Goal: Task Accomplishment & Management: Use online tool/utility

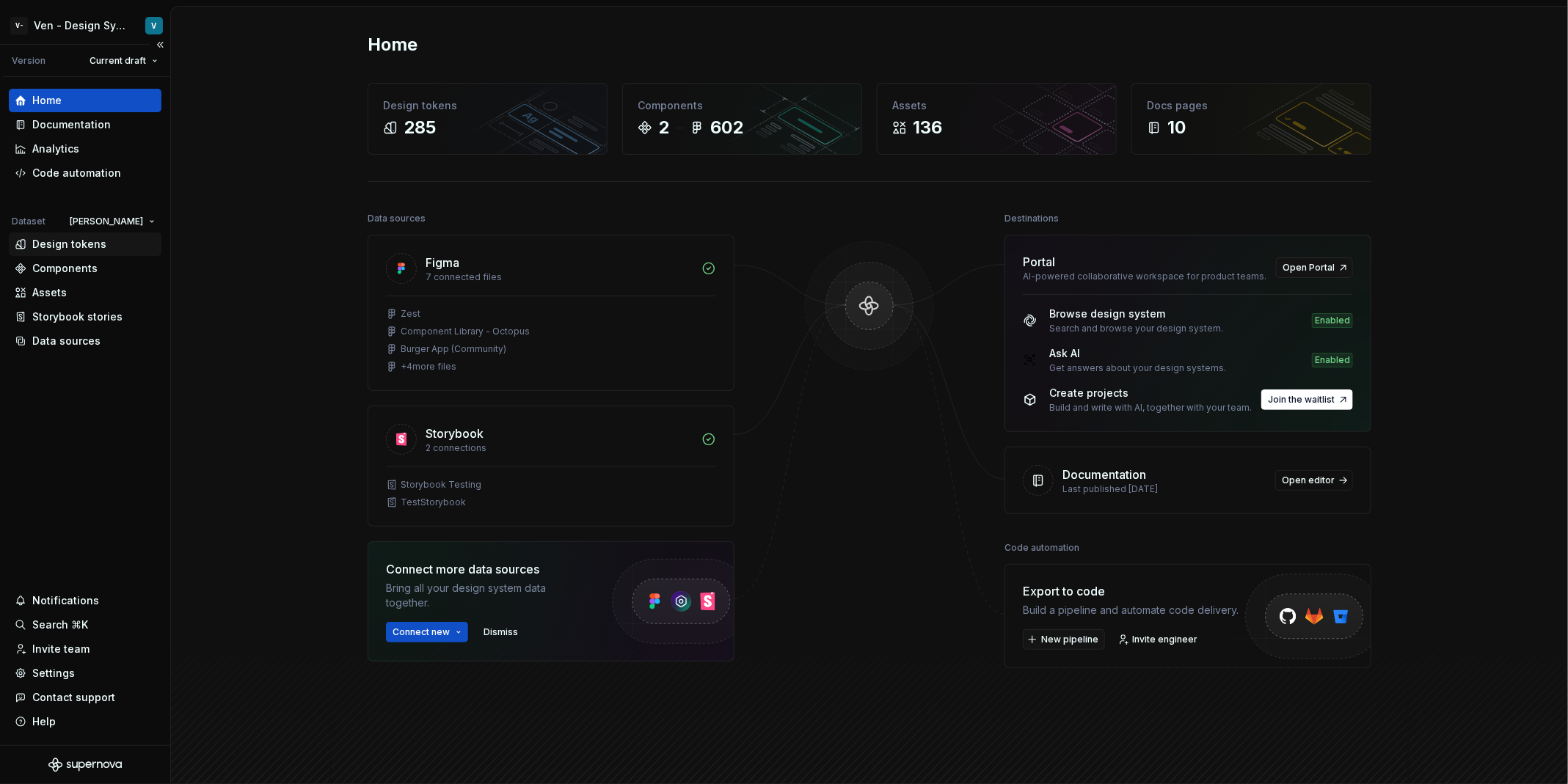
click at [79, 251] on div "Design tokens" at bounding box center [70, 244] width 74 height 15
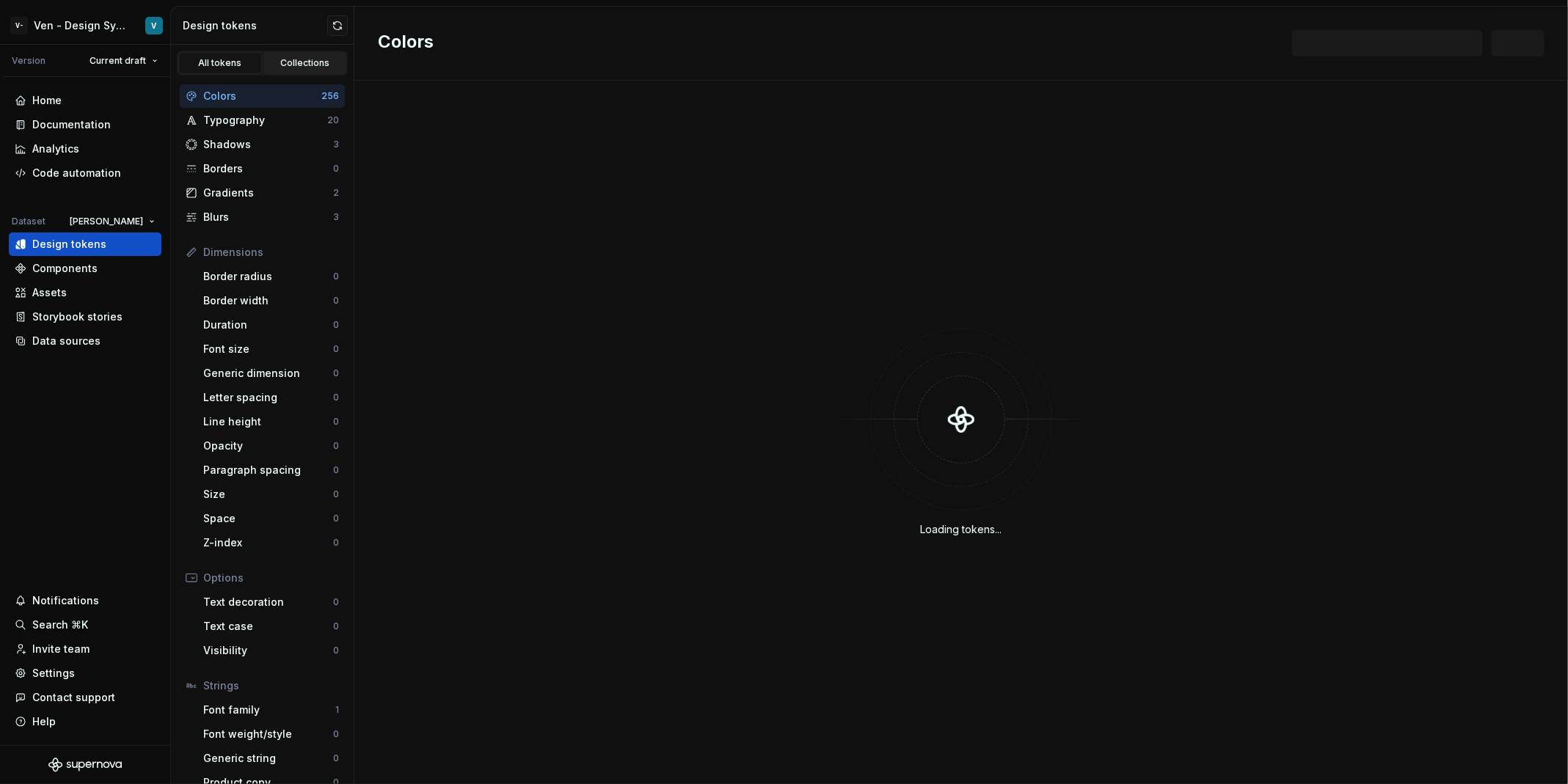
click at [299, 63] on div "Collections" at bounding box center [304, 63] width 73 height 12
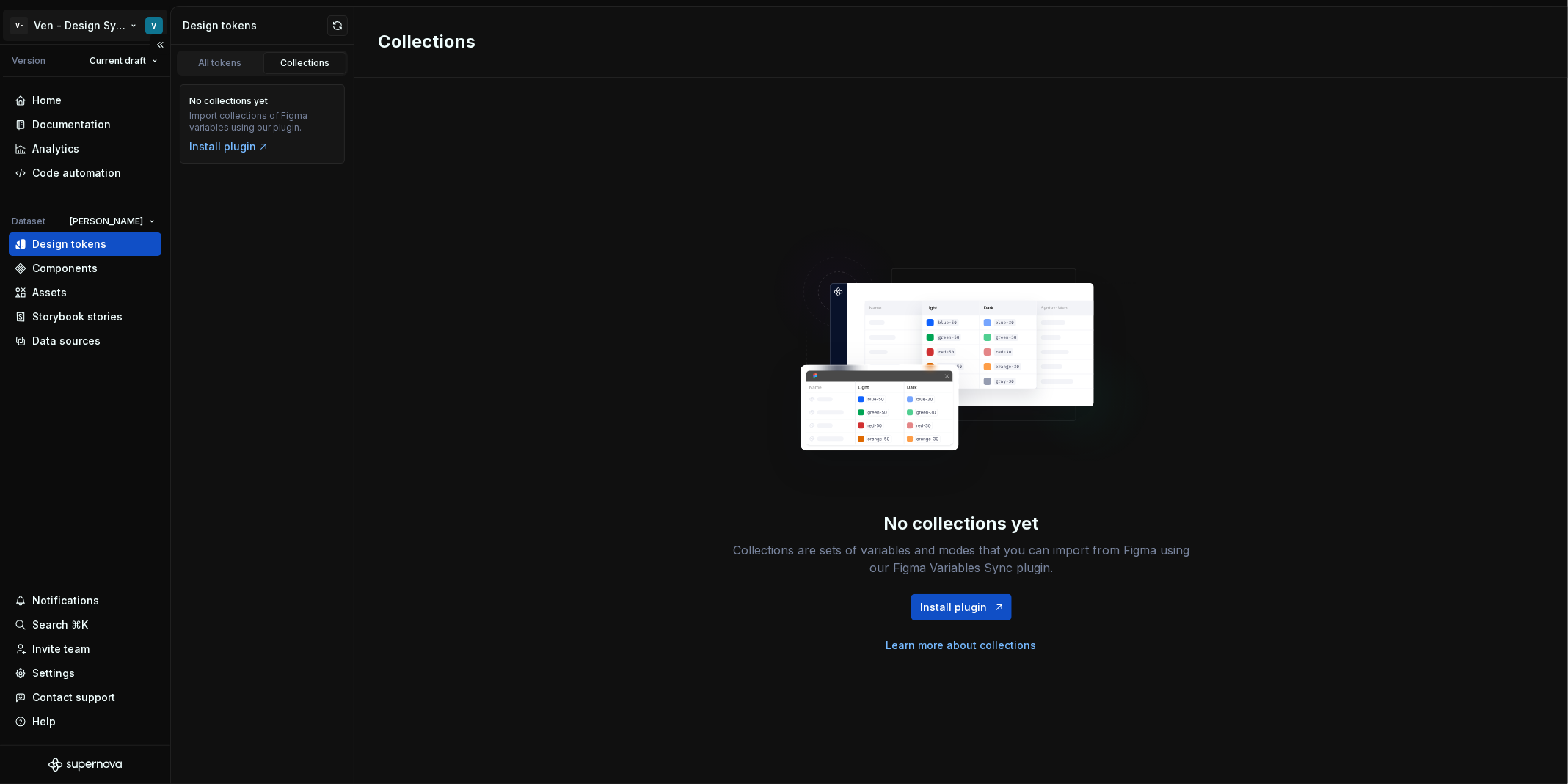
click at [77, 21] on html "V- Ven - Design System Test V Version Current draft Home Documentation Analytic…" at bounding box center [784, 392] width 1568 height 784
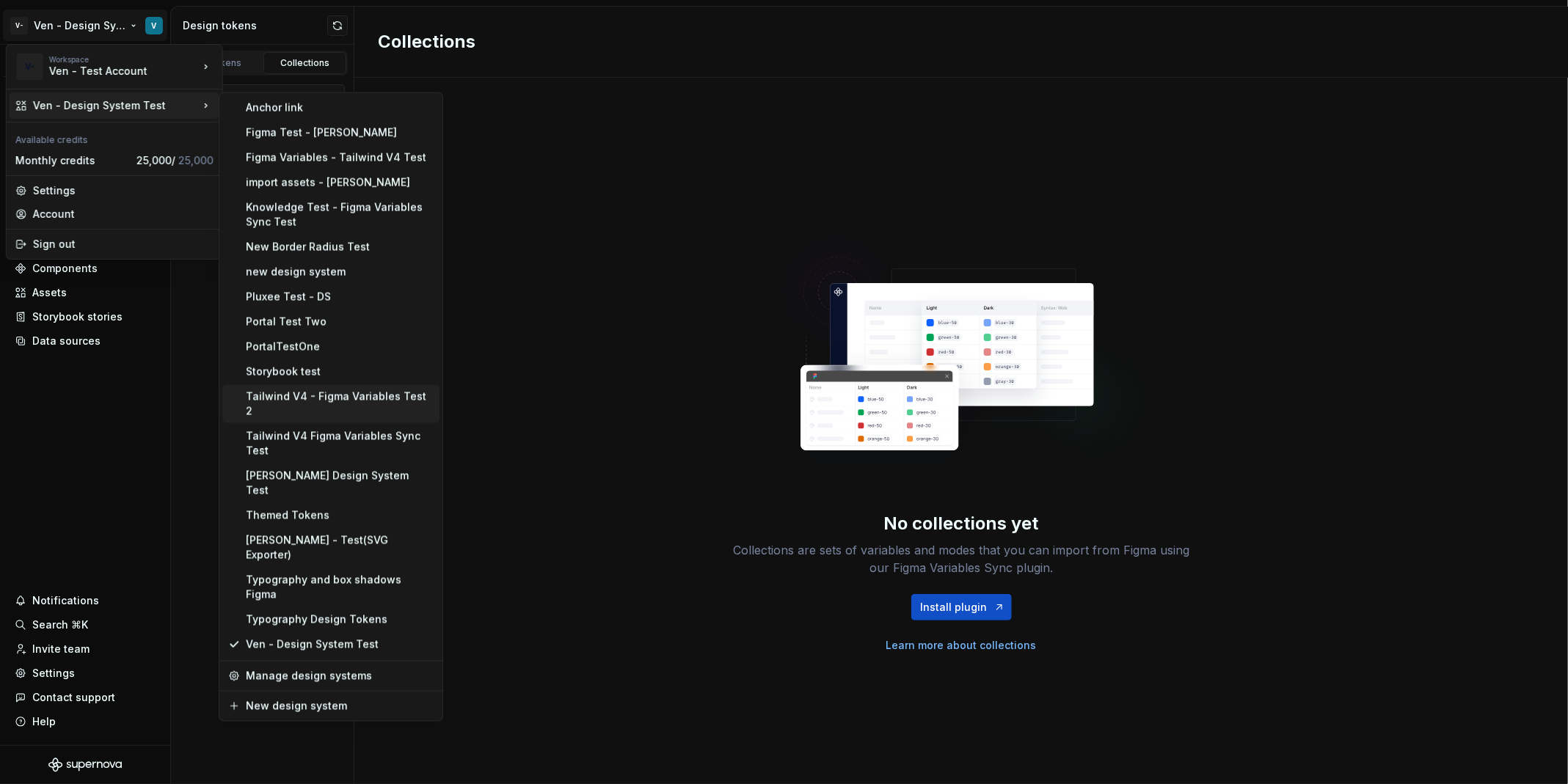
click at [387, 386] on div "Tailwind V4 - Figma Variables Test 2" at bounding box center [331, 403] width 217 height 38
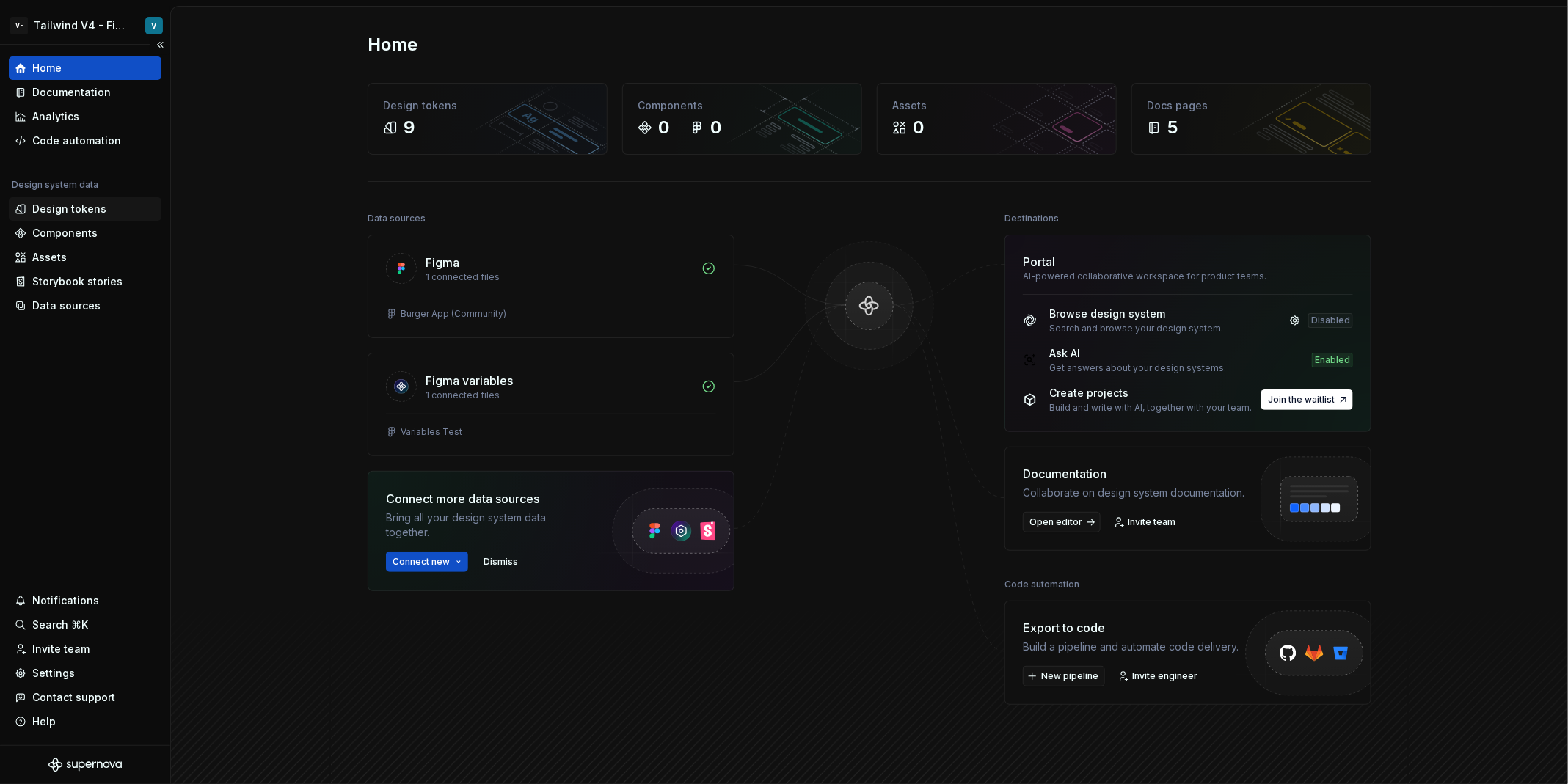
click at [100, 205] on div "Design tokens" at bounding box center [70, 209] width 74 height 15
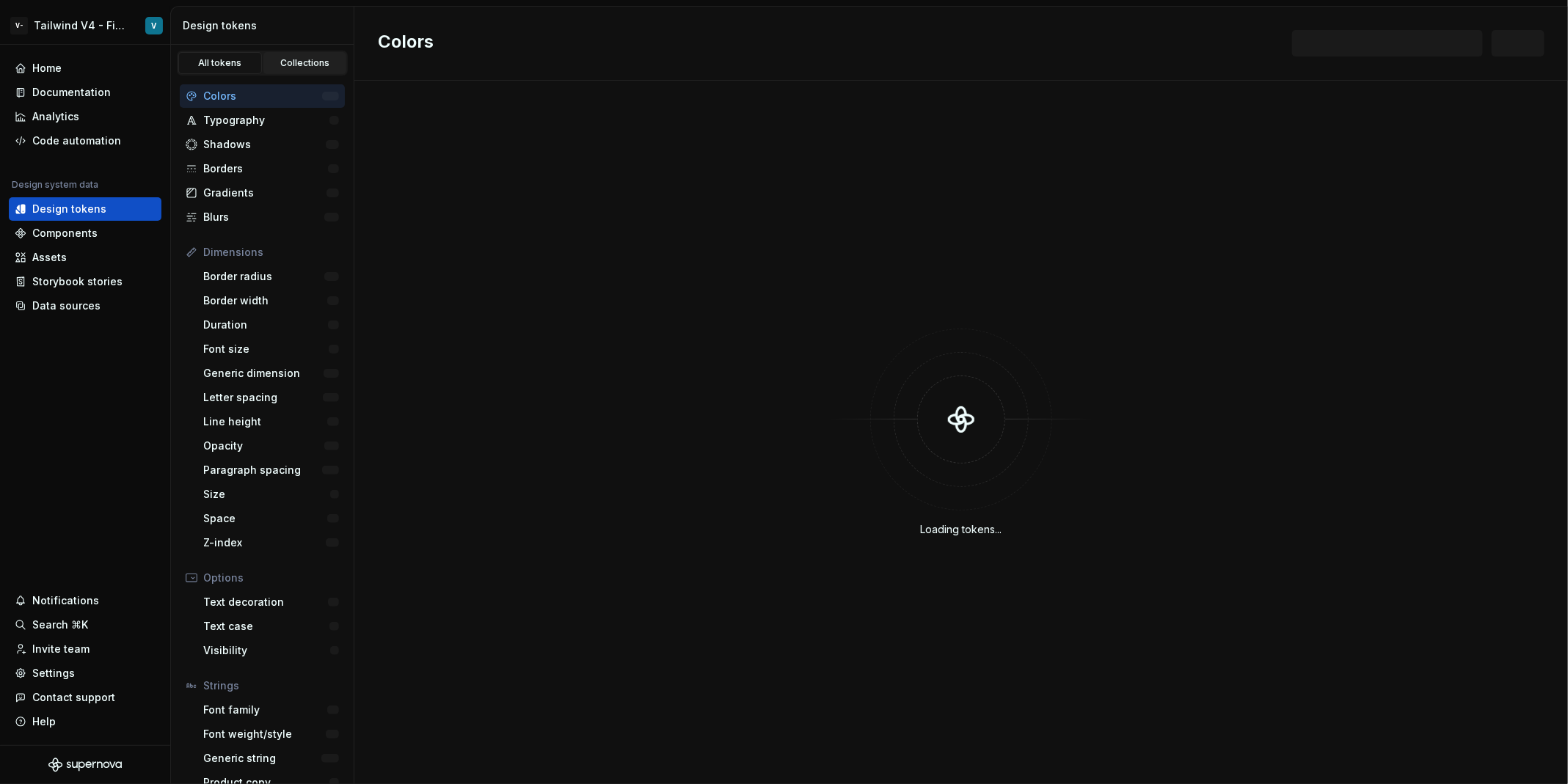
click at [321, 61] on div "Collections" at bounding box center [304, 63] width 73 height 12
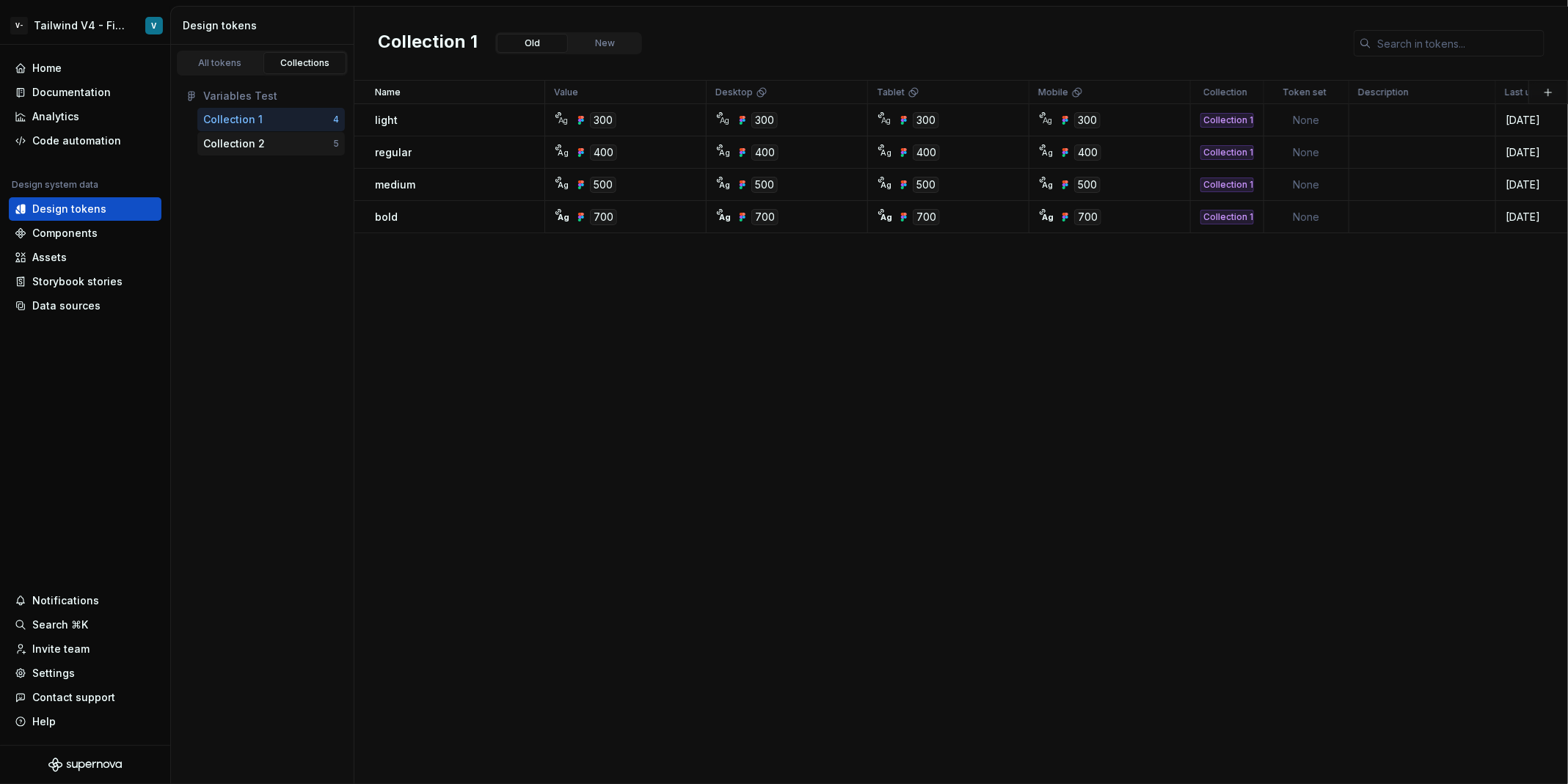
click at [245, 143] on div "Collection 2" at bounding box center [234, 144] width 62 height 15
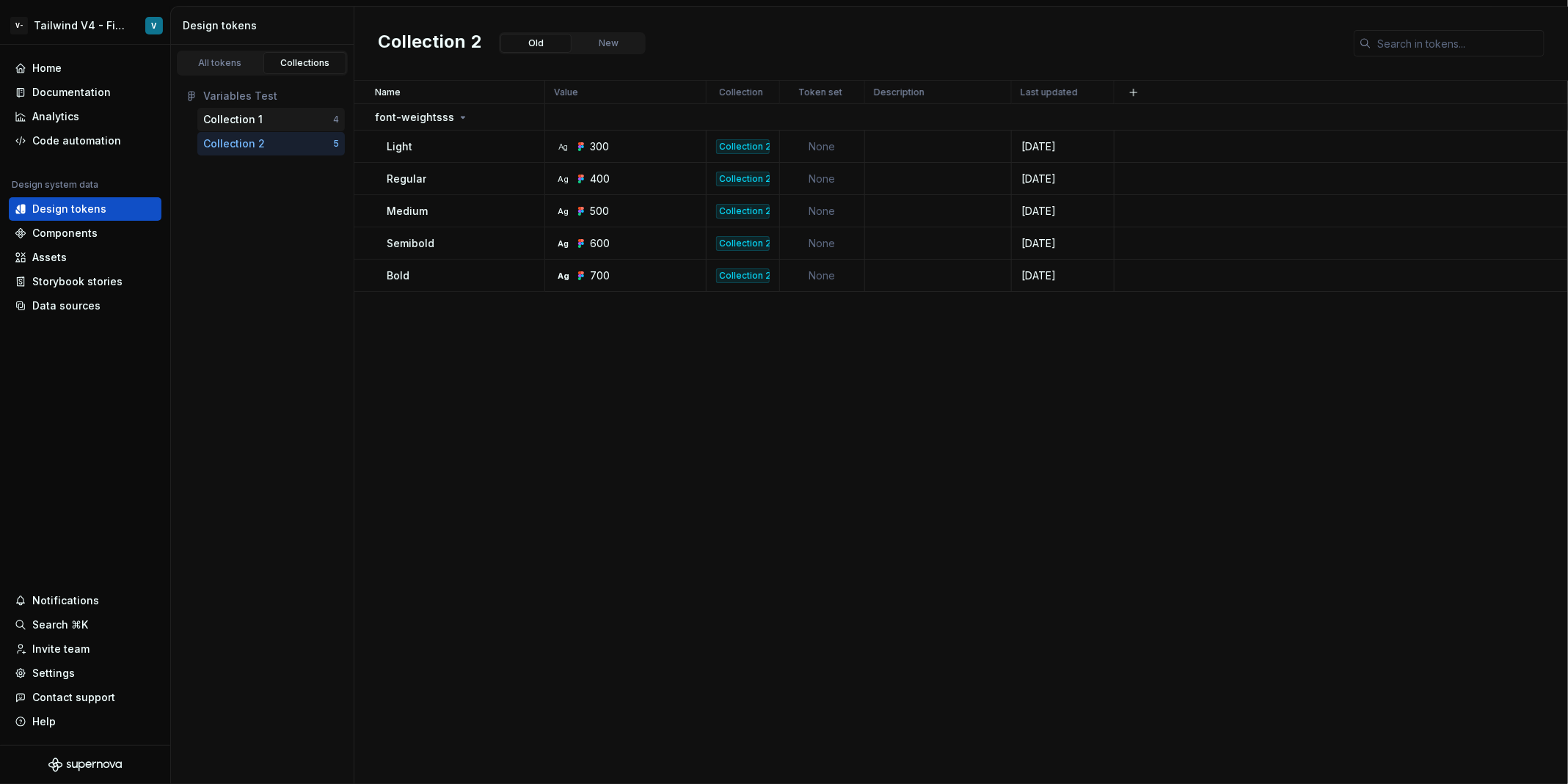
click at [247, 122] on div "Collection 1" at bounding box center [233, 119] width 60 height 15
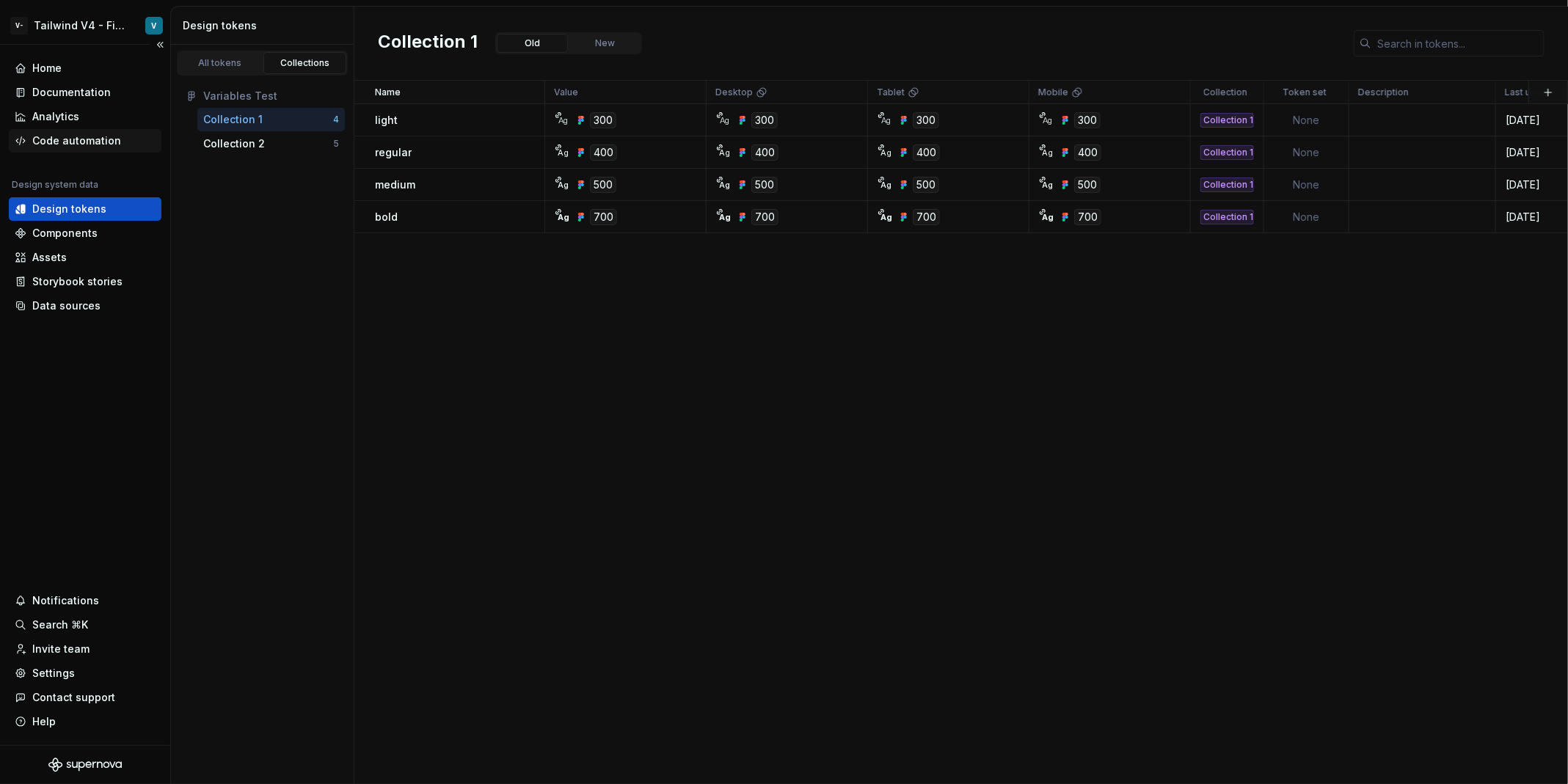
click at [105, 142] on div "Code automation" at bounding box center [77, 141] width 89 height 15
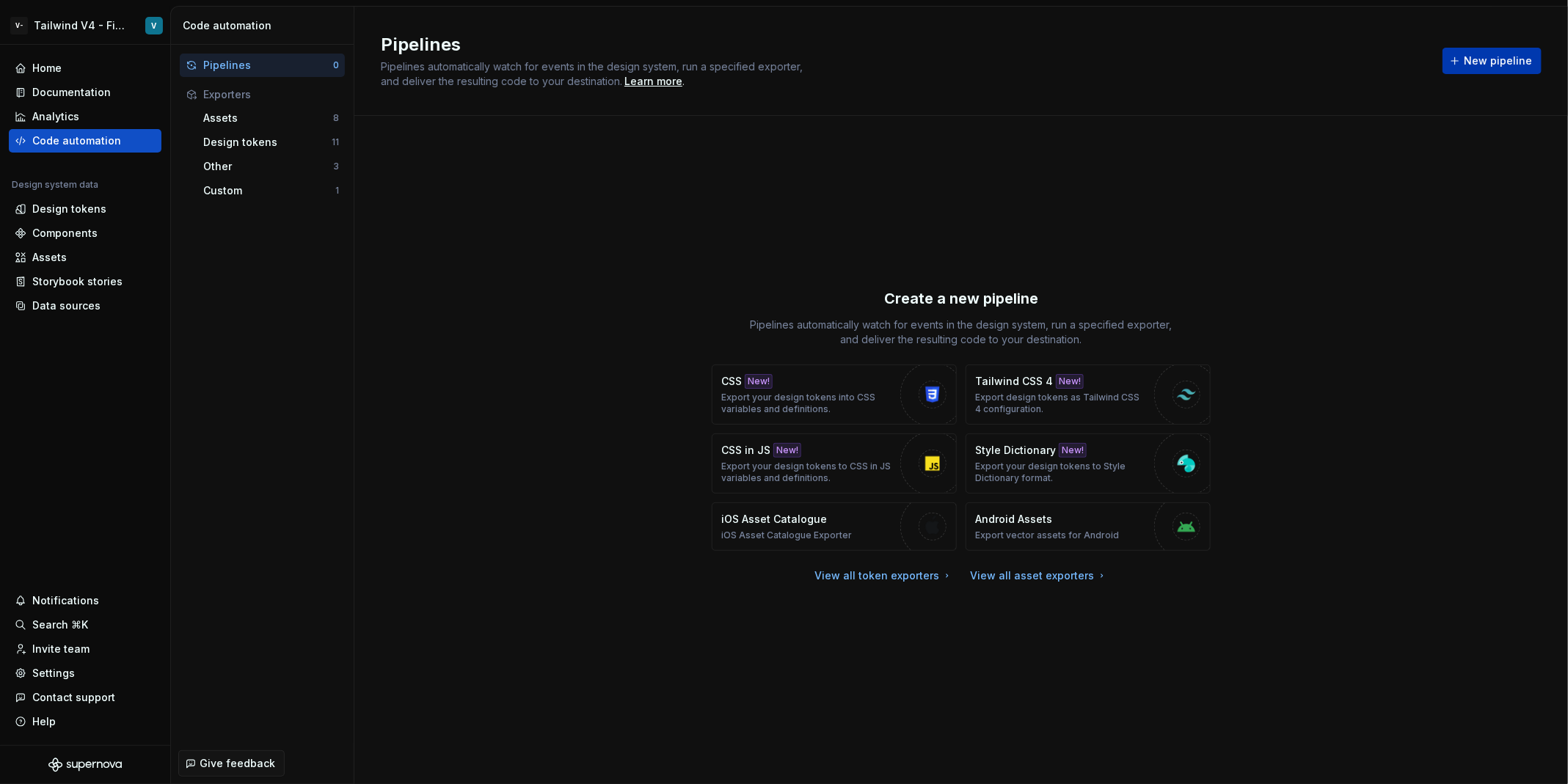
click at [1508, 66] on span "New pipeline" at bounding box center [1498, 60] width 68 height 15
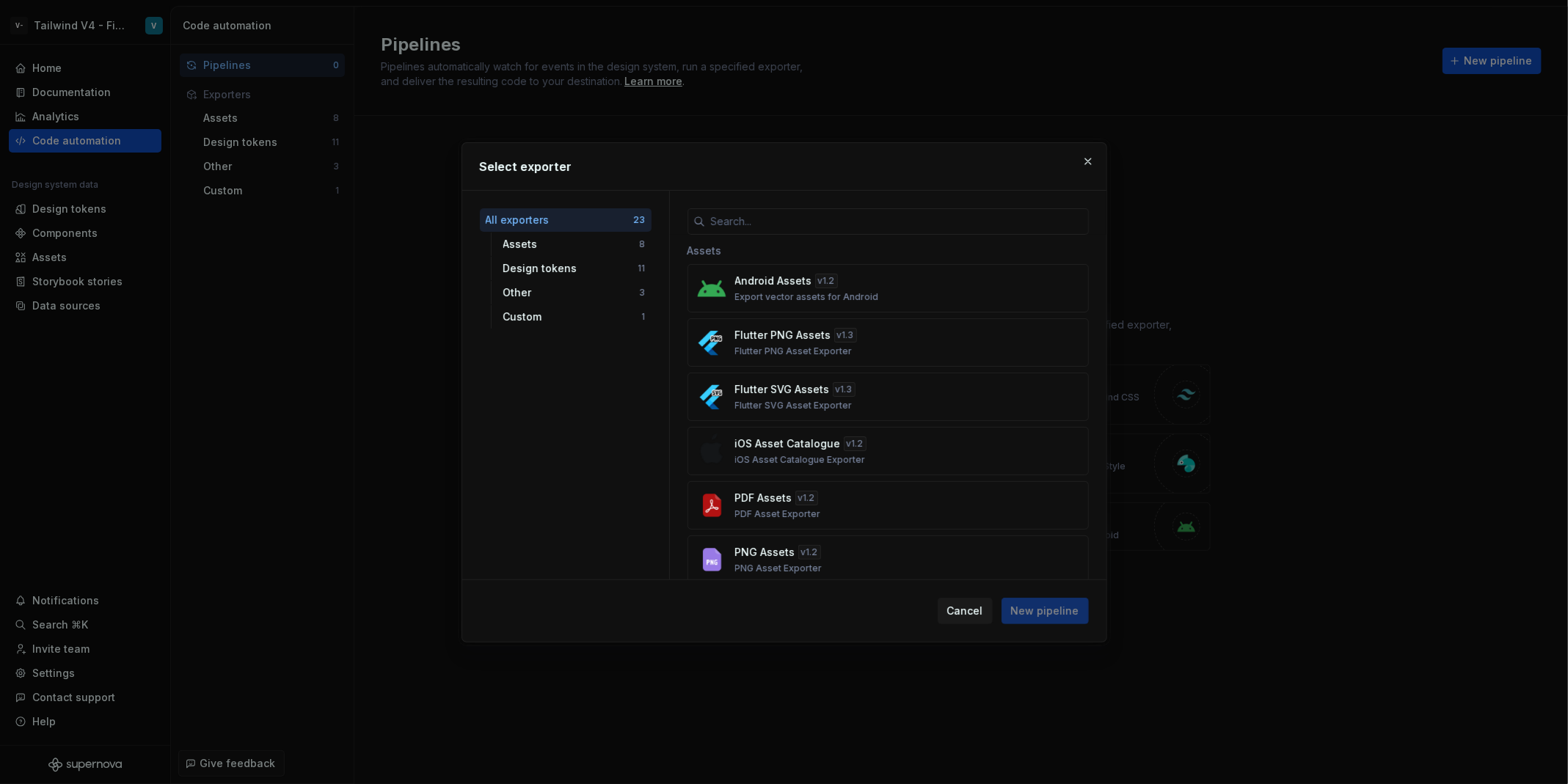
click at [855, 239] on div "Assets" at bounding box center [888, 249] width 401 height 29
click at [856, 232] on input "text" at bounding box center [896, 222] width 384 height 26
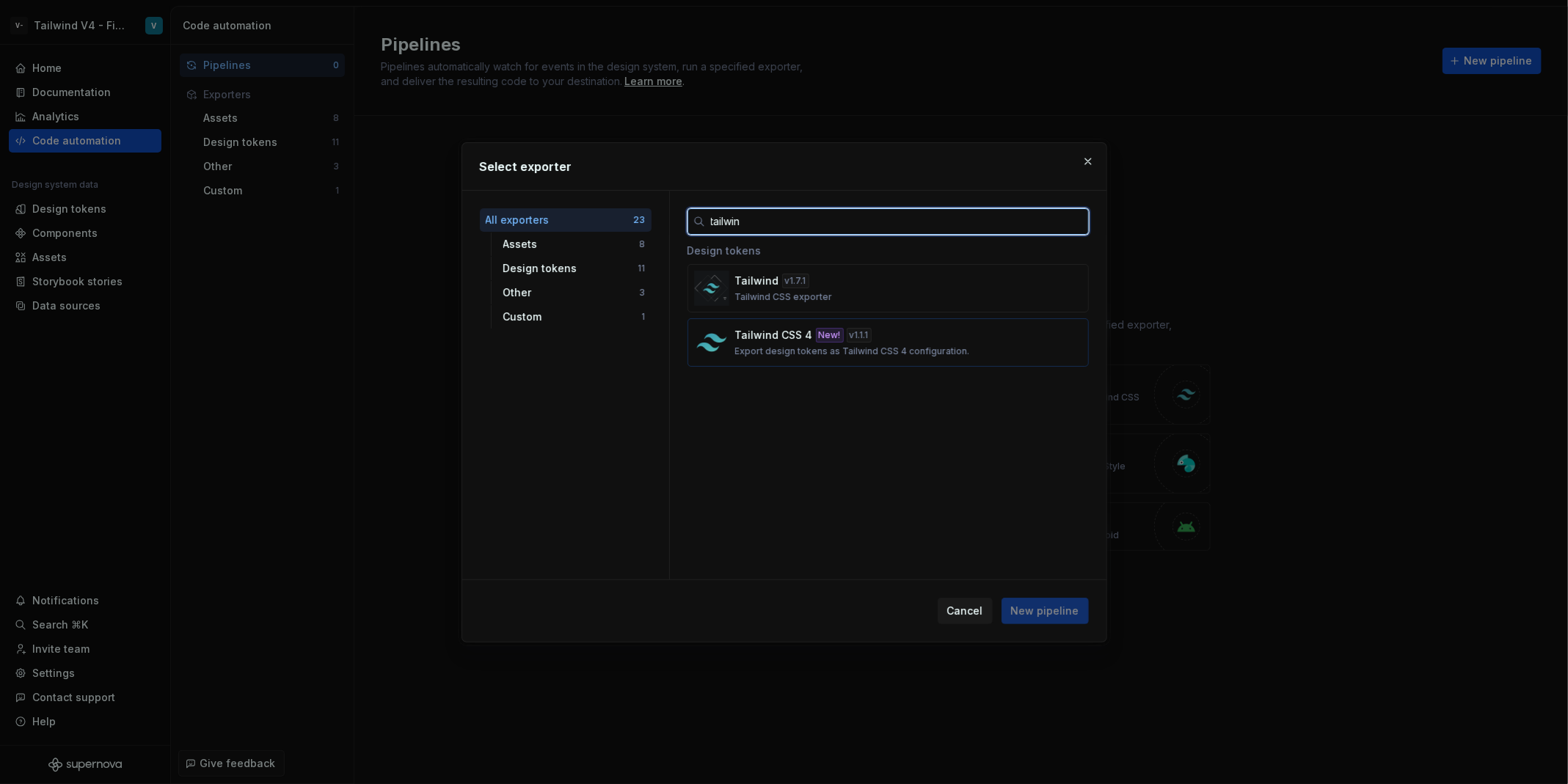
type input "tailwin"
click at [899, 351] on p "Export design tokens as Tailwind CSS 4 configuration." at bounding box center [852, 351] width 235 height 12
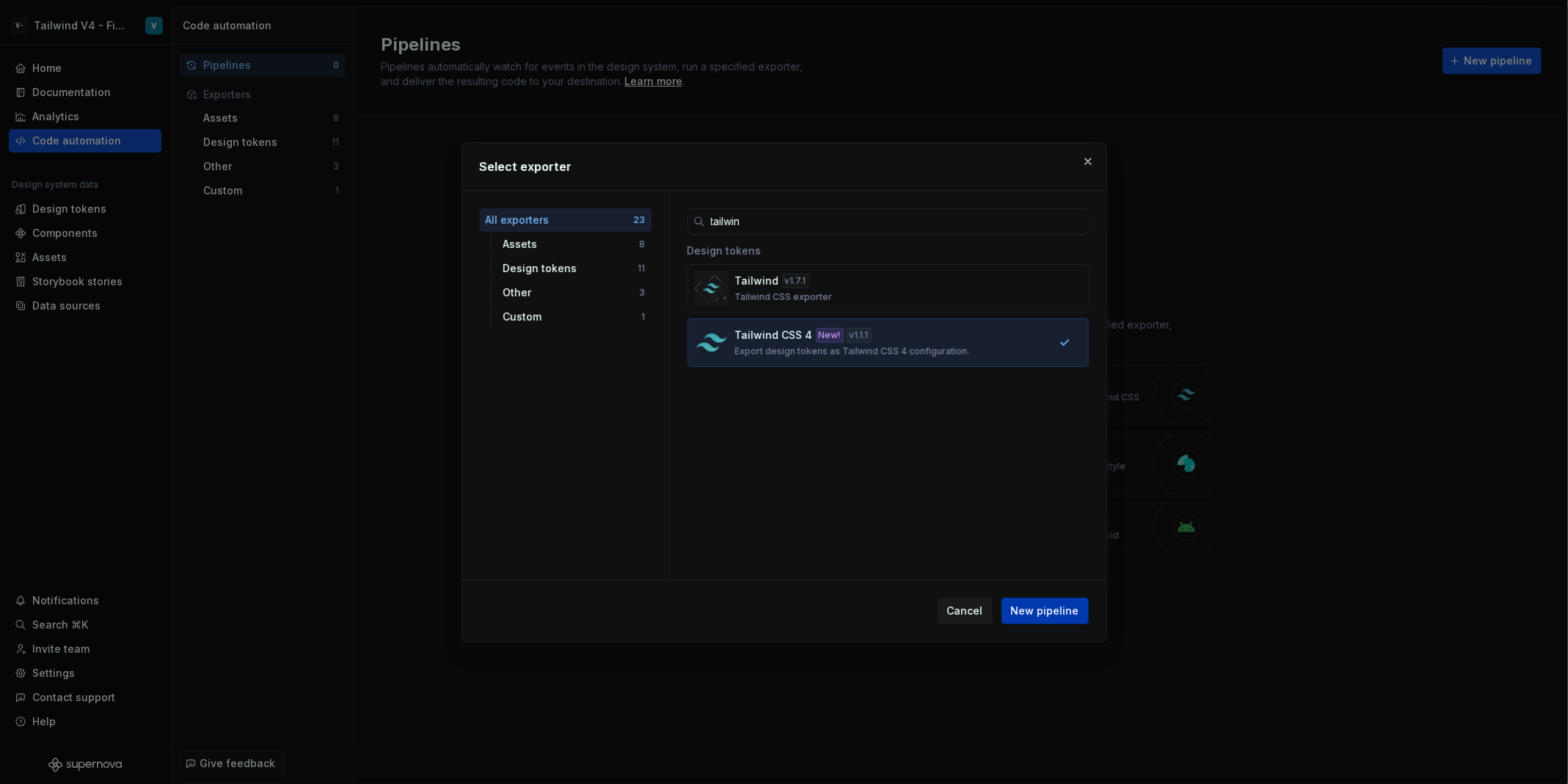
click at [1052, 616] on span "New pipeline" at bounding box center [1045, 610] width 68 height 15
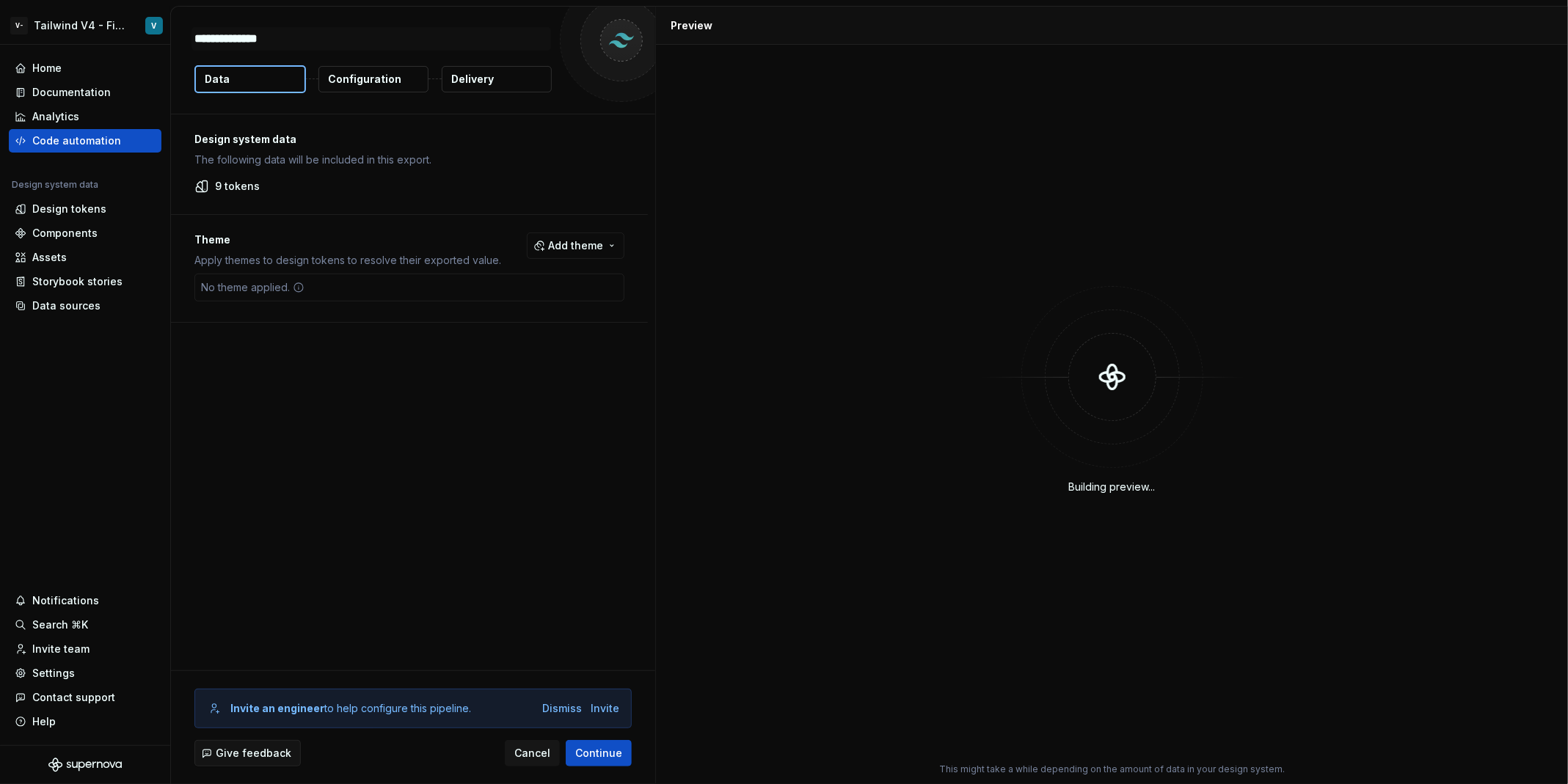
click at [383, 83] on p "Configuration" at bounding box center [364, 79] width 73 height 15
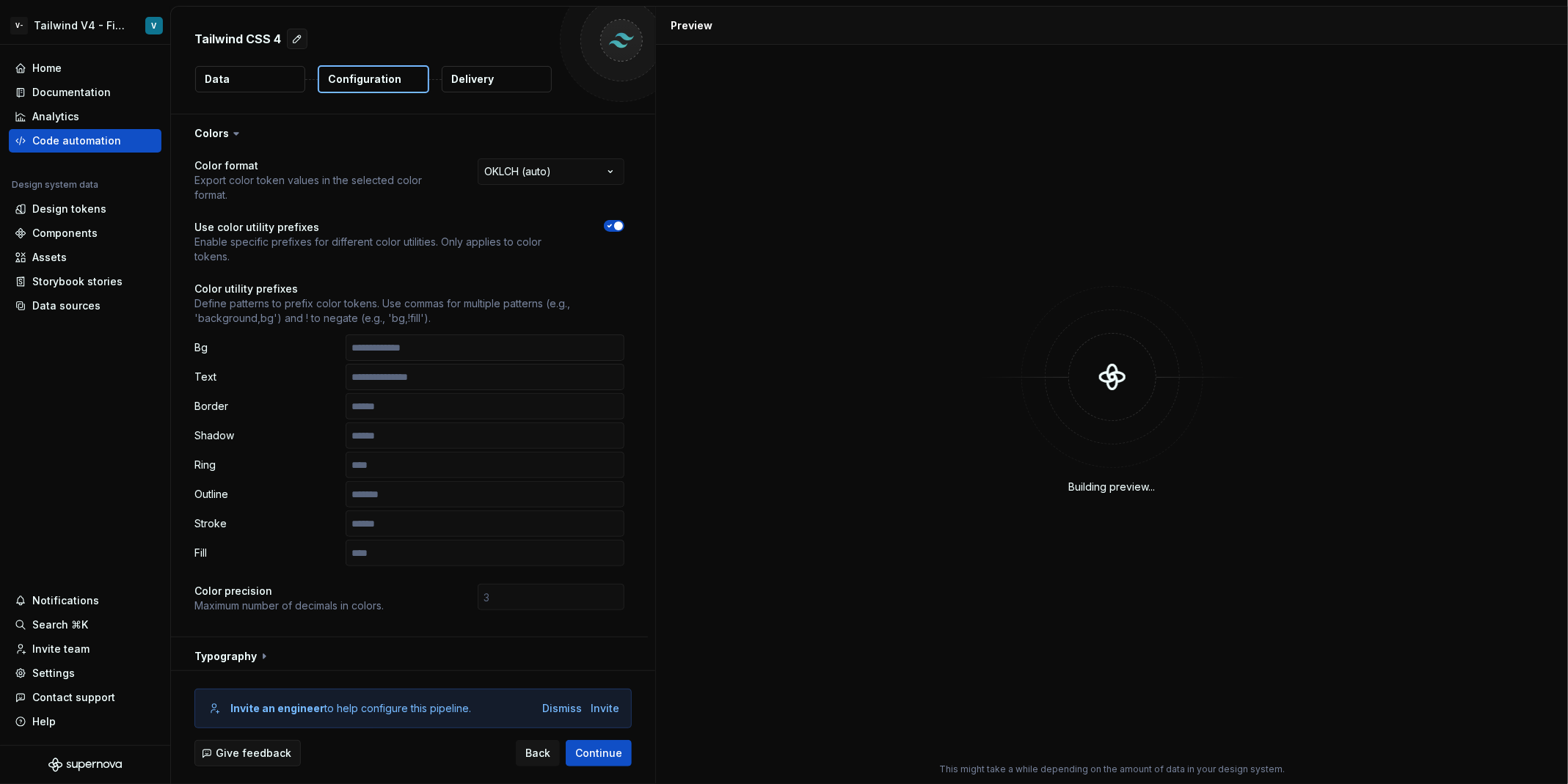
click at [267, 71] on button "Data" at bounding box center [250, 79] width 110 height 26
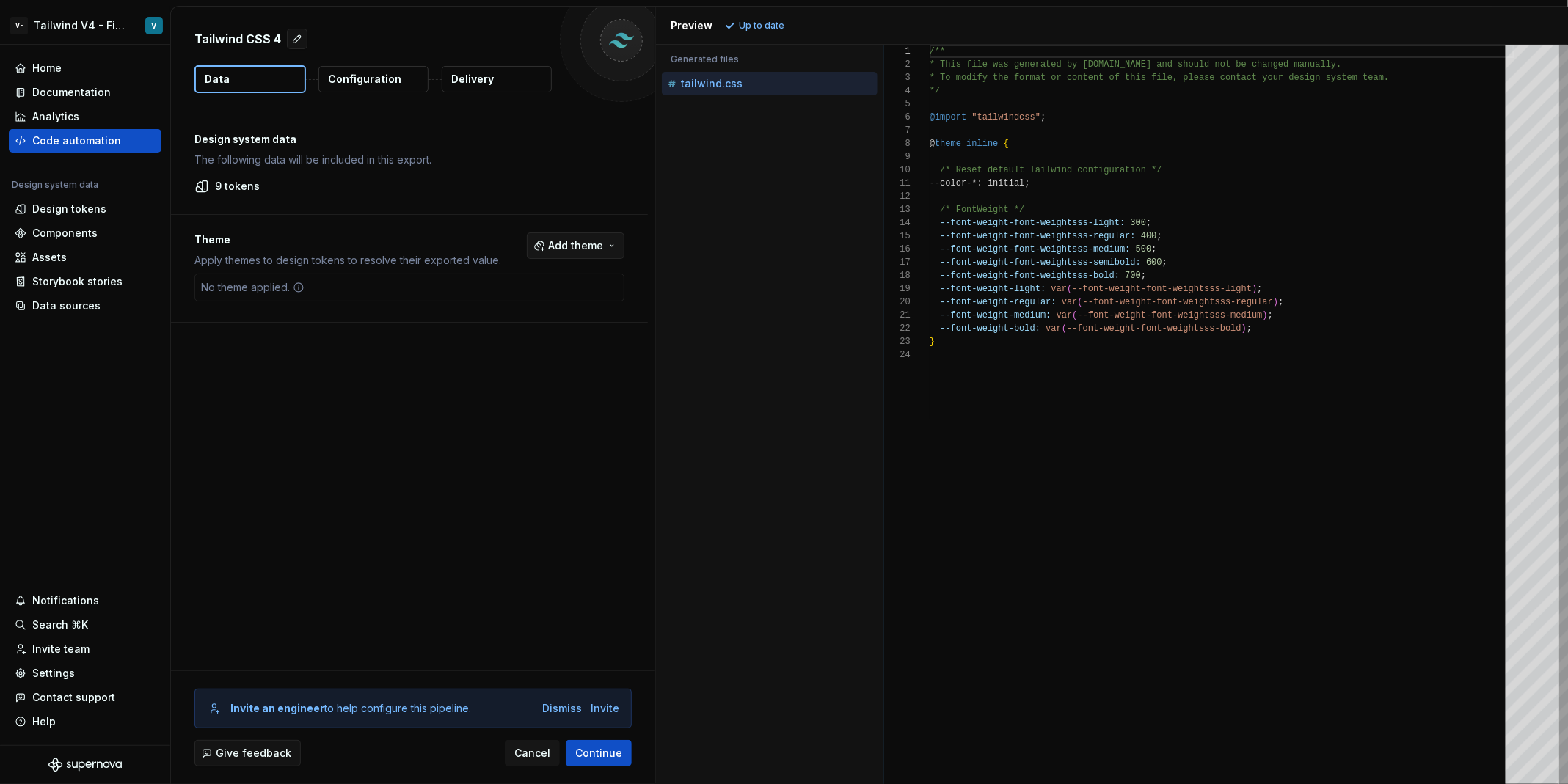
click at [585, 246] on span "Add theme" at bounding box center [575, 246] width 55 height 15
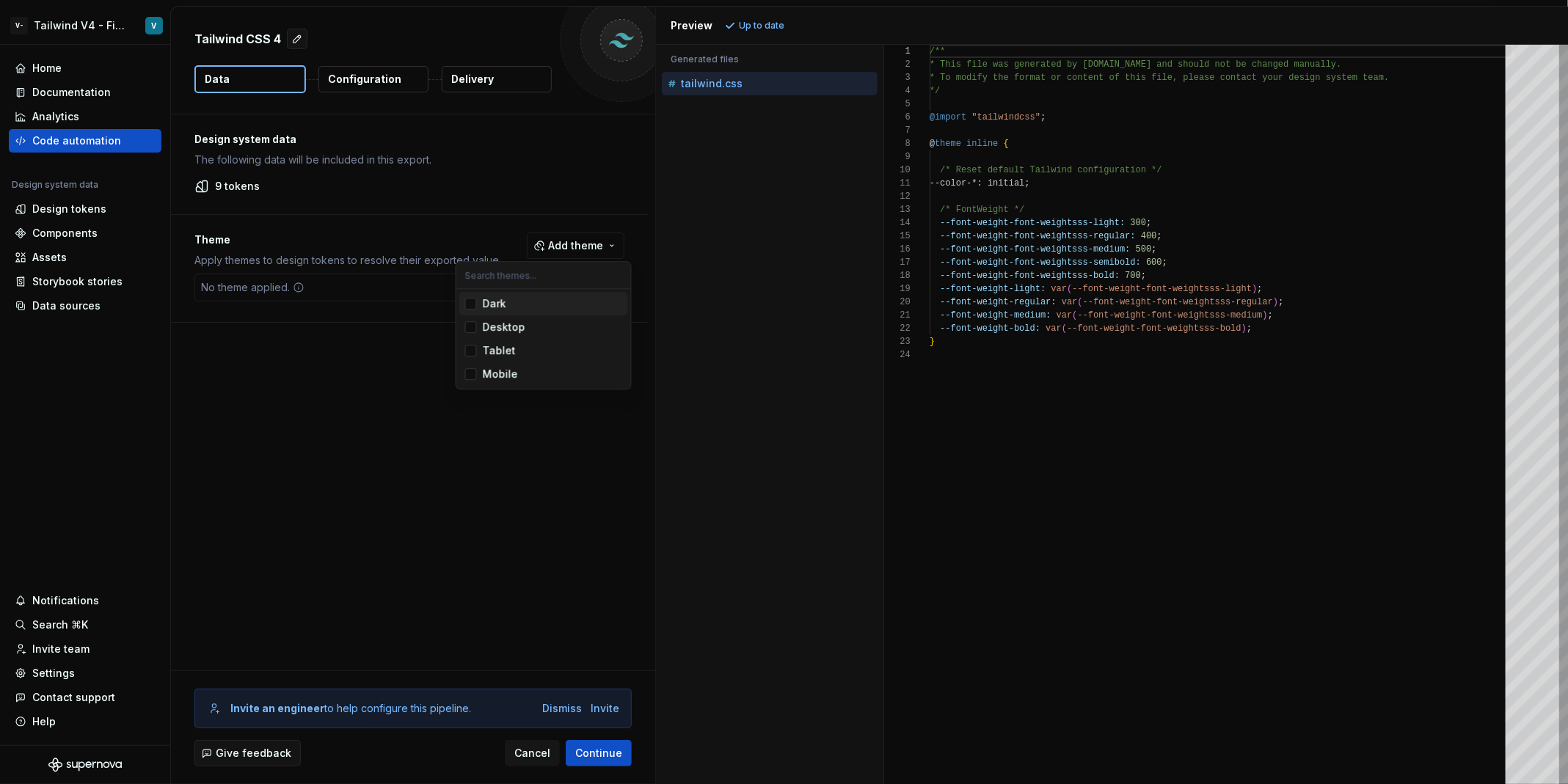
click at [461, 307] on span "Dark" at bounding box center [543, 304] width 168 height 23
click at [468, 325] on div "Suggestions" at bounding box center [471, 327] width 12 height 12
click at [470, 355] on div "Suggestions" at bounding box center [471, 350] width 12 height 12
click at [470, 378] on div "Suggestions" at bounding box center [471, 374] width 12 height 12
click at [517, 507] on html "V- Tailwind V4 - Figma Variables Test 2 V Home Documentation Analytics Code aut…" at bounding box center [784, 392] width 1568 height 784
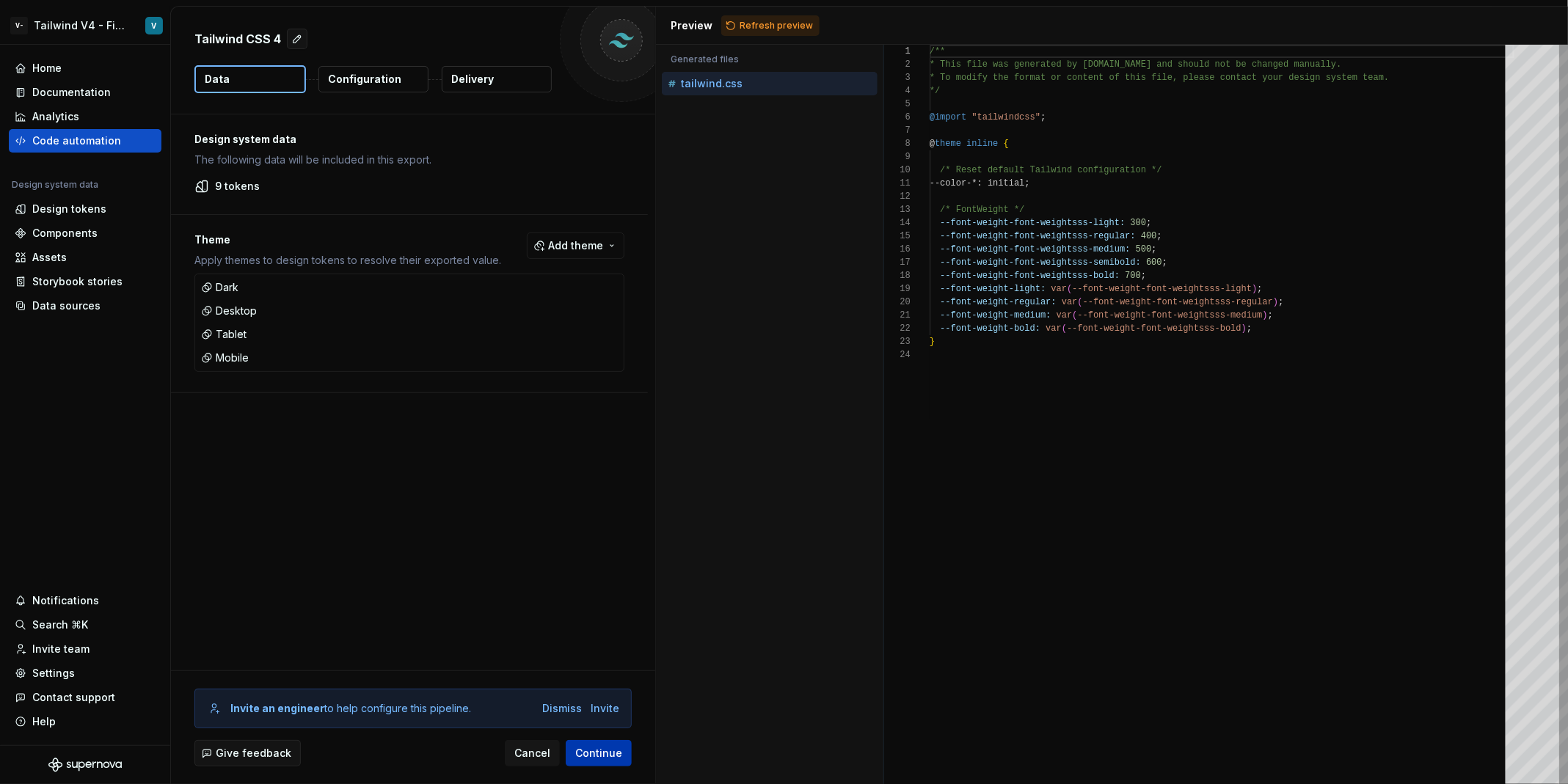
click at [607, 749] on span "Continue" at bounding box center [598, 753] width 47 height 15
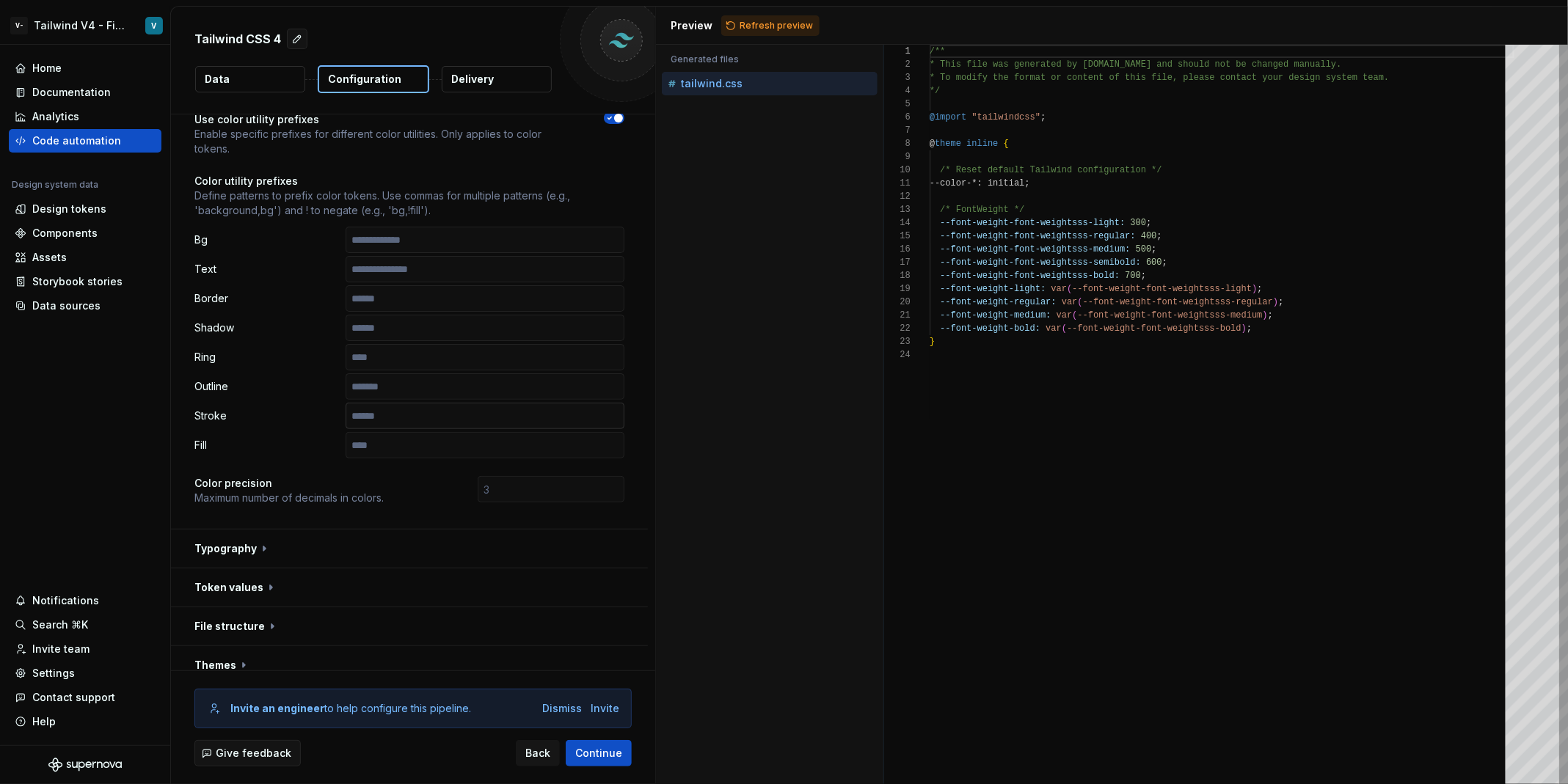
scroll to position [283, 0]
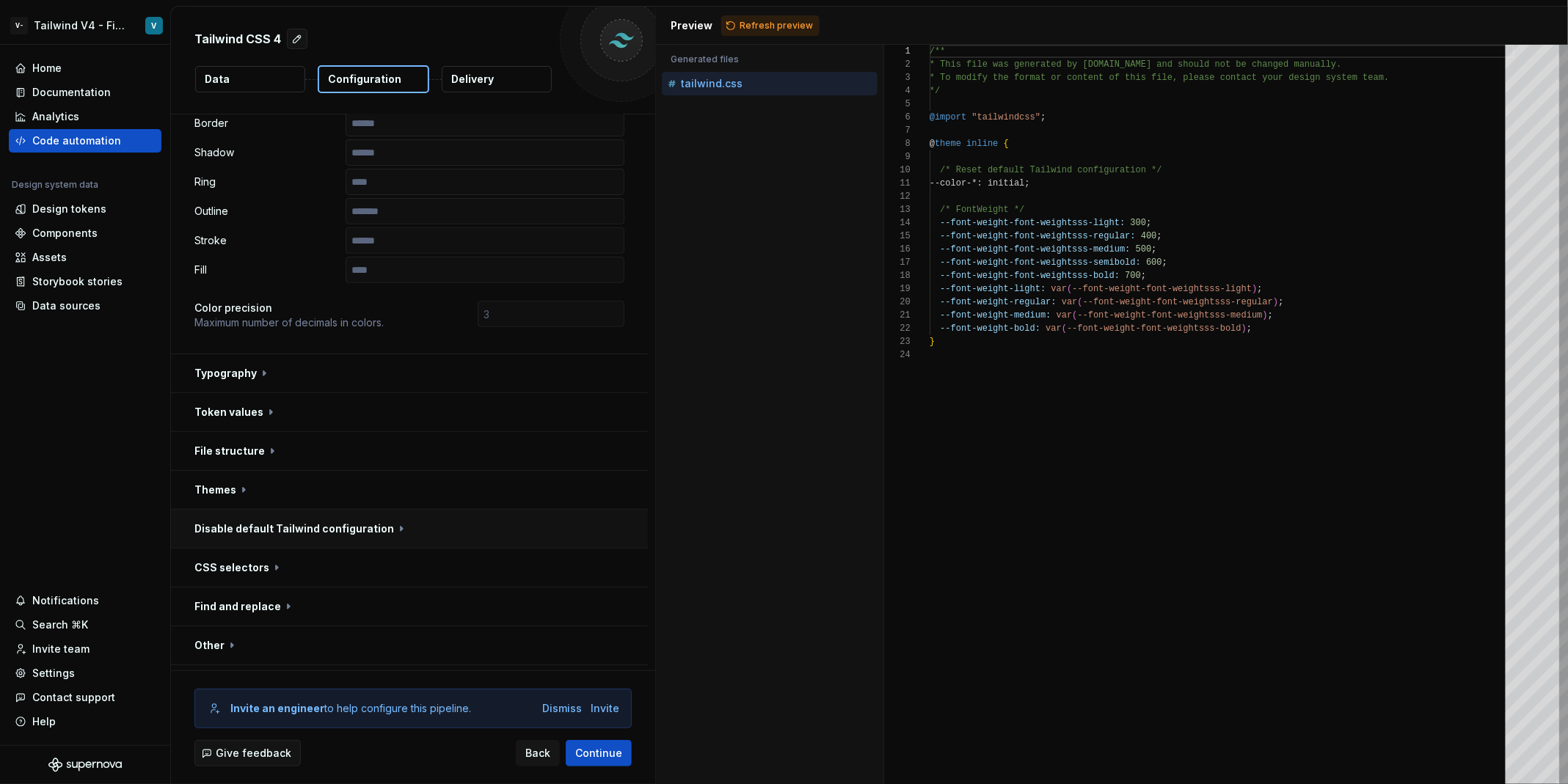
click at [401, 510] on button "button" at bounding box center [409, 528] width 477 height 38
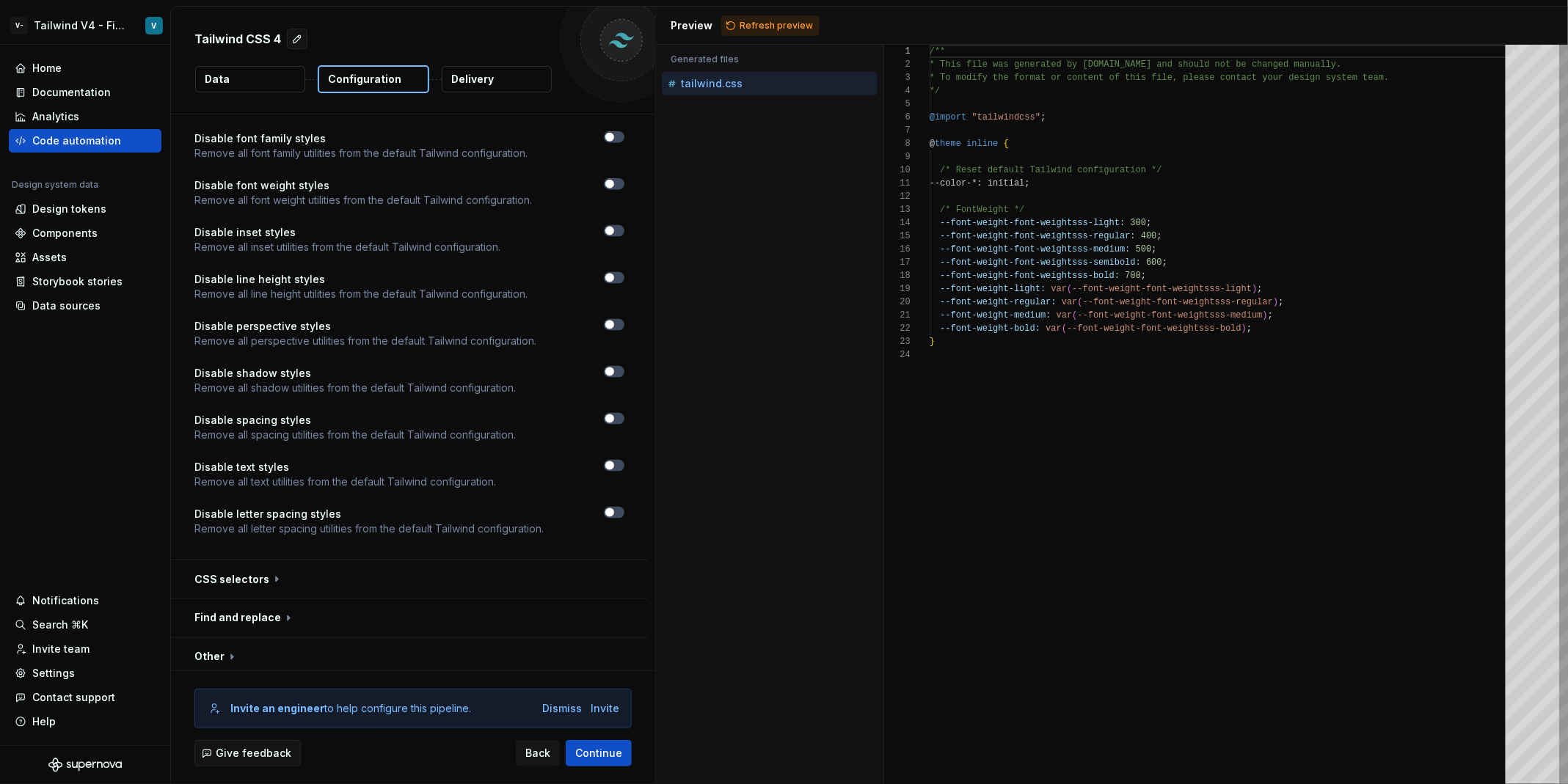
scroll to position [1093, 0]
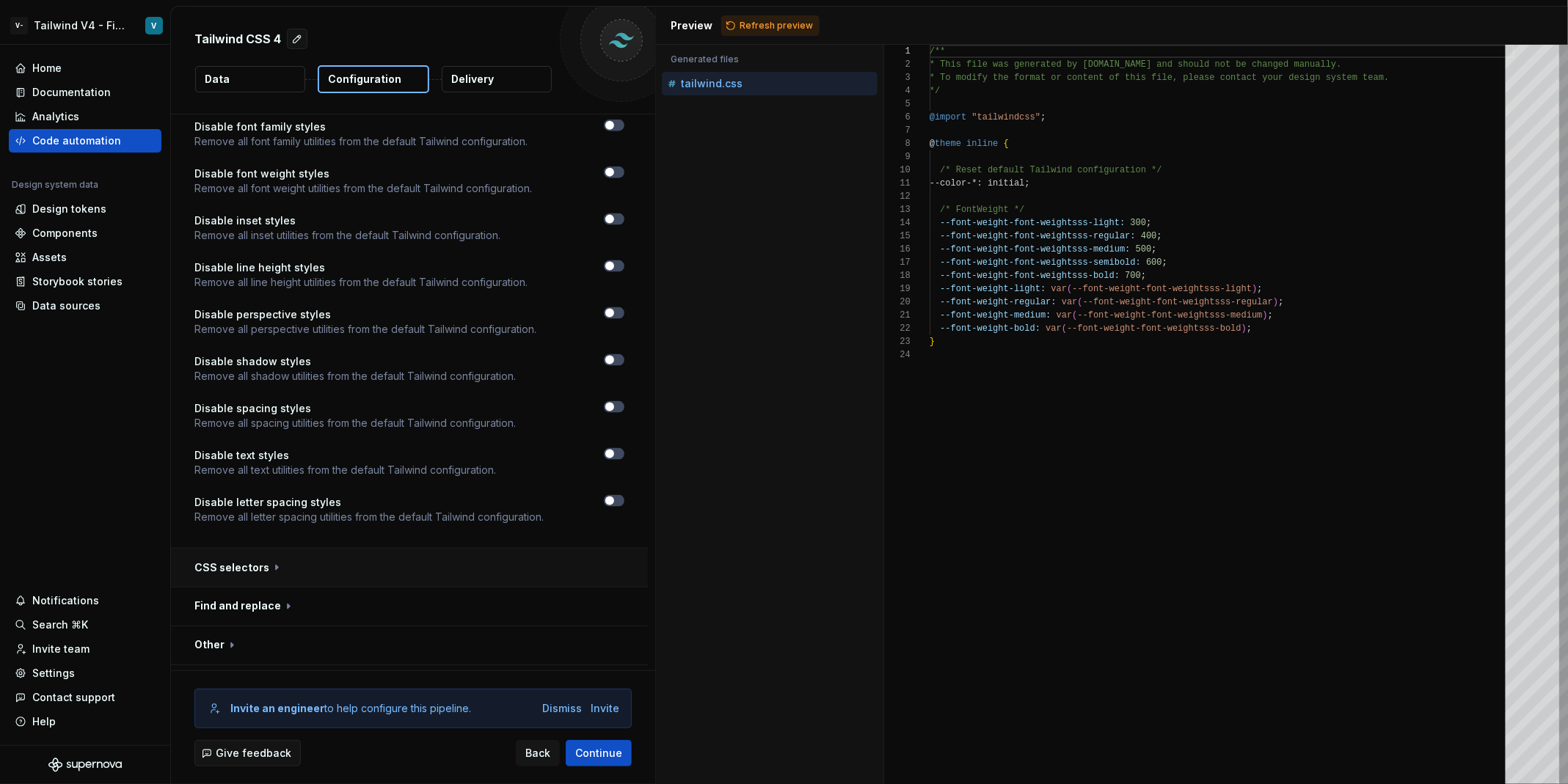
click at [324, 548] on button "button" at bounding box center [409, 567] width 477 height 38
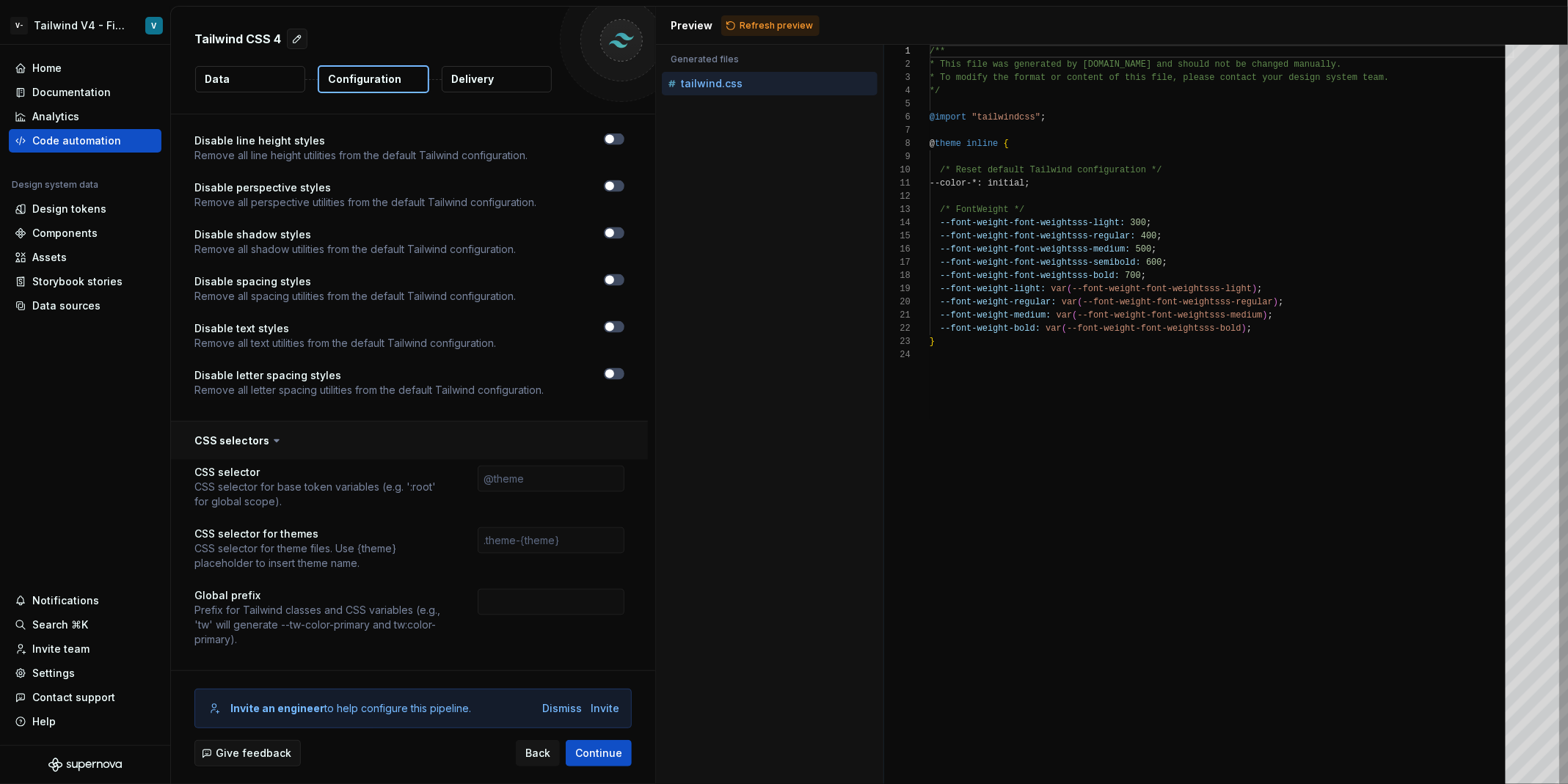
scroll to position [1304, 0]
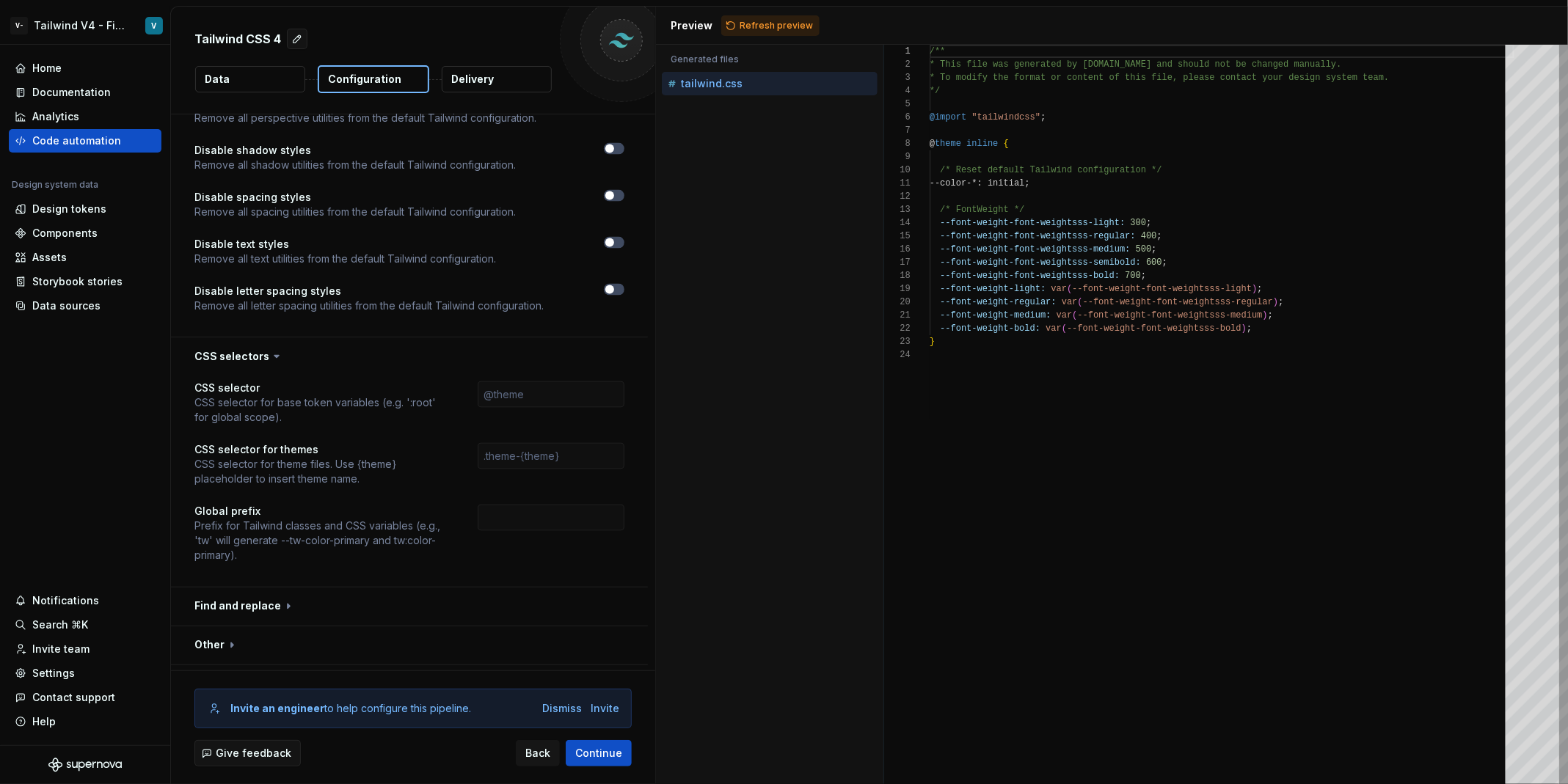
click at [570, 375] on div "CSS selector CSS selector for base token variables (e.g. ':root' for global sco…" at bounding box center [409, 480] width 477 height 211
click at [579, 382] on input "text" at bounding box center [551, 395] width 147 height 26
click at [379, 519] on p "Prefix for Tailwind classes and CSS variables (e.g., 'tw' will generate --tw-co…" at bounding box center [323, 541] width 257 height 44
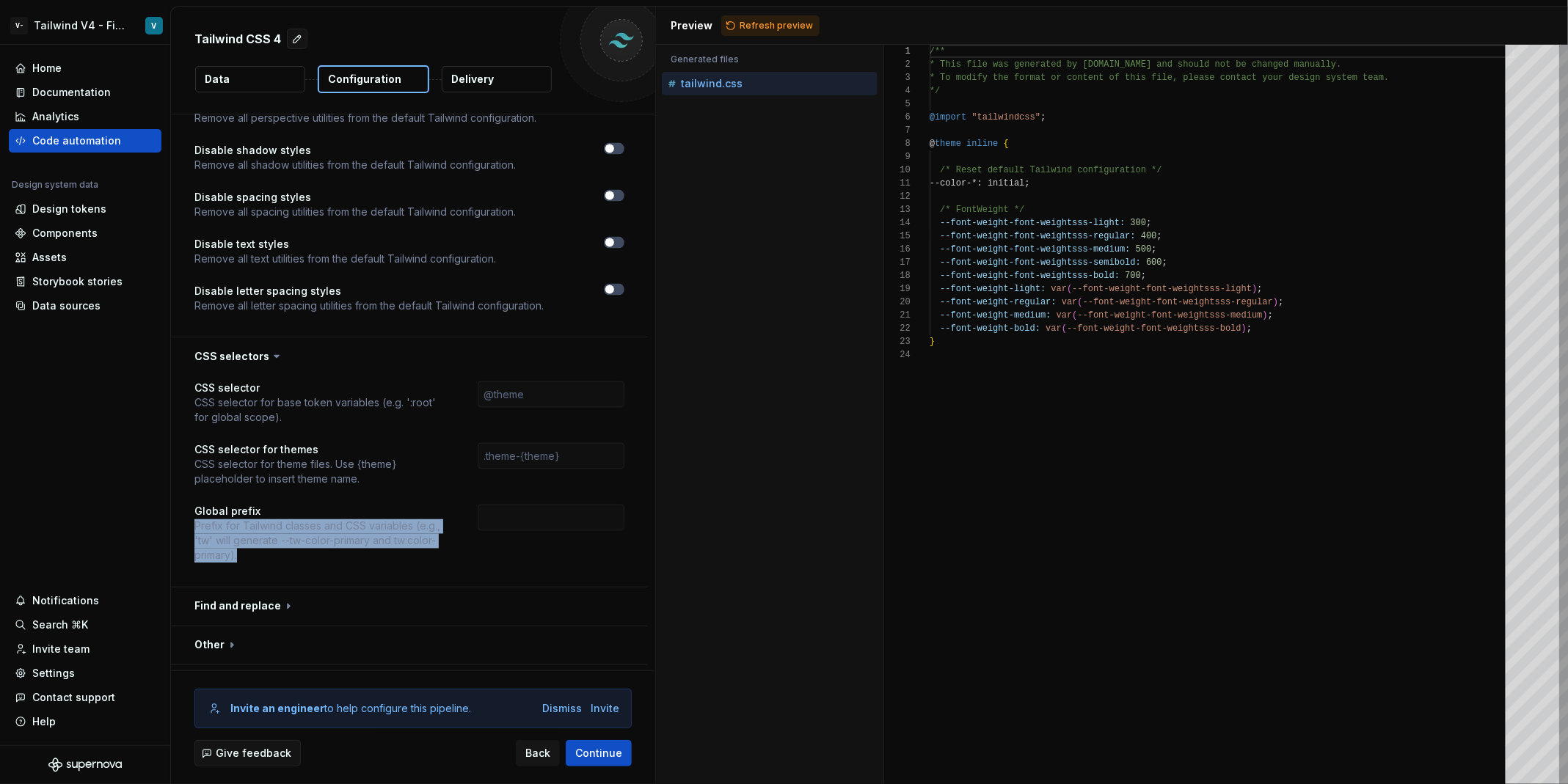
click at [423, 521] on p "Prefix for Tailwind classes and CSS variables (e.g., 'tw' will generate --tw-co…" at bounding box center [323, 541] width 257 height 44
click at [395, 587] on button "button" at bounding box center [409, 606] width 477 height 38
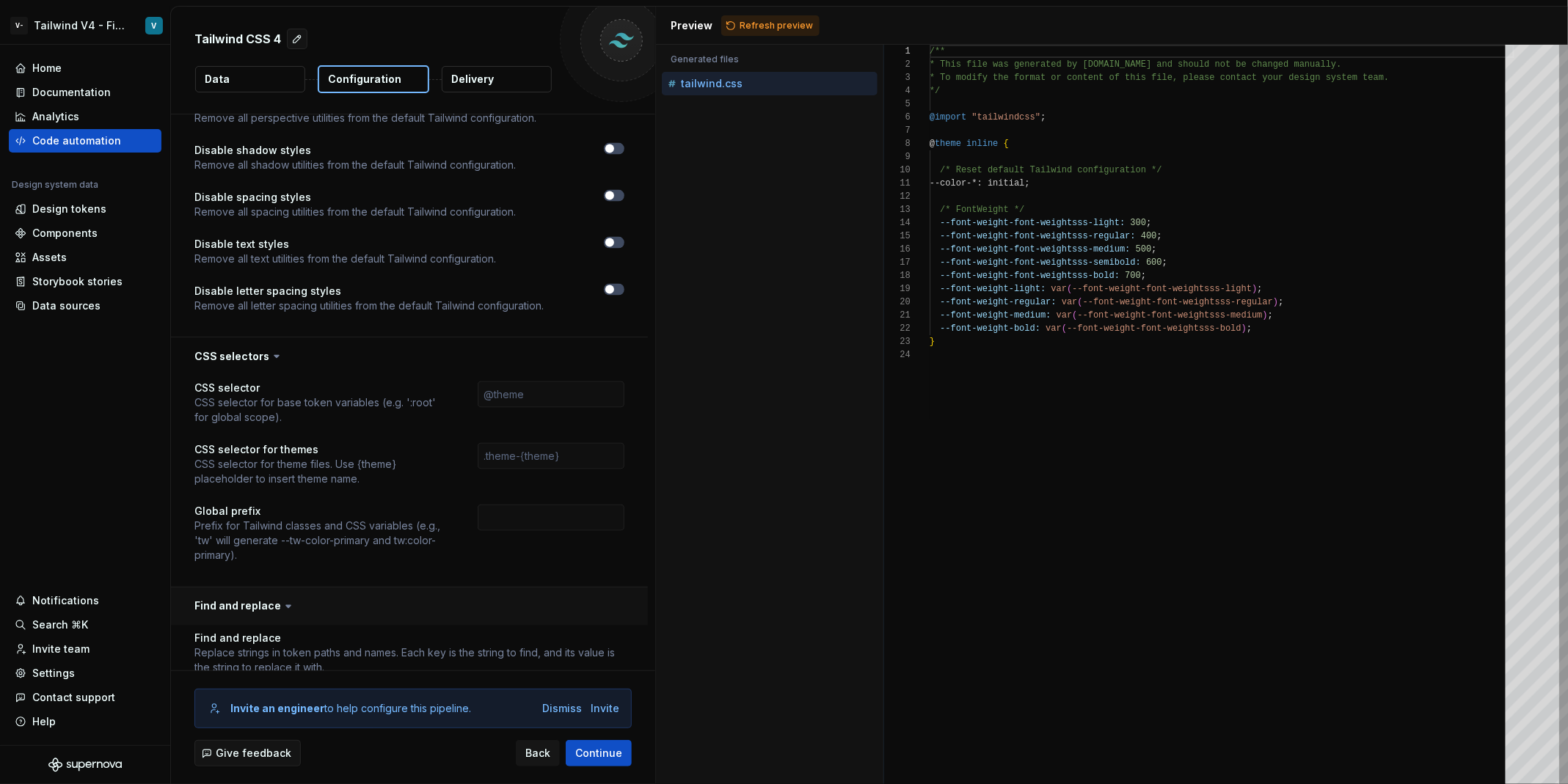
scroll to position [1413, 0]
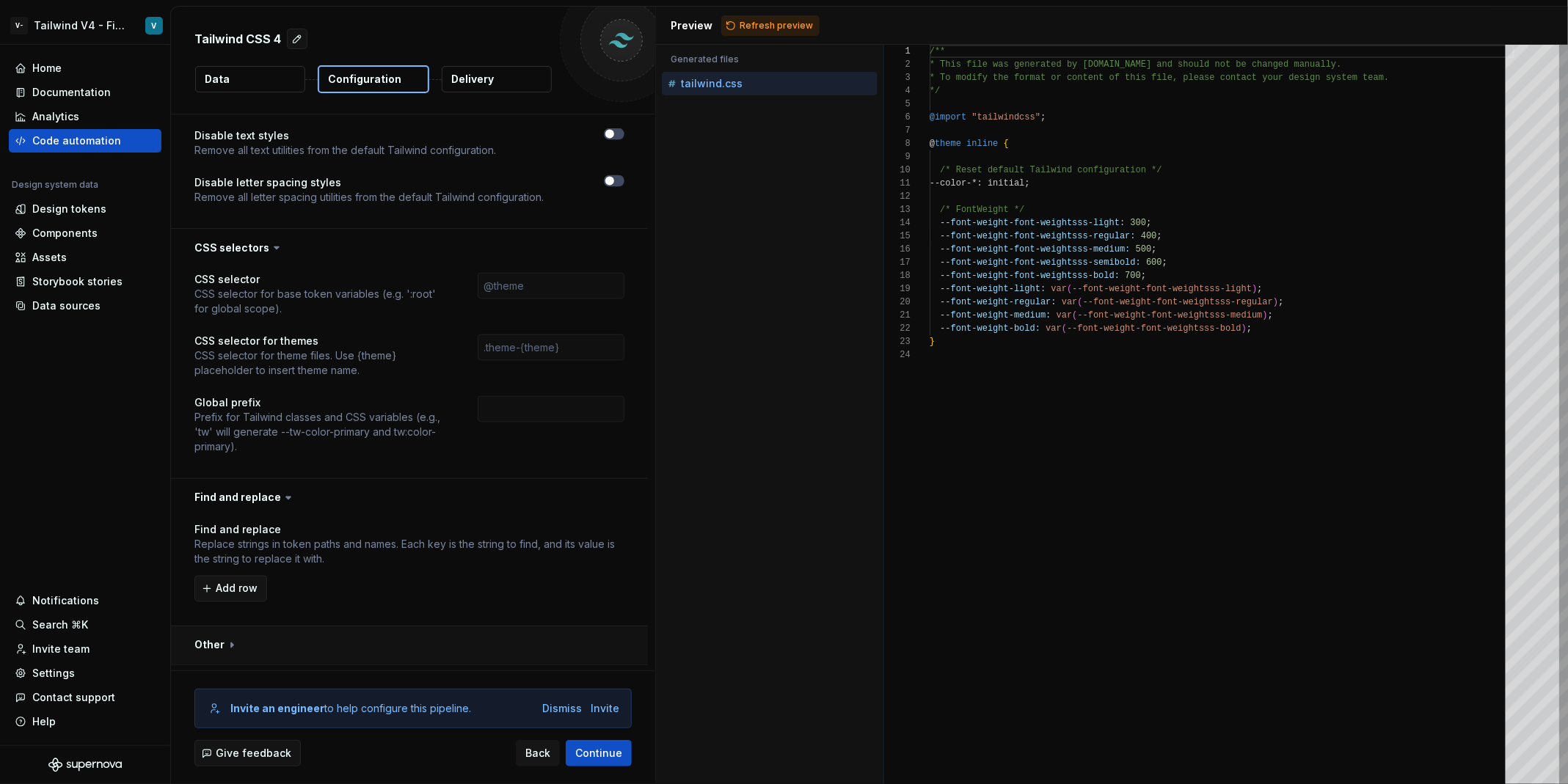
click at [355, 626] on button "button" at bounding box center [409, 645] width 477 height 38
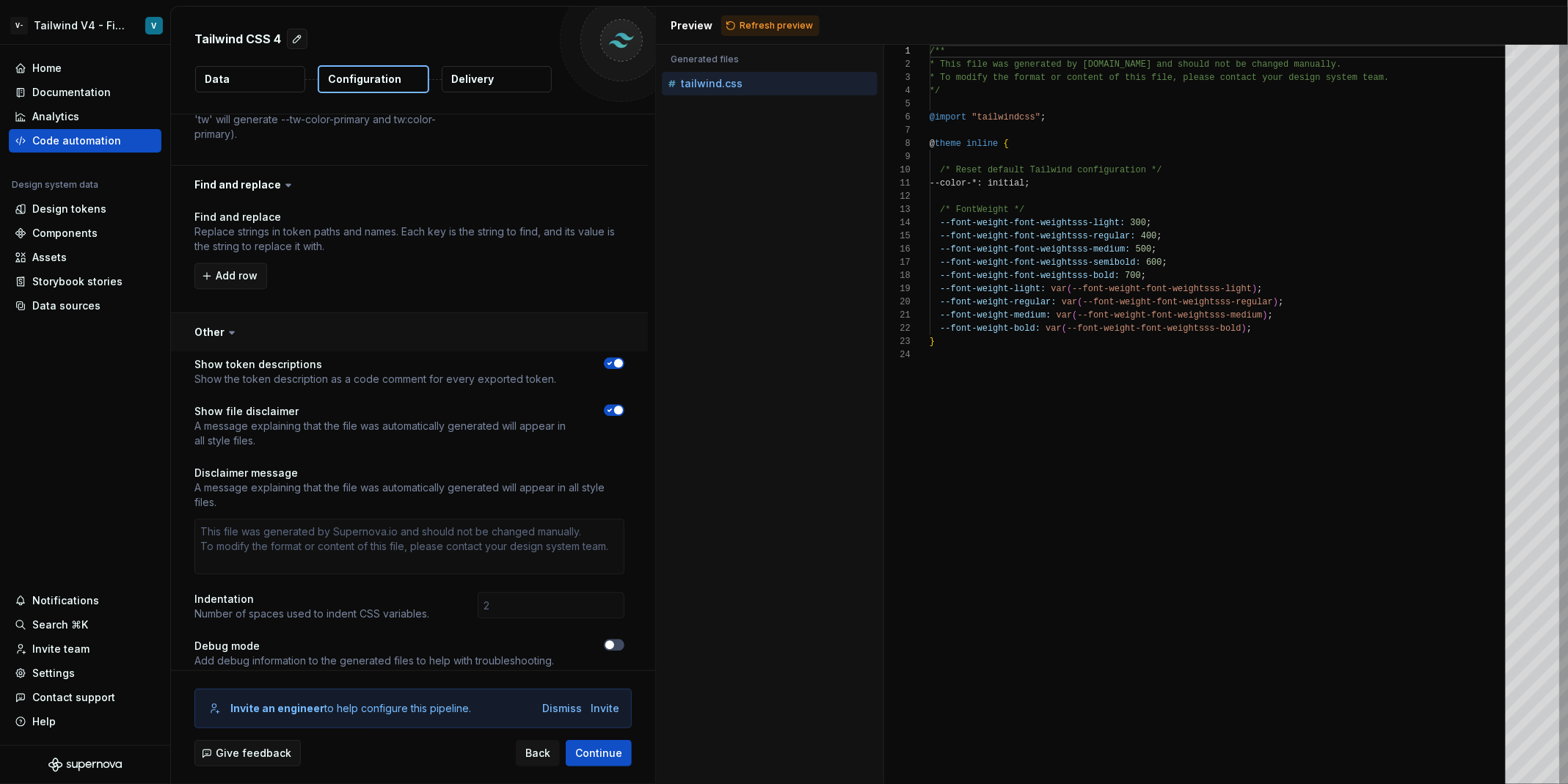
scroll to position [1753, 0]
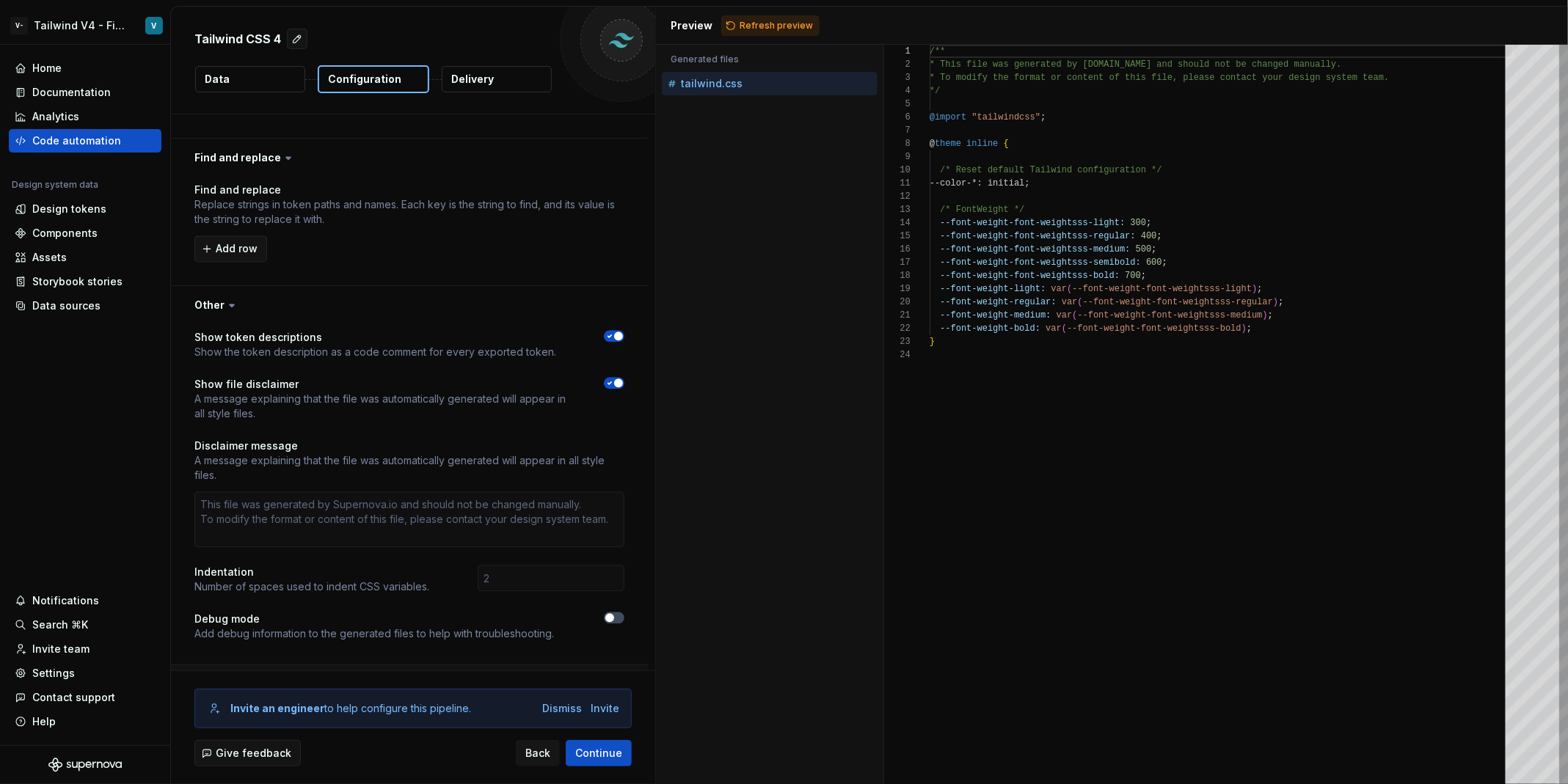
click at [339, 665] on button "button" at bounding box center [409, 684] width 477 height 38
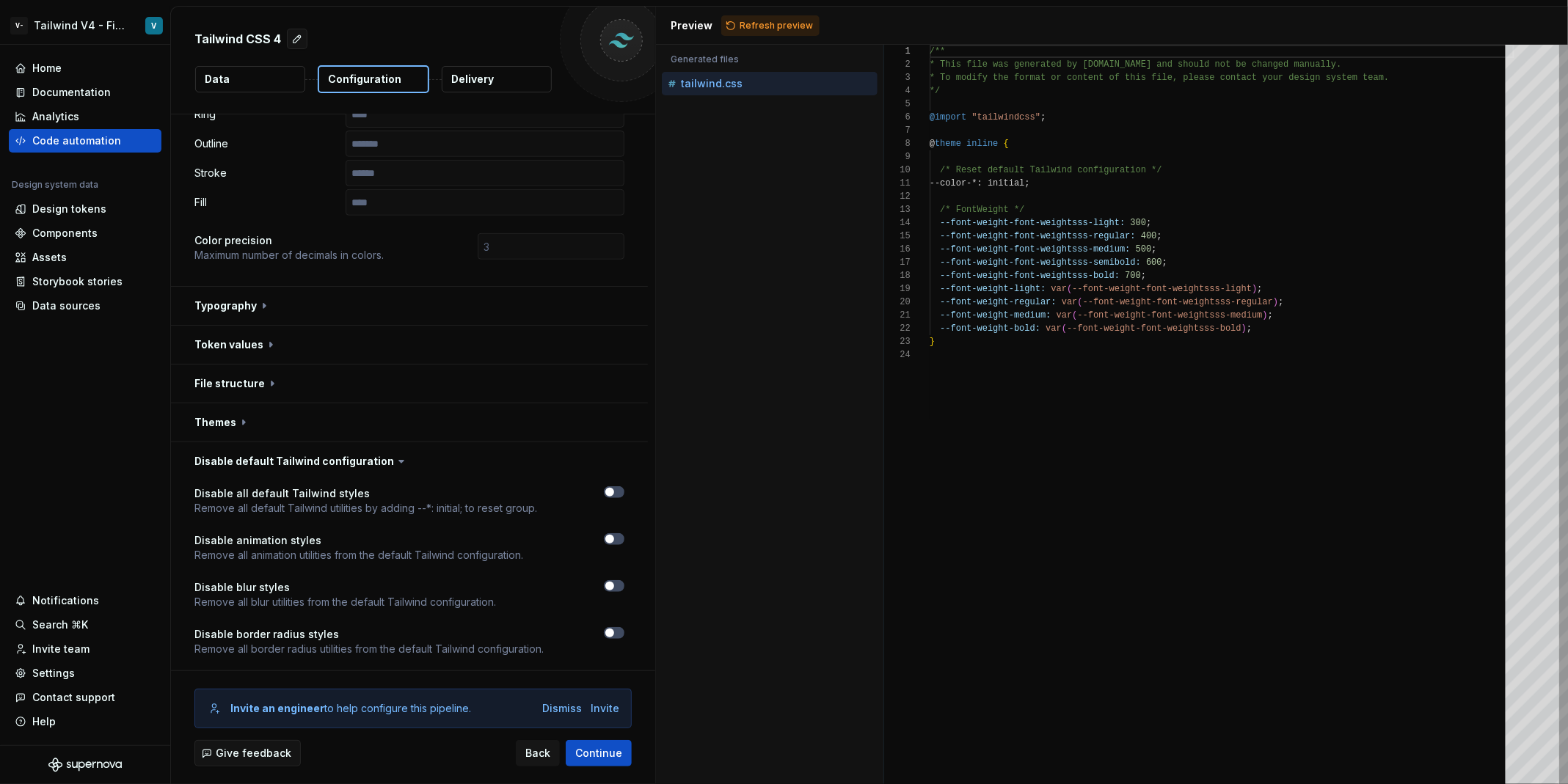
scroll to position [0, 0]
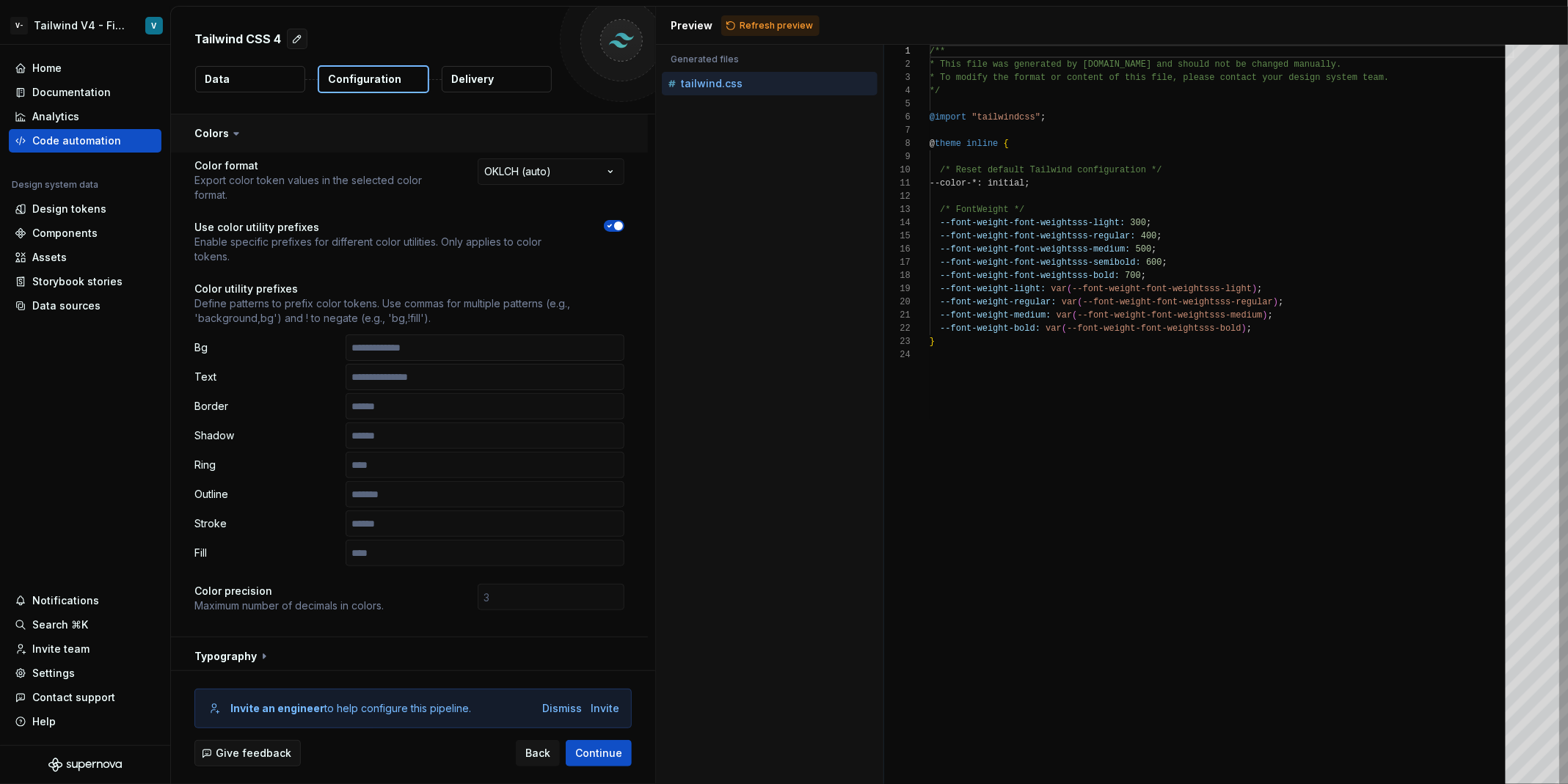
click at [386, 130] on button "button" at bounding box center [409, 133] width 477 height 38
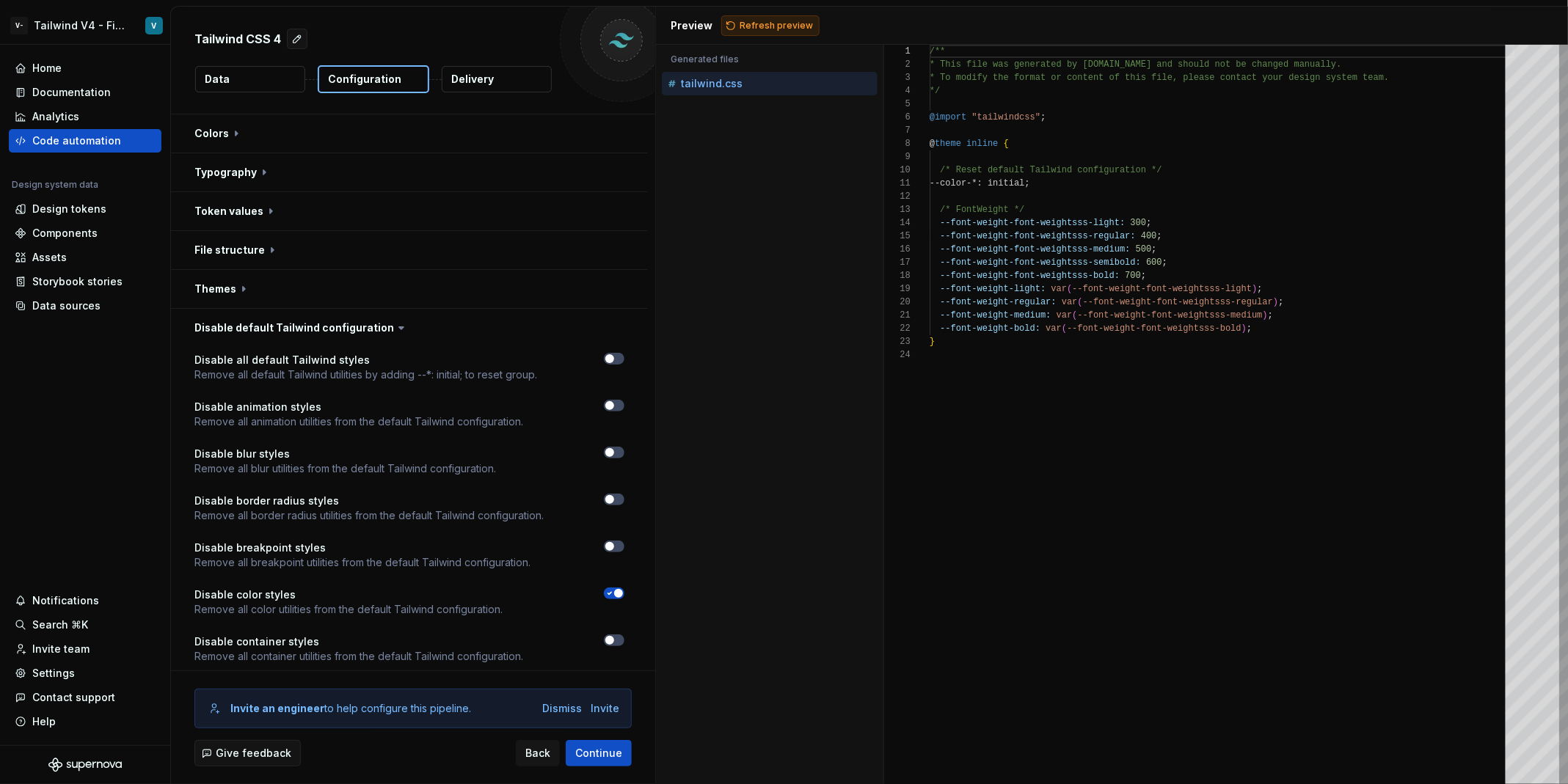
click at [766, 32] on button "Refresh preview" at bounding box center [770, 25] width 98 height 21
click at [337, 287] on button "button" at bounding box center [409, 288] width 477 height 38
type textarea "*"
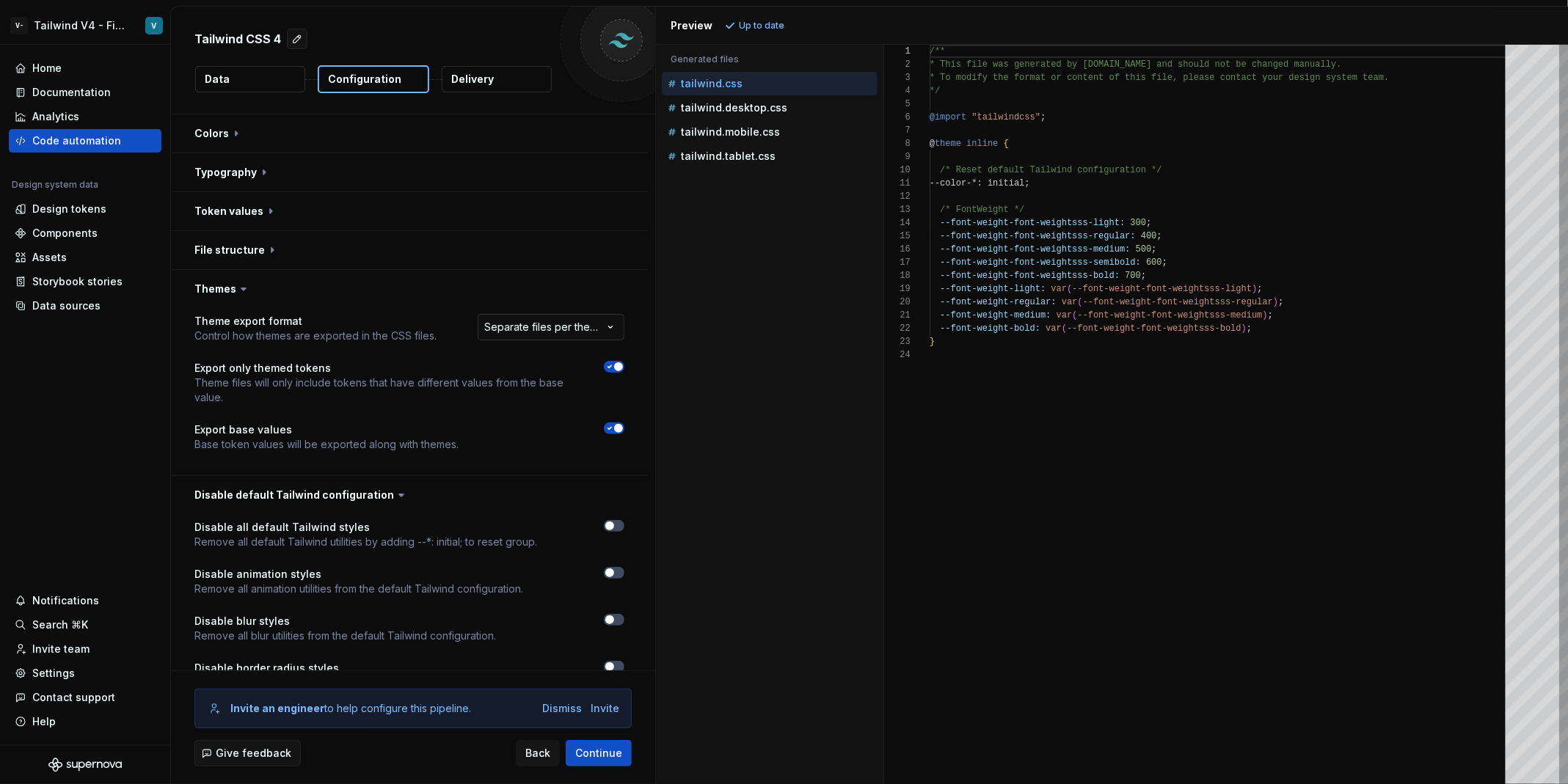
click at [576, 324] on html "**********" at bounding box center [784, 392] width 1568 height 784
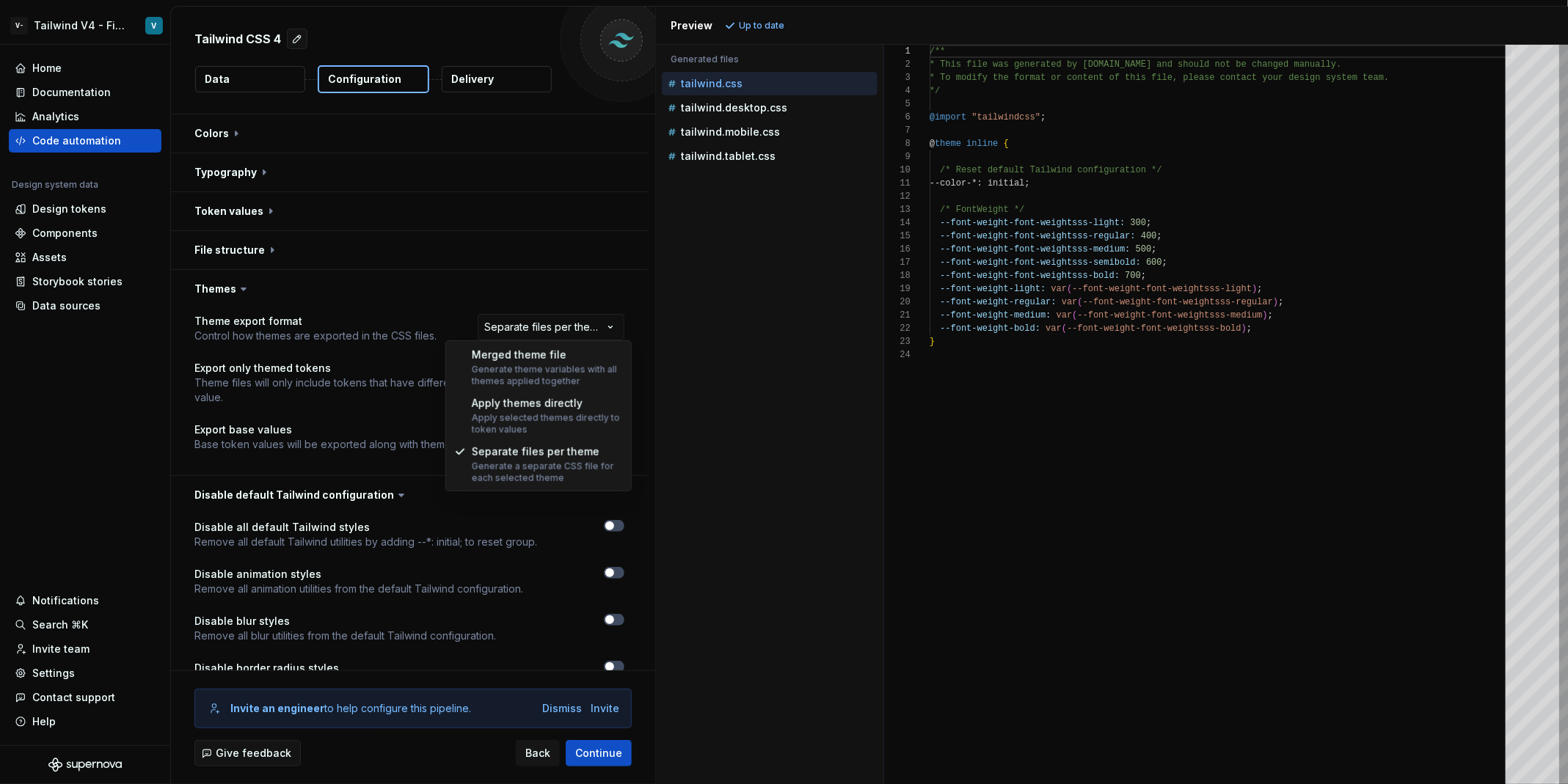
select select "**********"
type textarea "*"
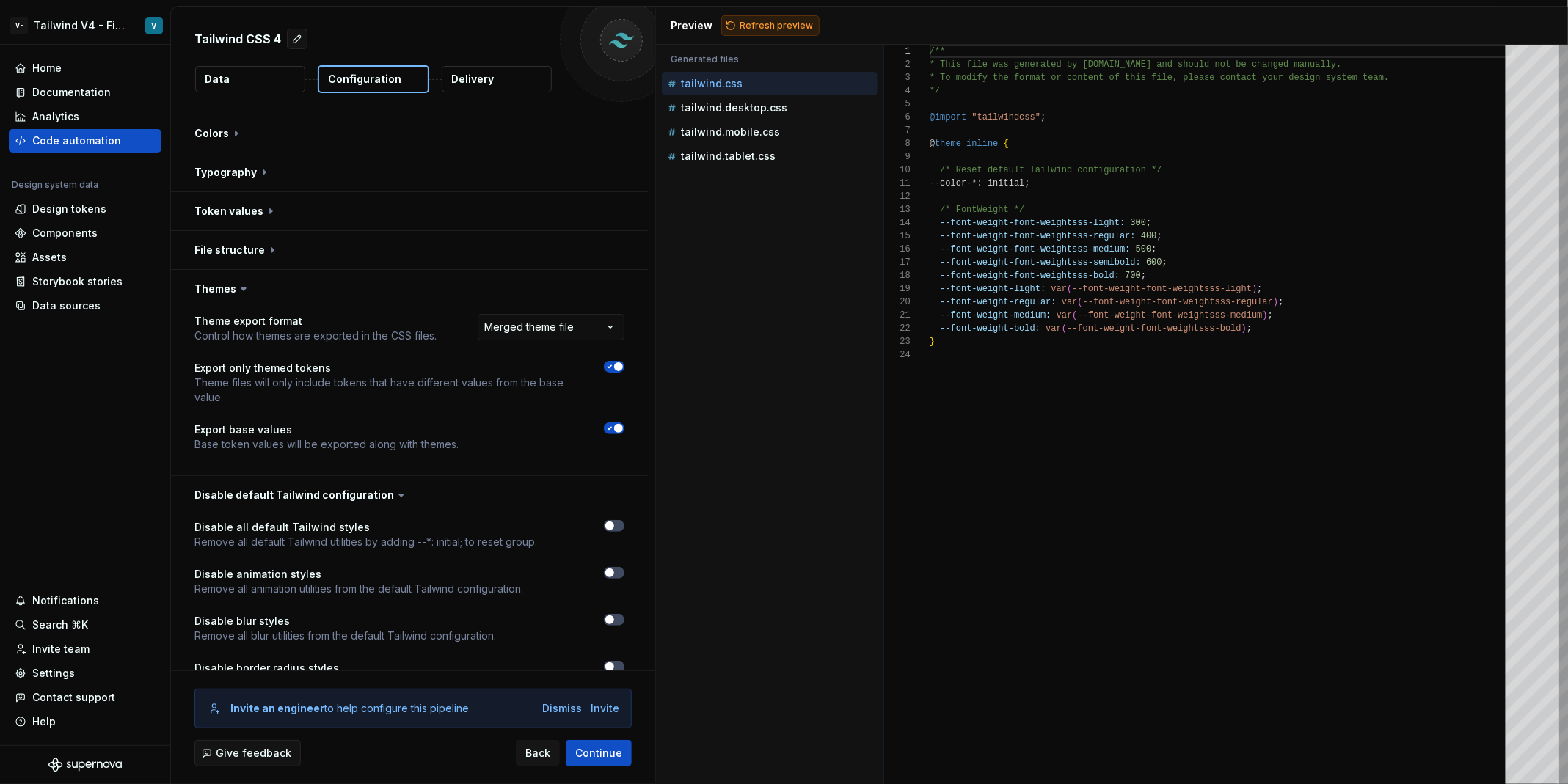
click at [792, 22] on span "Refresh preview" at bounding box center [776, 25] width 73 height 12
click at [579, 326] on html "**********" at bounding box center [784, 392] width 1568 height 784
click at [540, 312] on html "**********" at bounding box center [784, 392] width 1568 height 784
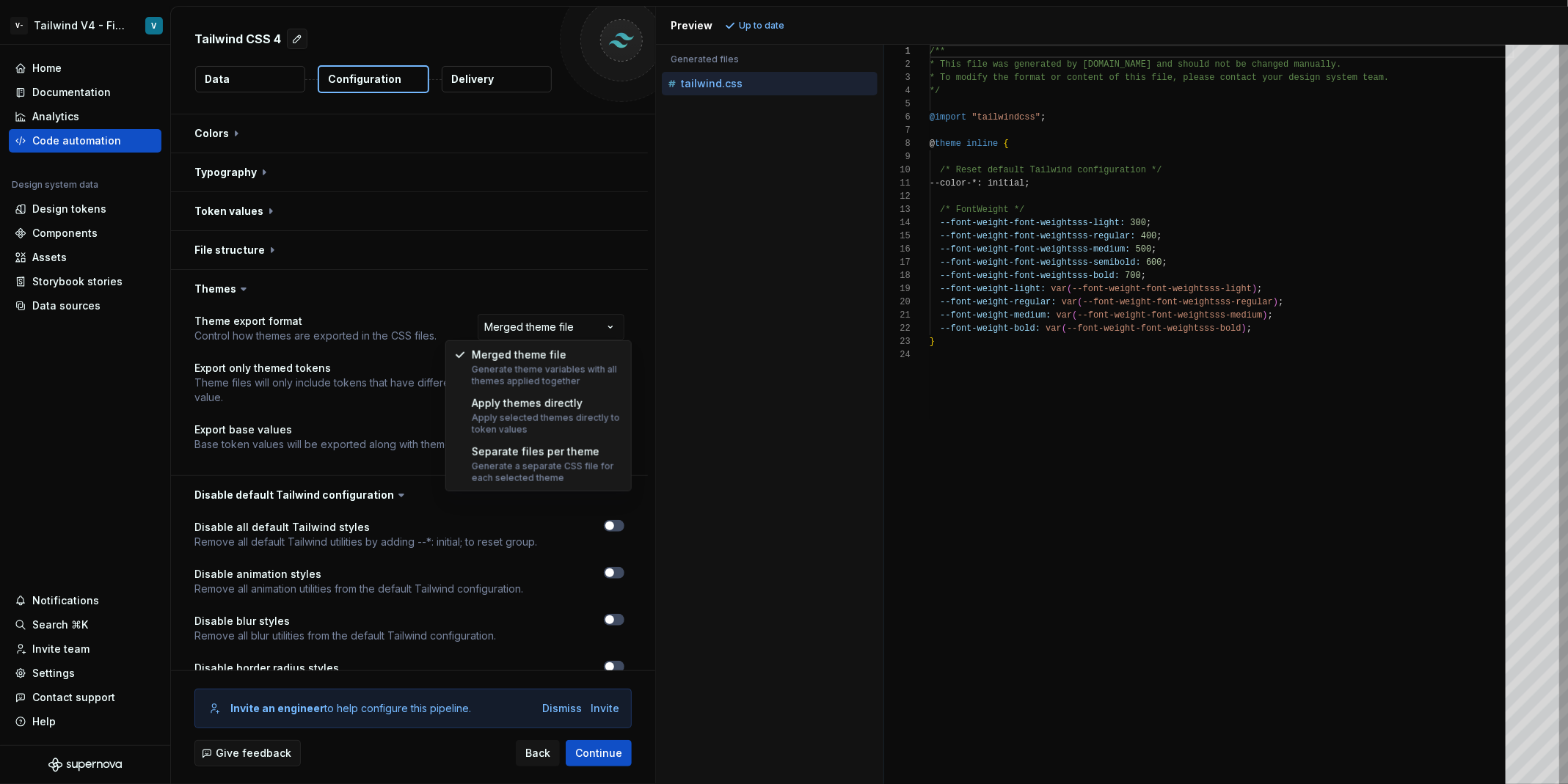
select select "**********"
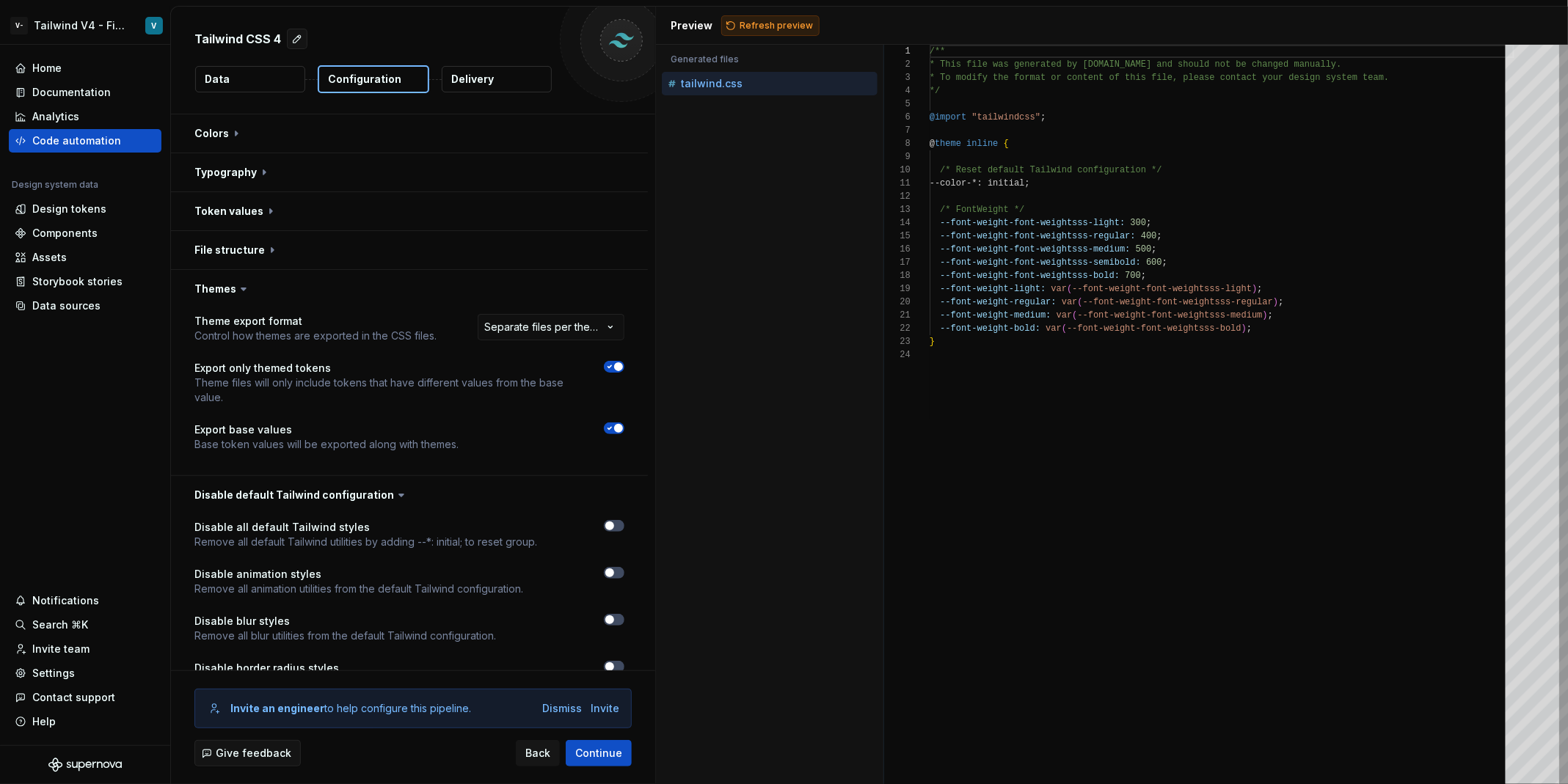
click at [793, 22] on span "Refresh preview" at bounding box center [776, 25] width 73 height 12
type textarea "*"
click at [757, 108] on p "tailwind.desktop.css" at bounding box center [734, 107] width 107 height 12
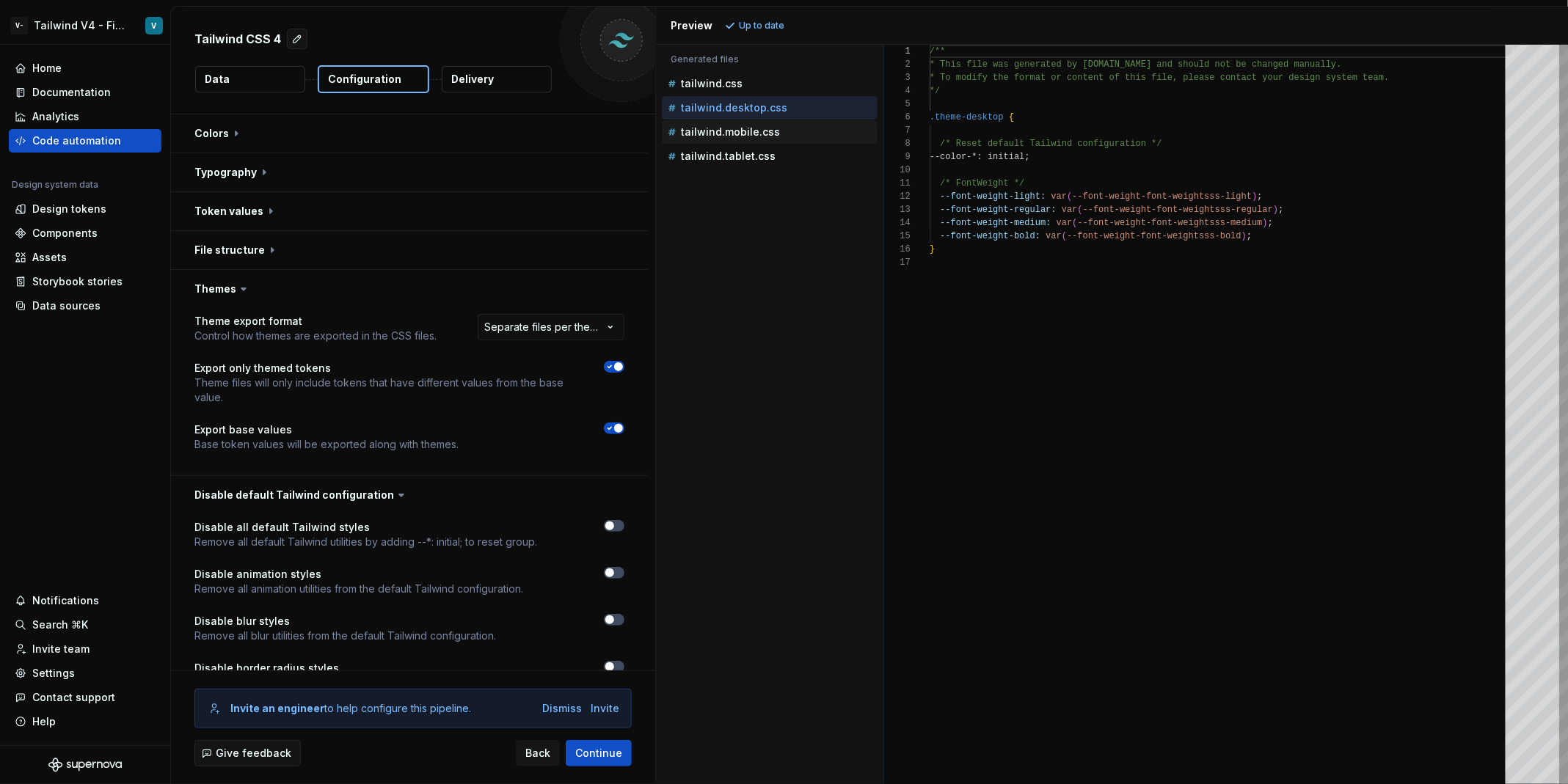
click at [785, 131] on div "tailwind.mobile.css" at bounding box center [770, 131] width 213 height 15
click at [781, 158] on div "tailwind.tablet.css" at bounding box center [770, 156] width 213 height 15
click at [760, 76] on button "tailwind.css" at bounding box center [769, 83] width 216 height 16
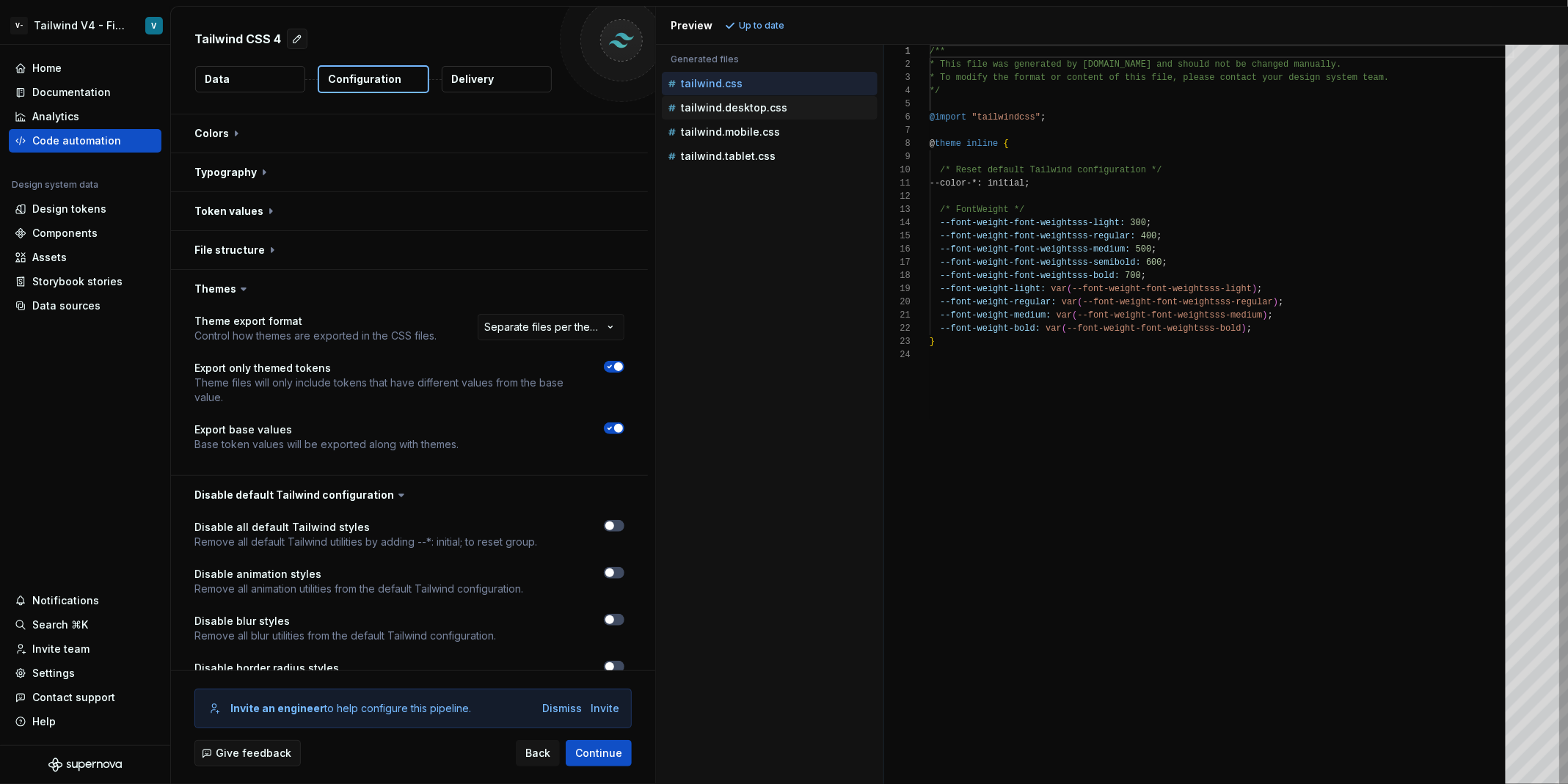
click at [781, 97] on div "tailwind.desktop.css" at bounding box center [769, 107] width 216 height 23
click at [812, 103] on div "tailwind.desktop.css" at bounding box center [770, 107] width 213 height 15
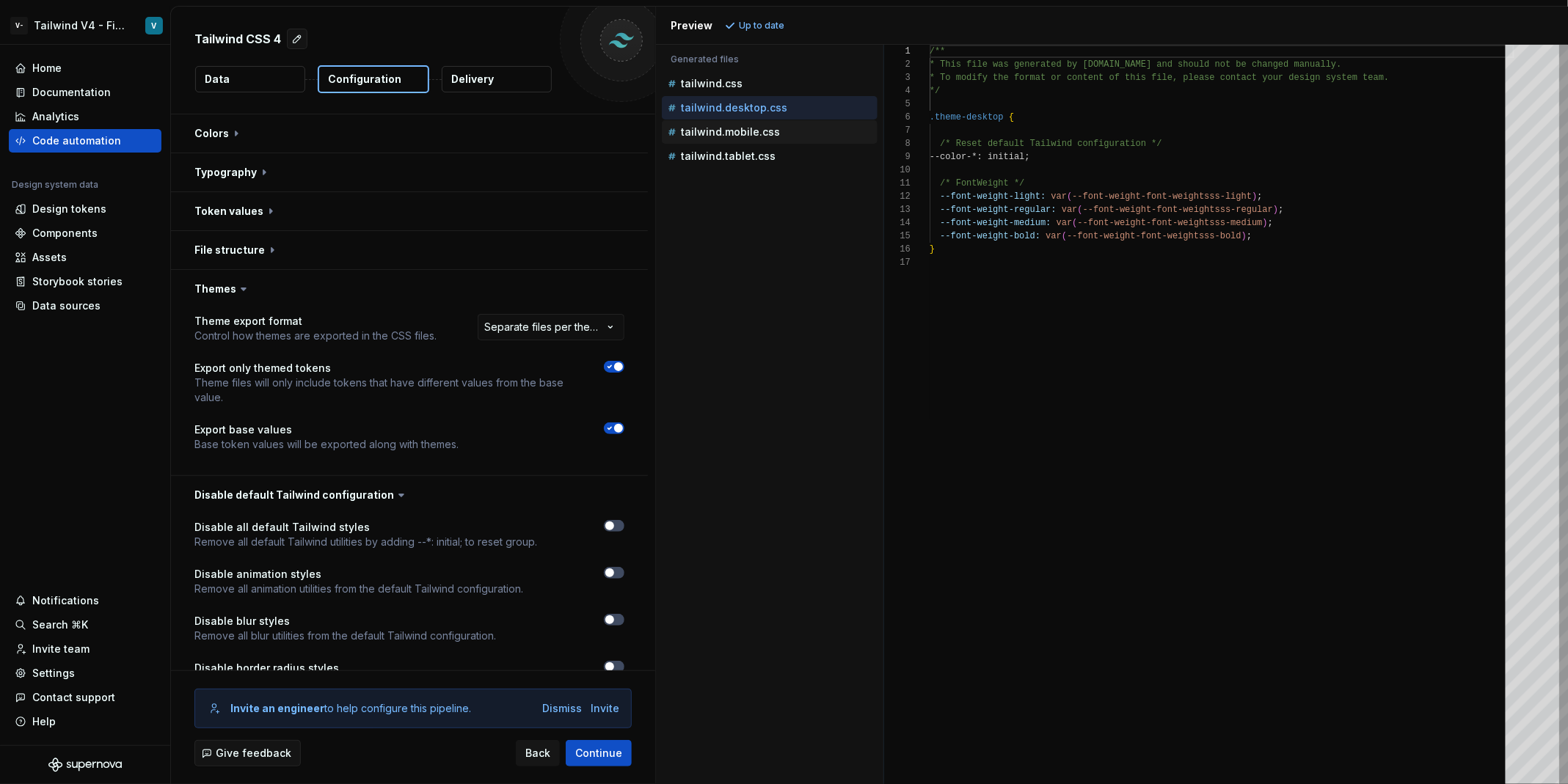
click at [809, 129] on div "tailwind.mobile.css" at bounding box center [770, 131] width 213 height 15
type textarea "**********"
click at [794, 141] on div "tailwind.mobile.css" at bounding box center [769, 132] width 216 height 23
type textarea "*"
click at [1097, 304] on div "/** * This file was generated by [DOMAIN_NAME] and sho uld not be changed manua…" at bounding box center [1222, 414] width 585 height 739
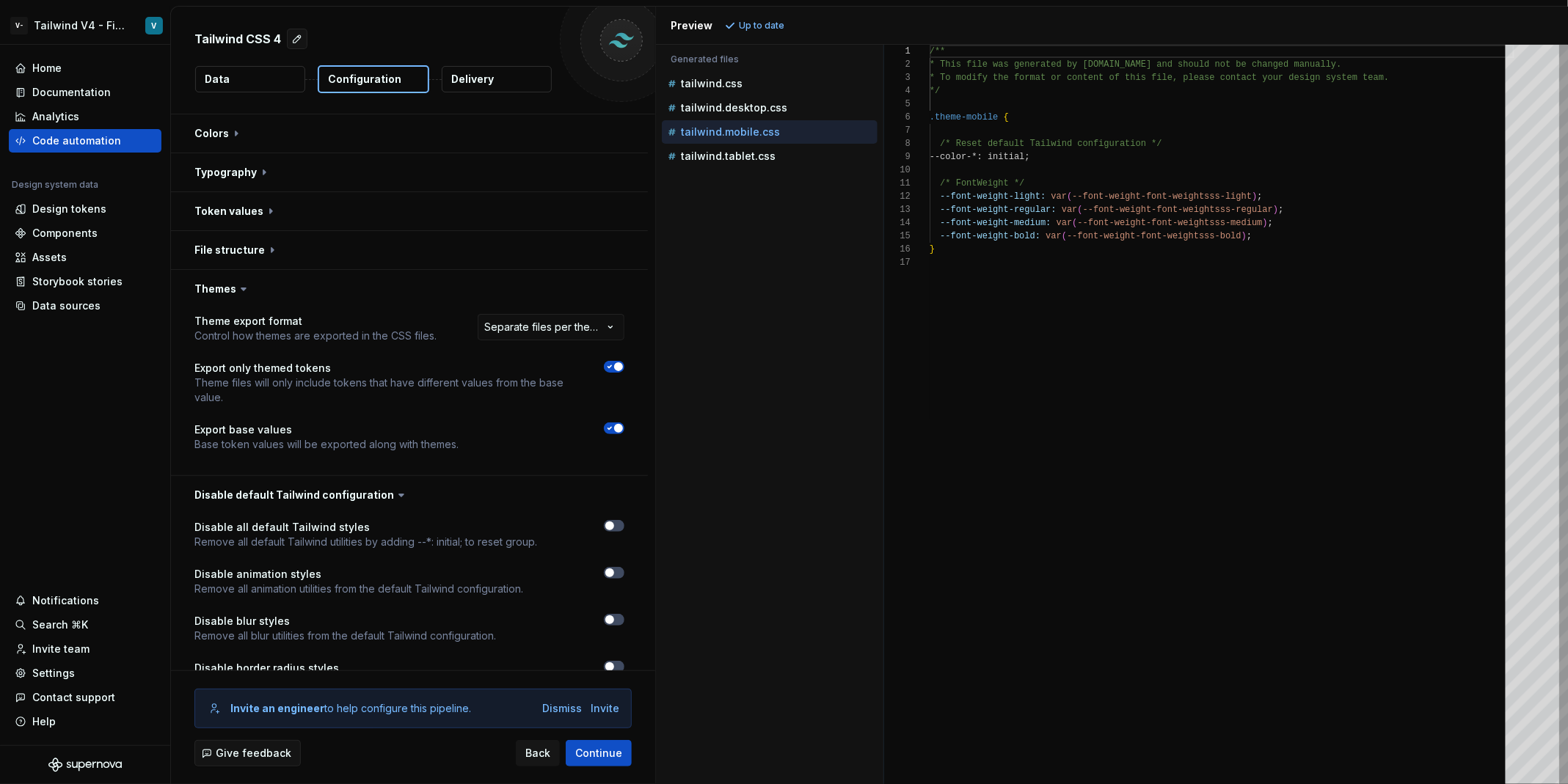
scroll to position [80, 0]
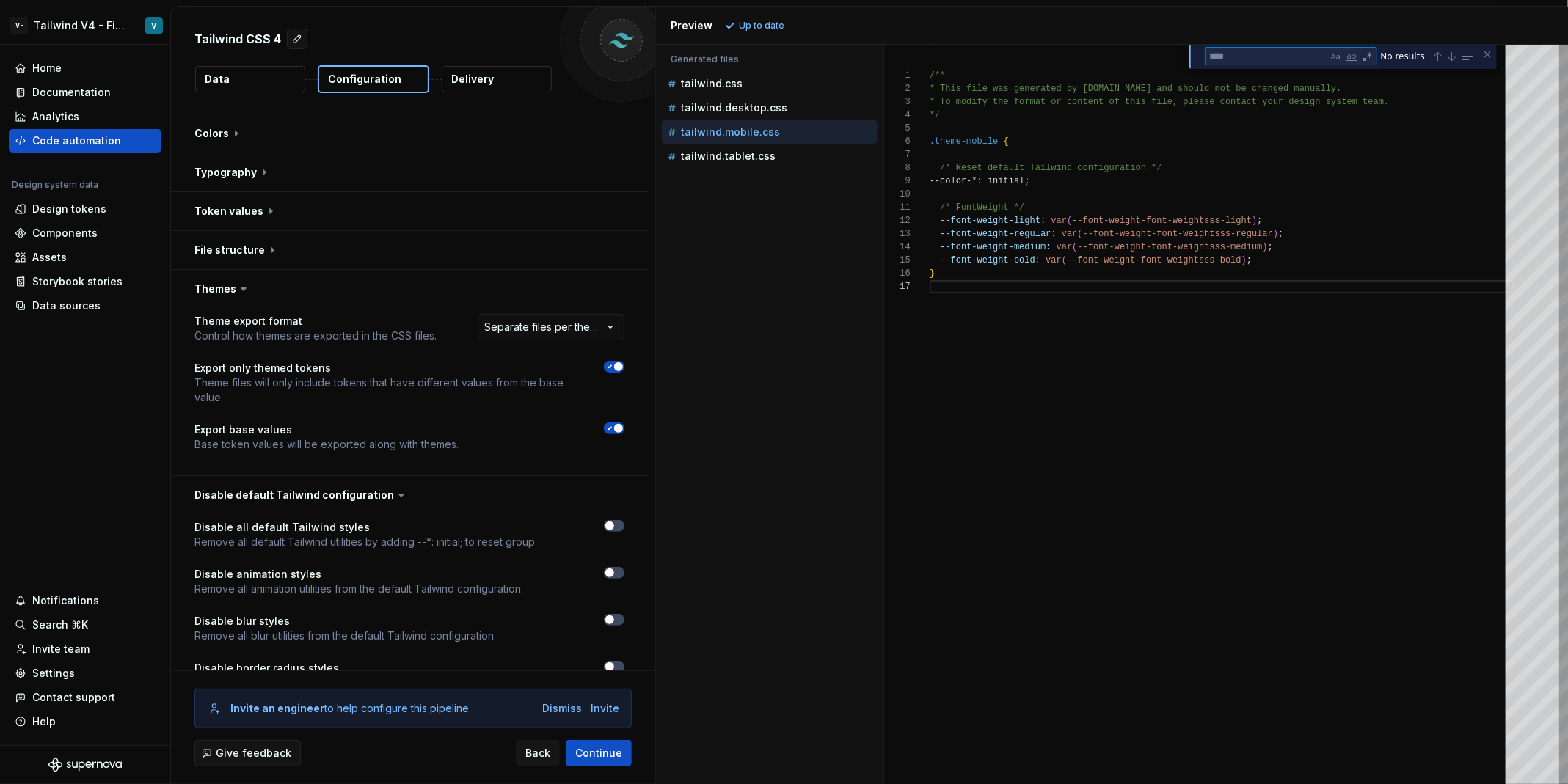
type textarea "**********"
click at [768, 113] on div "tailwind.desktop.css" at bounding box center [770, 107] width 213 height 15
type textarea "**********"
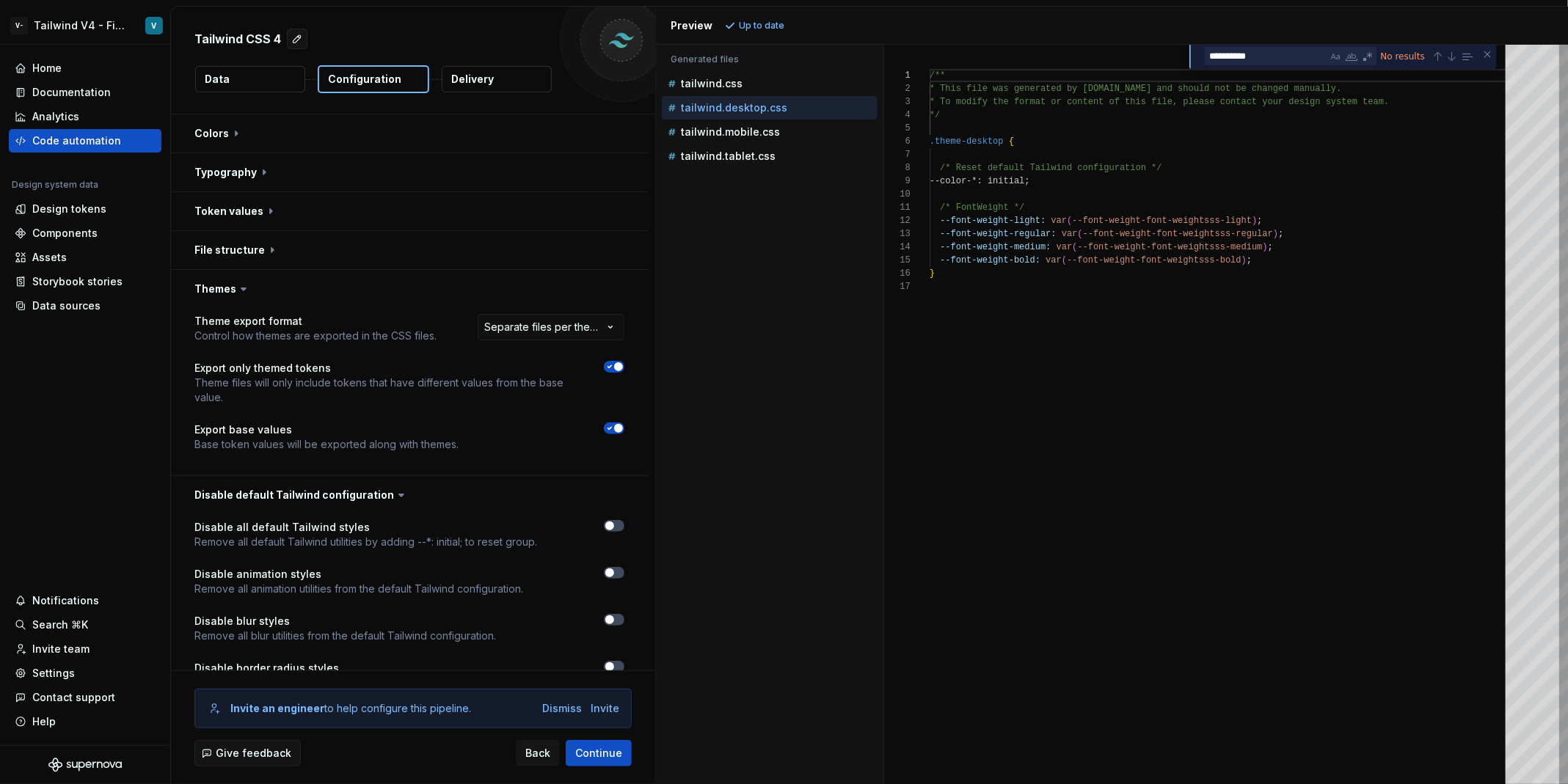
scroll to position [132, 0]
type textarea "*"
click at [570, 331] on html "**********" at bounding box center [784, 392] width 1568 height 784
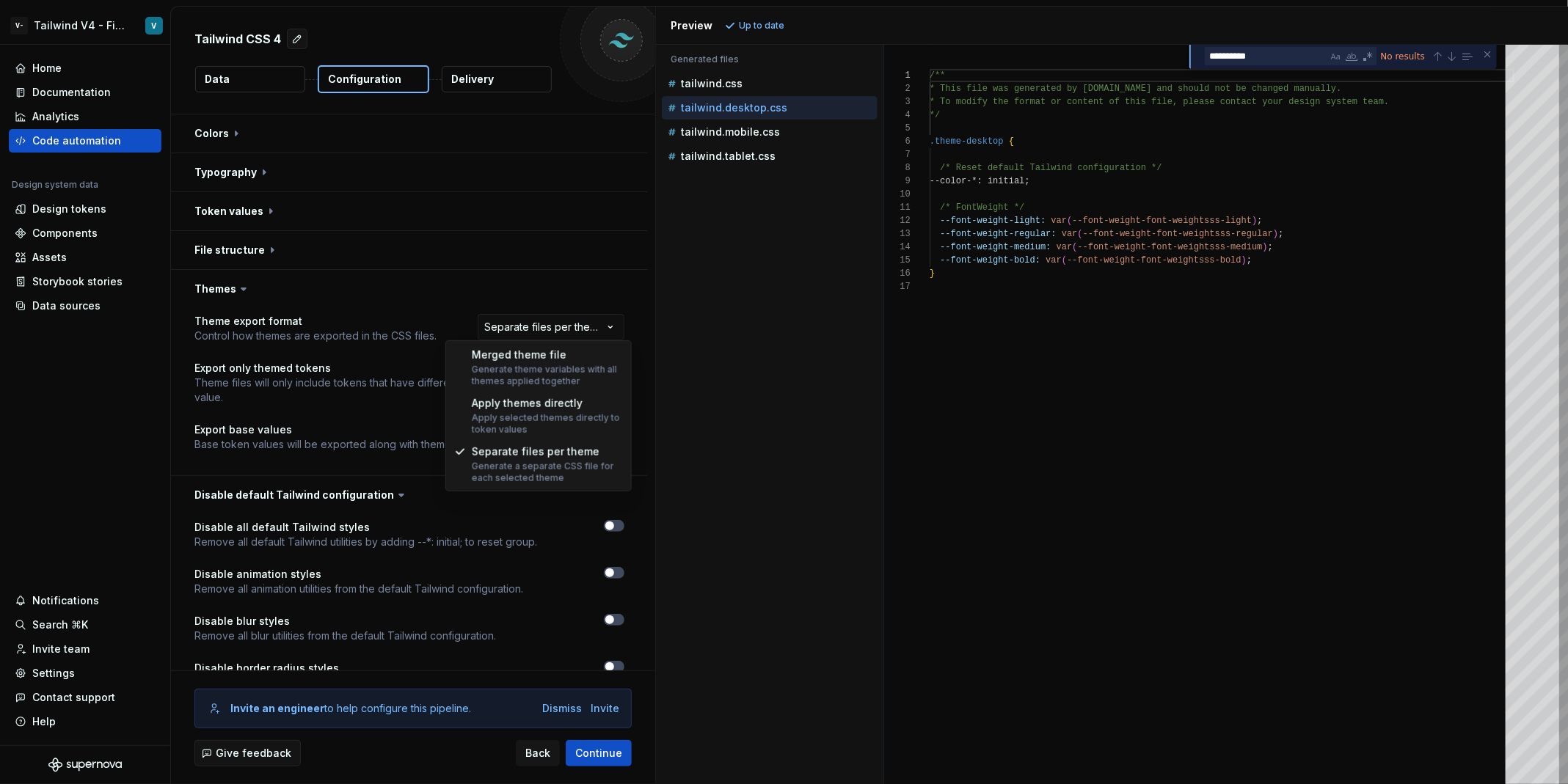
select select "**********"
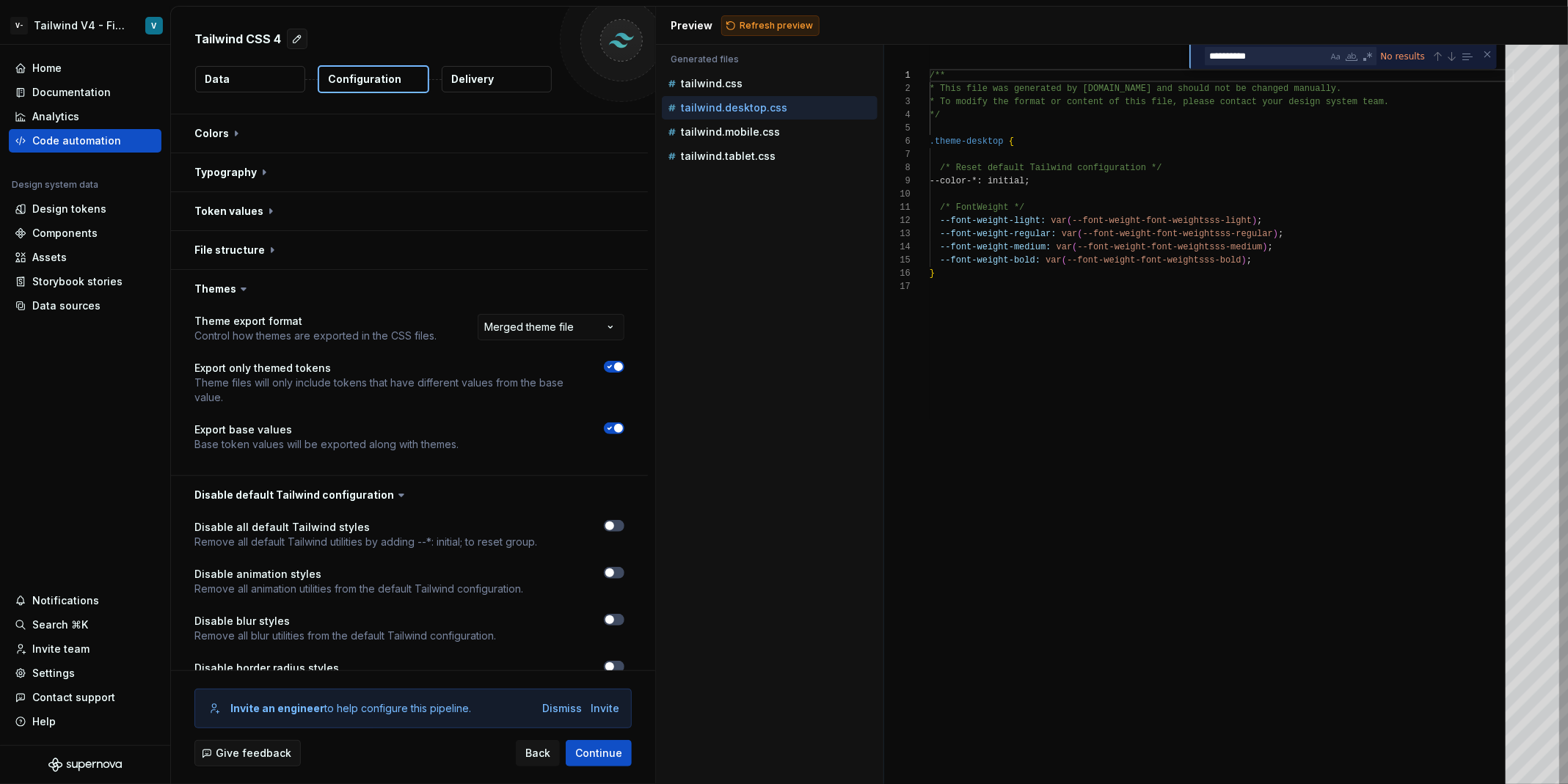
click at [774, 28] on span "Refresh preview" at bounding box center [776, 25] width 73 height 12
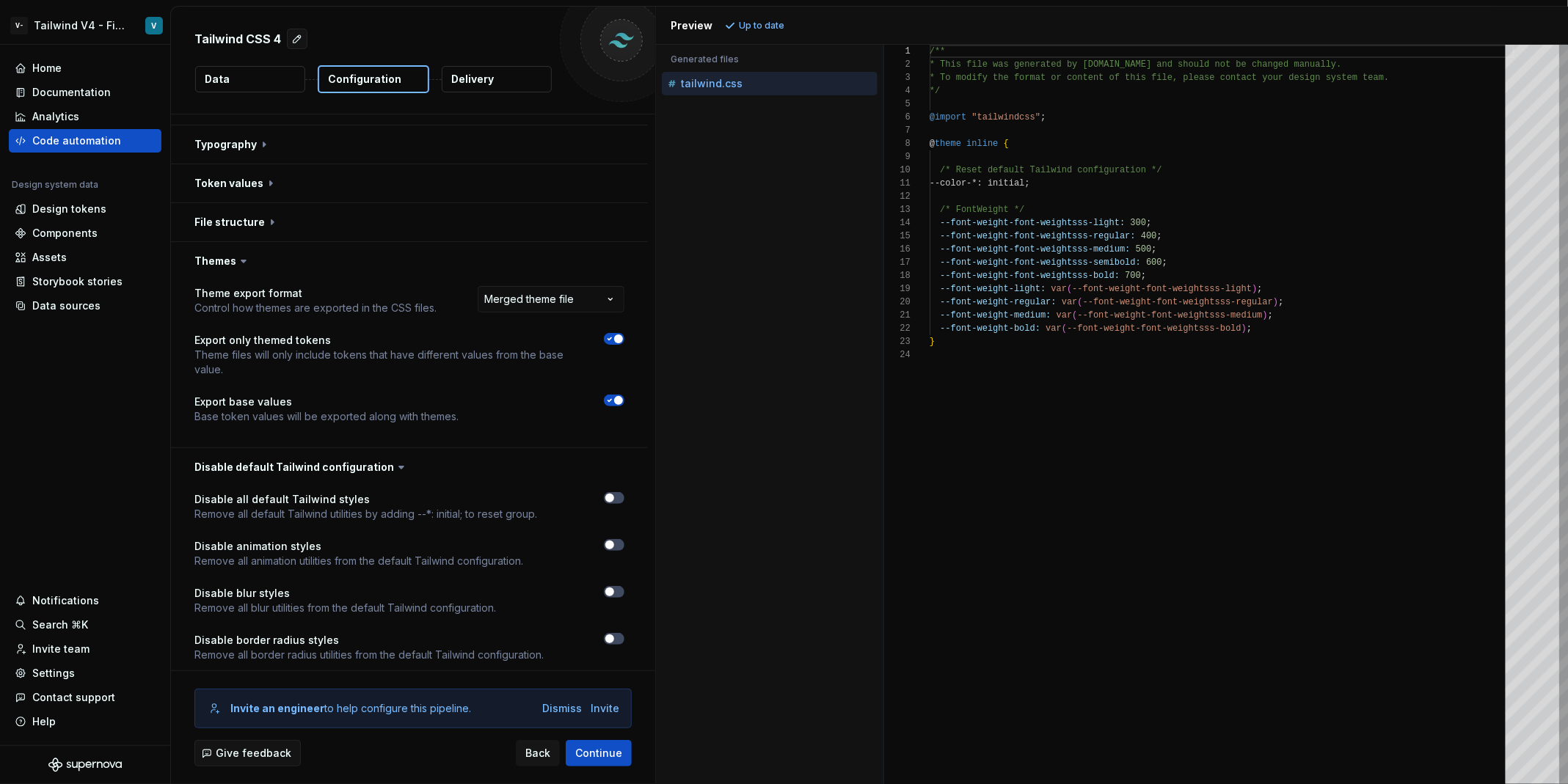
scroll to position [30, 0]
click at [617, 392] on button "button" at bounding box center [614, 398] width 21 height 12
click at [784, 23] on span "Refresh preview" at bounding box center [776, 25] width 73 height 12
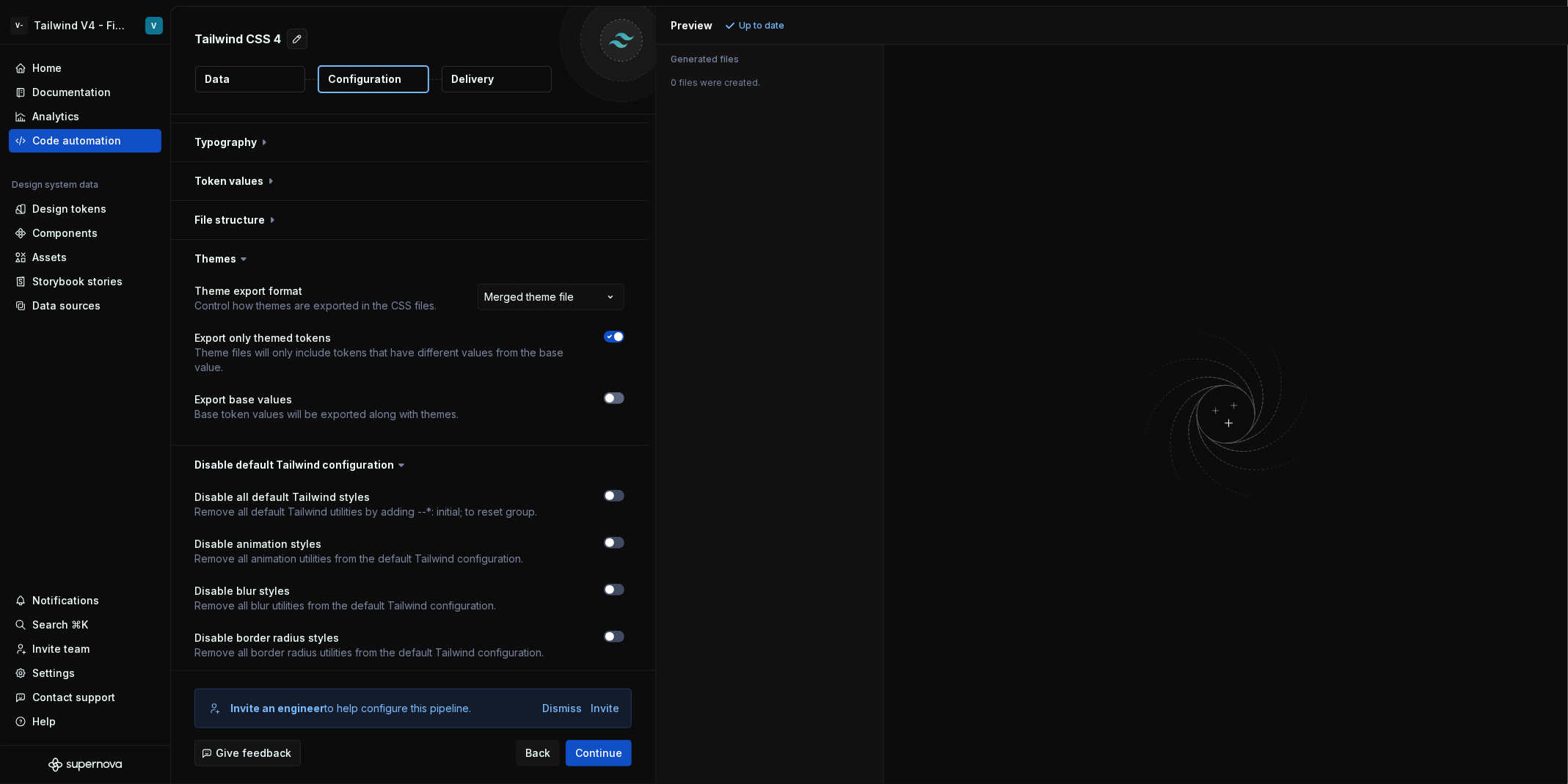
click at [624, 394] on button "button" at bounding box center [614, 398] width 21 height 12
click at [768, 24] on span "Refresh preview" at bounding box center [776, 25] width 73 height 12
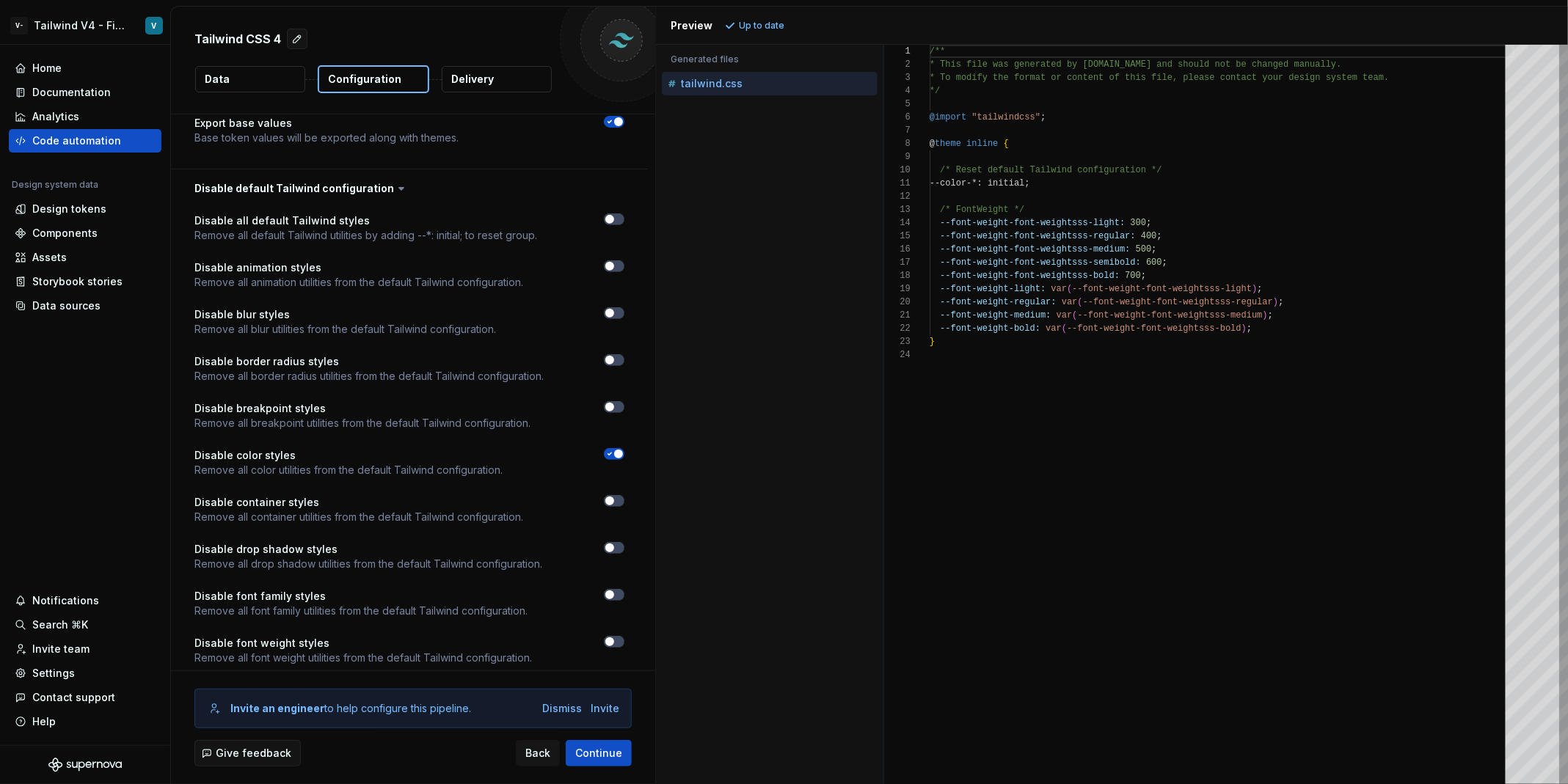
scroll to position [0, 0]
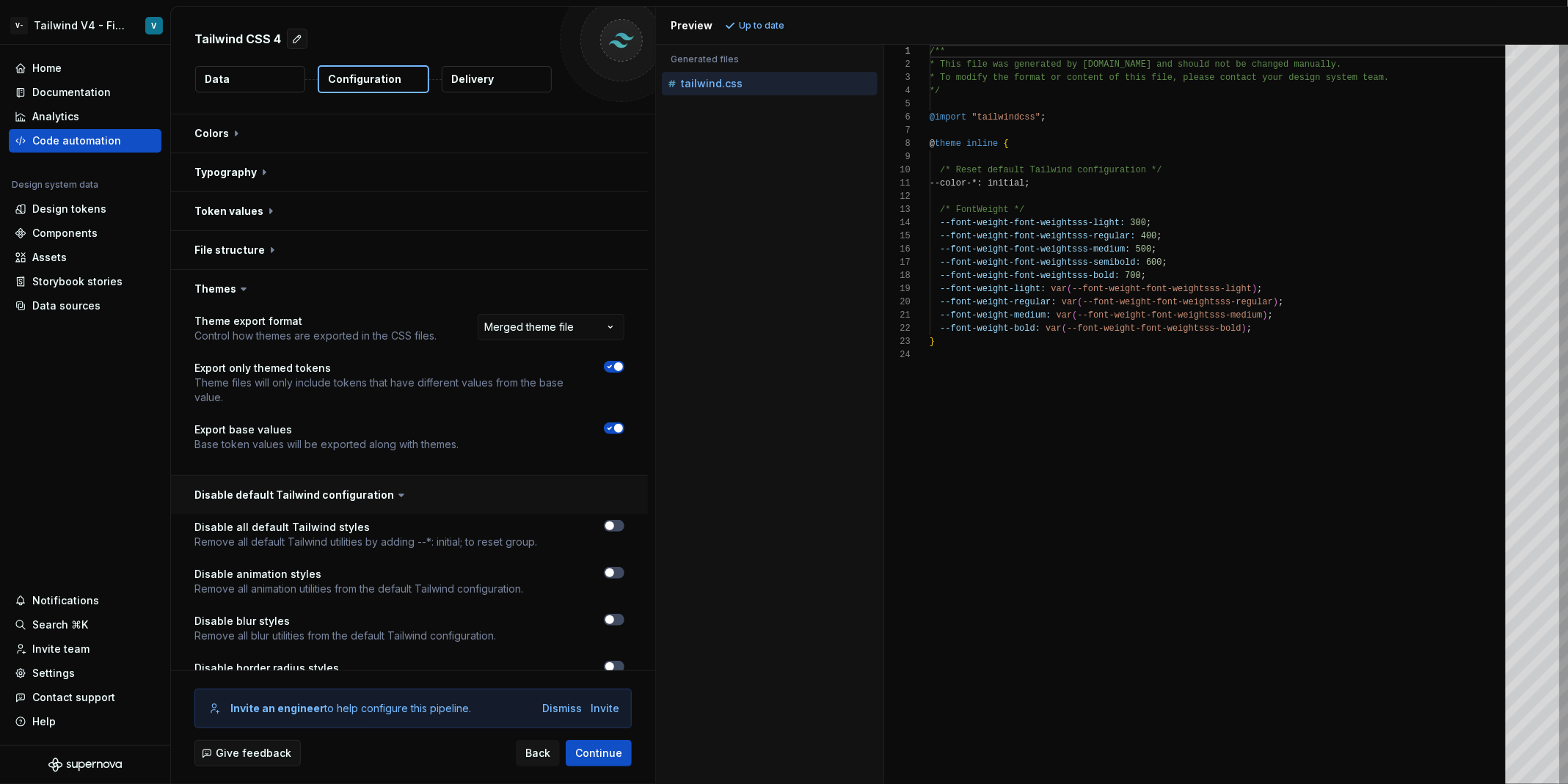
click at [379, 486] on button "button" at bounding box center [409, 494] width 477 height 38
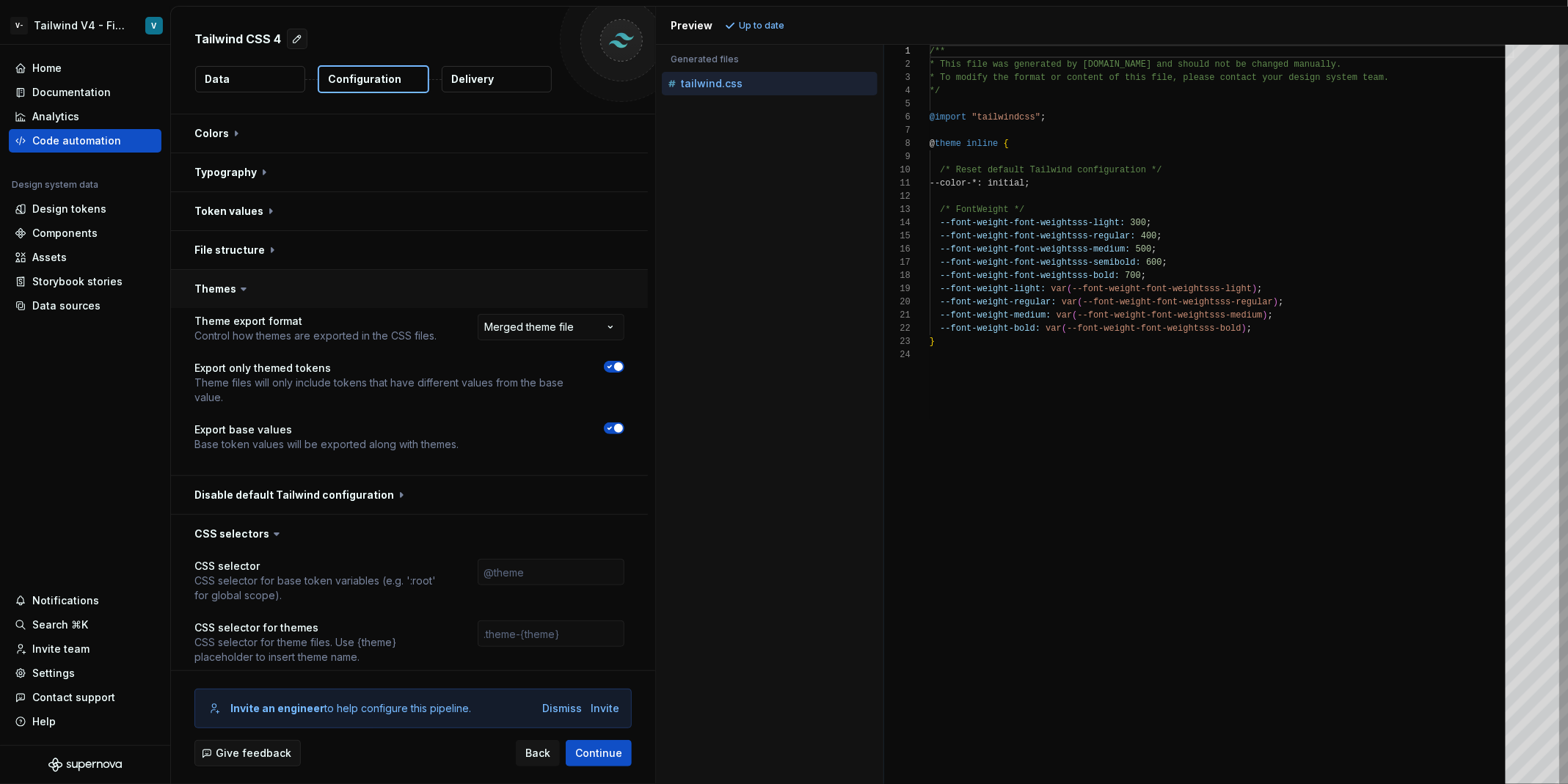
click at [338, 287] on button "button" at bounding box center [409, 288] width 477 height 38
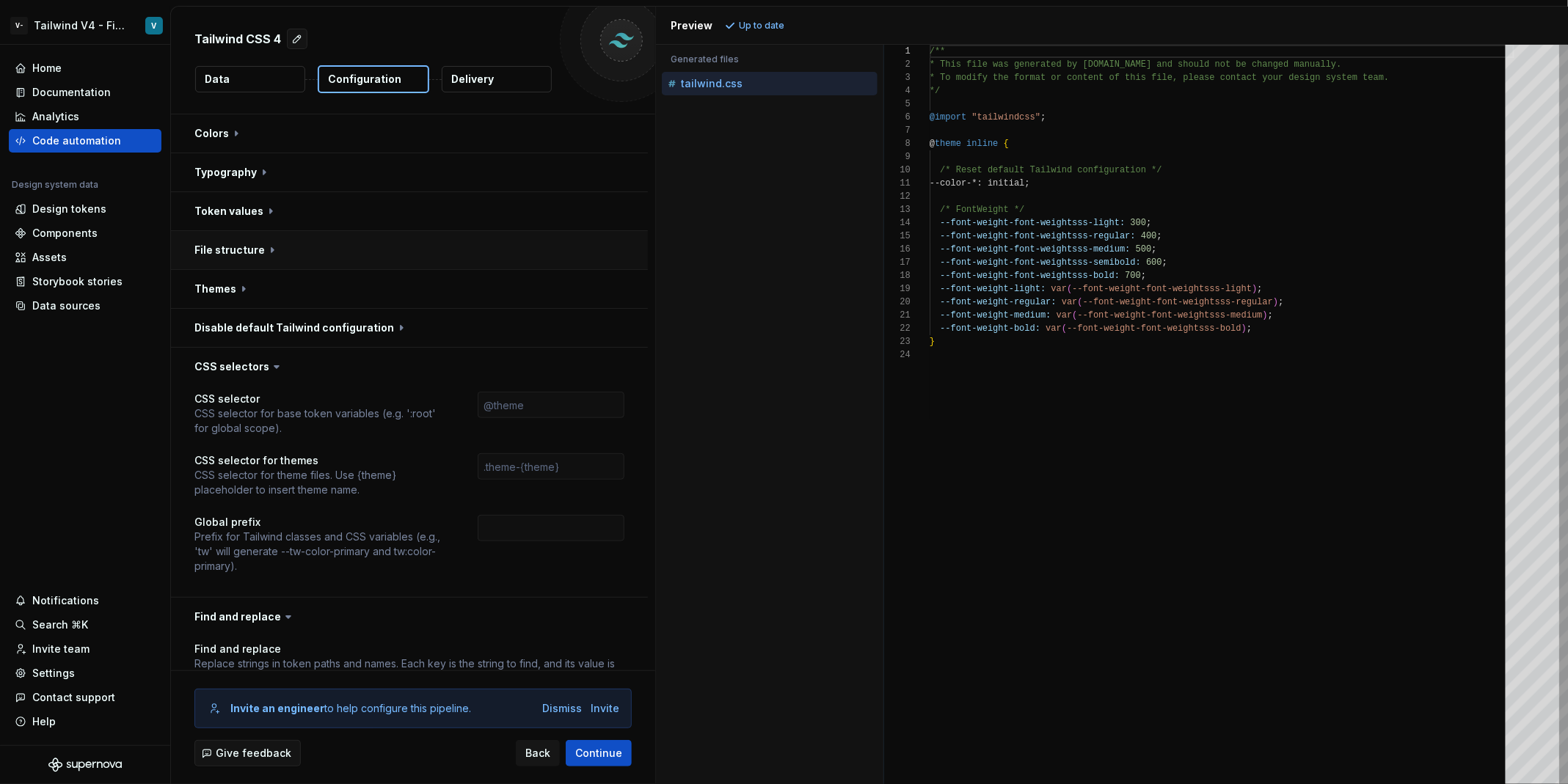
click at [332, 237] on button "button" at bounding box center [409, 249] width 477 height 38
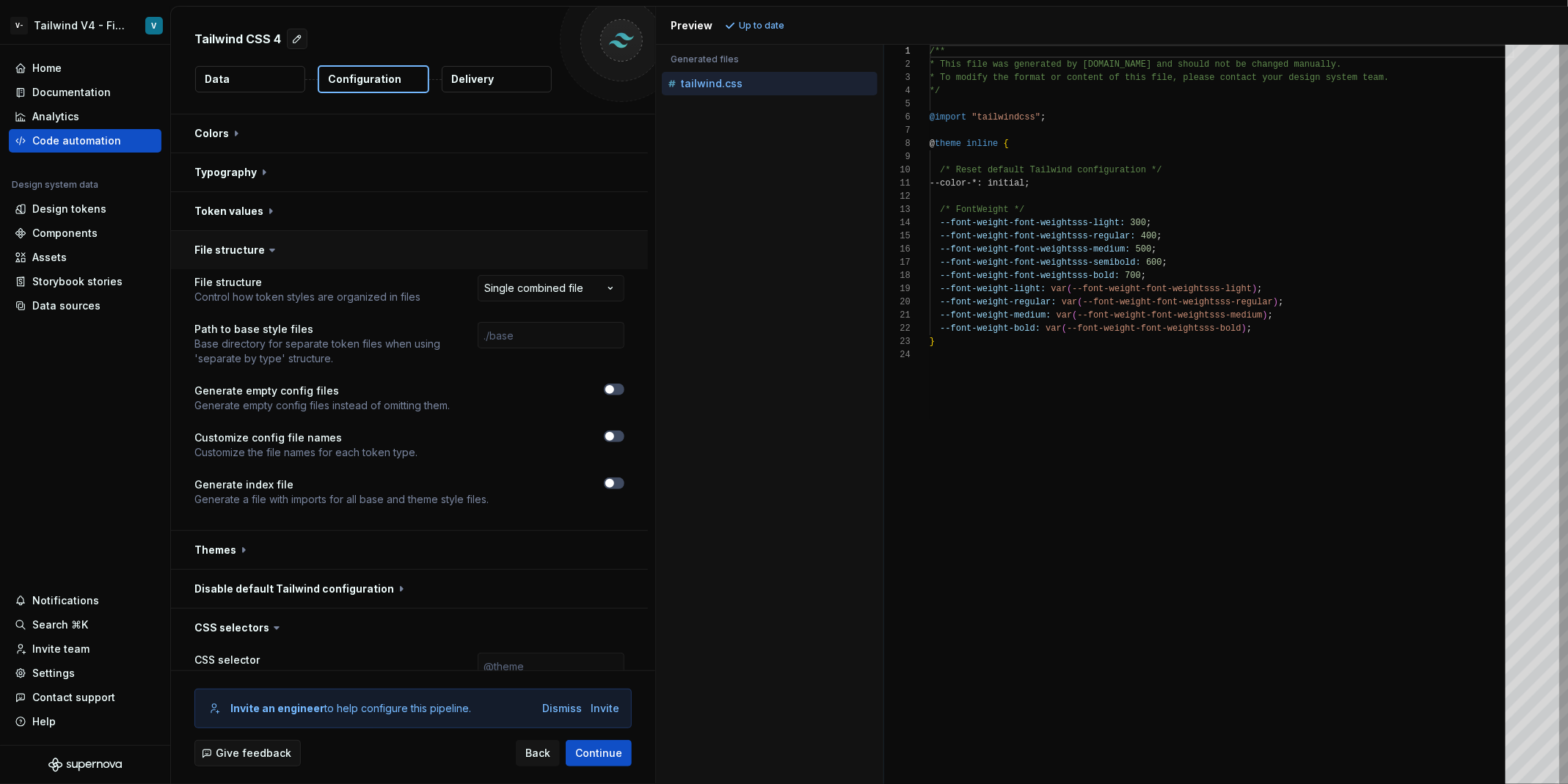
click at [332, 237] on button "button" at bounding box center [409, 249] width 477 height 38
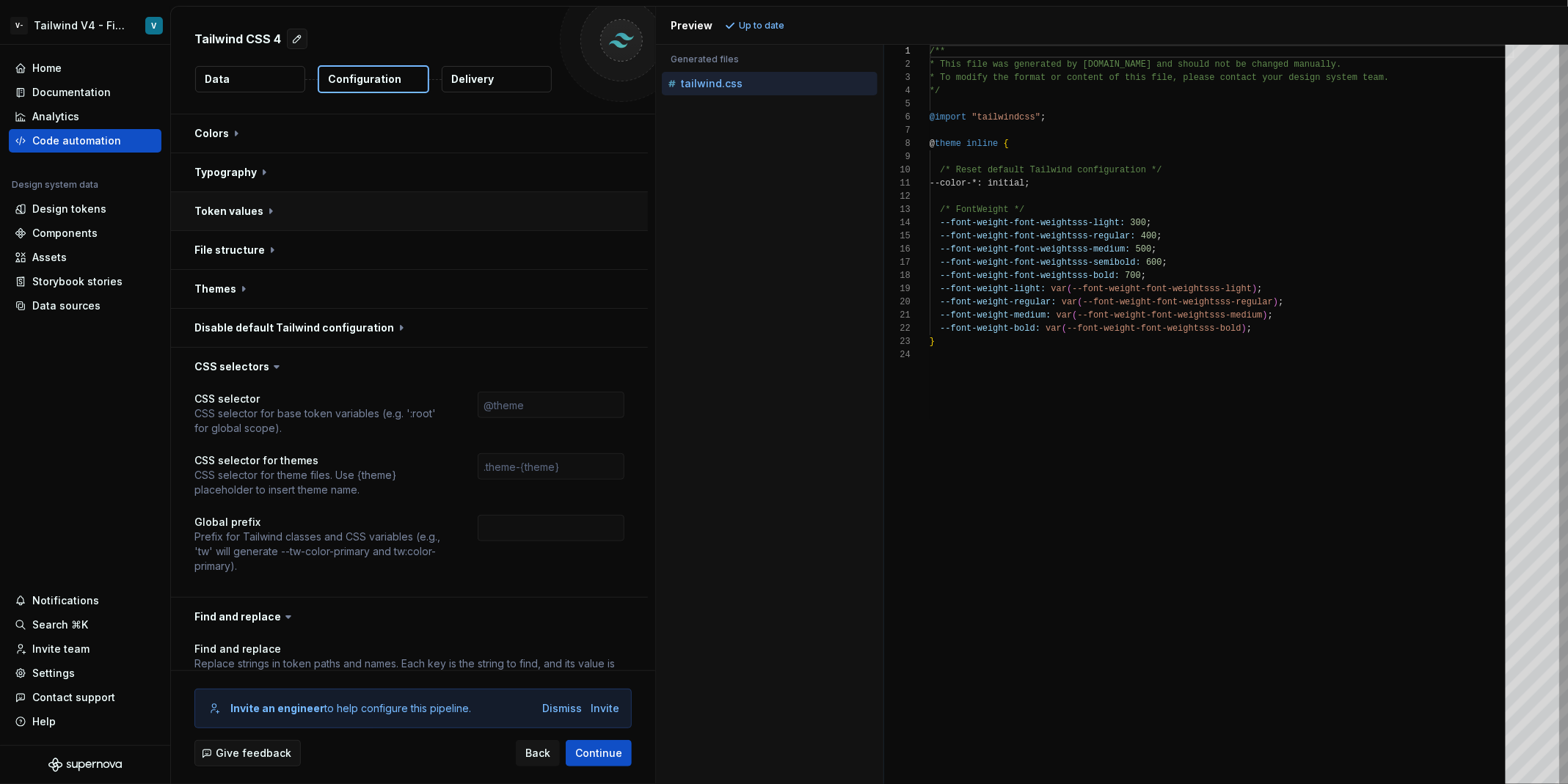
click at [308, 205] on button "button" at bounding box center [409, 211] width 477 height 38
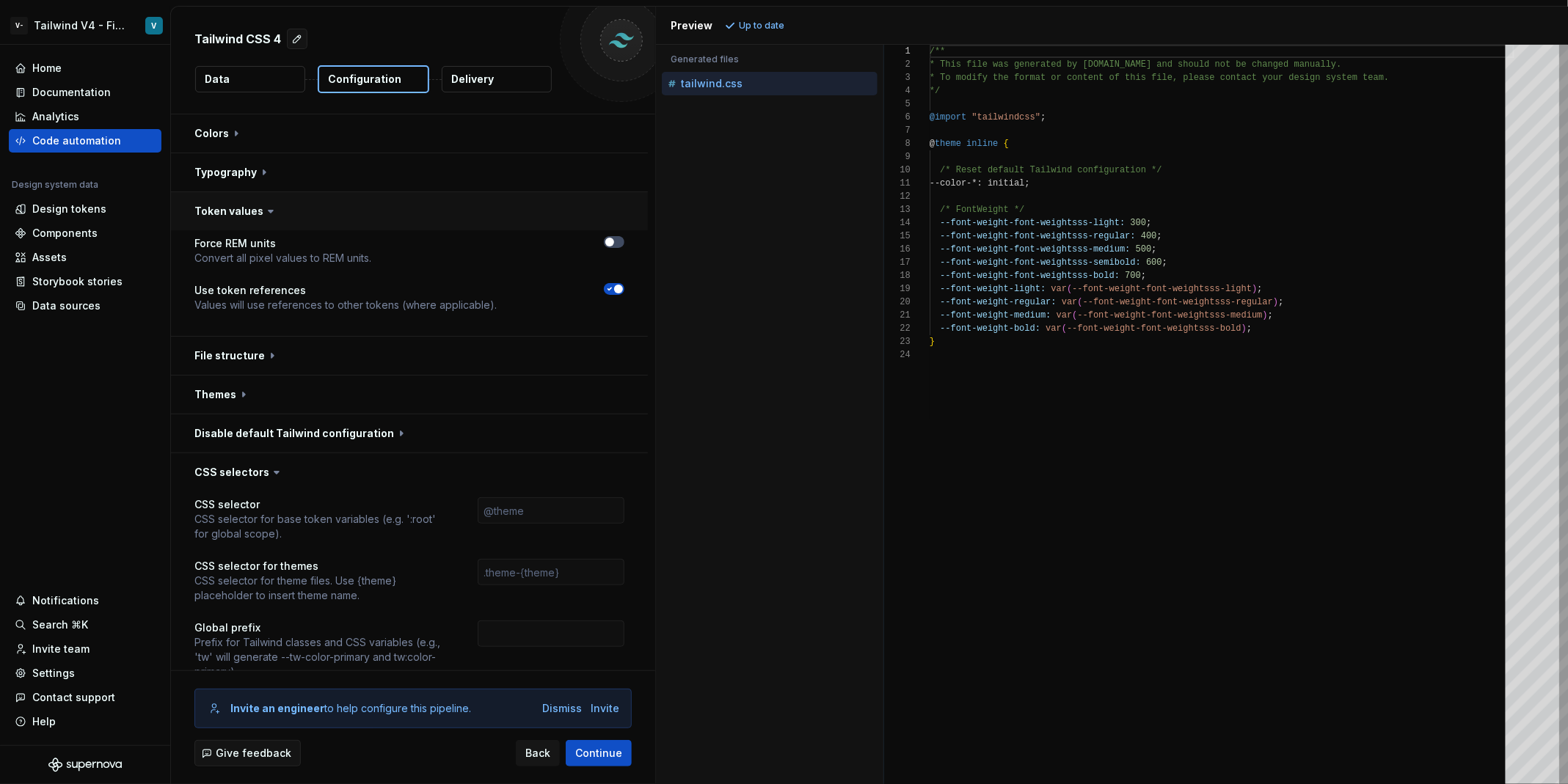
click at [308, 205] on button "button" at bounding box center [409, 211] width 477 height 38
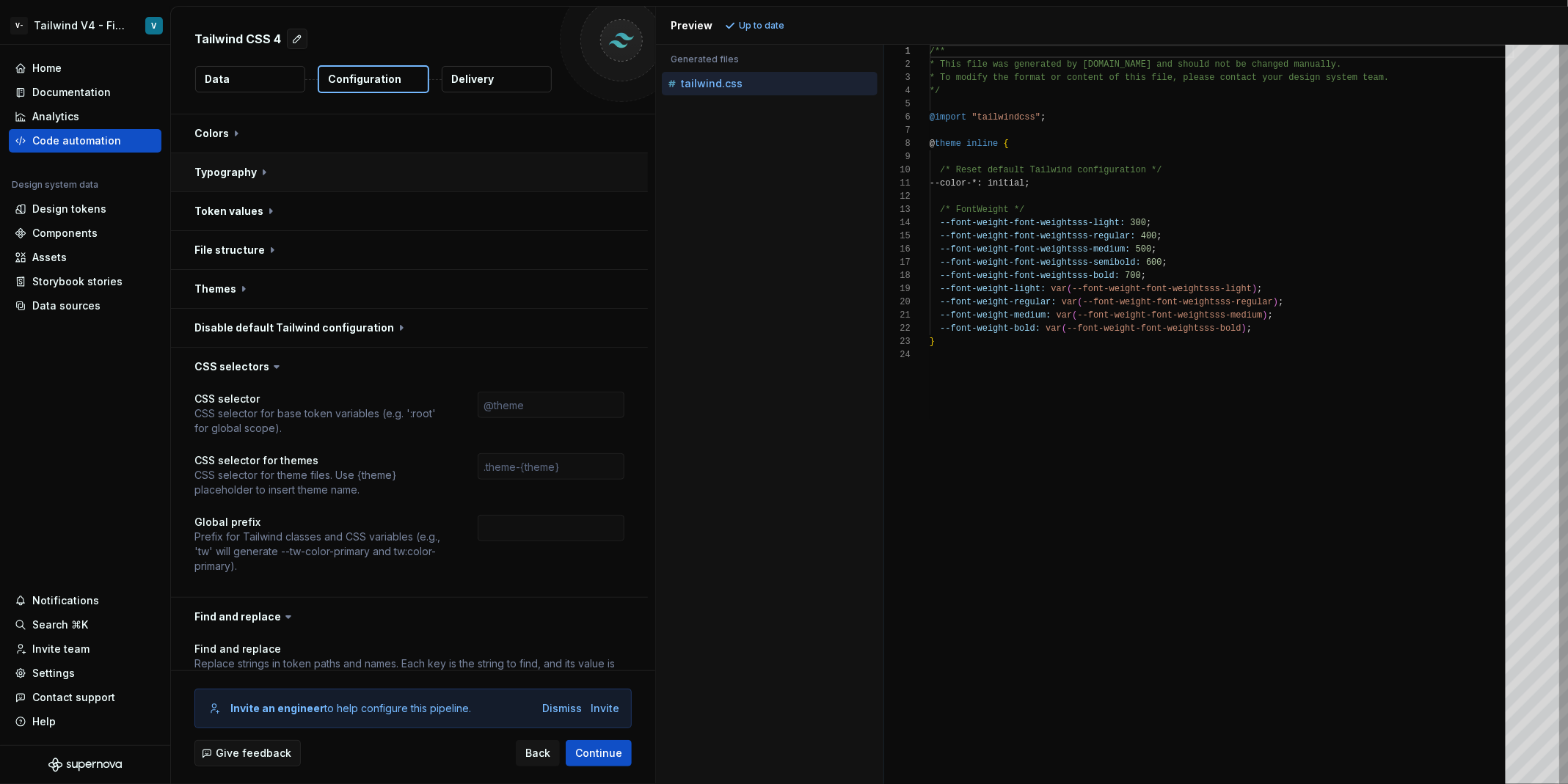
click at [297, 165] on button "button" at bounding box center [409, 171] width 477 height 38
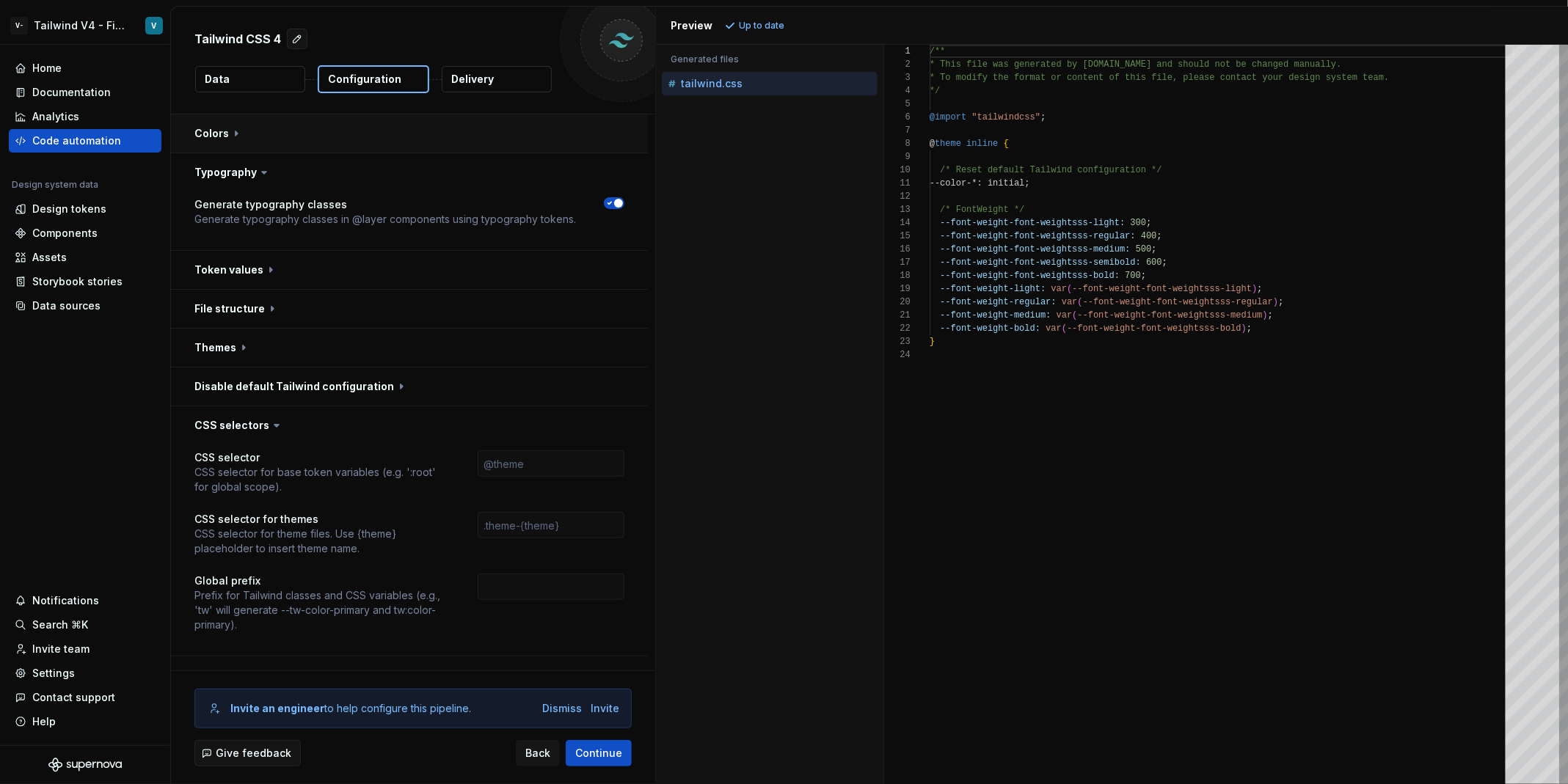
click at [274, 134] on button "button" at bounding box center [409, 133] width 477 height 38
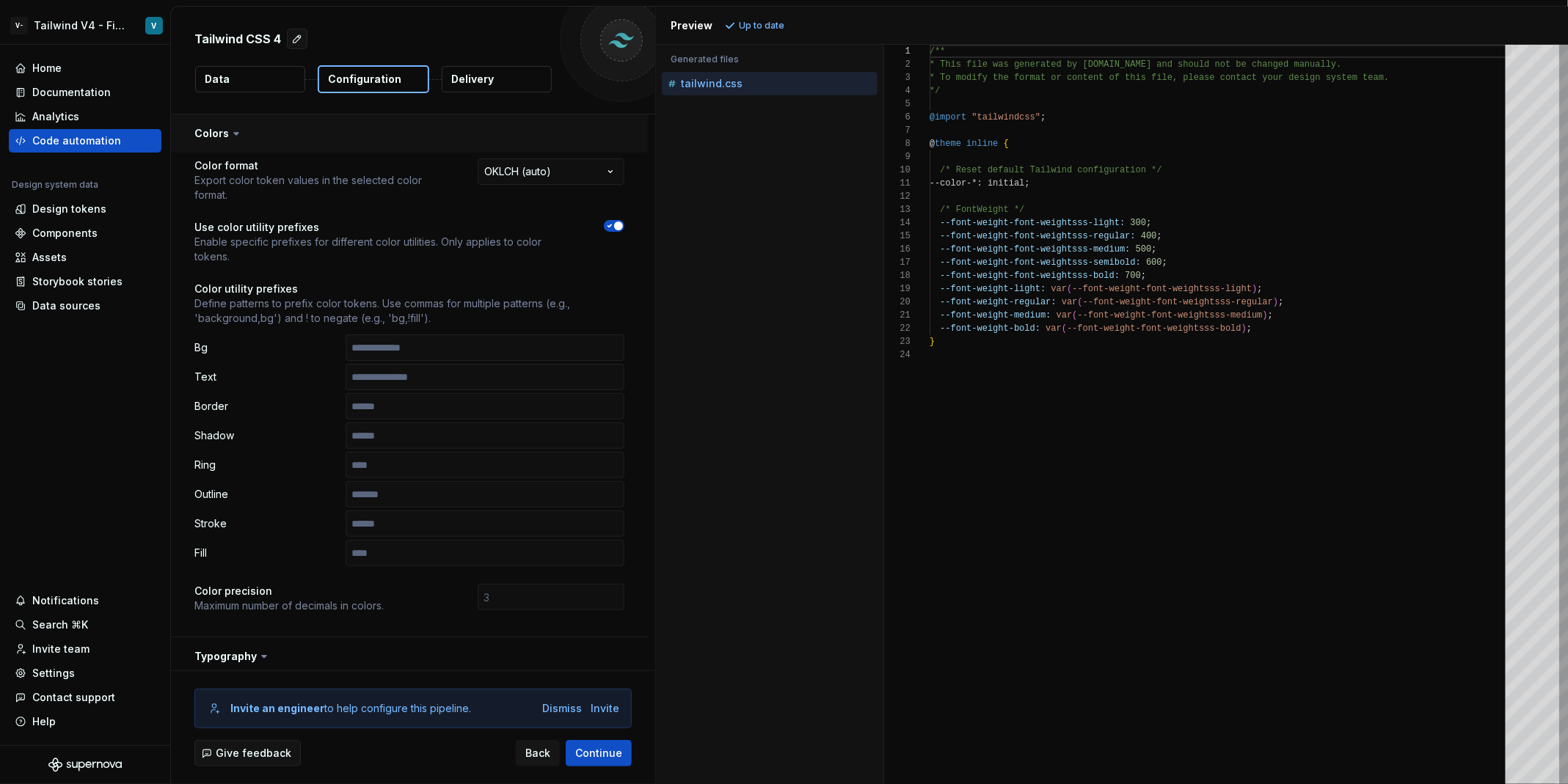
click at [312, 137] on button "button" at bounding box center [409, 133] width 477 height 38
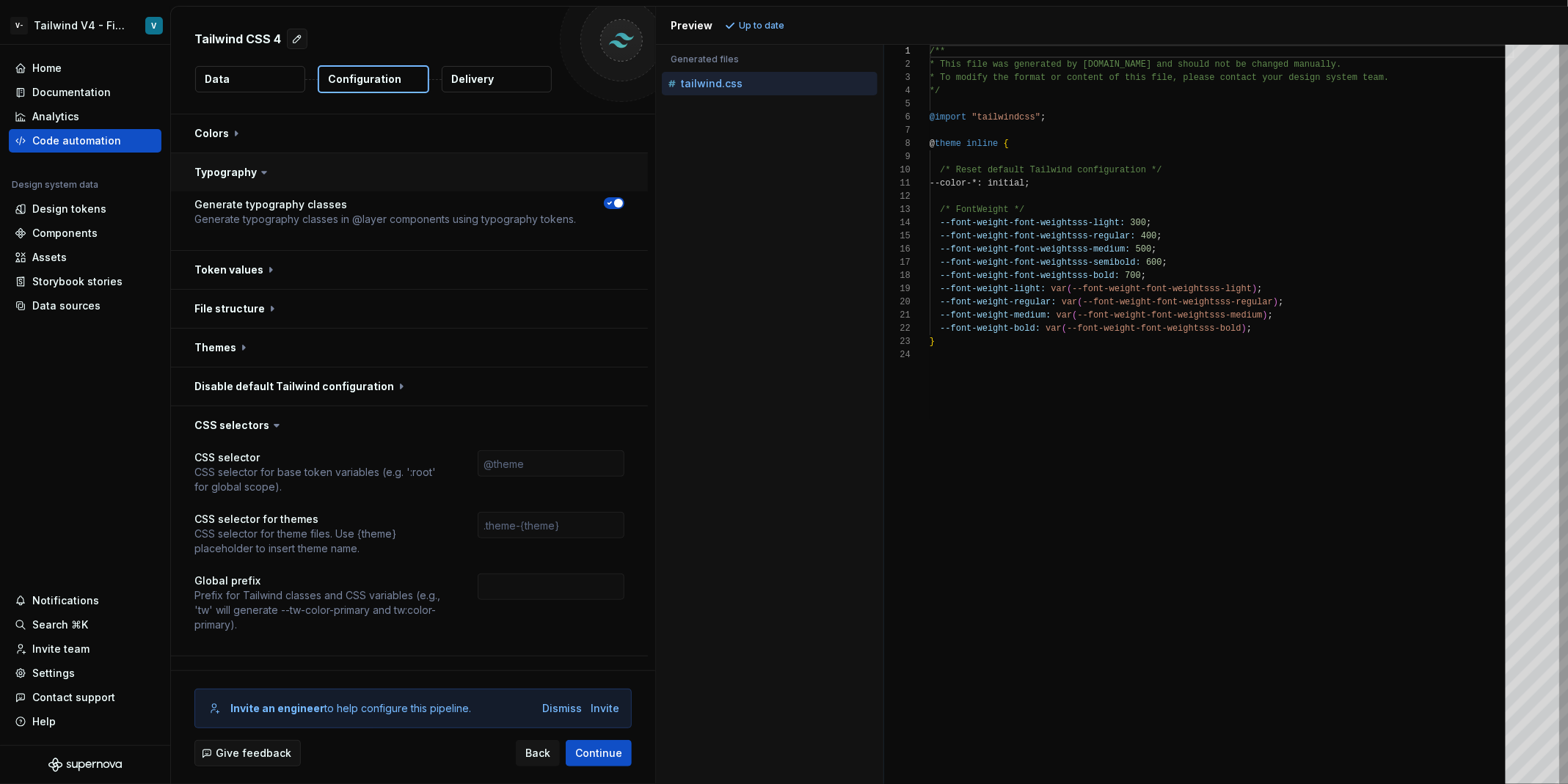
click at [315, 168] on button "button" at bounding box center [409, 171] width 477 height 38
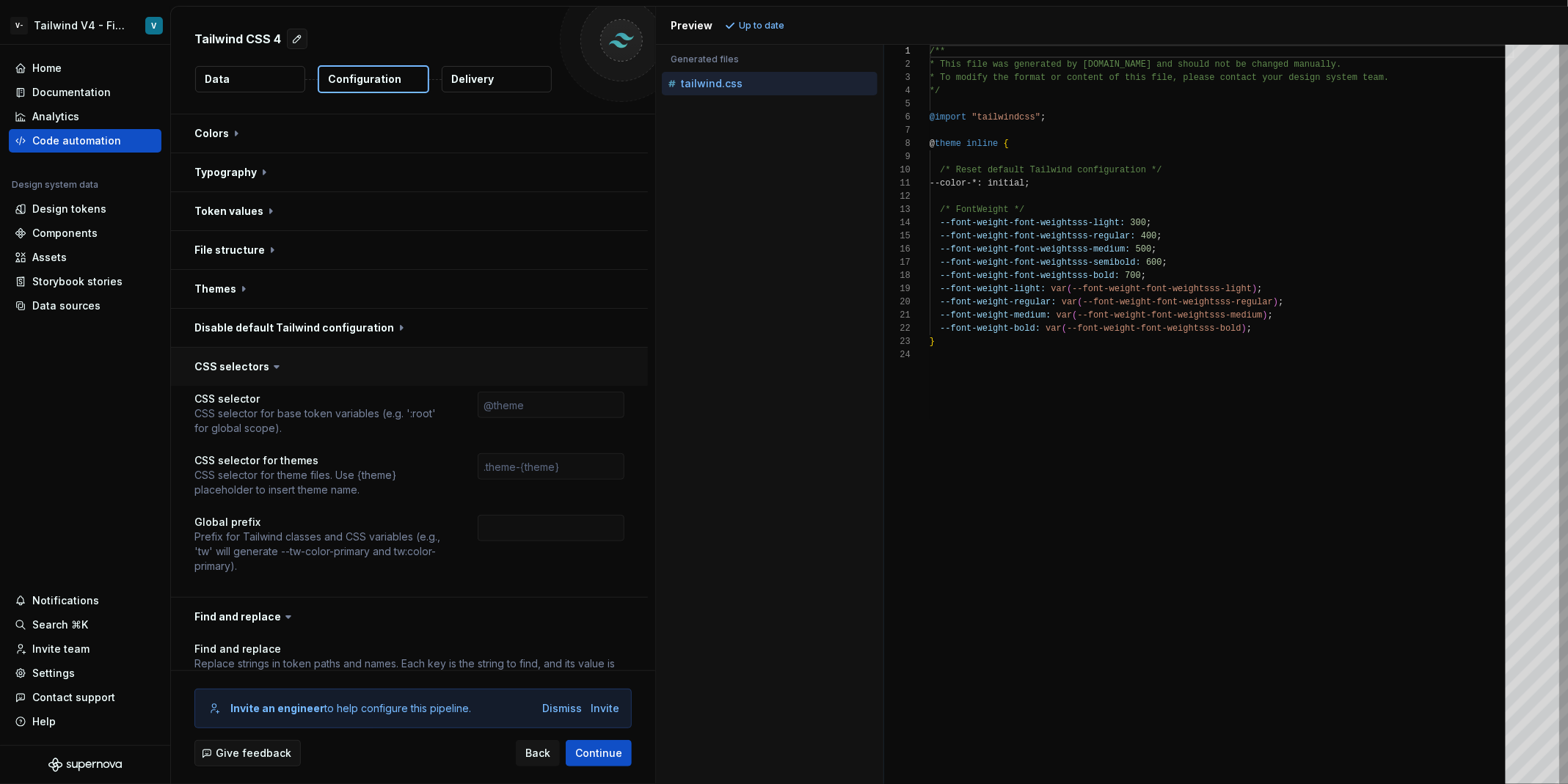
click at [347, 368] on button "button" at bounding box center [409, 366] width 477 height 38
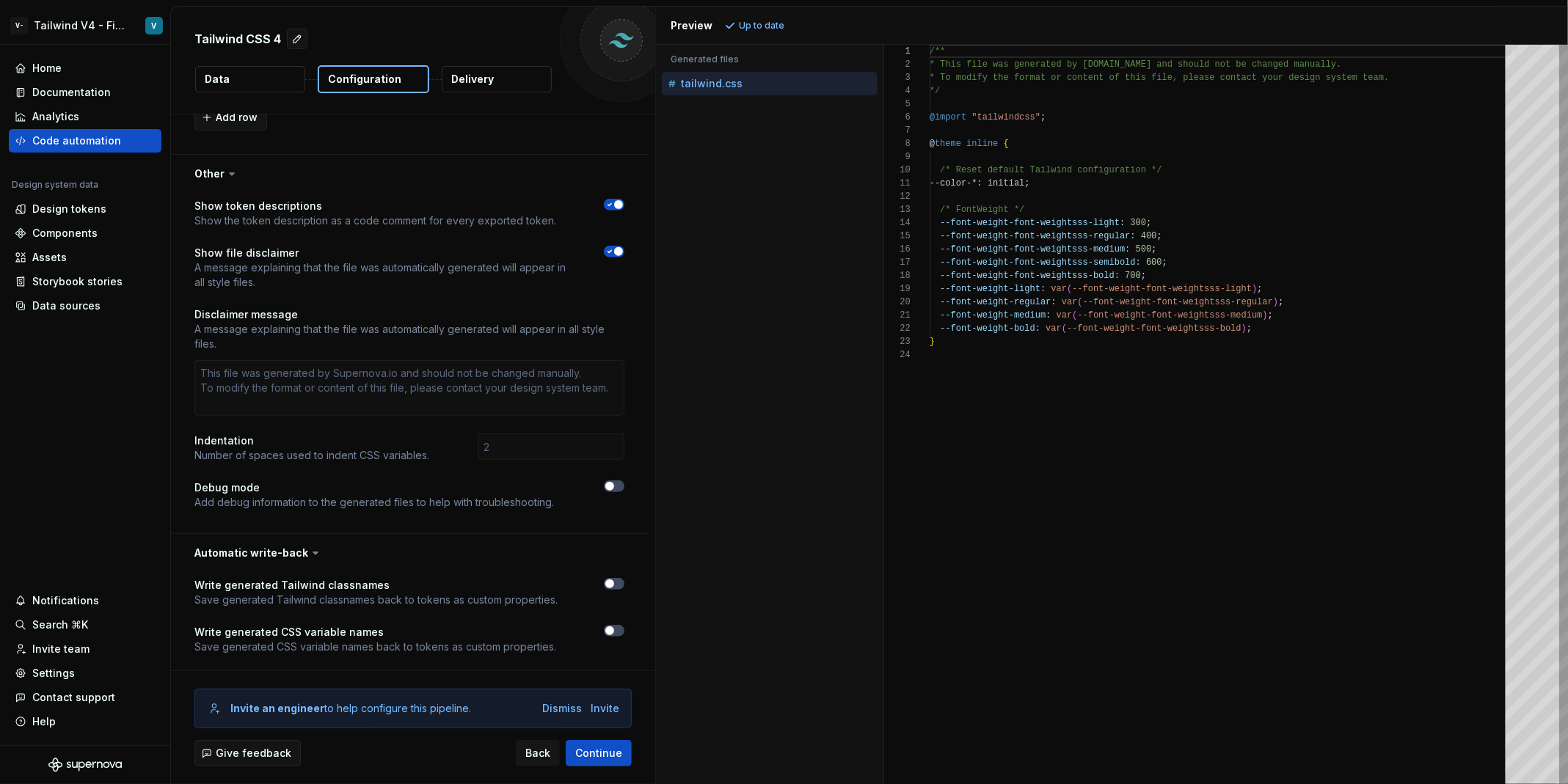
scroll to position [383, 0]
click at [297, 538] on button "button" at bounding box center [409, 548] width 477 height 38
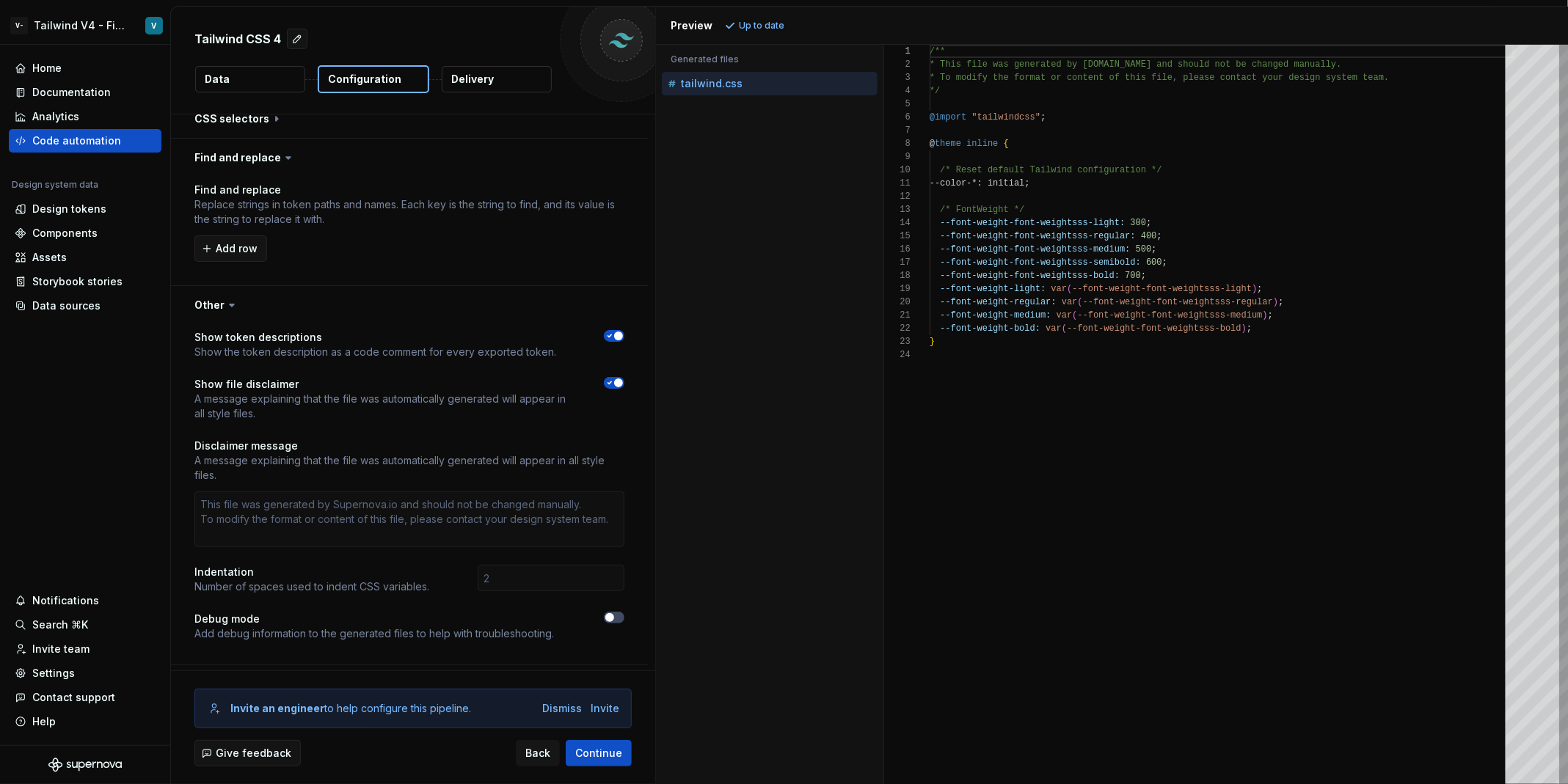
scroll to position [231, 0]
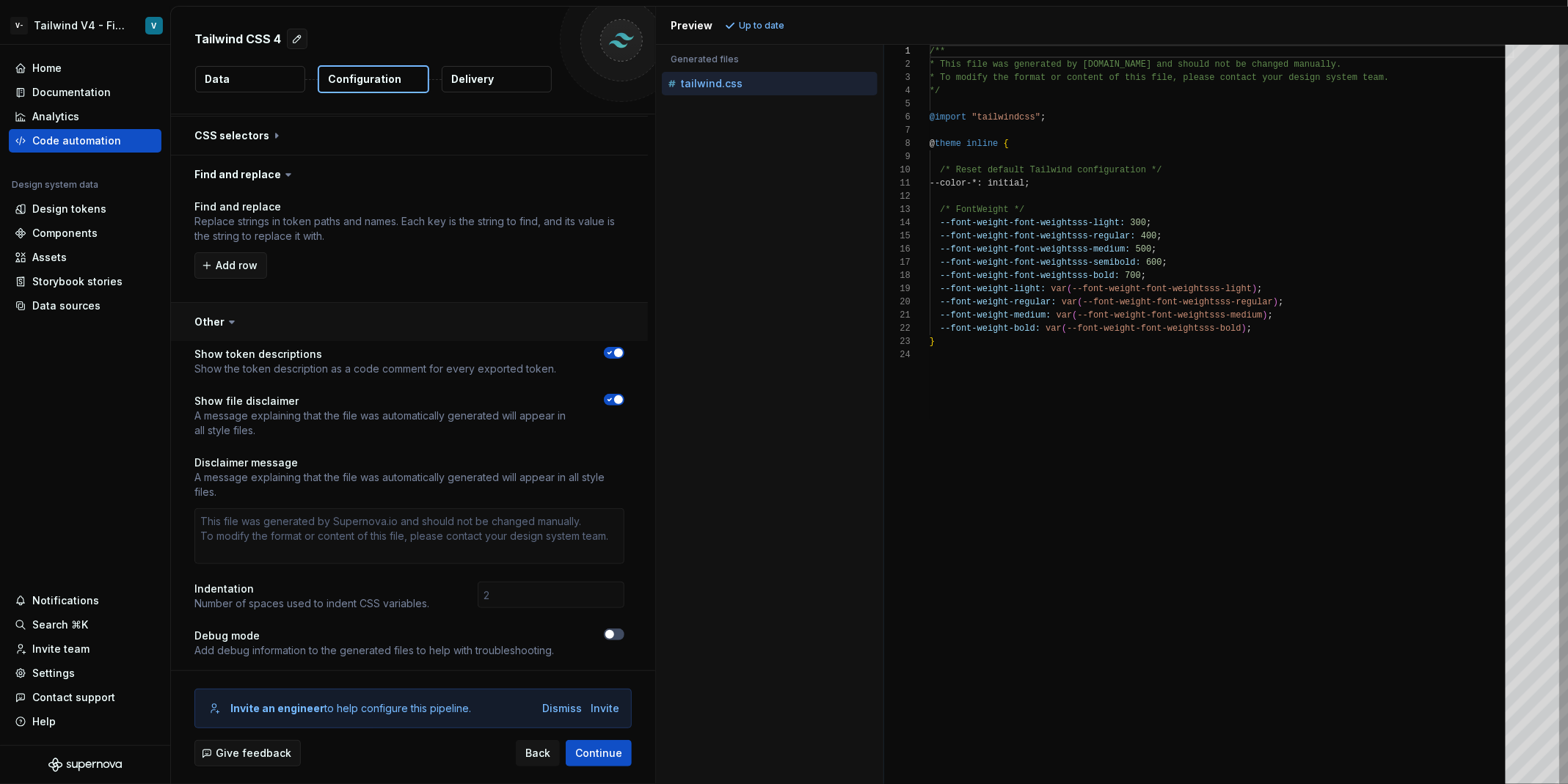
click at [334, 311] on button "button" at bounding box center [409, 321] width 477 height 38
type textarea "*"
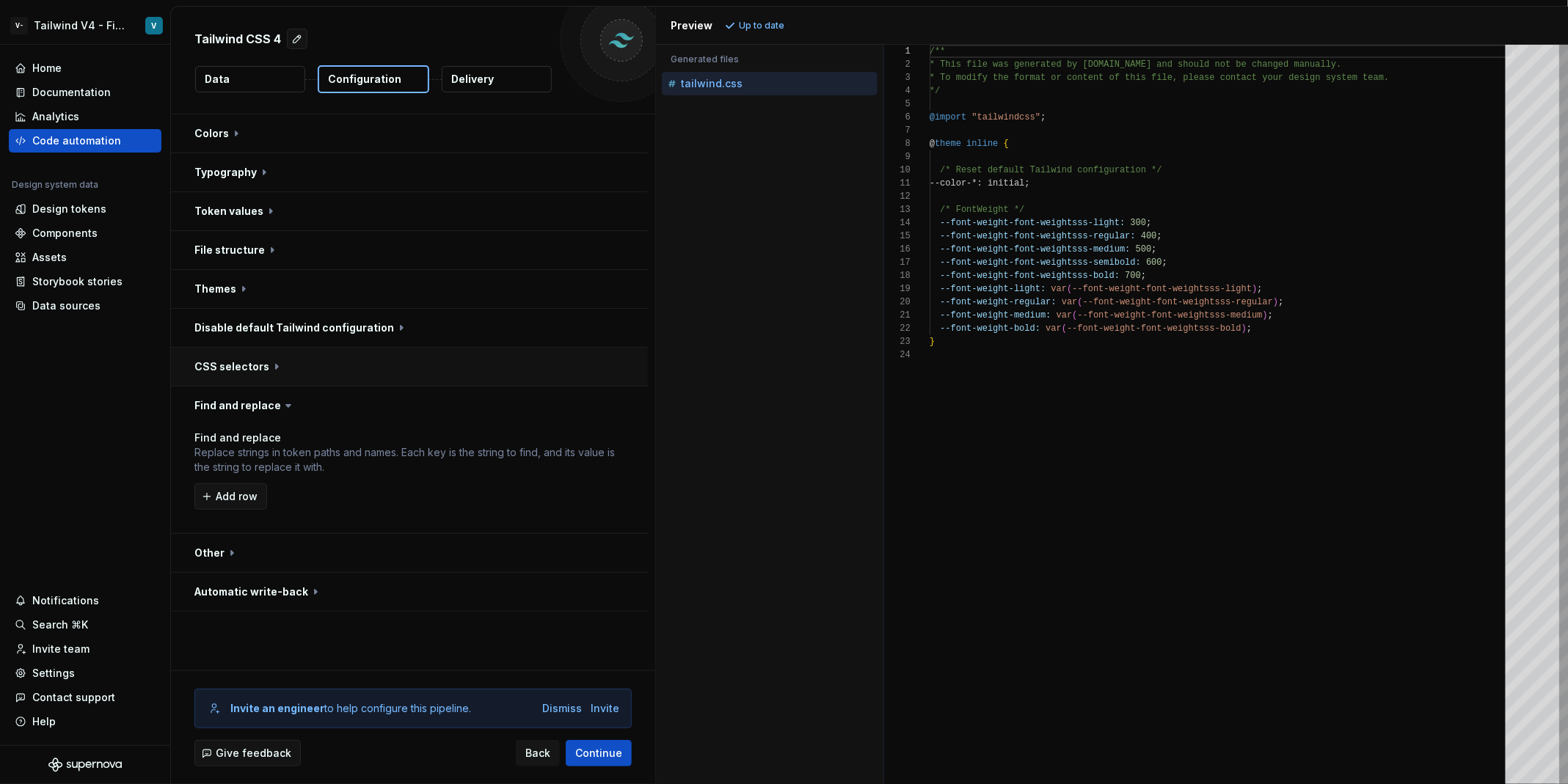
click at [291, 353] on button "button" at bounding box center [409, 366] width 477 height 38
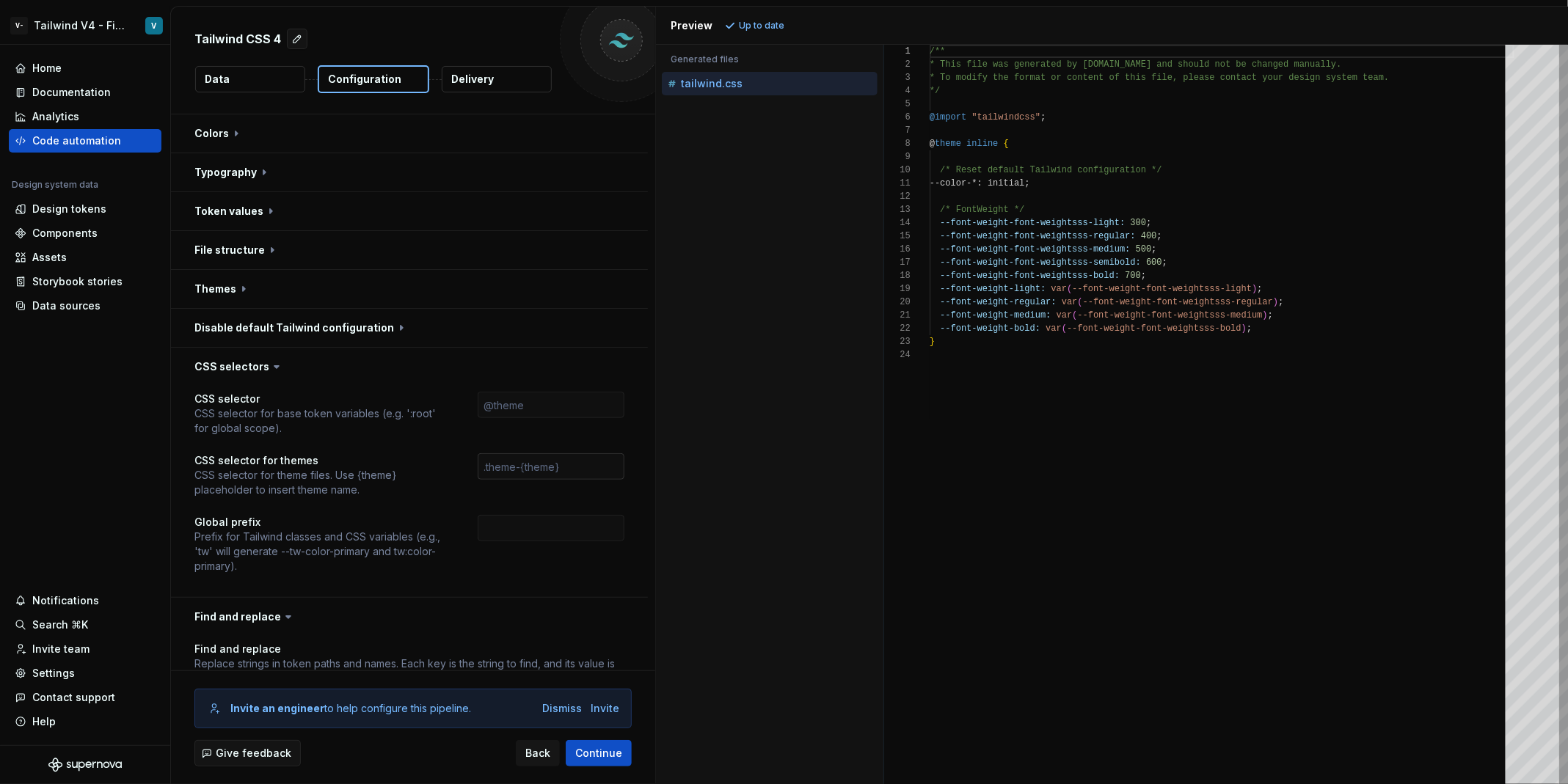
click at [545, 474] on input "text" at bounding box center [551, 467] width 147 height 26
click at [747, 474] on div "Accessibility guide for tree . Navigate the tree with the arrow keys. Common tr…" at bounding box center [770, 426] width 227 height 716
click at [601, 457] on input "text" at bounding box center [551, 467] width 147 height 26
type input "."
click at [791, 35] on button "Refresh preview" at bounding box center [770, 25] width 98 height 21
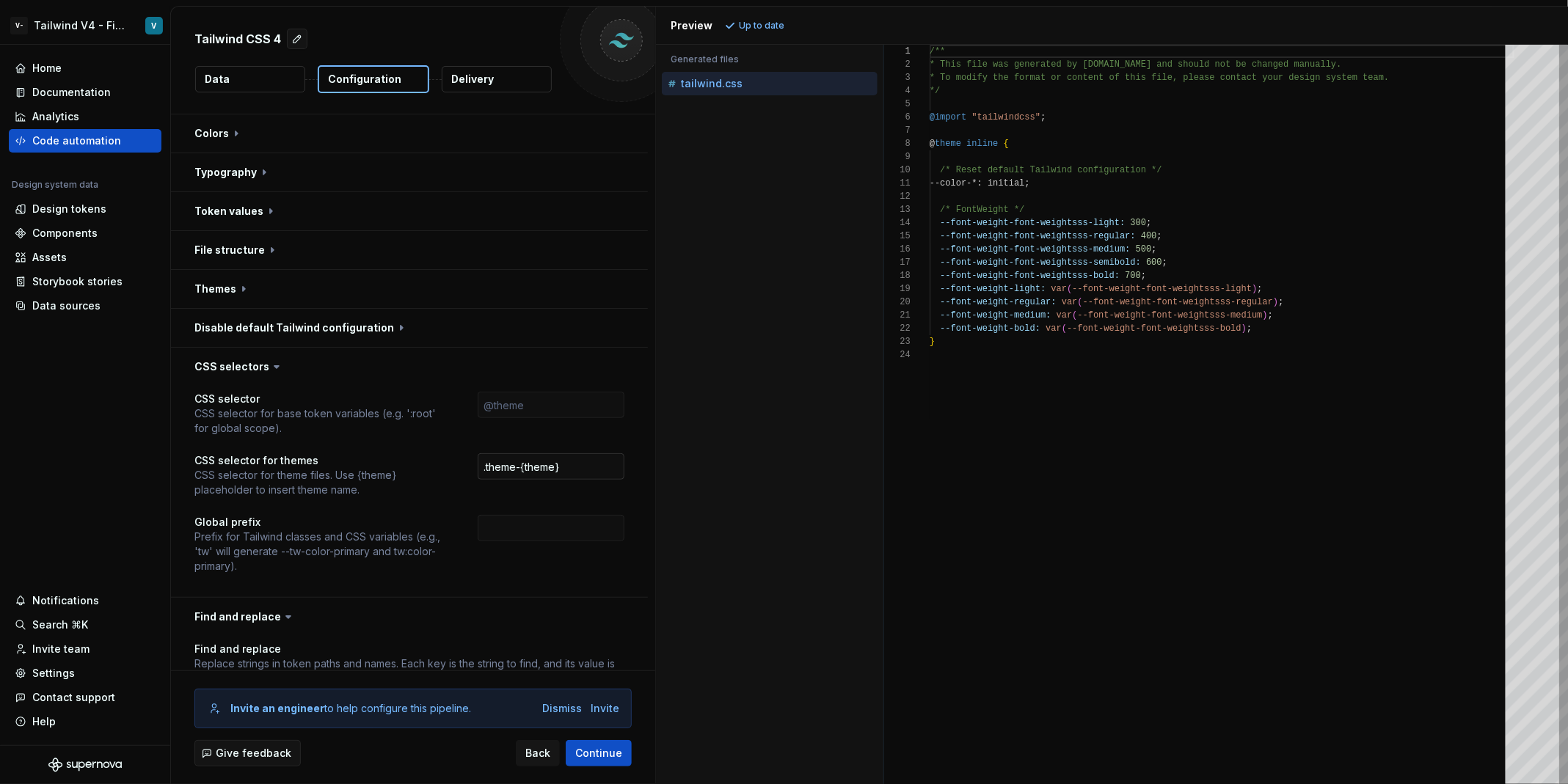
click at [558, 468] on input ".theme-{theme}" at bounding box center [551, 467] width 147 height 26
type input ".theme-{Desktop}"
click at [782, 24] on span "Refresh preview" at bounding box center [776, 25] width 73 height 12
click at [538, 409] on input "text" at bounding box center [551, 405] width 147 height 26
type input "@theme"
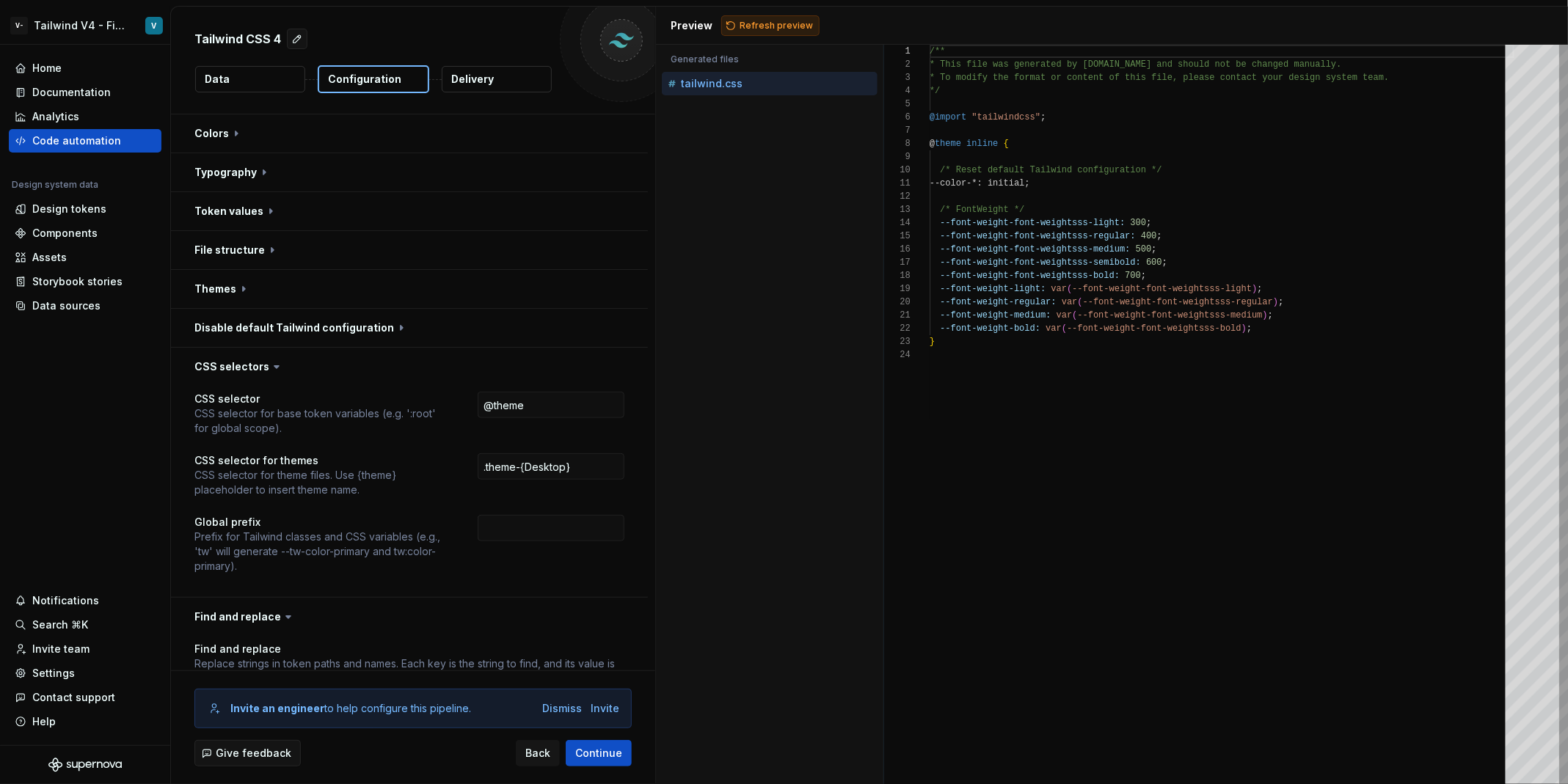
click at [777, 29] on span "Refresh preview" at bounding box center [776, 25] width 73 height 12
click at [555, 459] on input ".theme-{Desktop}" at bounding box center [551, 467] width 147 height 26
click at [554, 405] on input "@theme" at bounding box center [551, 405] width 147 height 26
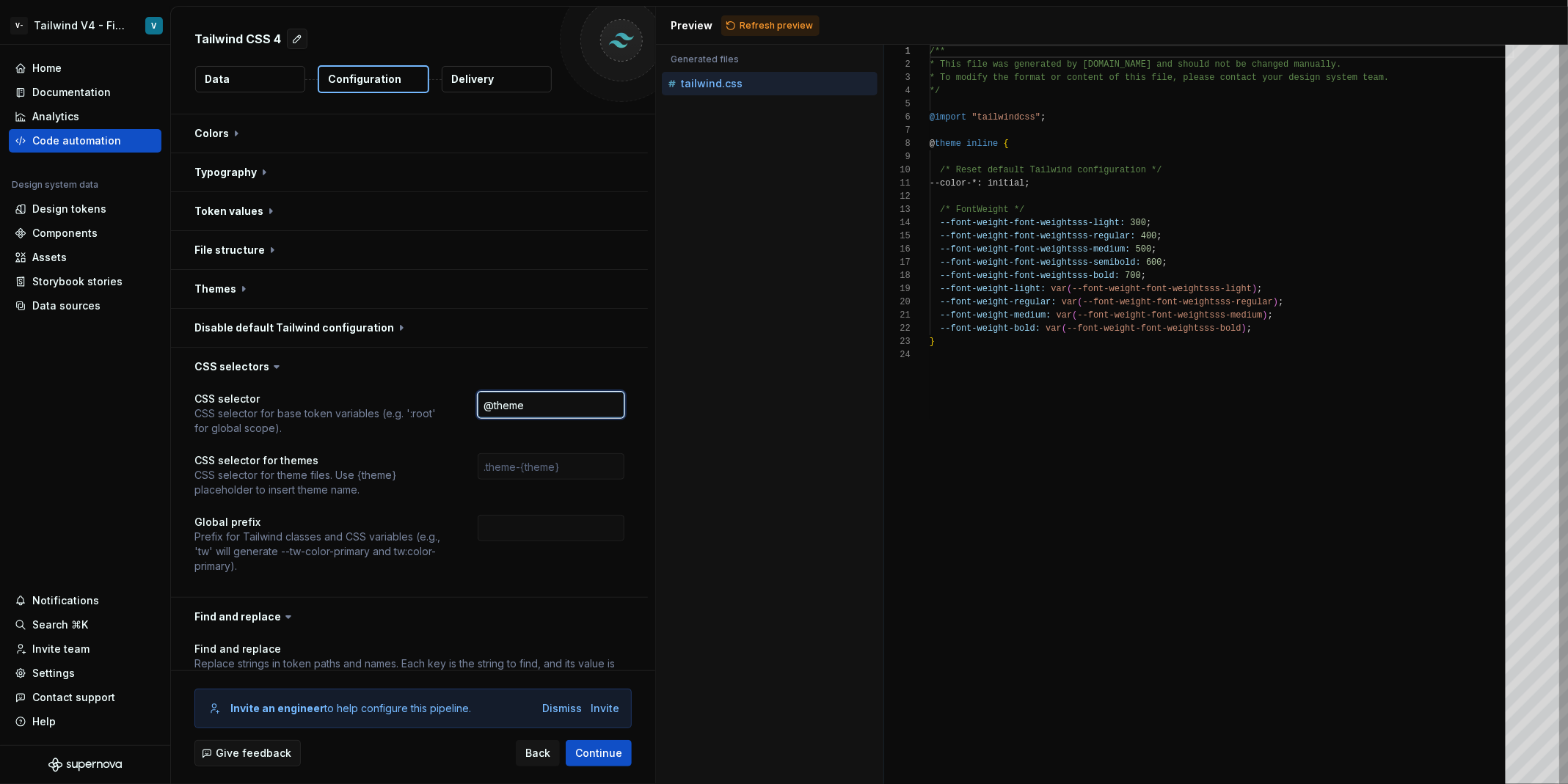
click at [554, 405] on input "@theme" at bounding box center [551, 405] width 147 height 26
type input "\"
click at [326, 351] on button "button" at bounding box center [409, 366] width 477 height 38
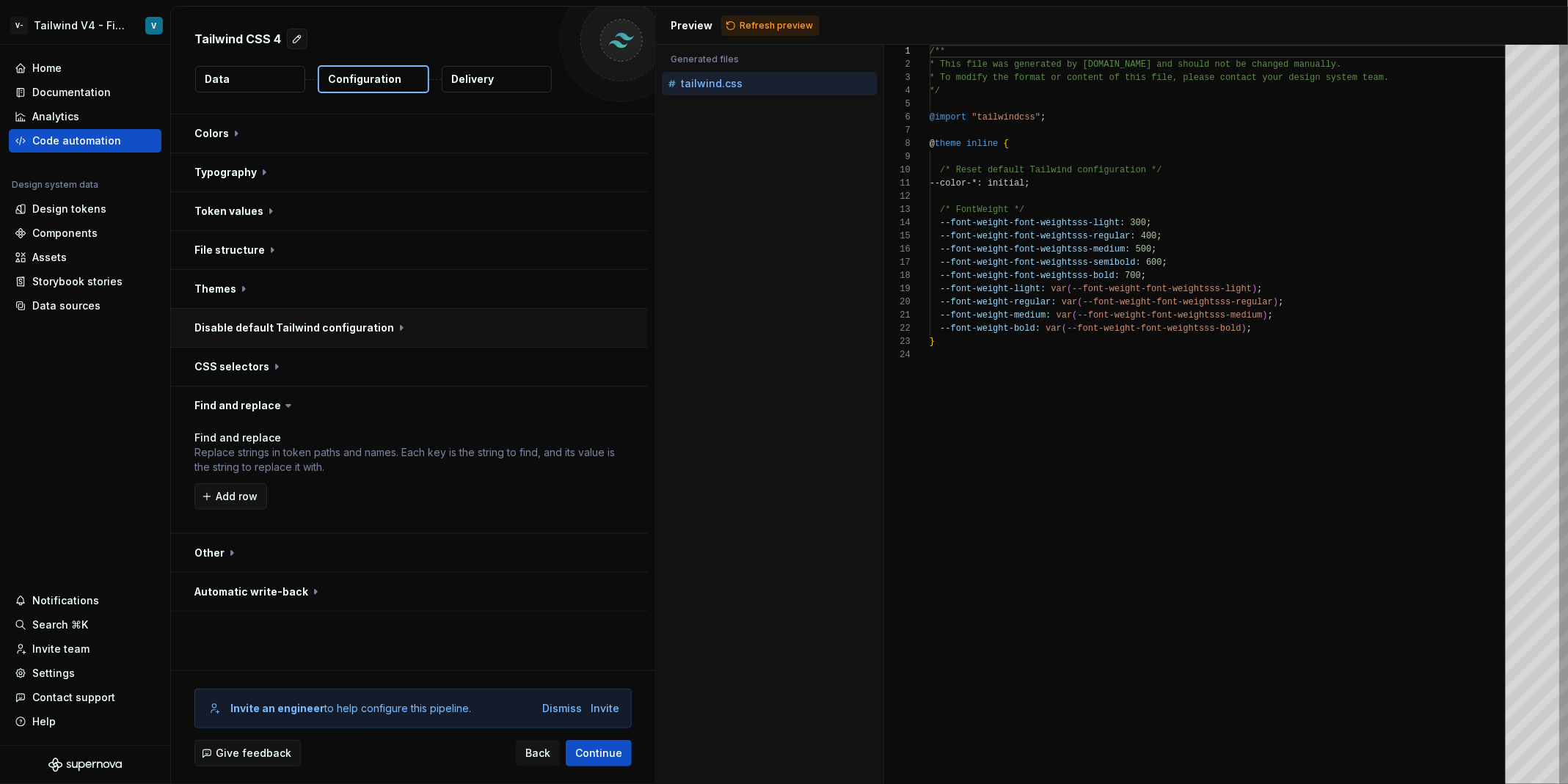
click at [335, 344] on button "button" at bounding box center [409, 328] width 477 height 38
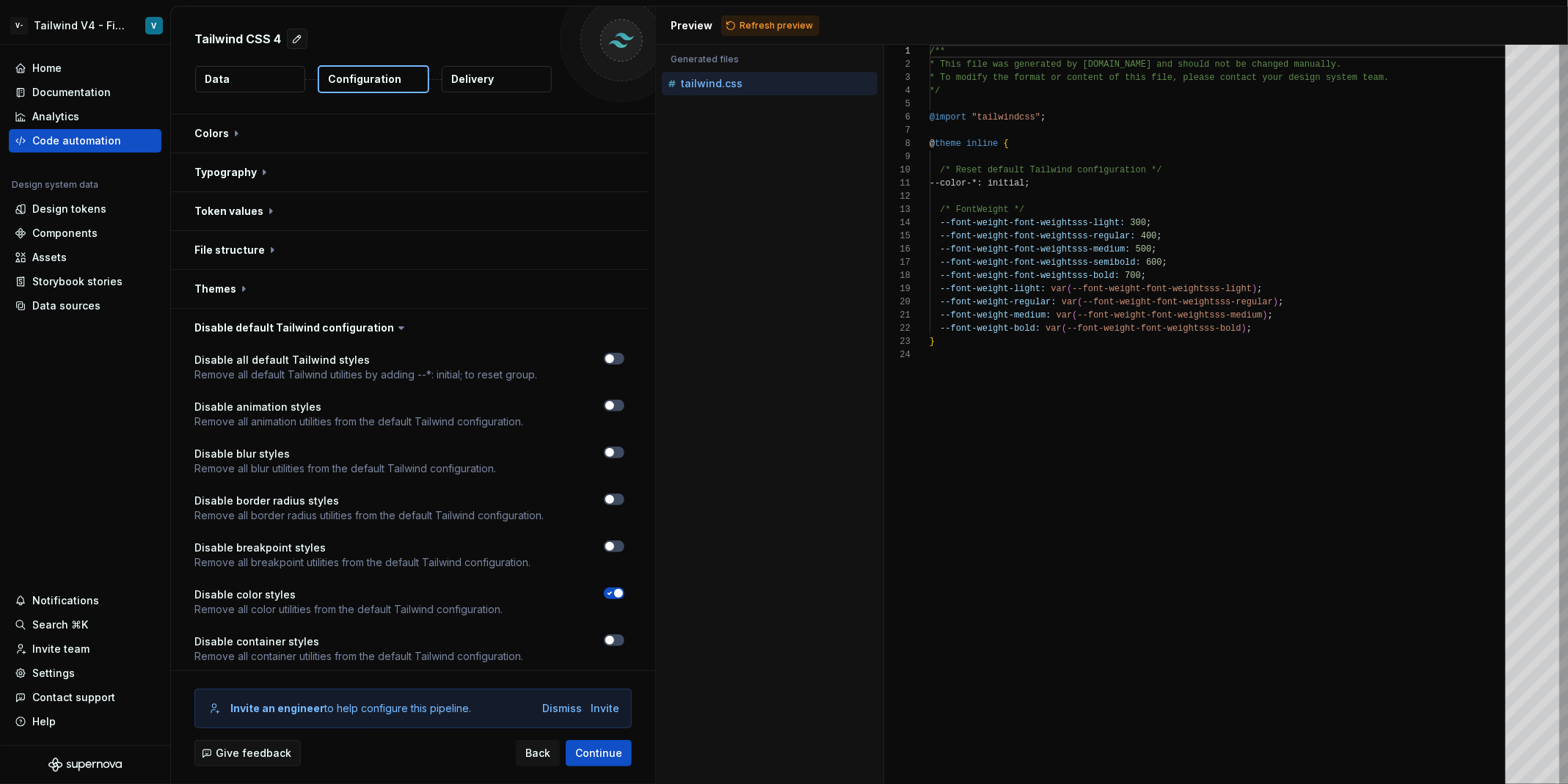
click at [616, 589] on icon "button" at bounding box center [609, 592] width 12 height 8
click at [794, 15] on button "Refresh preview" at bounding box center [770, 25] width 98 height 21
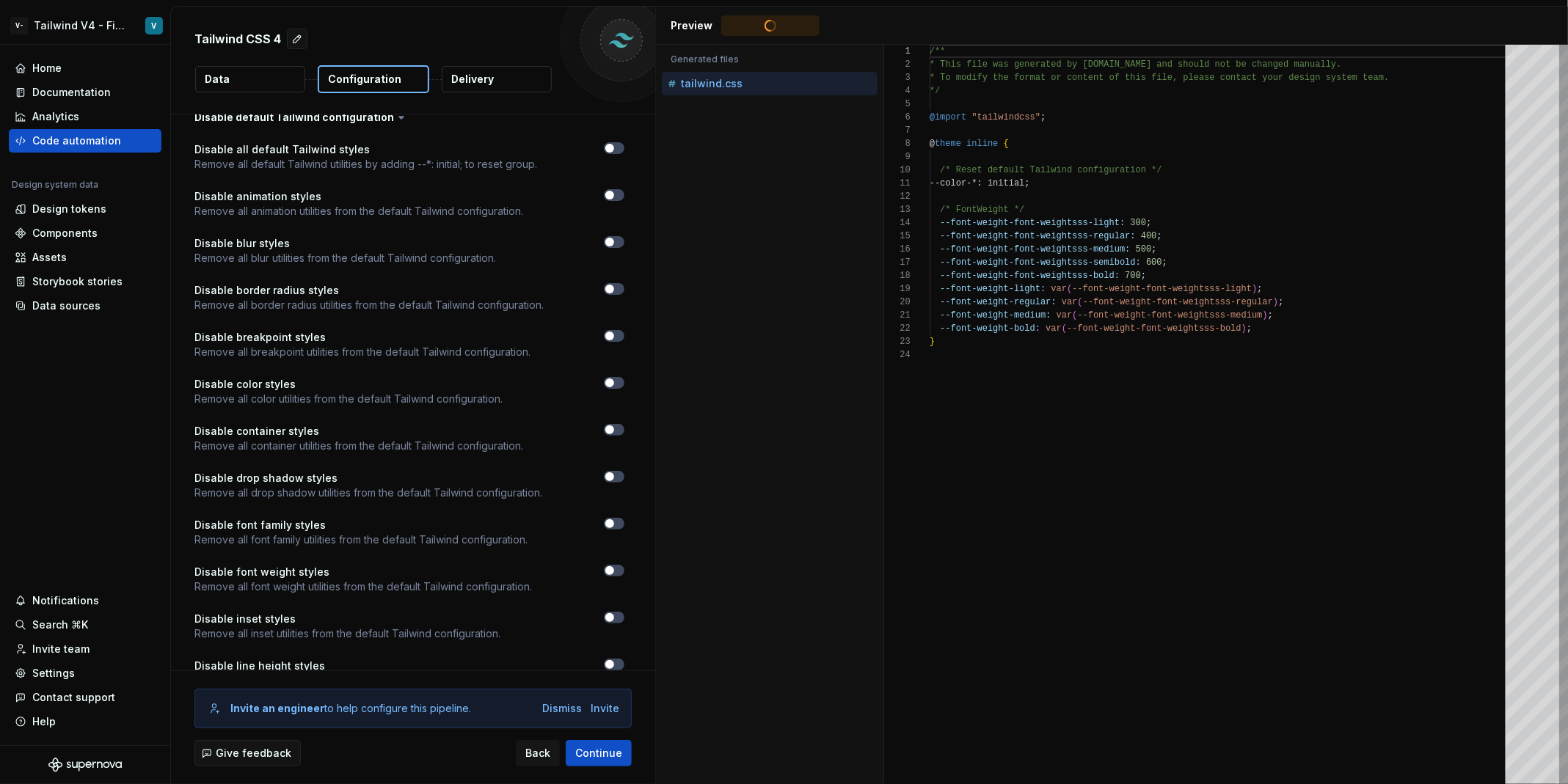
type textarea "**********"
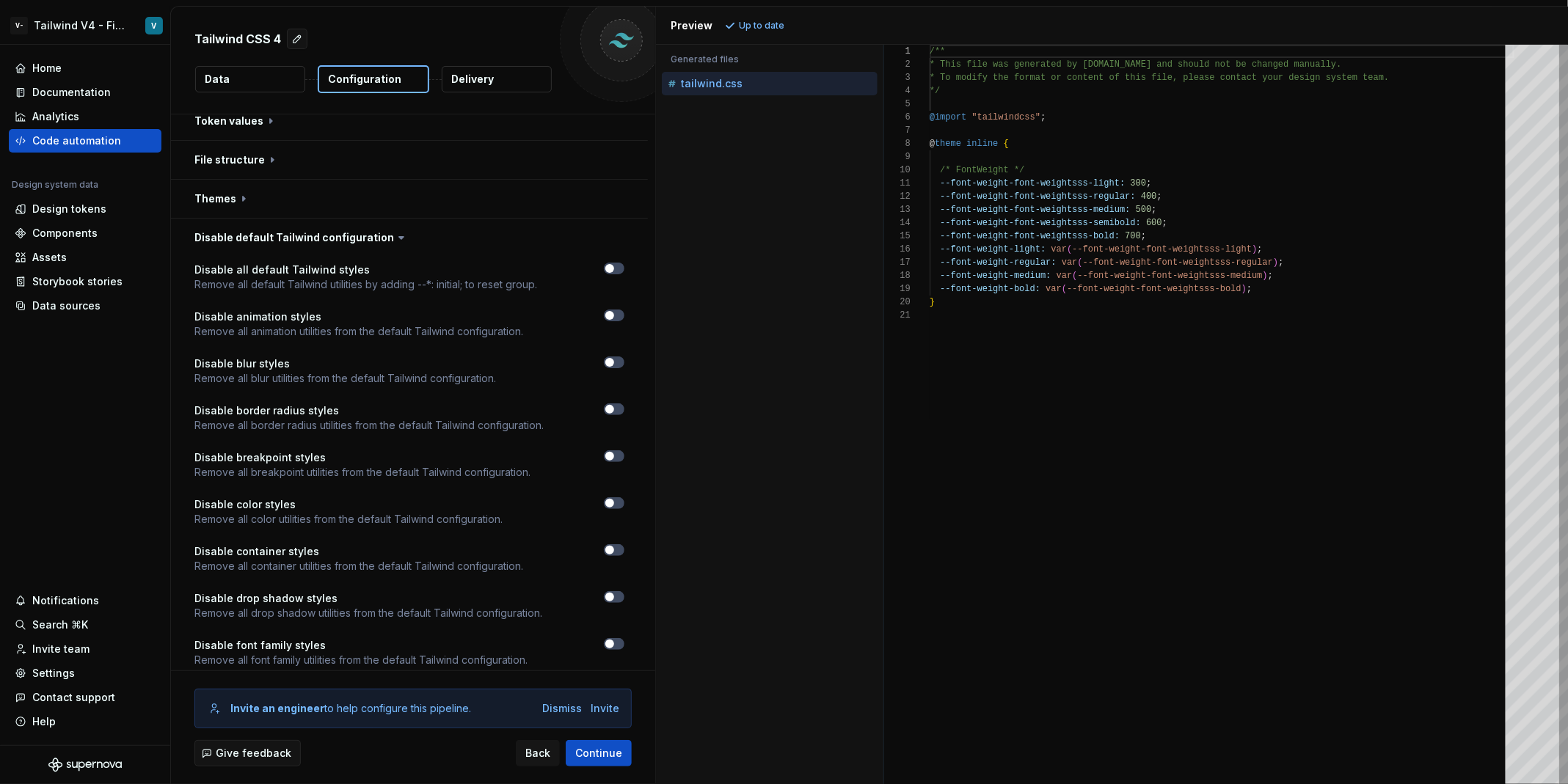
scroll to position [81, 0]
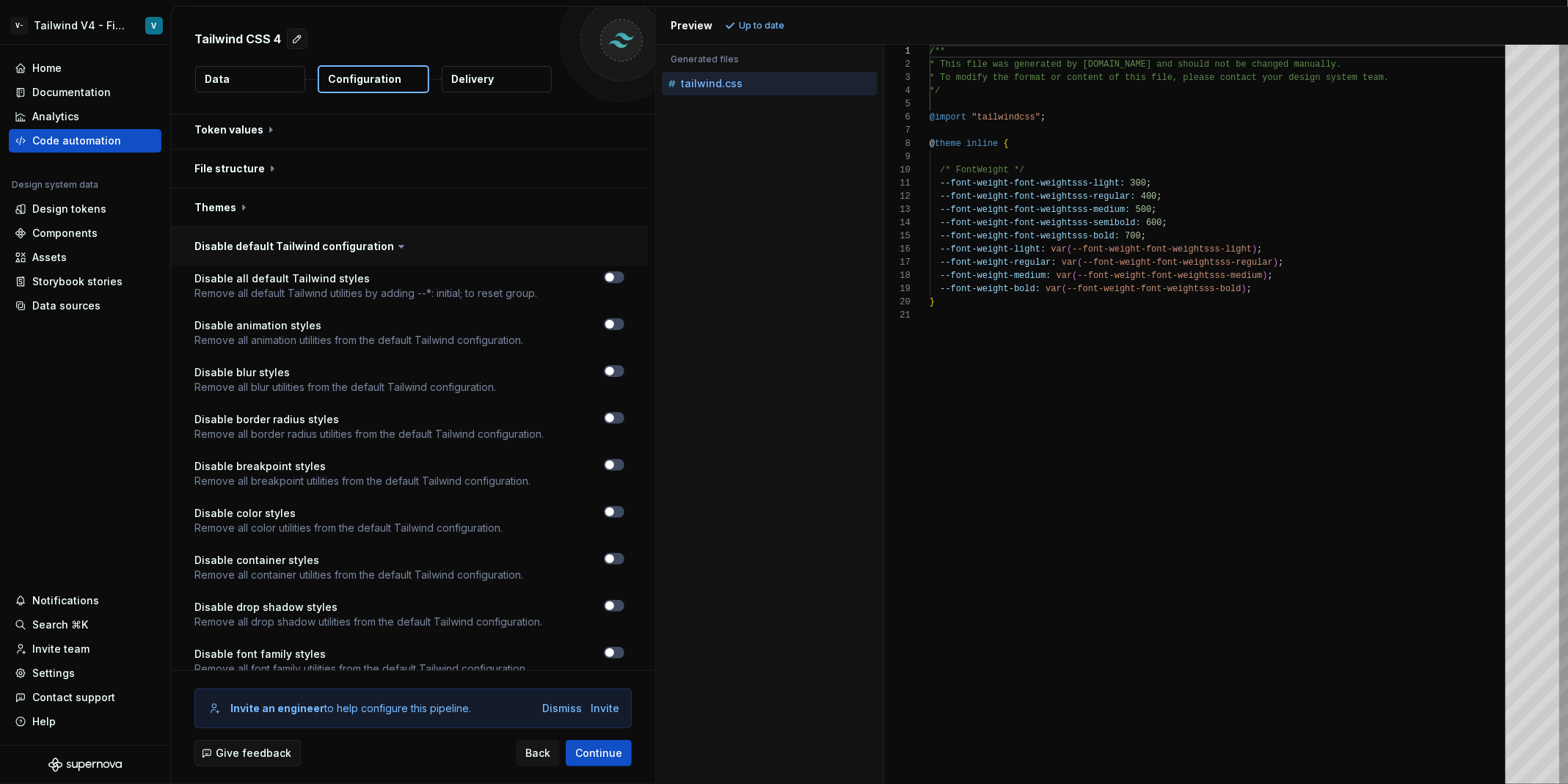
click at [316, 253] on button "button" at bounding box center [409, 246] width 477 height 38
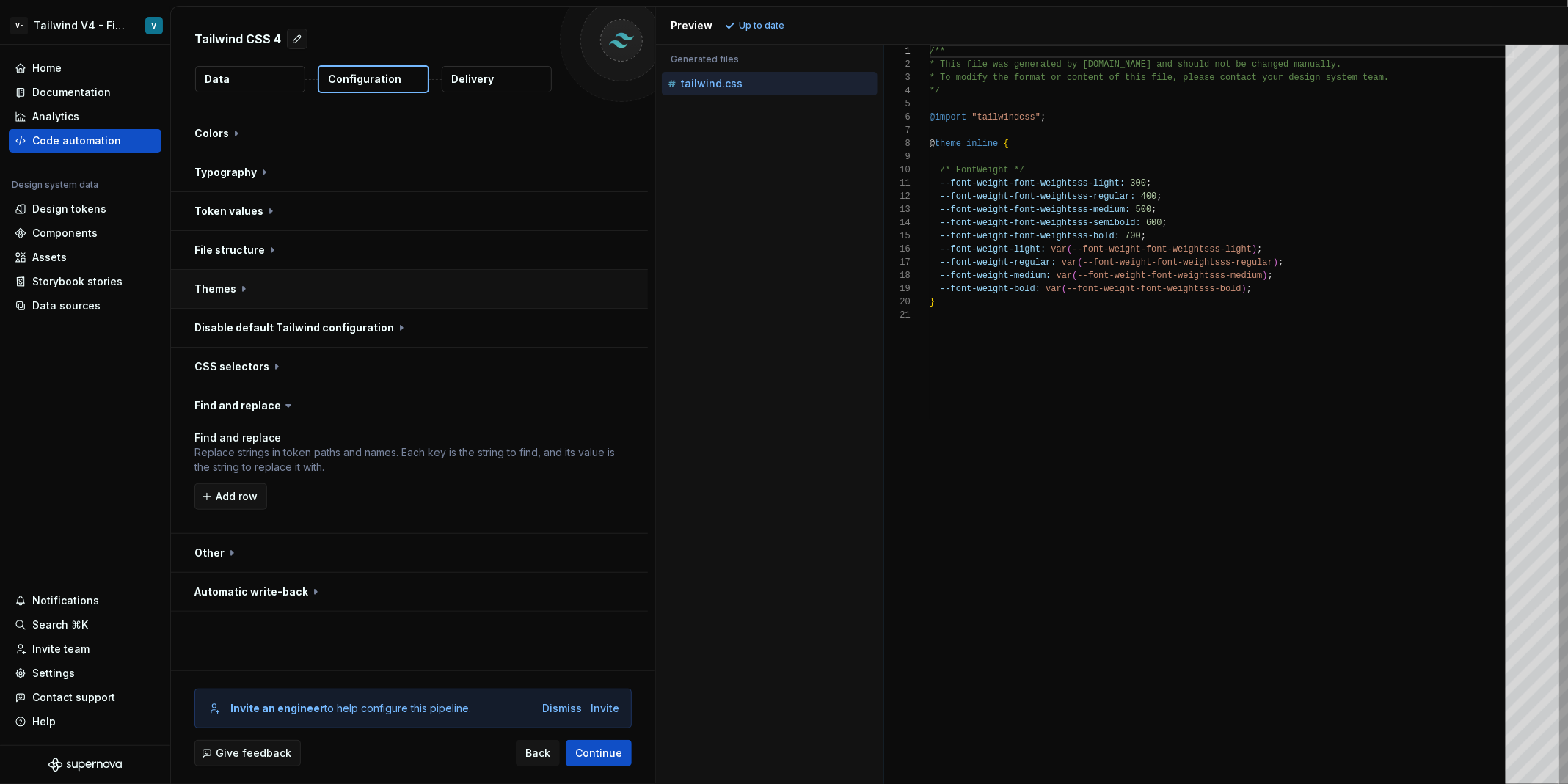
click at [312, 285] on button "button" at bounding box center [409, 288] width 477 height 38
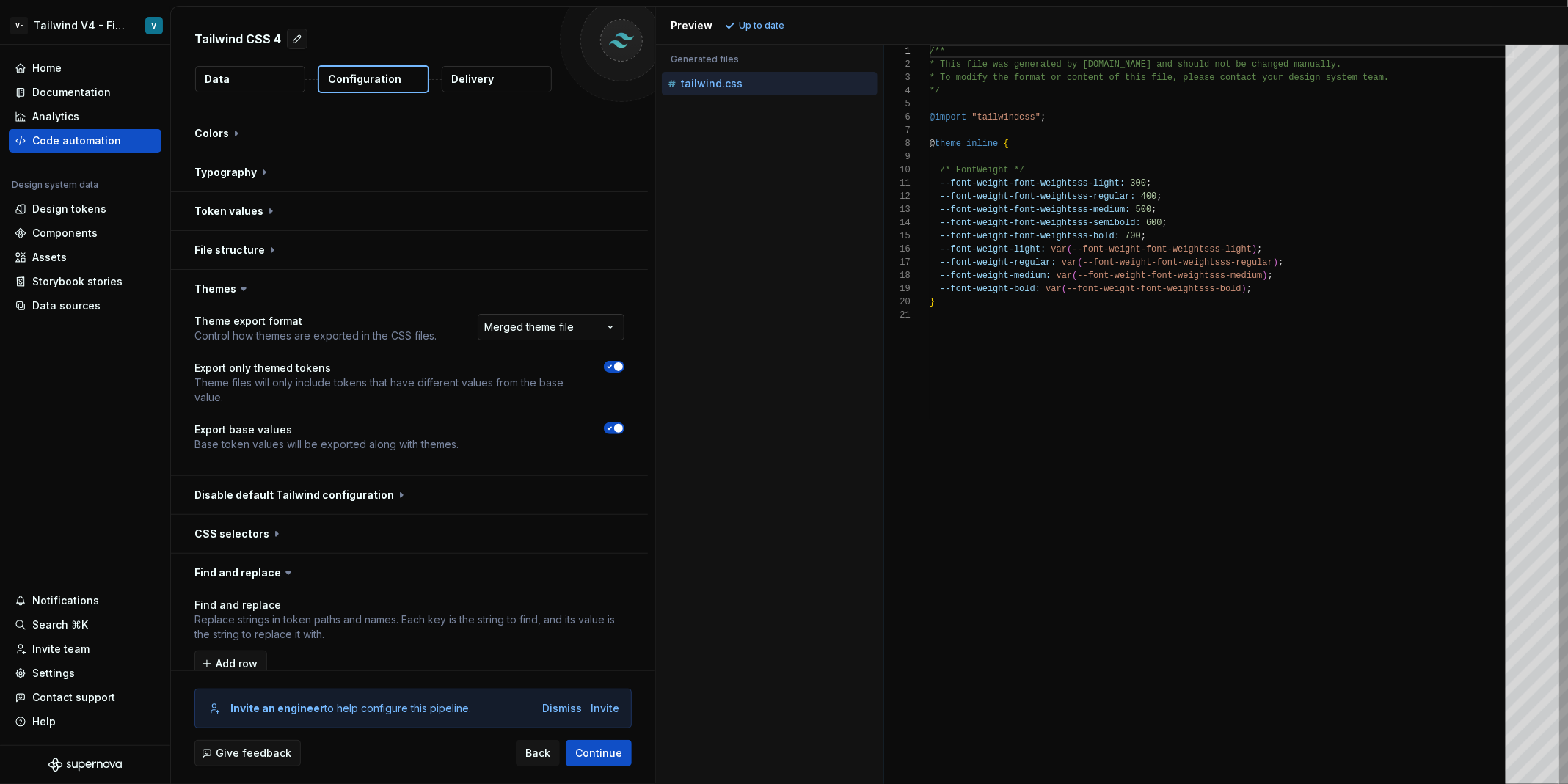
click at [556, 321] on html "**********" at bounding box center [784, 392] width 1568 height 784
click at [616, 368] on icon "button" at bounding box center [609, 366] width 12 height 8
click at [616, 428] on icon "button" at bounding box center [609, 428] width 12 height 8
click at [776, 32] on button "Refresh preview" at bounding box center [770, 25] width 98 height 21
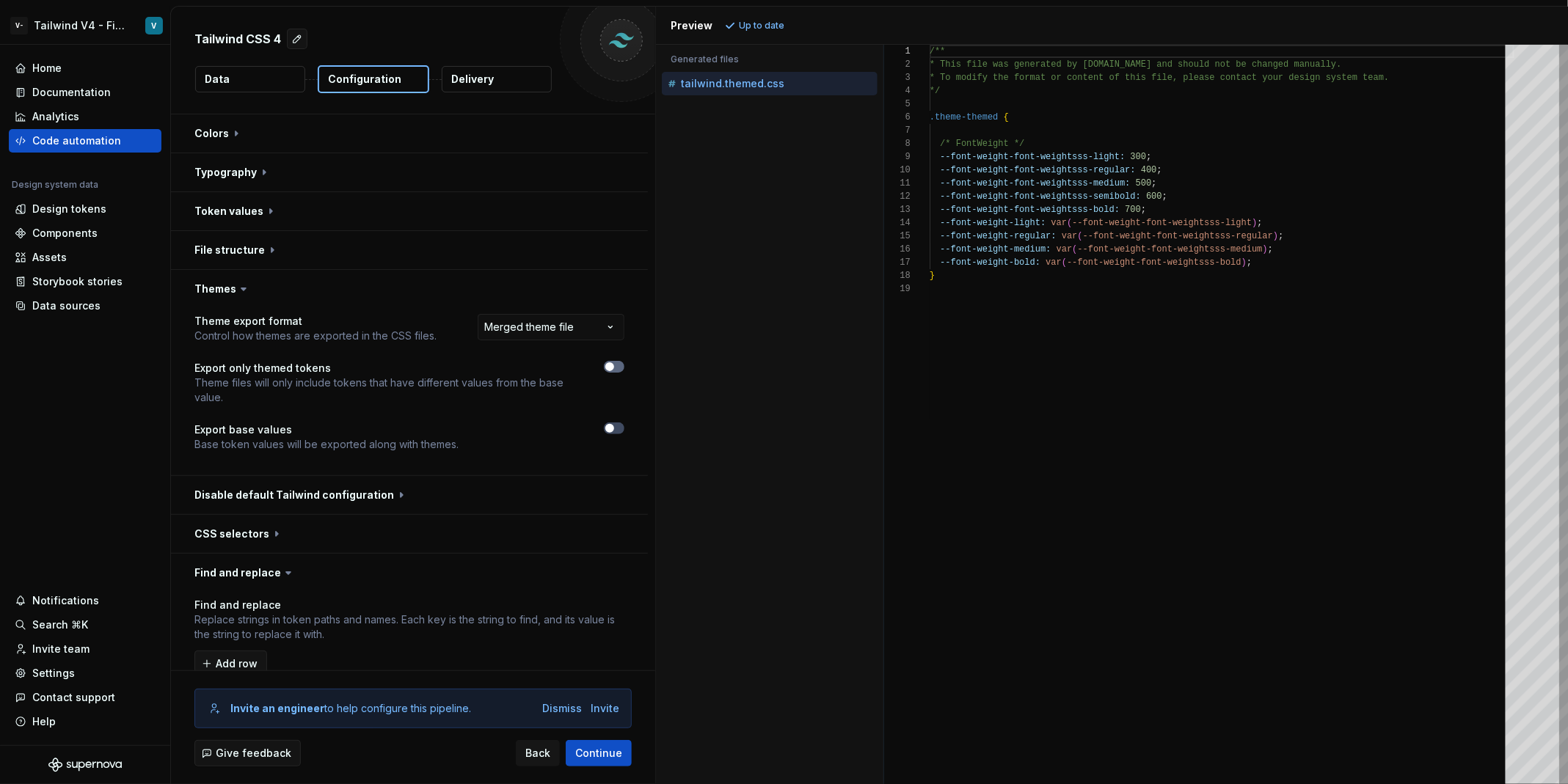
click at [616, 367] on icon "button" at bounding box center [609, 366] width 12 height 8
click at [801, 29] on span "Refresh preview" at bounding box center [776, 25] width 73 height 12
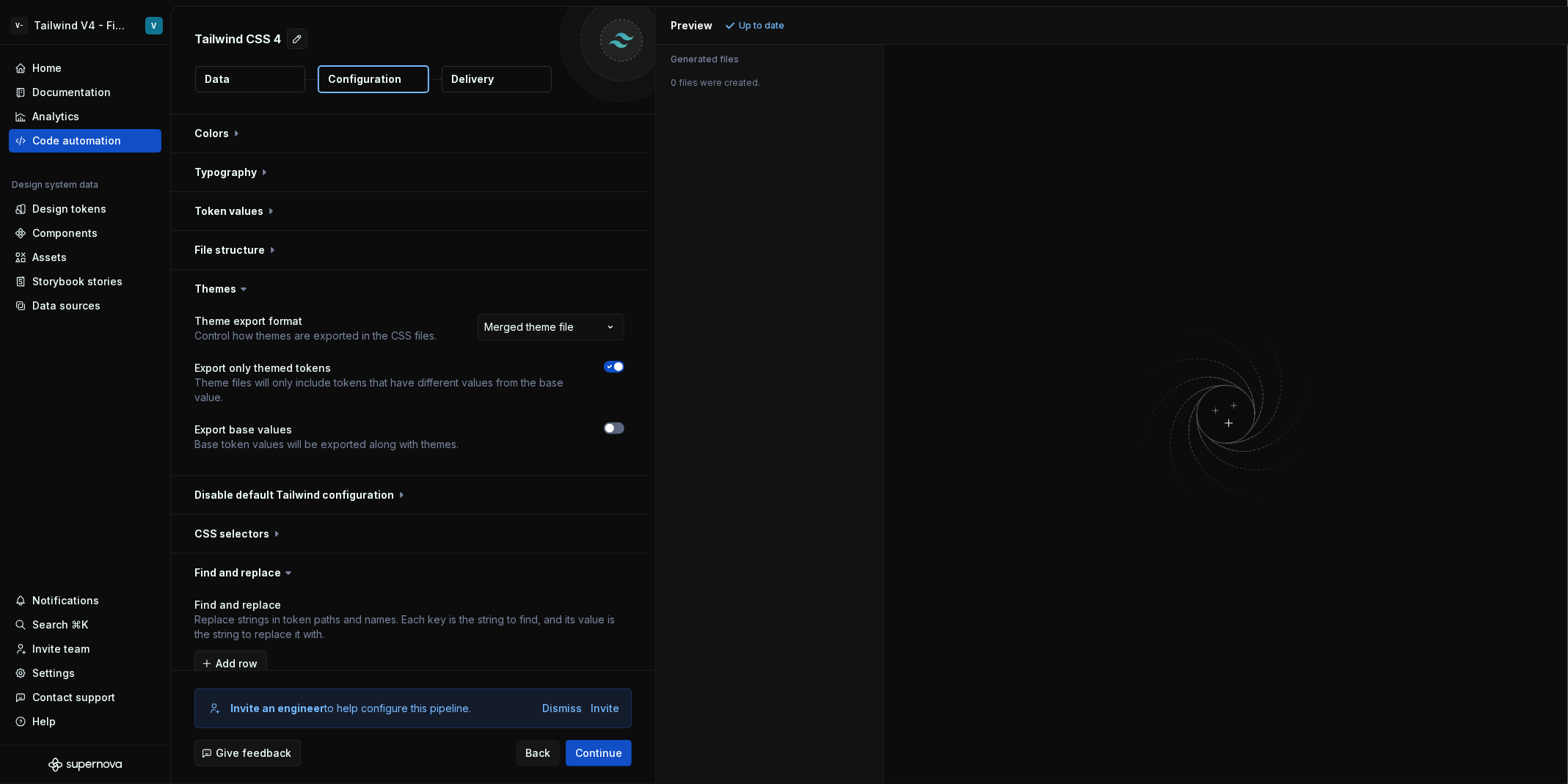
click at [624, 426] on button "button" at bounding box center [614, 428] width 21 height 12
click at [792, 24] on span "Refresh preview" at bounding box center [776, 25] width 73 height 12
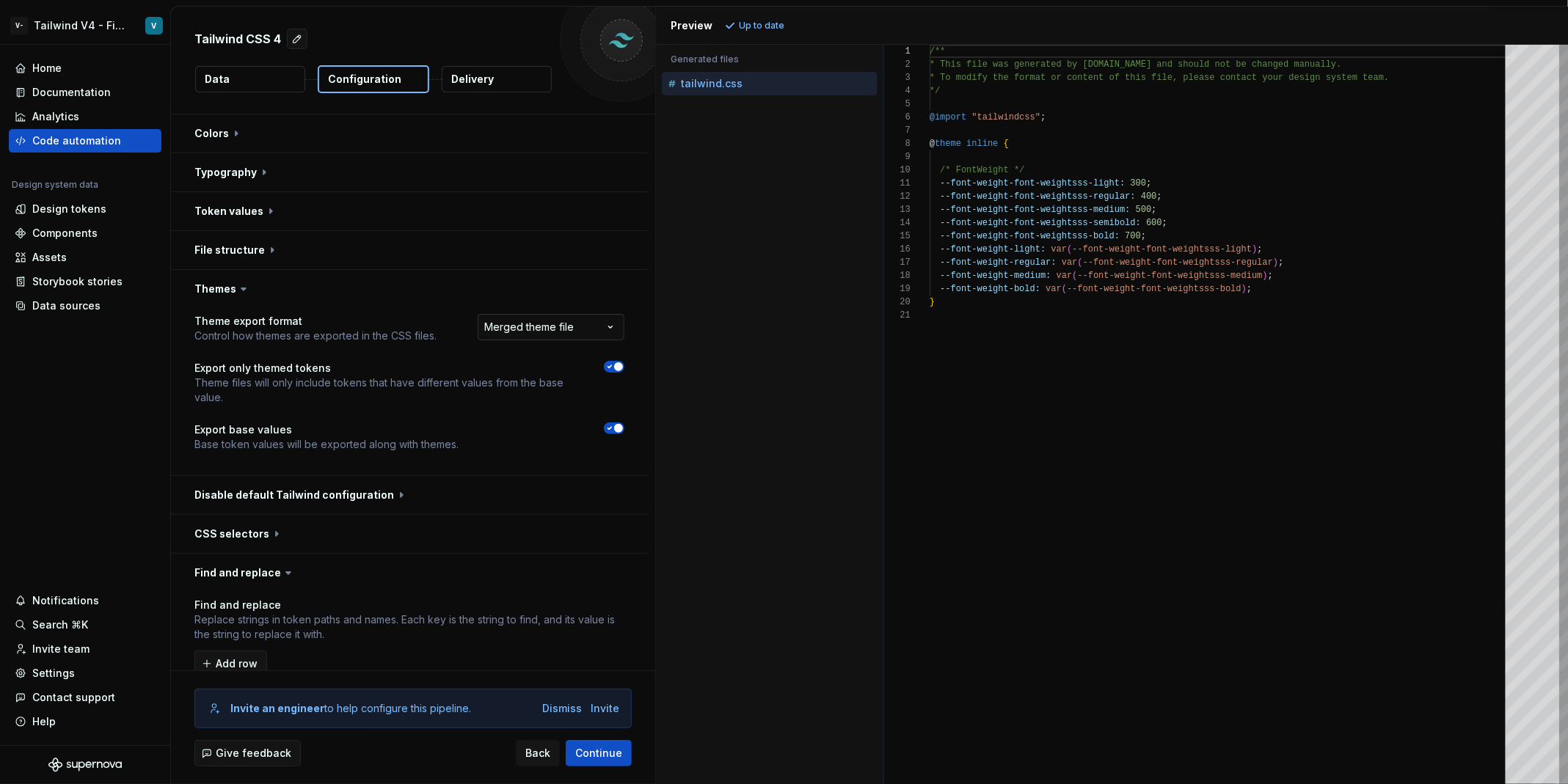
click at [556, 331] on html "**********" at bounding box center [784, 392] width 1568 height 784
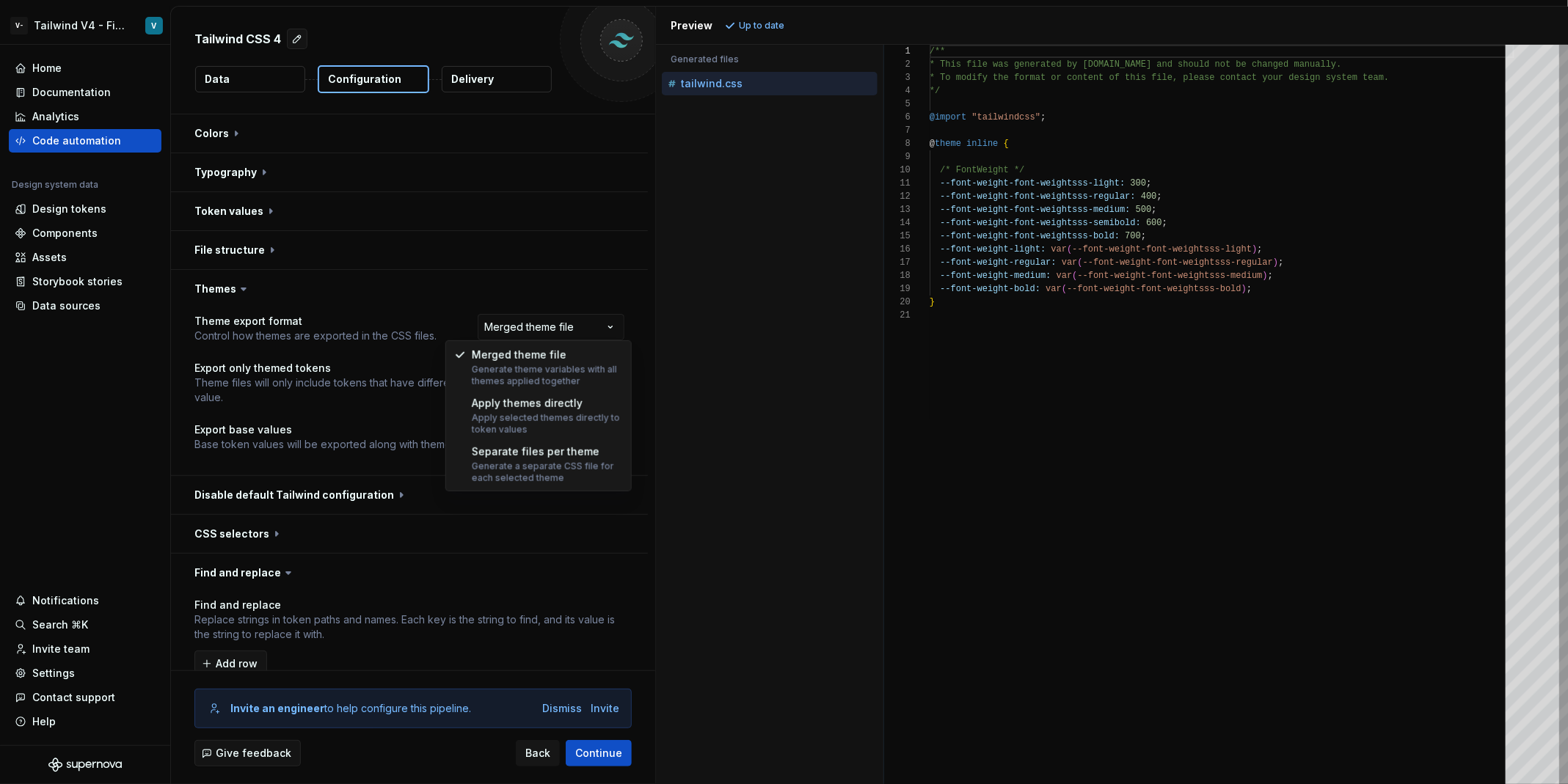
select select "**********"
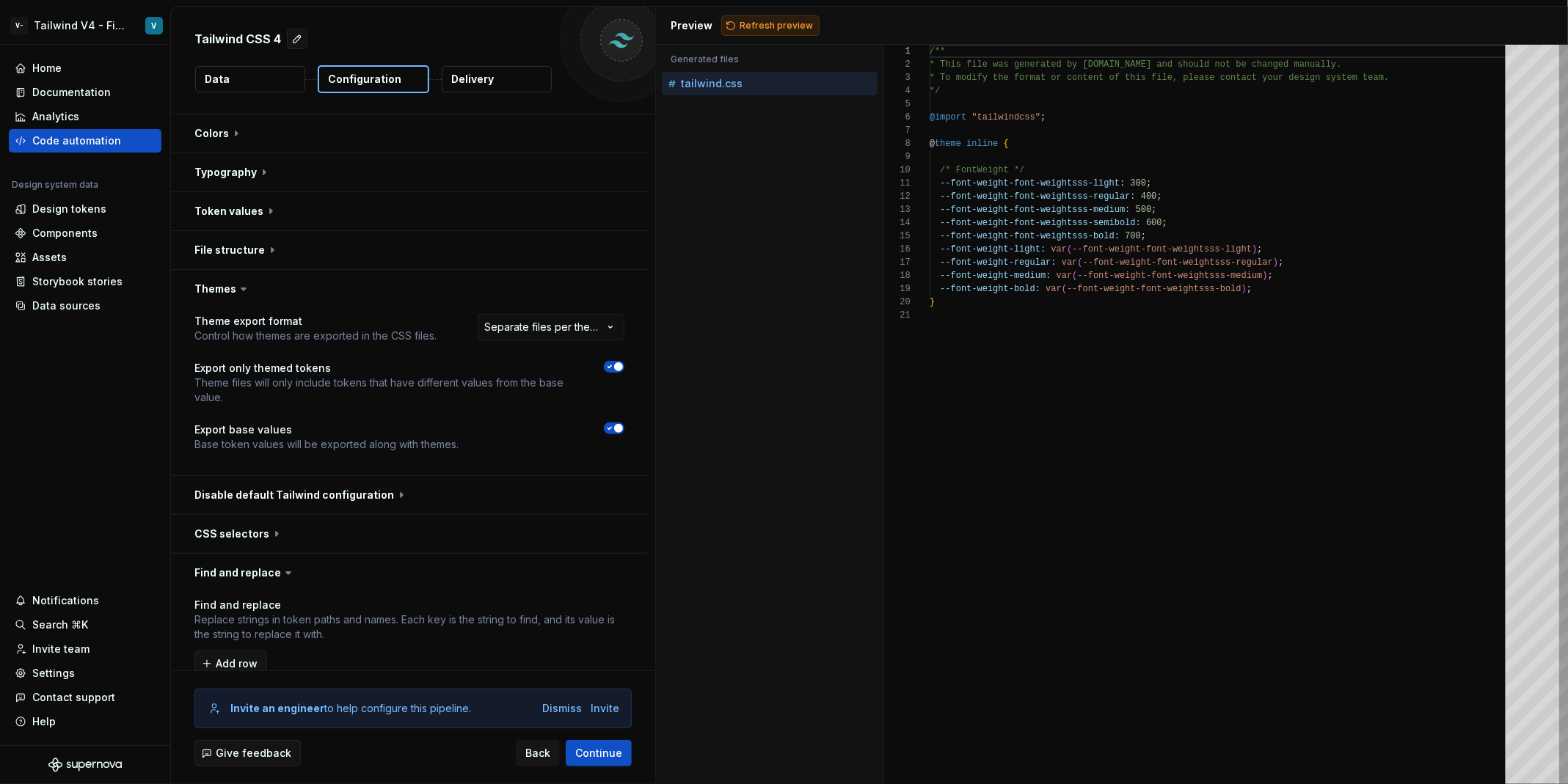
click at [777, 30] on span "Refresh preview" at bounding box center [776, 25] width 73 height 12
click at [760, 114] on div "tailwind.desktop.css" at bounding box center [769, 107] width 216 height 23
click at [773, 126] on p "tailwind.mobile.css" at bounding box center [730, 131] width 99 height 12
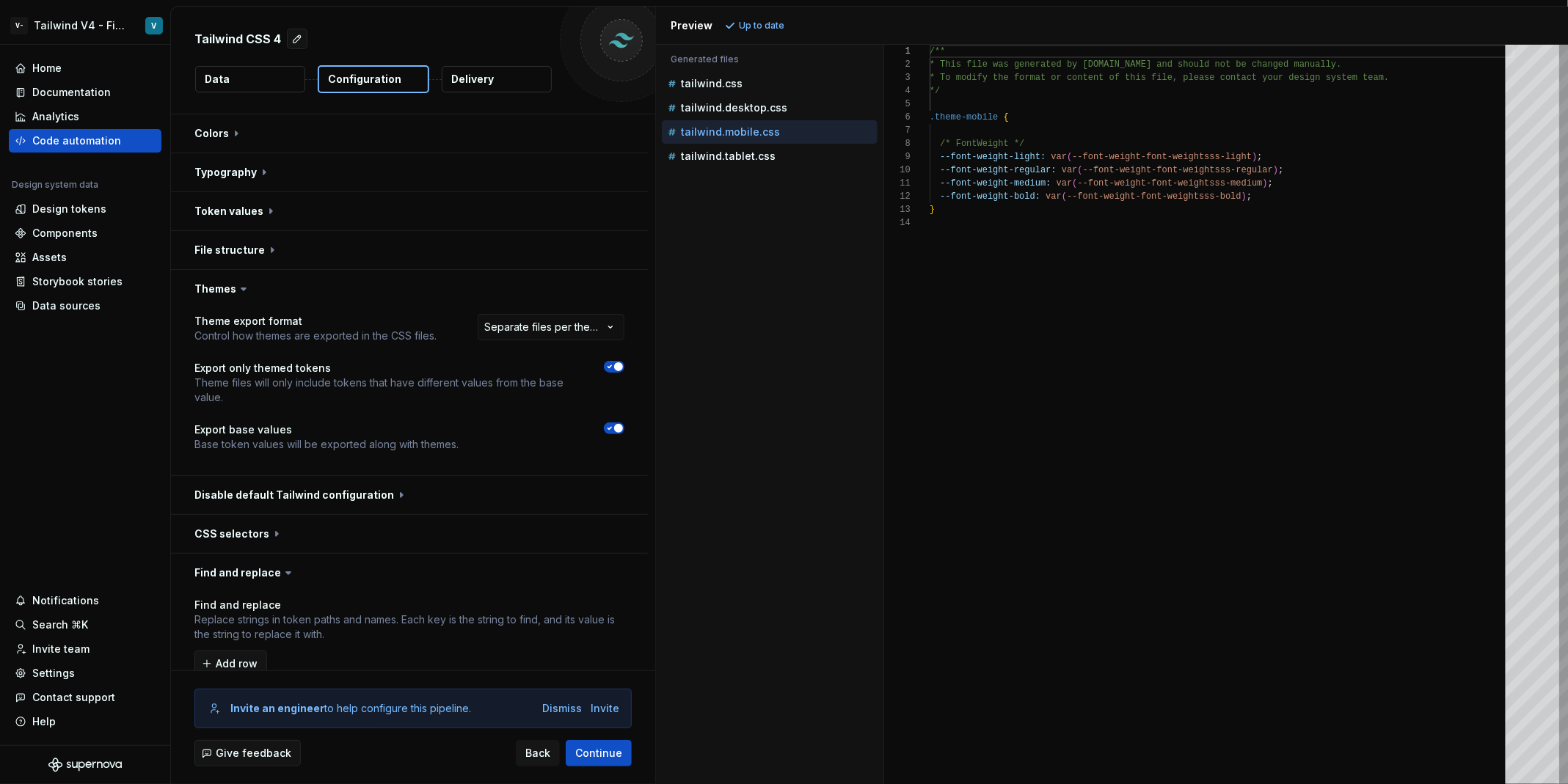
scroll to position [132, 0]
click at [759, 78] on div "tailwind.css" at bounding box center [770, 83] width 213 height 15
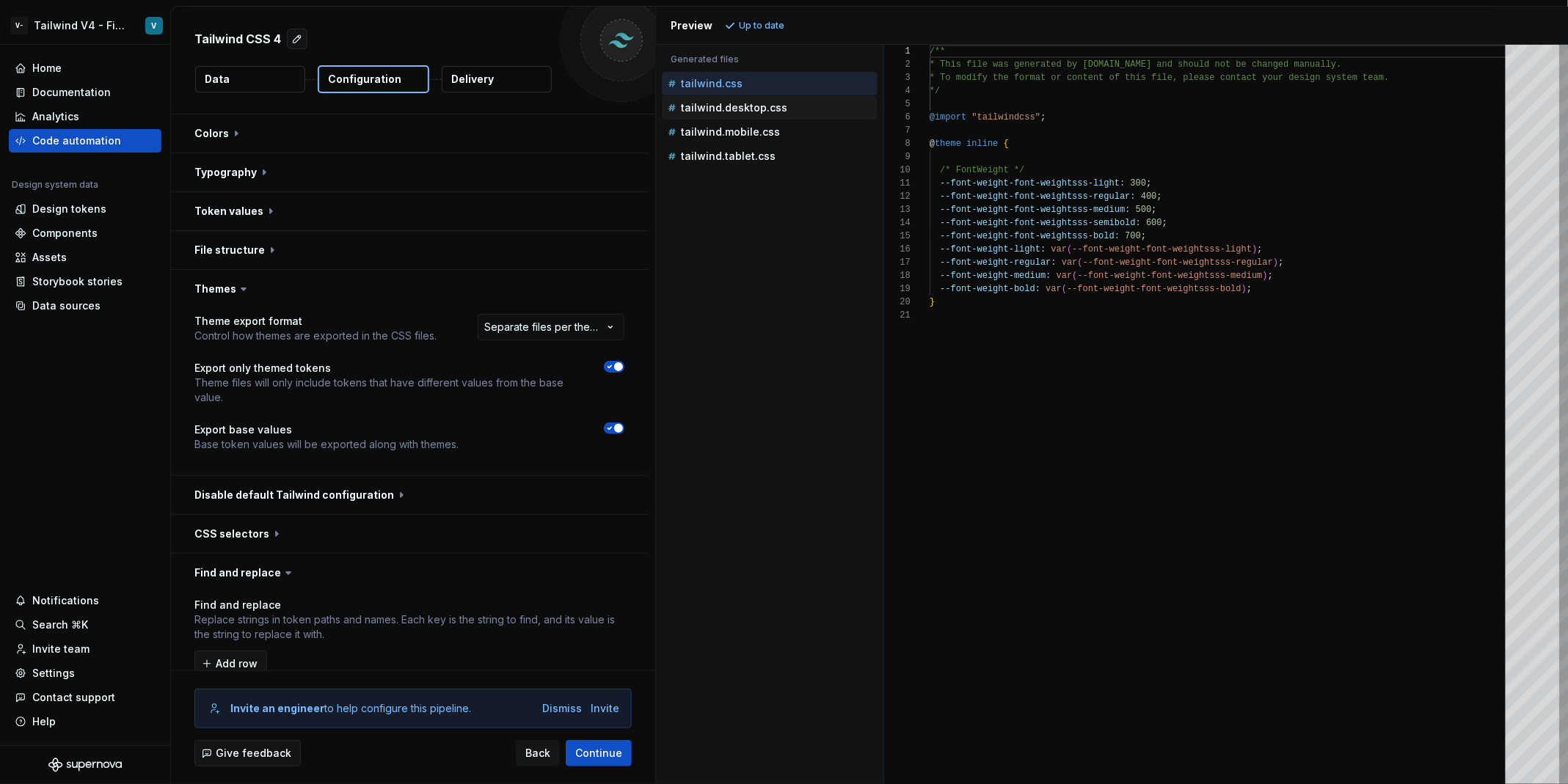
click at [777, 102] on p "tailwind.desktop.css" at bounding box center [734, 107] width 107 height 12
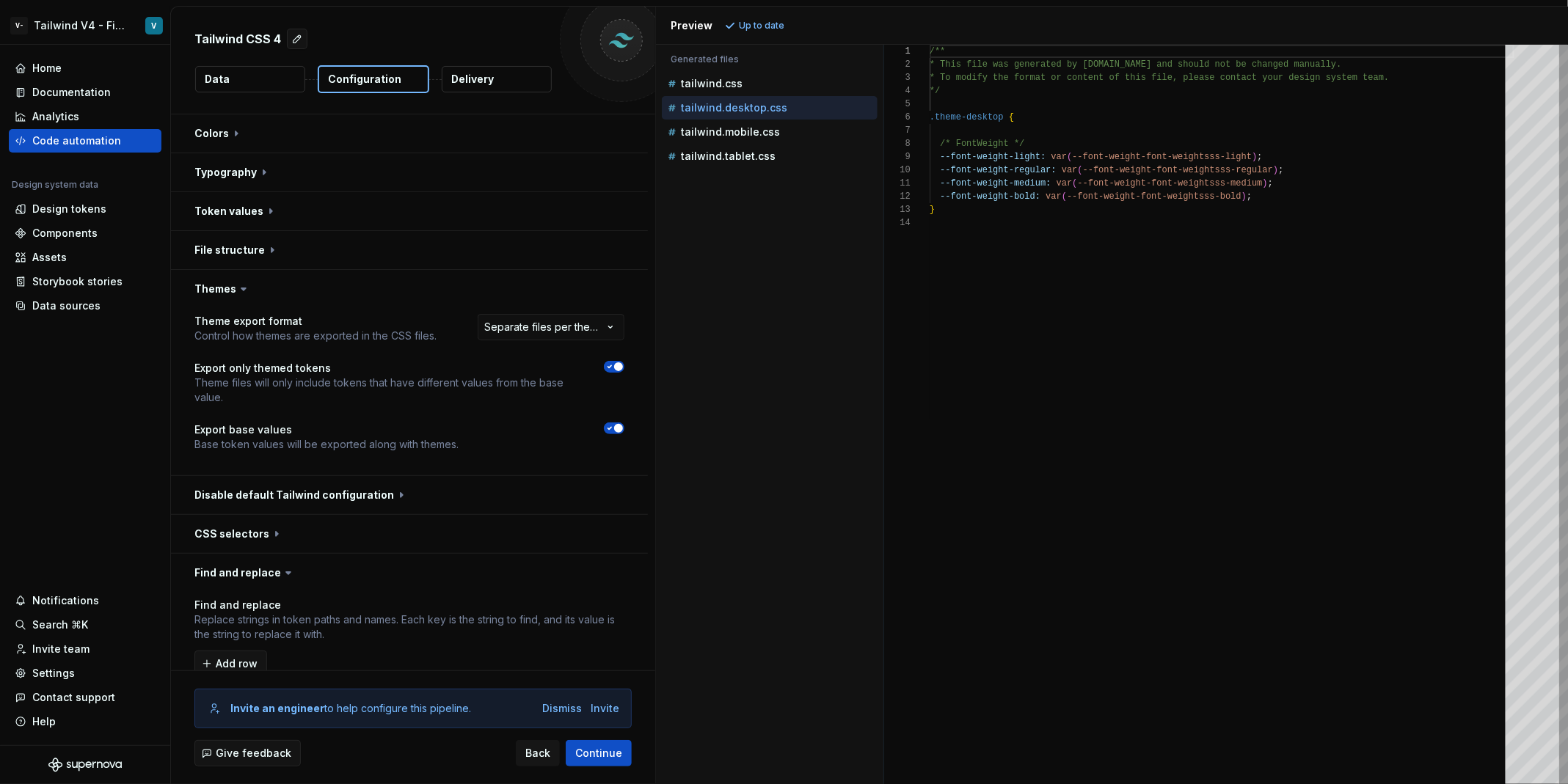
click at [784, 116] on div "tailwind.desktop.css" at bounding box center [769, 107] width 216 height 23
click at [792, 137] on div "tailwind.mobile.css" at bounding box center [770, 131] width 213 height 15
click at [792, 152] on div "tailwind.tablet.css" at bounding box center [770, 156] width 213 height 15
click at [767, 90] on button "tailwind.css" at bounding box center [769, 83] width 216 height 16
type textarea "**********"
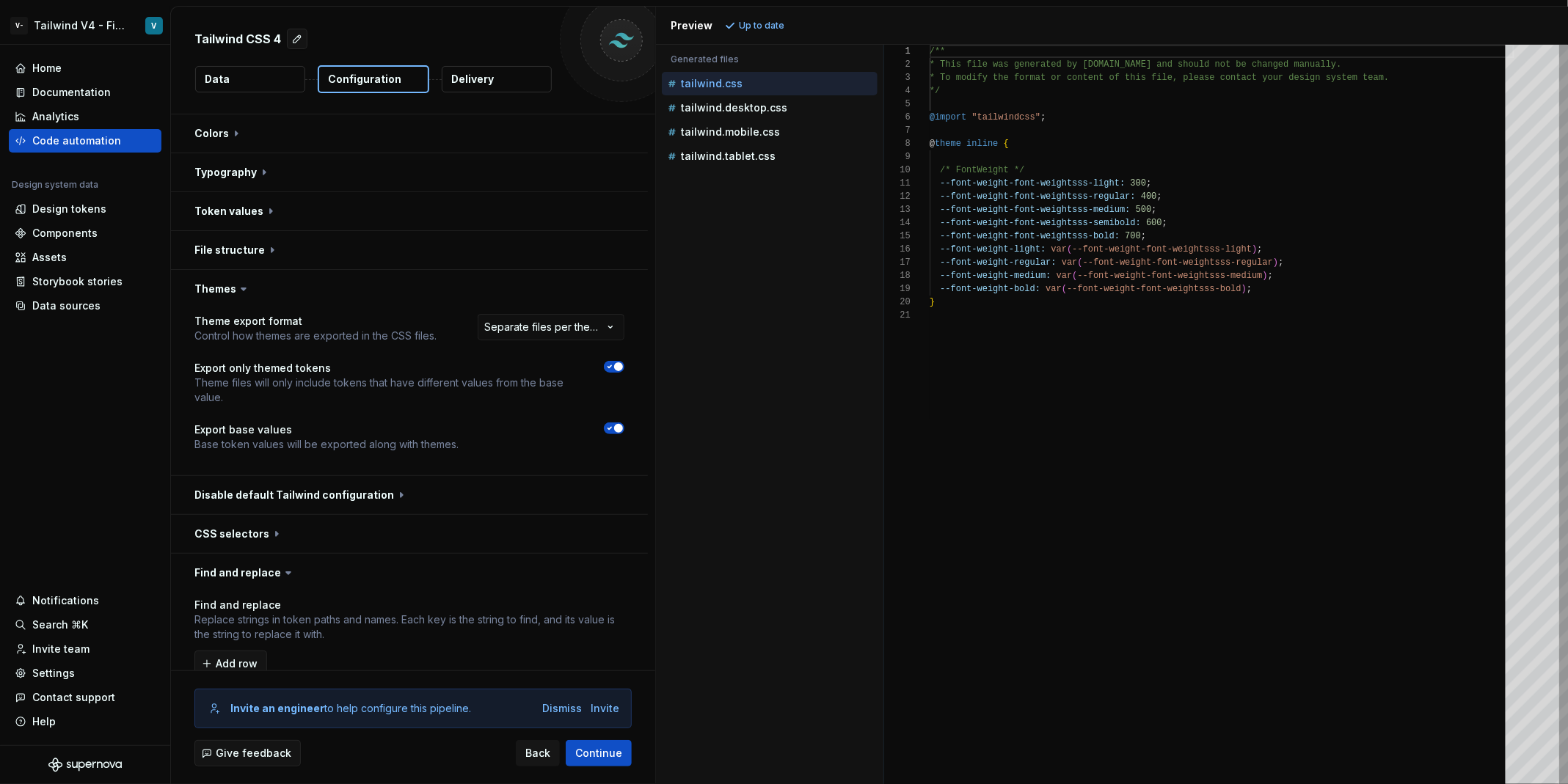
click at [616, 430] on icon "button" at bounding box center [609, 428] width 12 height 8
click at [775, 20] on span "Refresh preview" at bounding box center [776, 25] width 73 height 12
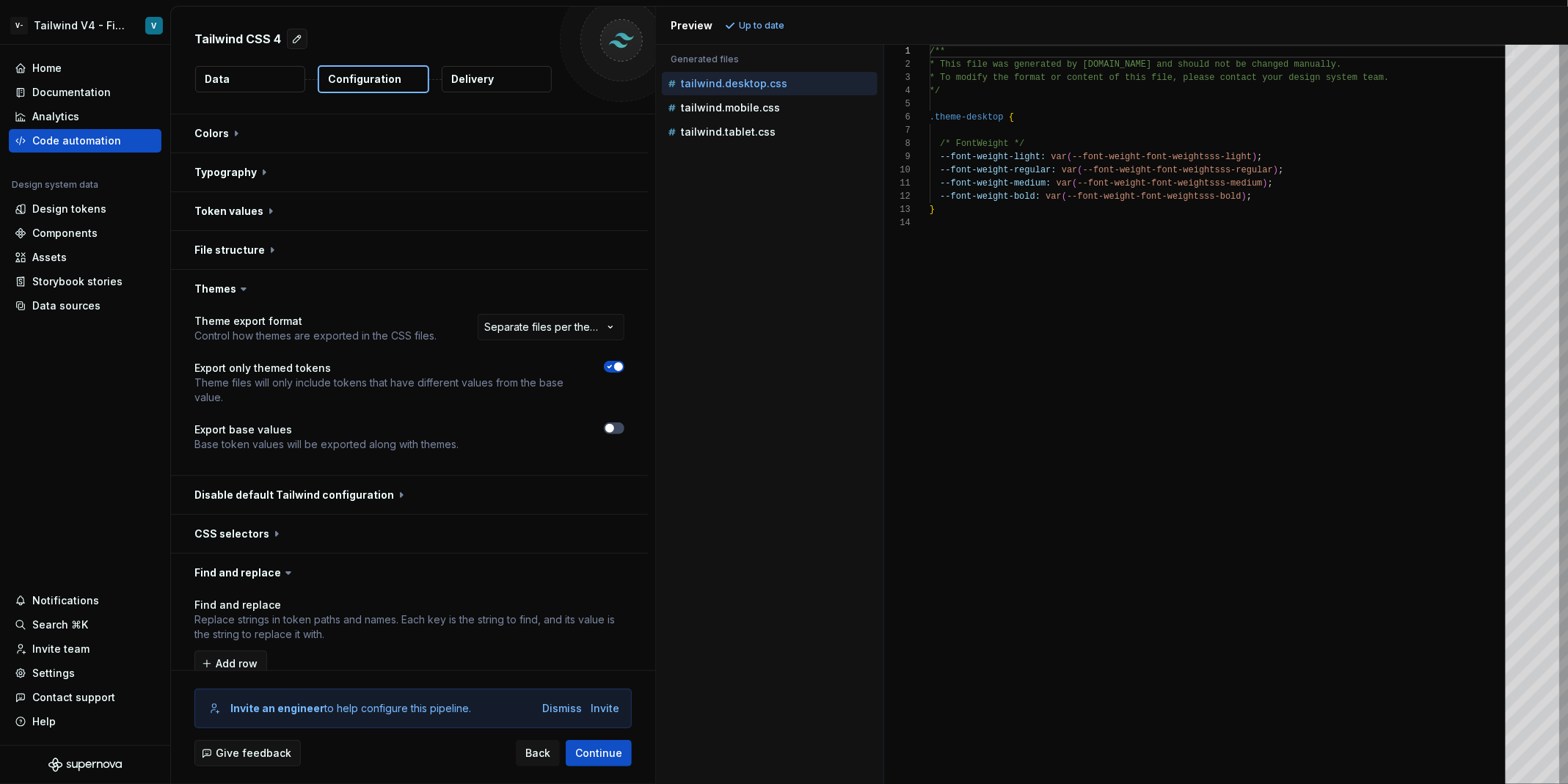
click at [1041, 497] on div "/** * This file was generated by [DOMAIN_NAME] and sho uld not be changed manua…" at bounding box center [1222, 414] width 585 height 739
type textarea "**********"
click at [281, 283] on button "button" at bounding box center [409, 288] width 477 height 38
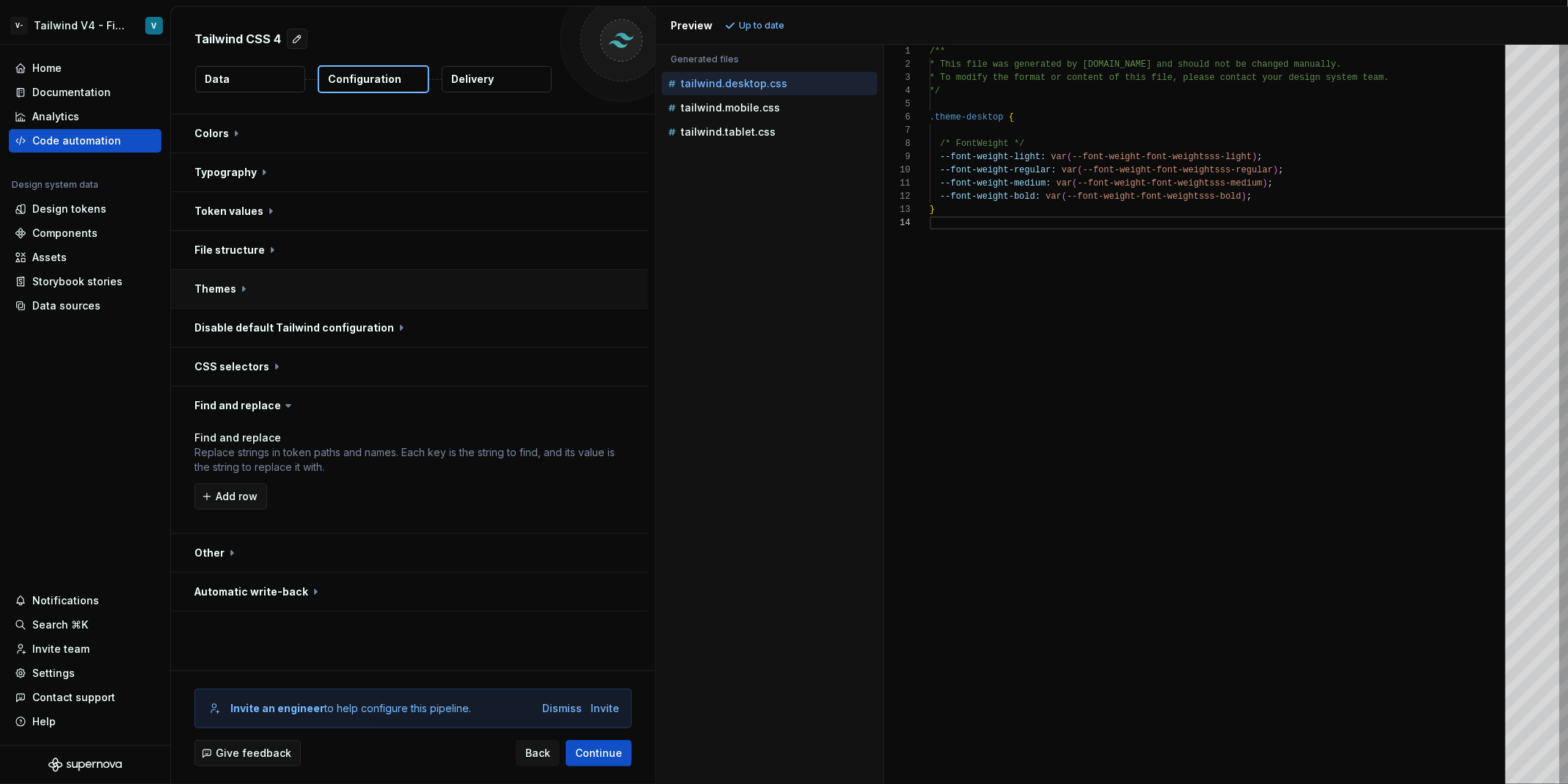
click at [281, 283] on button "button" at bounding box center [409, 288] width 477 height 38
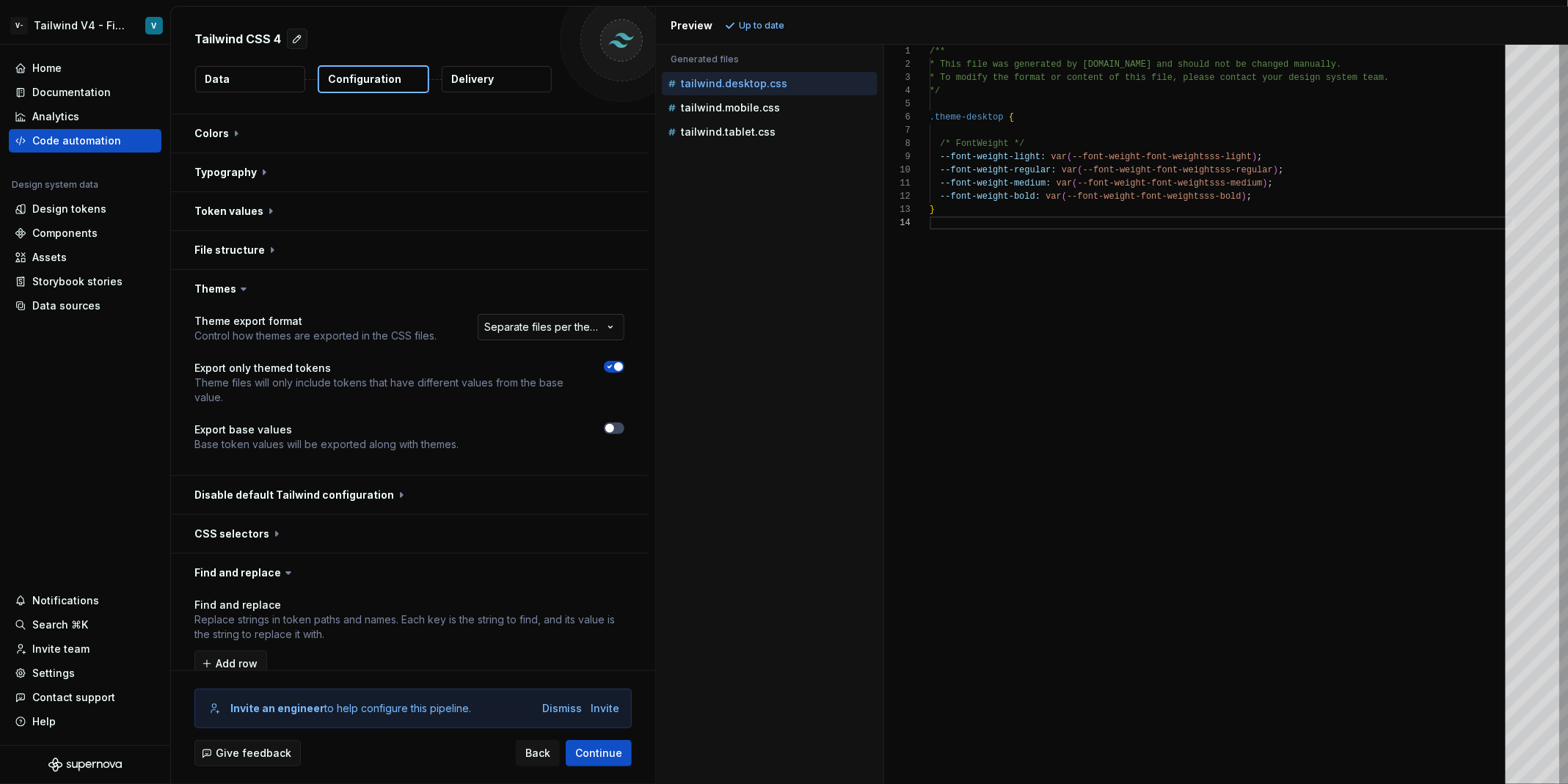
click at [543, 331] on html "**********" at bounding box center [784, 392] width 1568 height 784
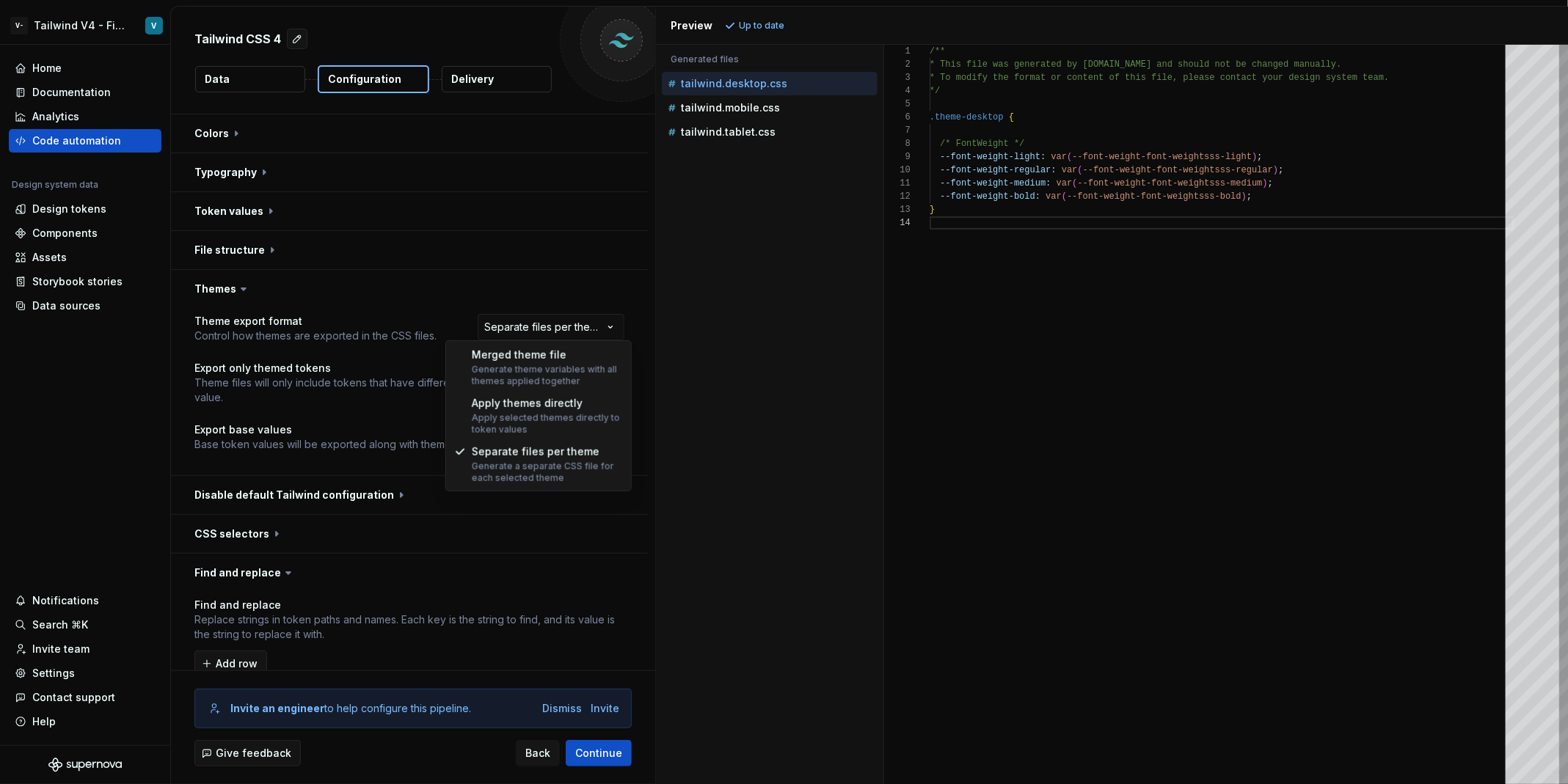
select select "**********"
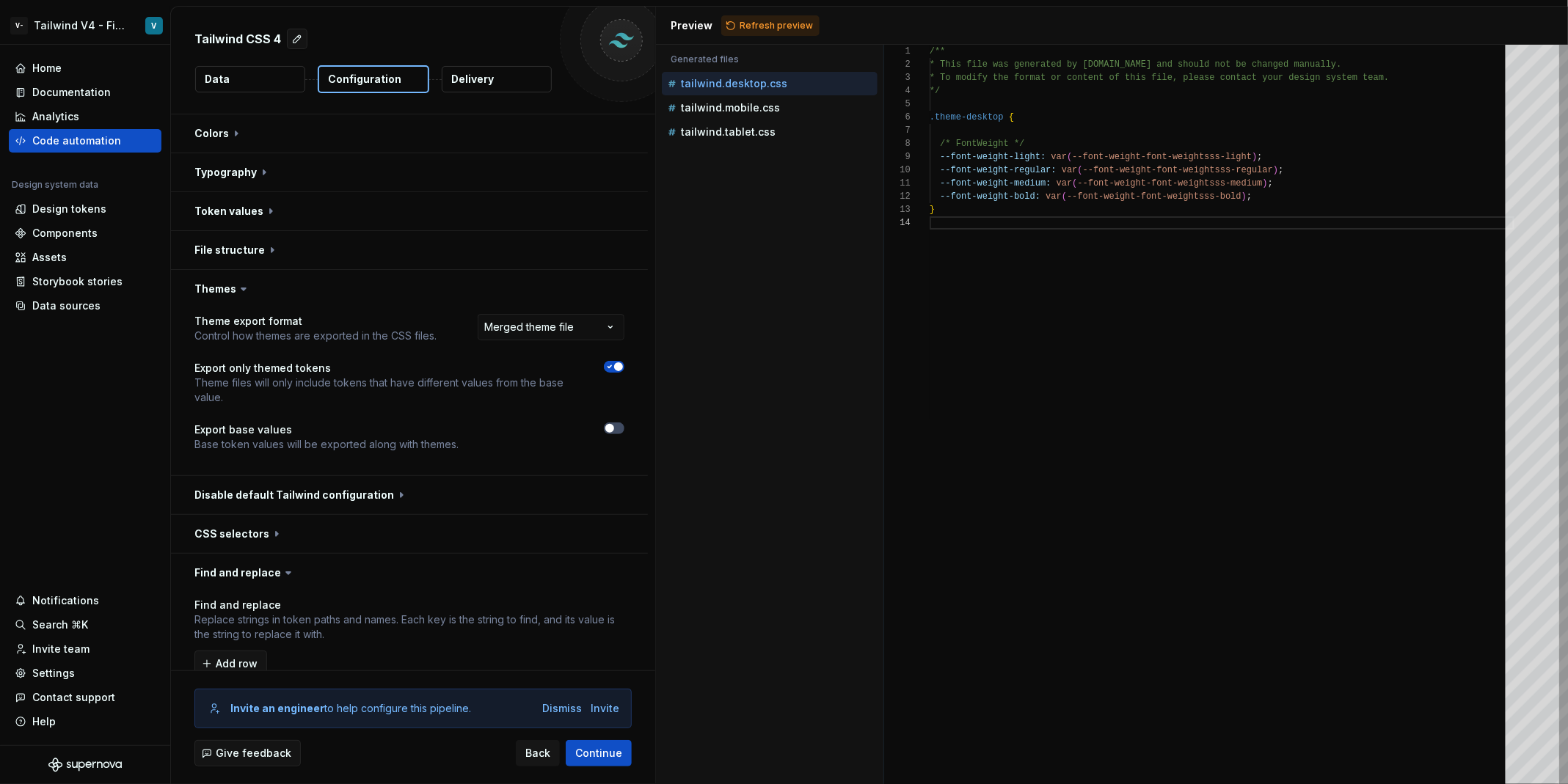
click at [702, 367] on div "Accessibility guide for tree . Navigate the tree with the arrow keys. Common tr…" at bounding box center [770, 426] width 227 height 716
click at [786, 22] on span "Refresh preview" at bounding box center [776, 25] width 73 height 12
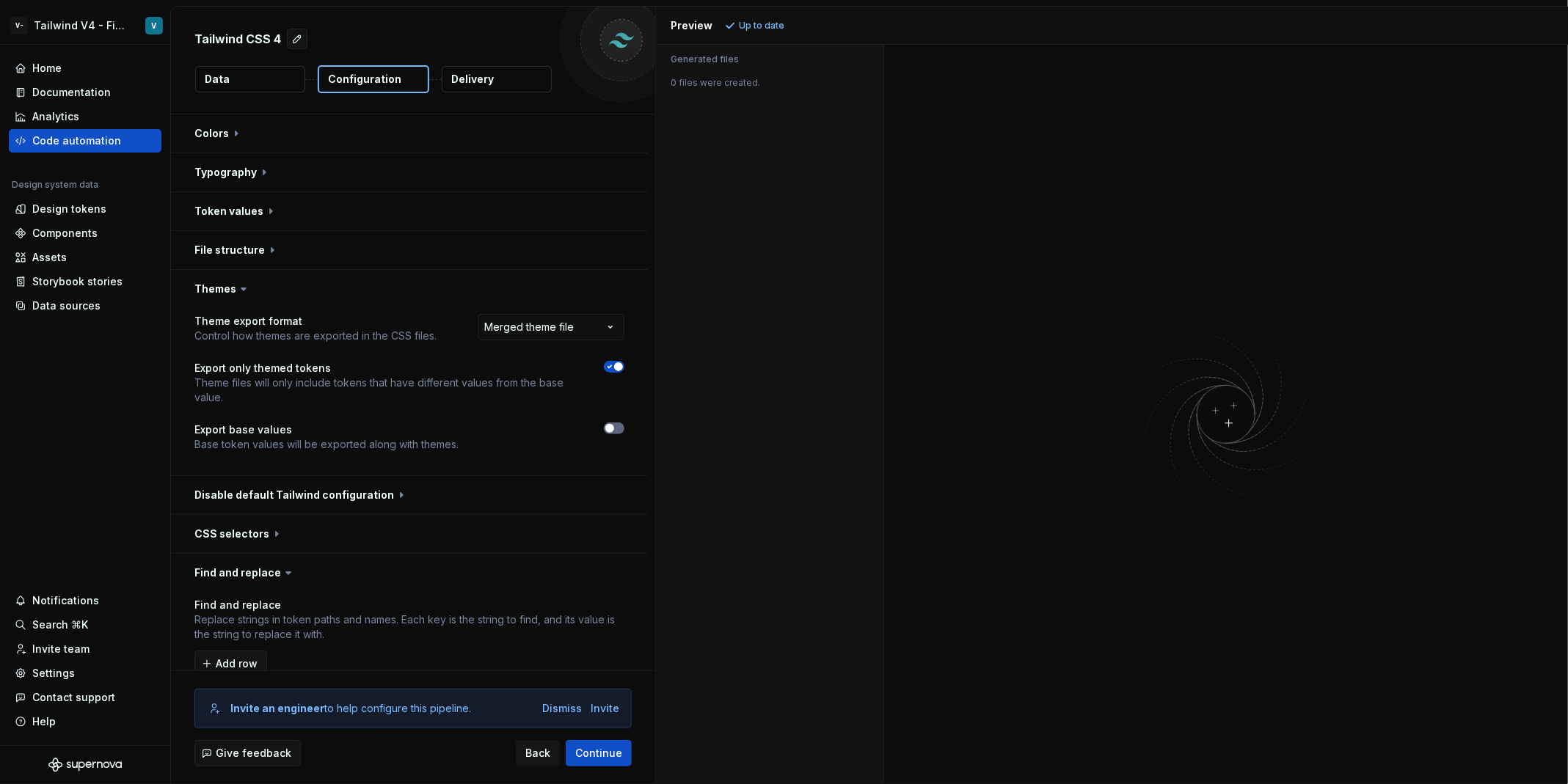
click at [616, 424] on icon "button" at bounding box center [609, 428] width 12 height 8
click at [782, 25] on span "Refresh preview" at bounding box center [776, 25] width 73 height 12
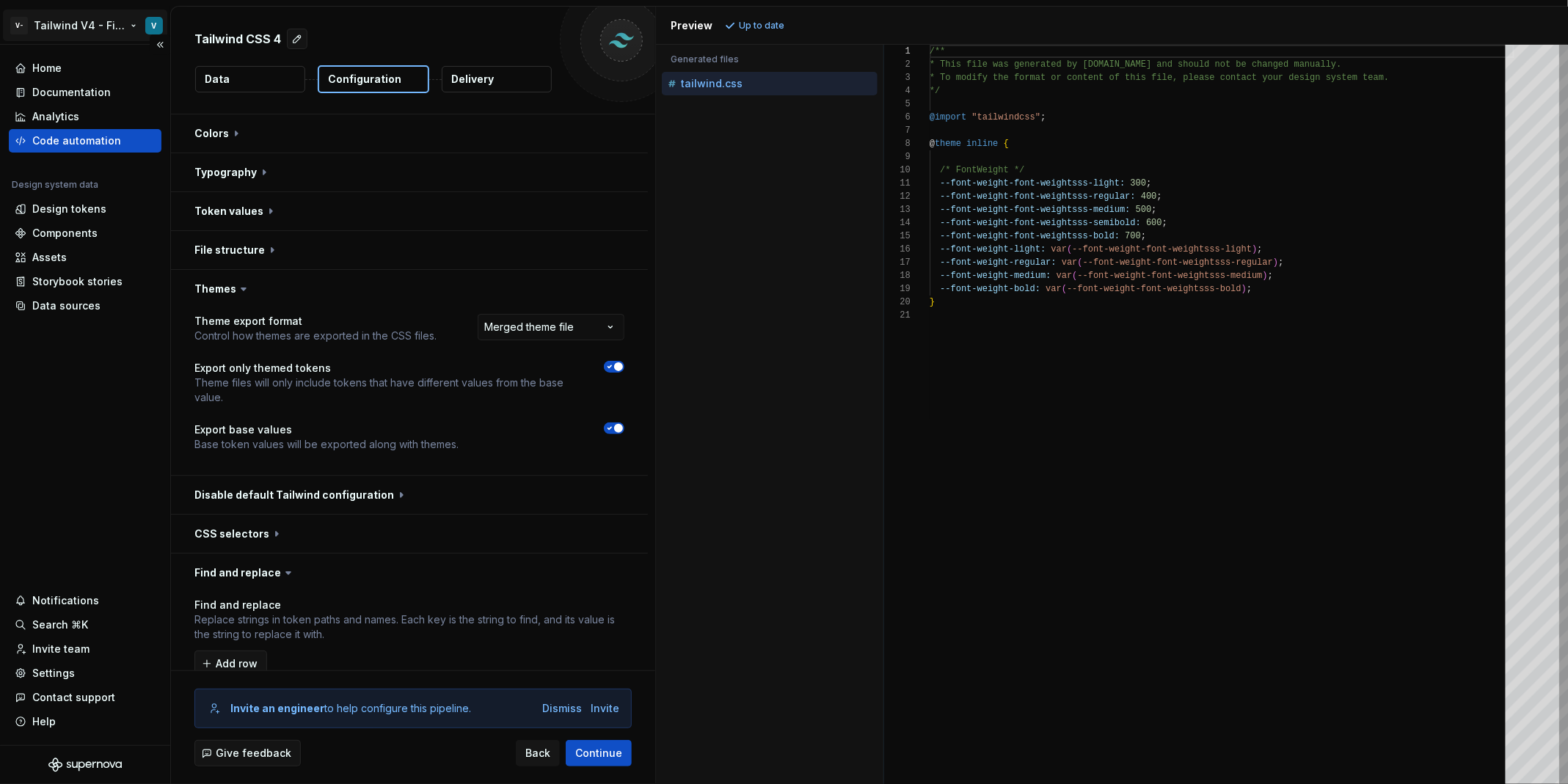
click at [116, 19] on html "**********" at bounding box center [784, 392] width 1568 height 784
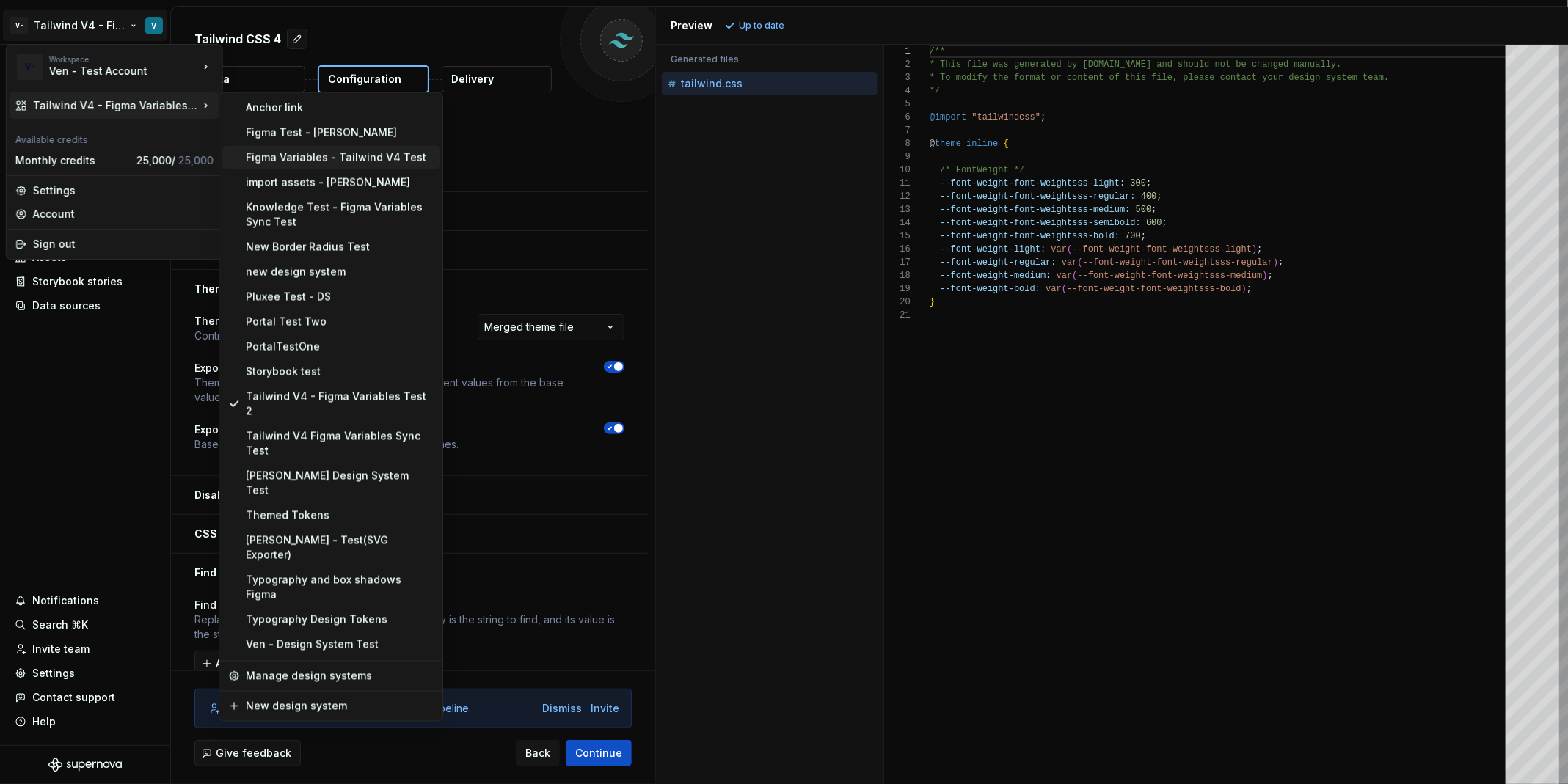
click at [379, 159] on div "Figma Variables - Tailwind V4 Test" at bounding box center [339, 158] width 188 height 15
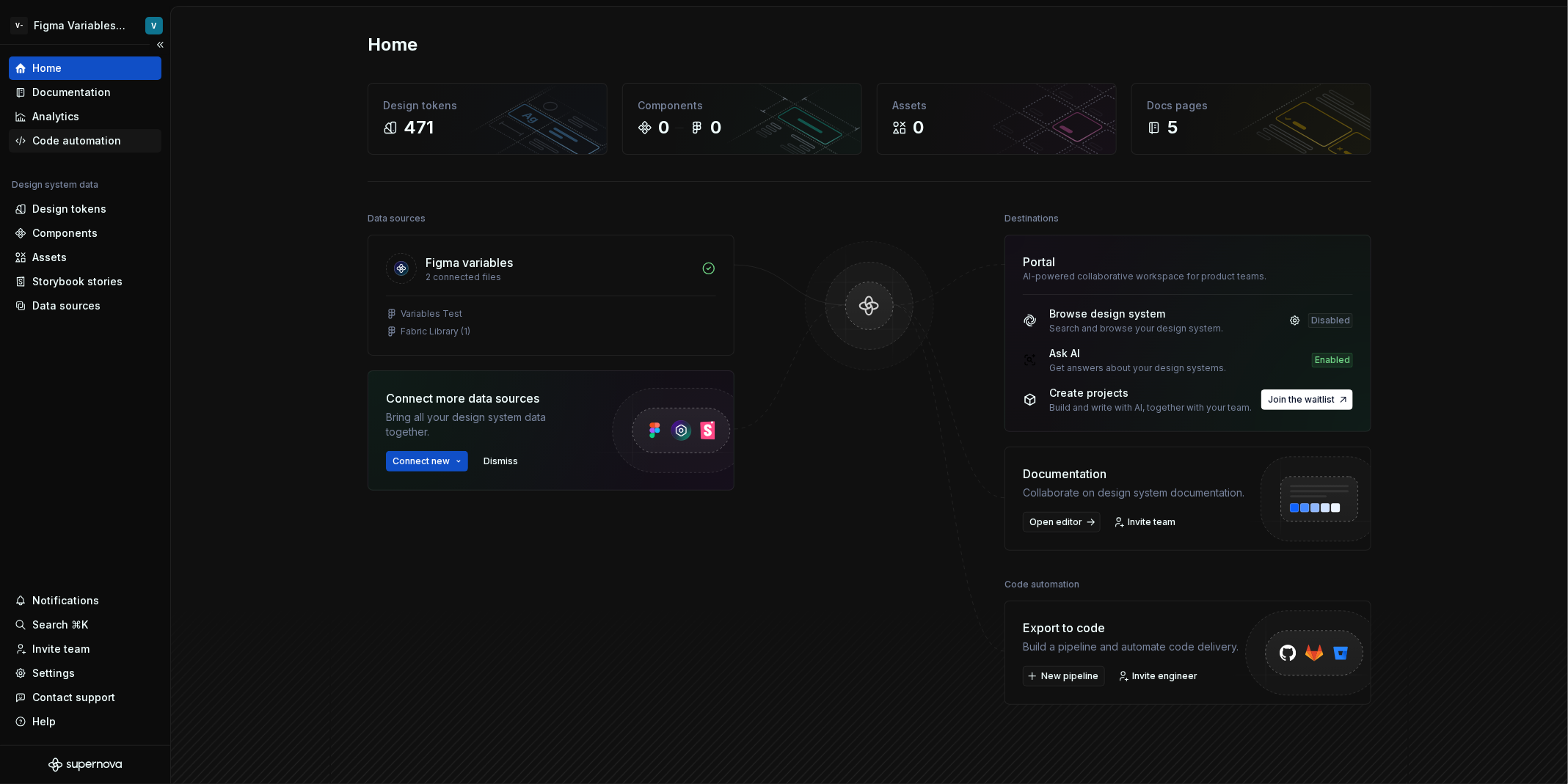
click at [112, 147] on div "Code automation" at bounding box center [77, 141] width 89 height 15
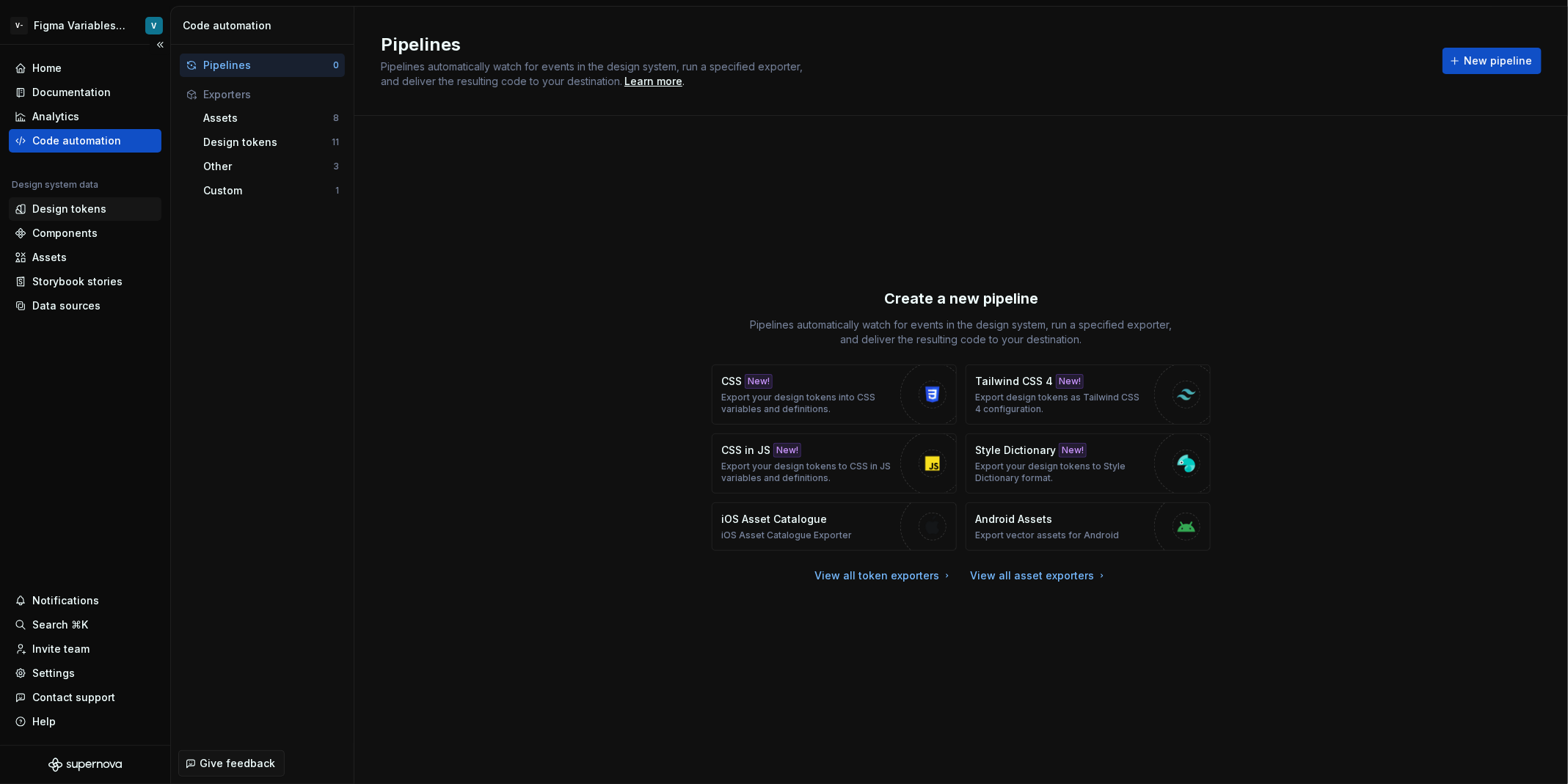
click at [92, 212] on div "Design tokens" at bounding box center [70, 209] width 74 height 15
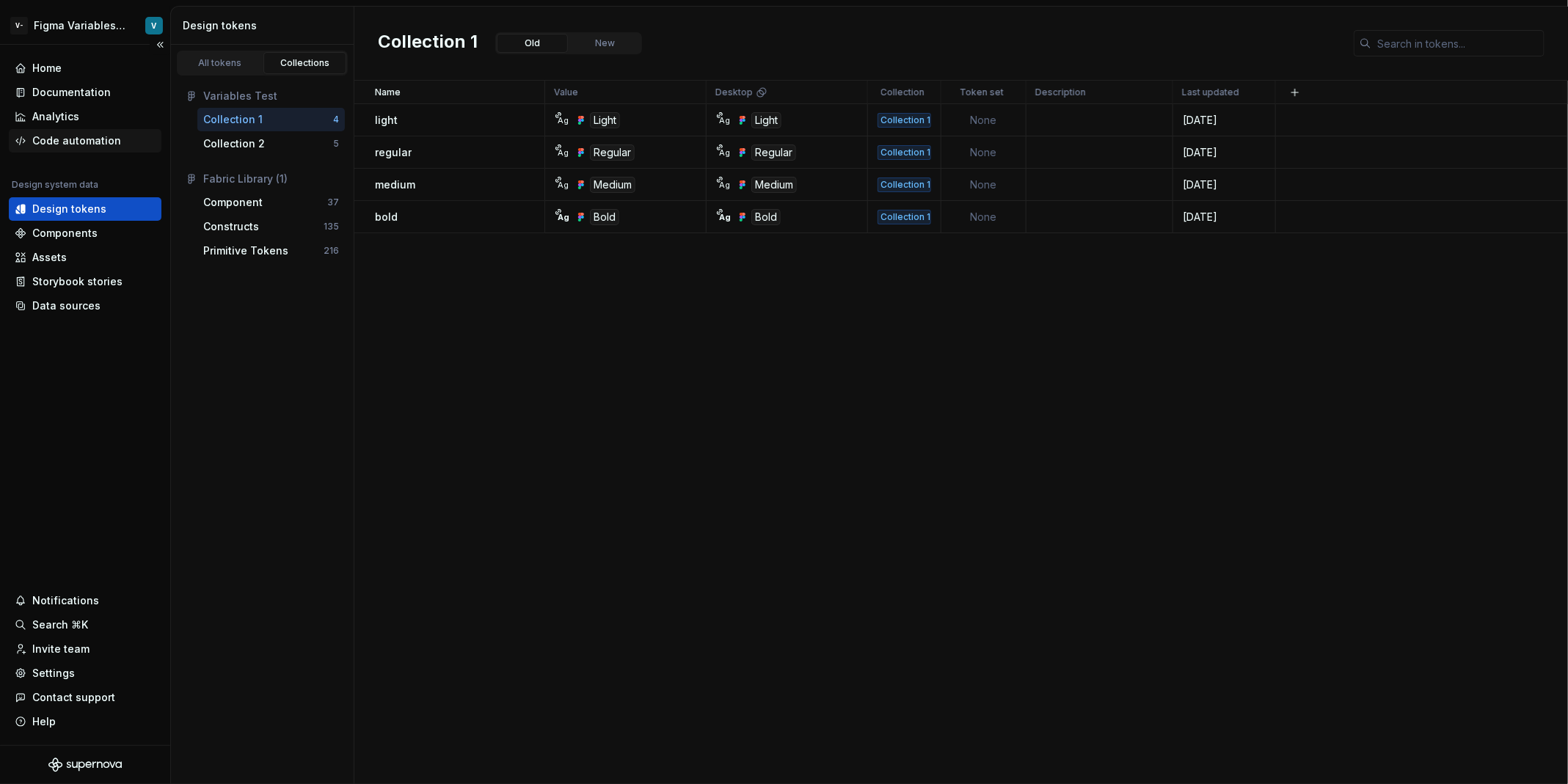
click at [104, 135] on div "Code automation" at bounding box center [77, 141] width 89 height 15
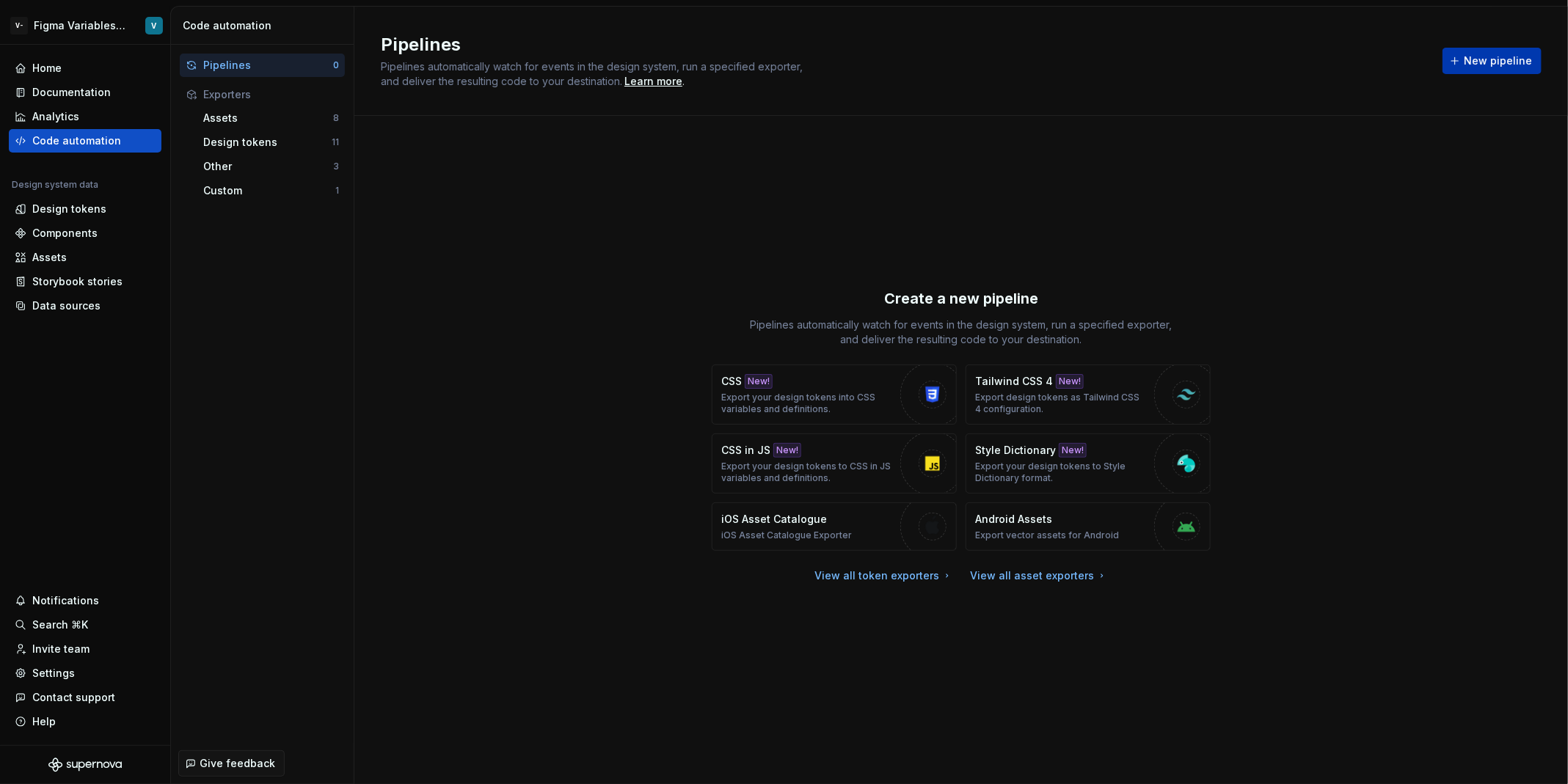
click at [1503, 66] on span "New pipeline" at bounding box center [1498, 60] width 68 height 15
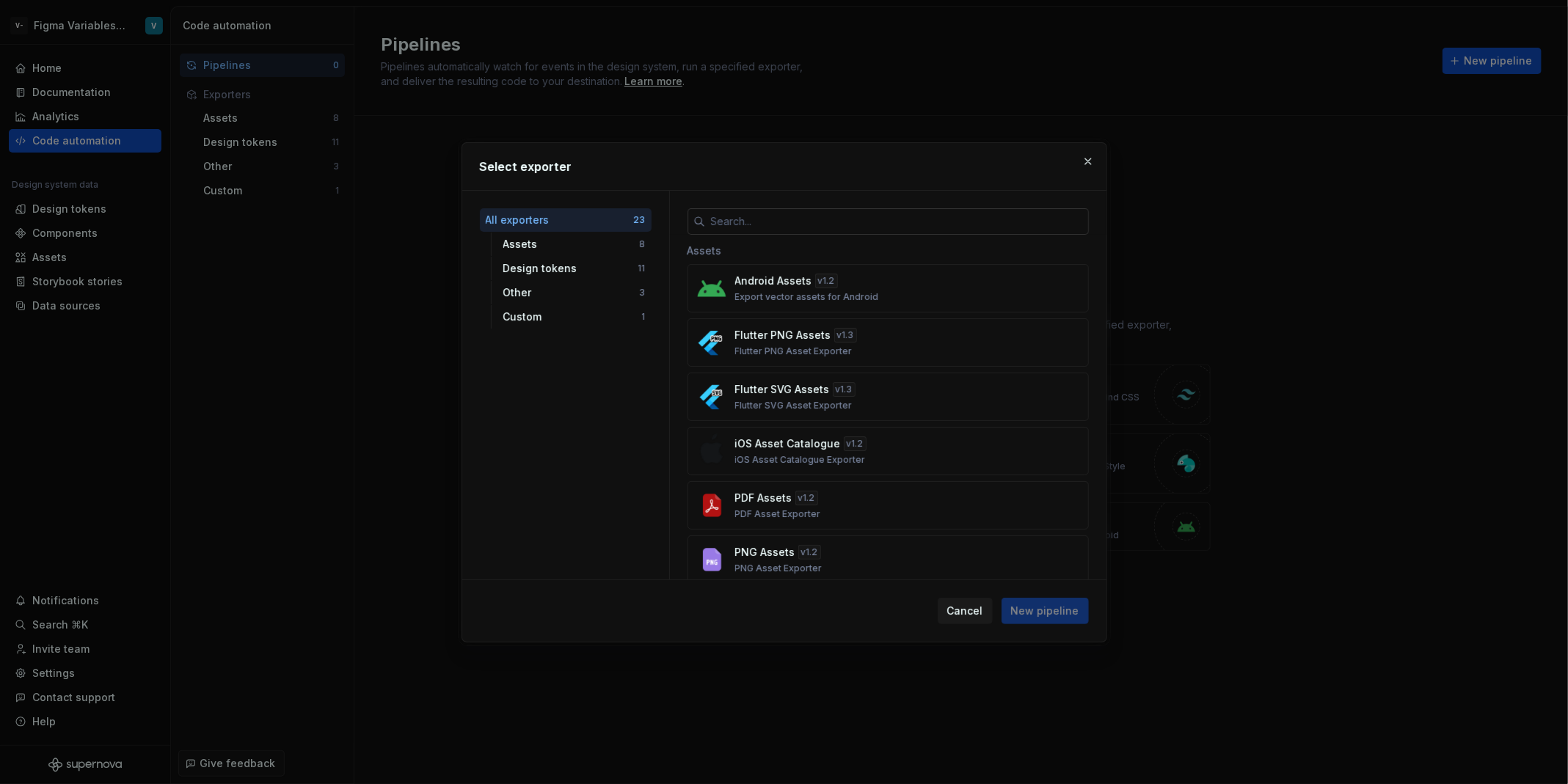
click at [887, 226] on input "text" at bounding box center [896, 222] width 384 height 26
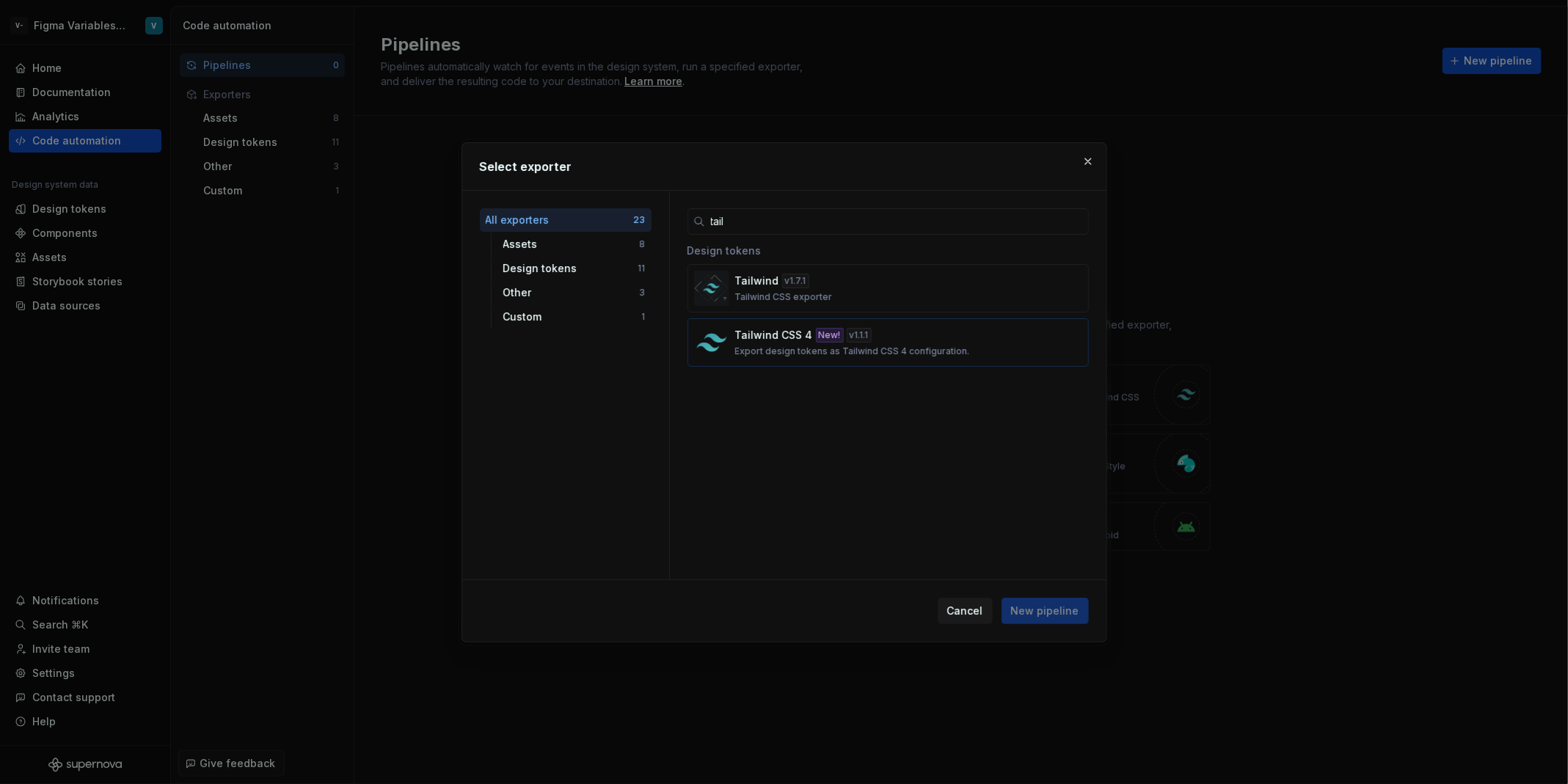
type input "tail"
click at [851, 328] on div "v 1.1.1" at bounding box center [859, 334] width 25 height 15
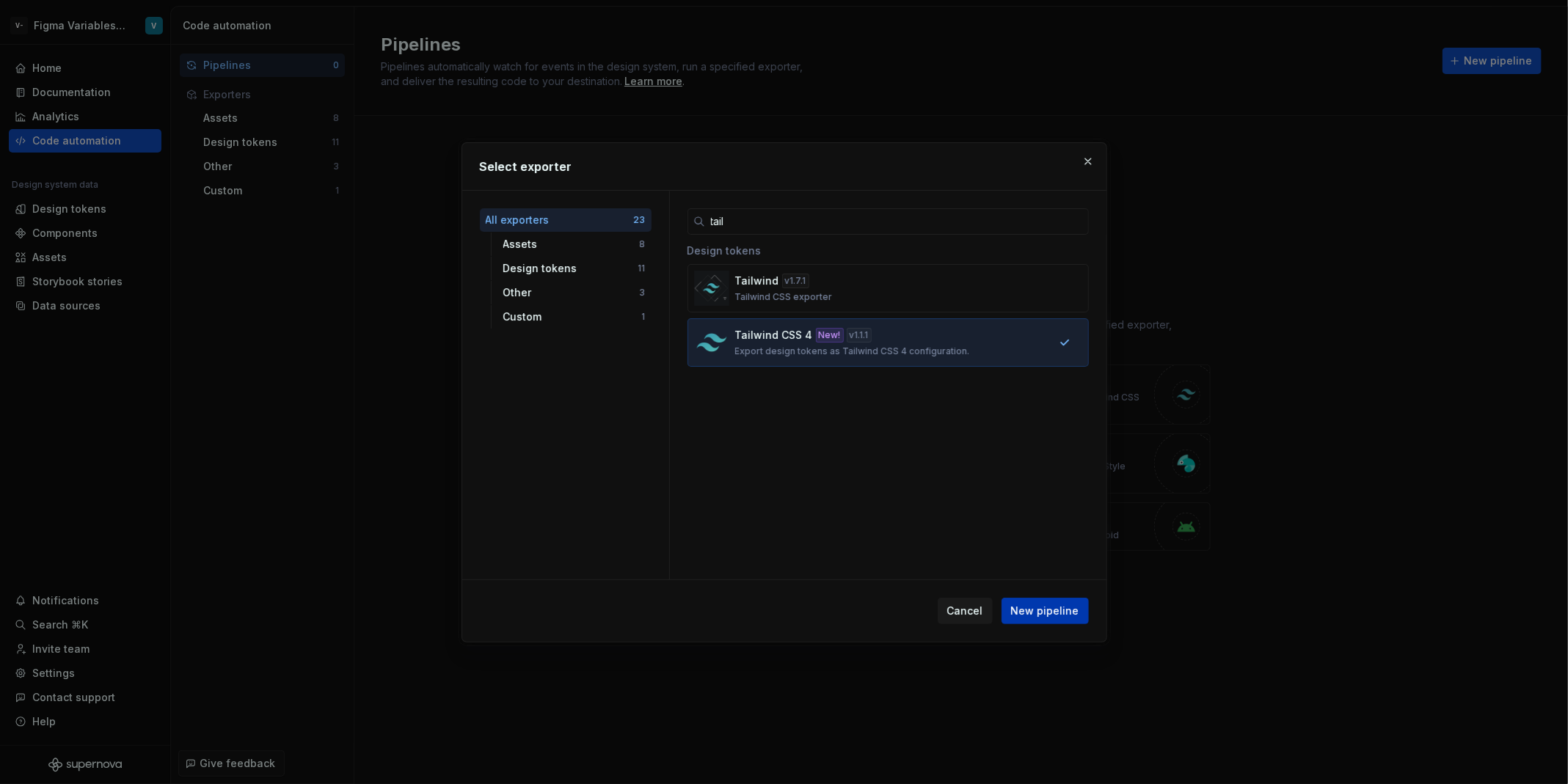
click at [1056, 601] on button "New pipeline" at bounding box center [1045, 611] width 87 height 26
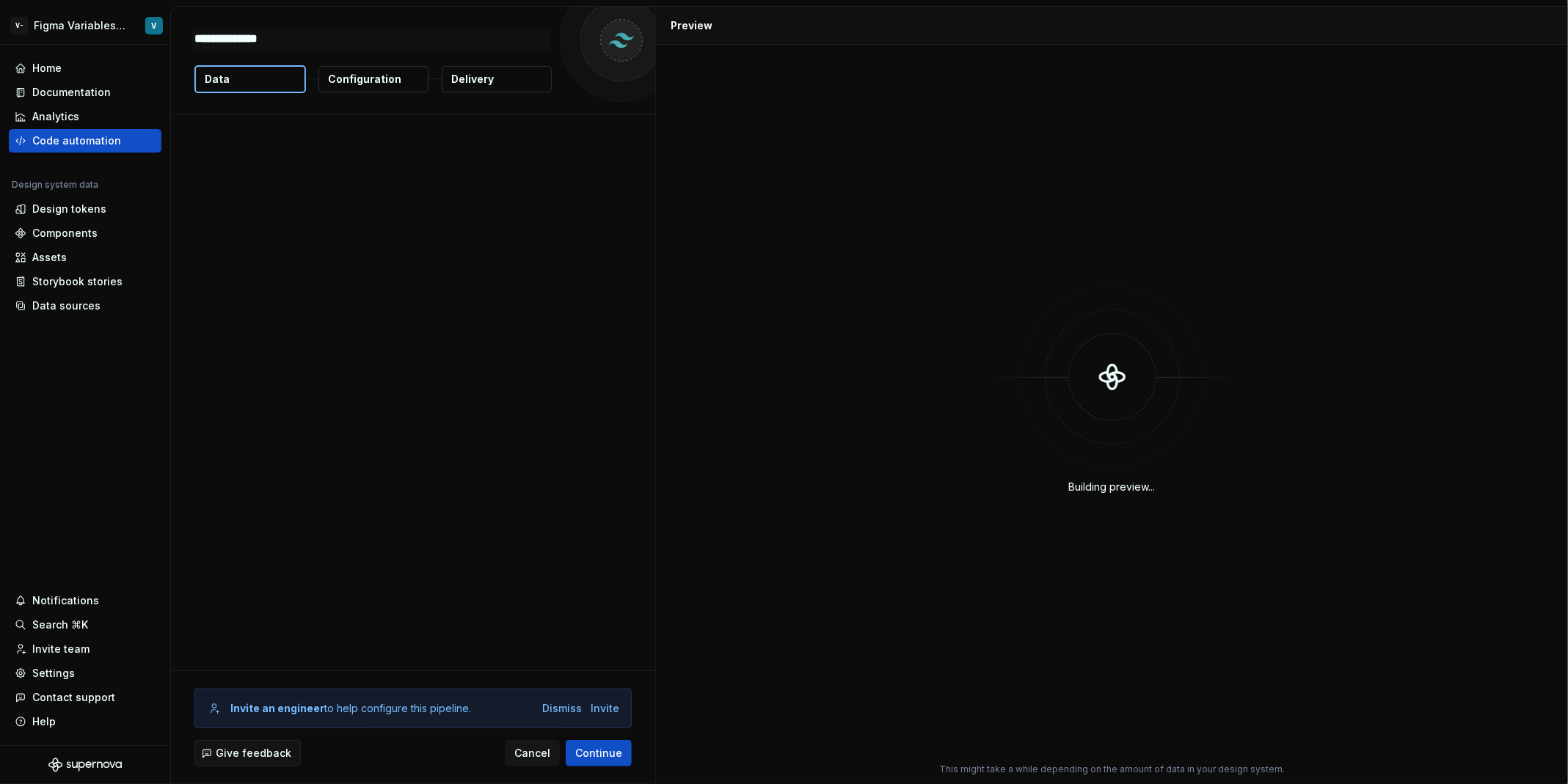
type textarea "*"
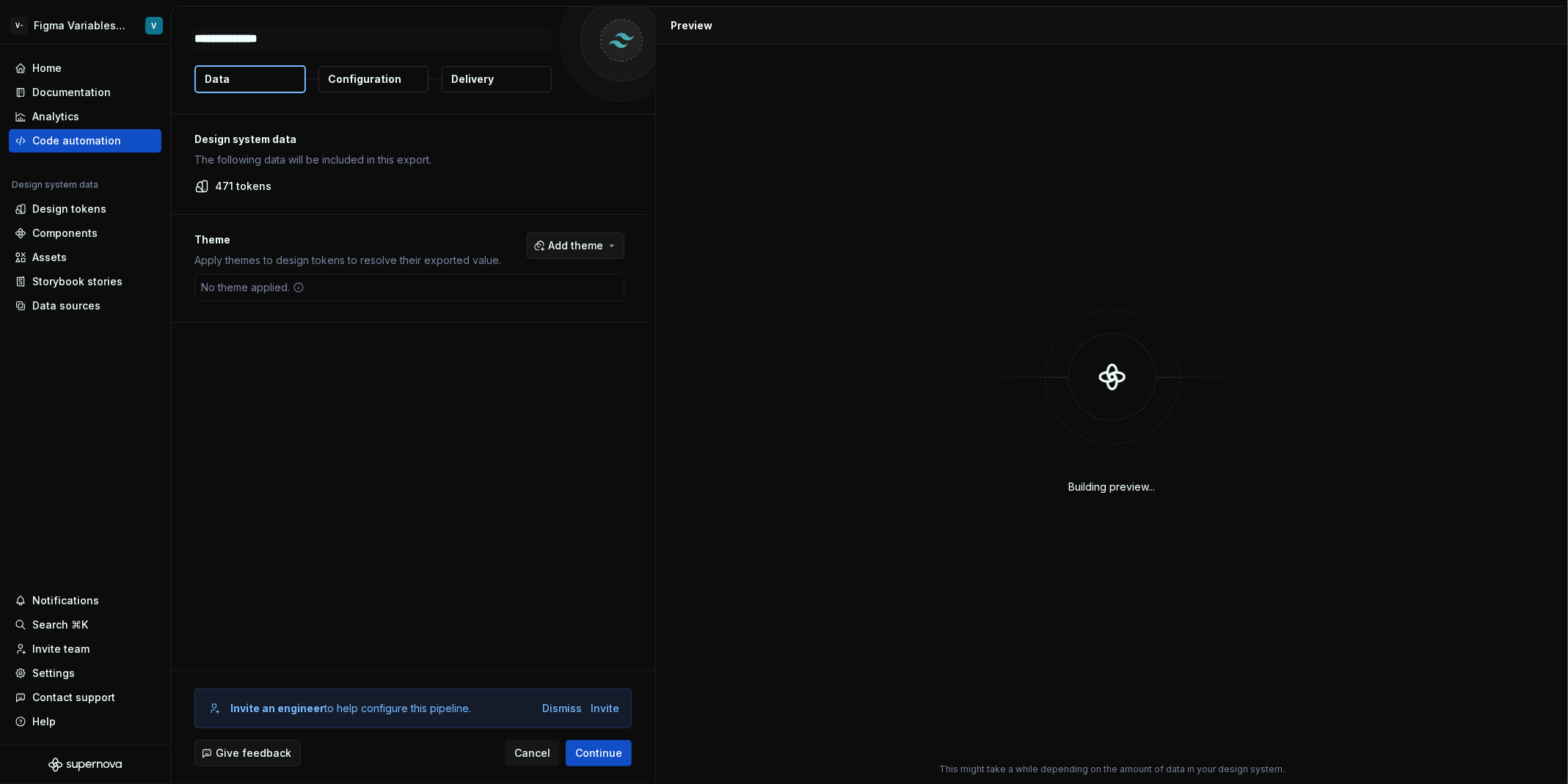
click at [592, 246] on span "Add theme" at bounding box center [575, 246] width 55 height 15
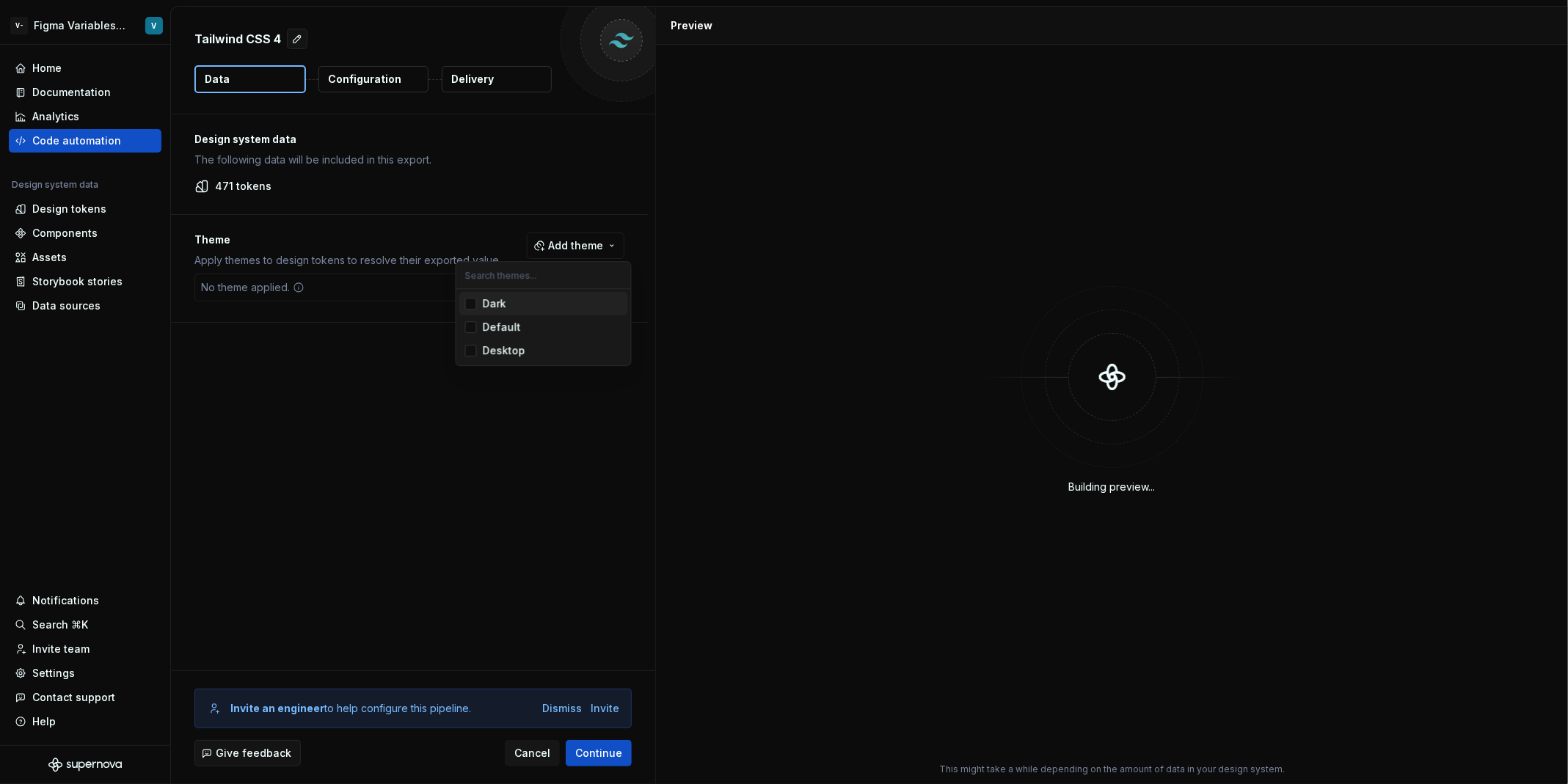
click at [557, 310] on div "Dark" at bounding box center [553, 304] width 139 height 15
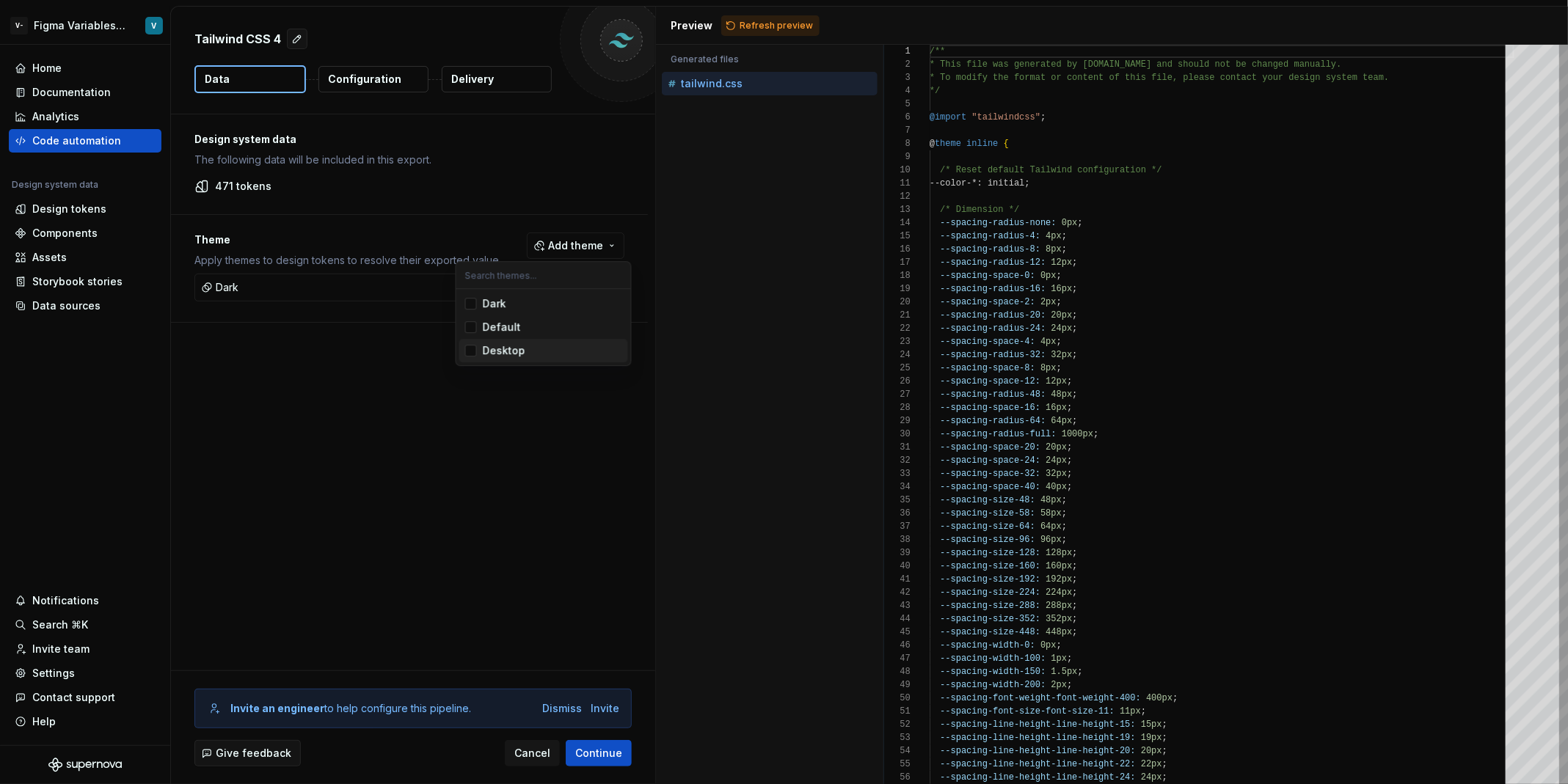
click at [566, 348] on div "Desktop" at bounding box center [553, 350] width 139 height 15
click at [514, 476] on html "V- Figma Variables - Tailwind V4 Test V Home Documentation Analytics Code autom…" at bounding box center [784, 392] width 1568 height 784
click at [514, 476] on div "Design system data The following data will be included in this export. 471 toke…" at bounding box center [413, 392] width 485 height 556
click at [377, 72] on p "Configuration" at bounding box center [364, 79] width 73 height 15
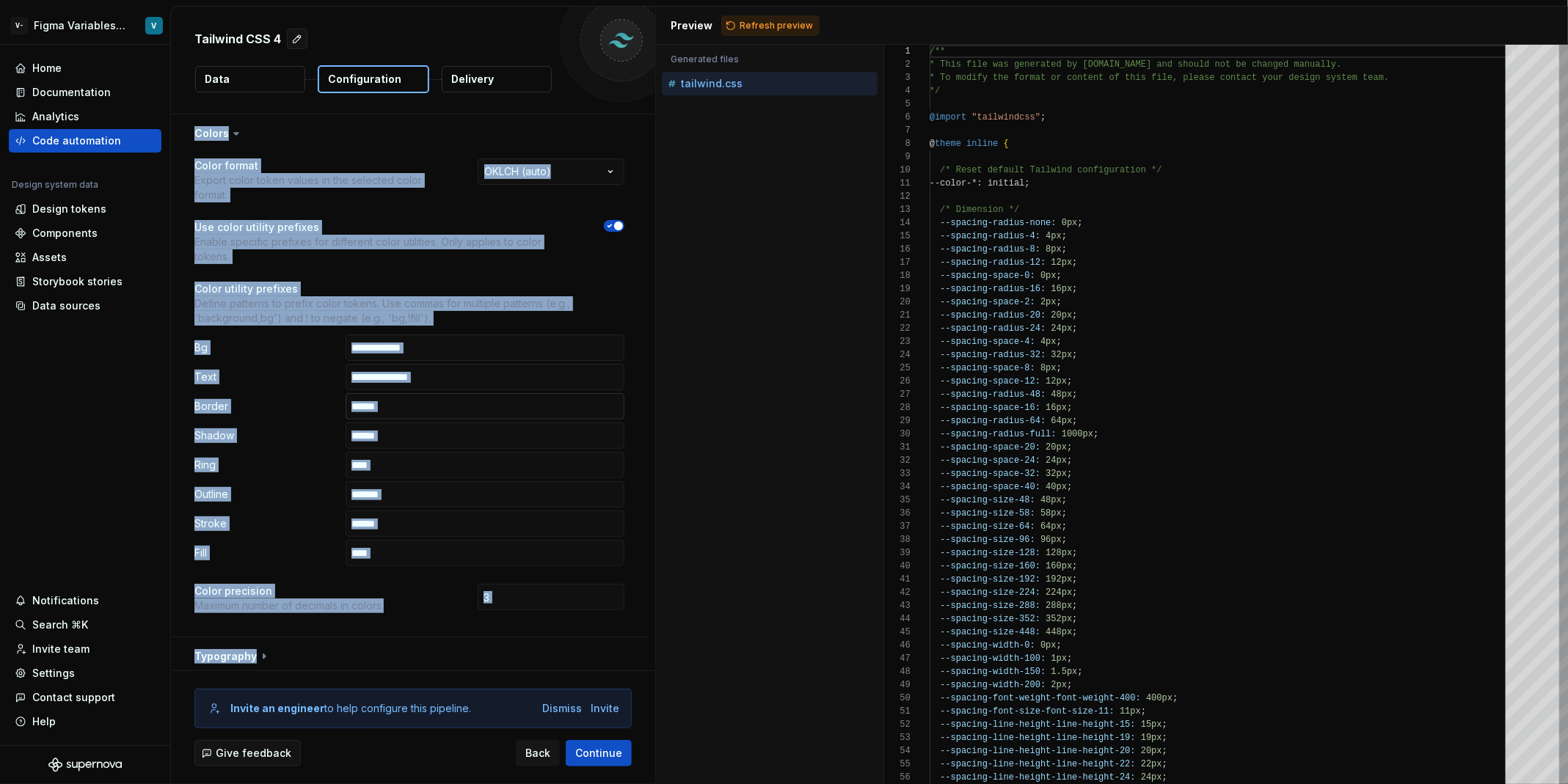
click at [496, 393] on input "text" at bounding box center [485, 406] width 279 height 26
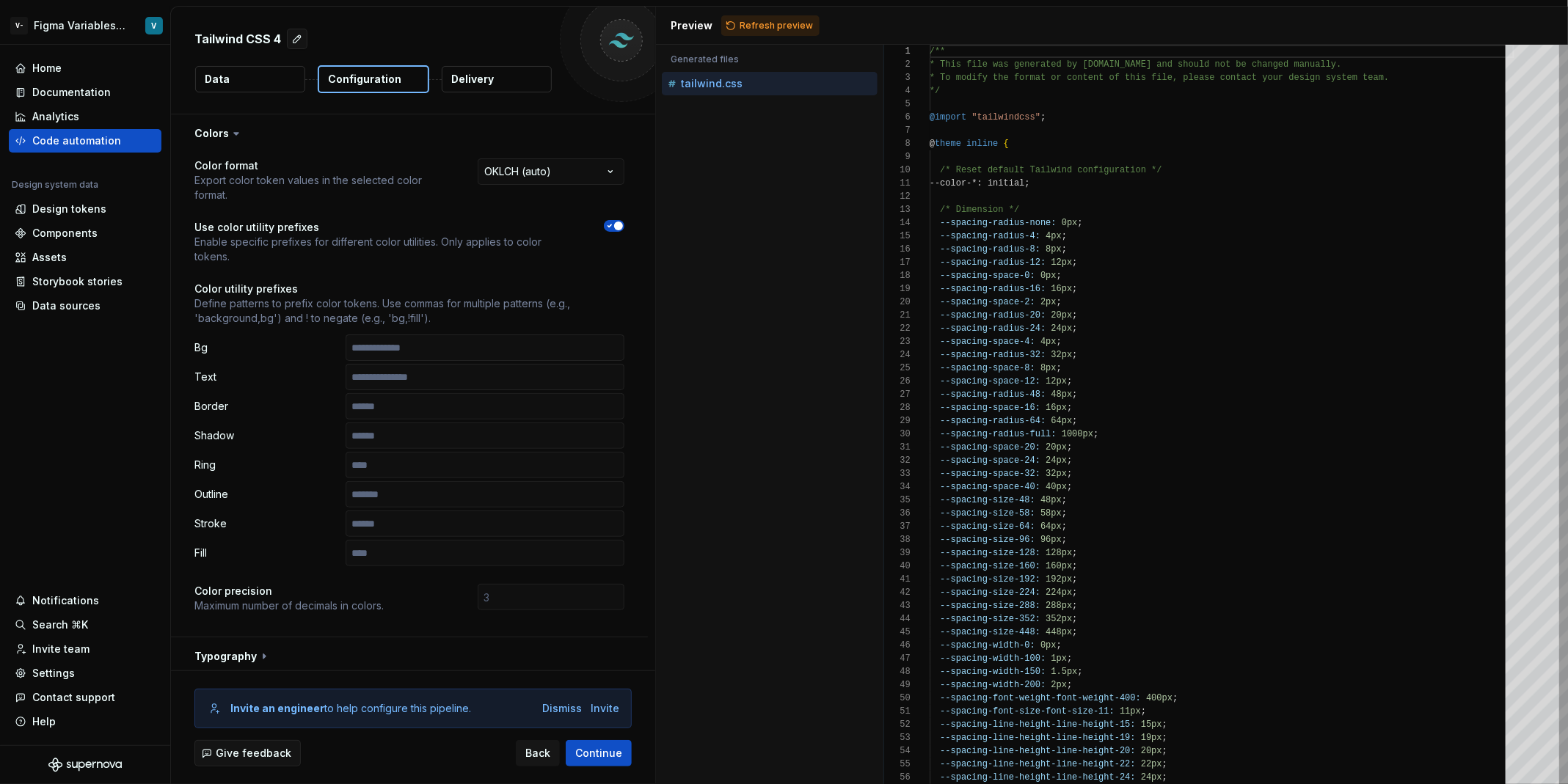
click at [730, 383] on div "Accessibility guide for tree . Navigate the tree with the arrow keys. Common tr…" at bounding box center [770, 426] width 227 height 716
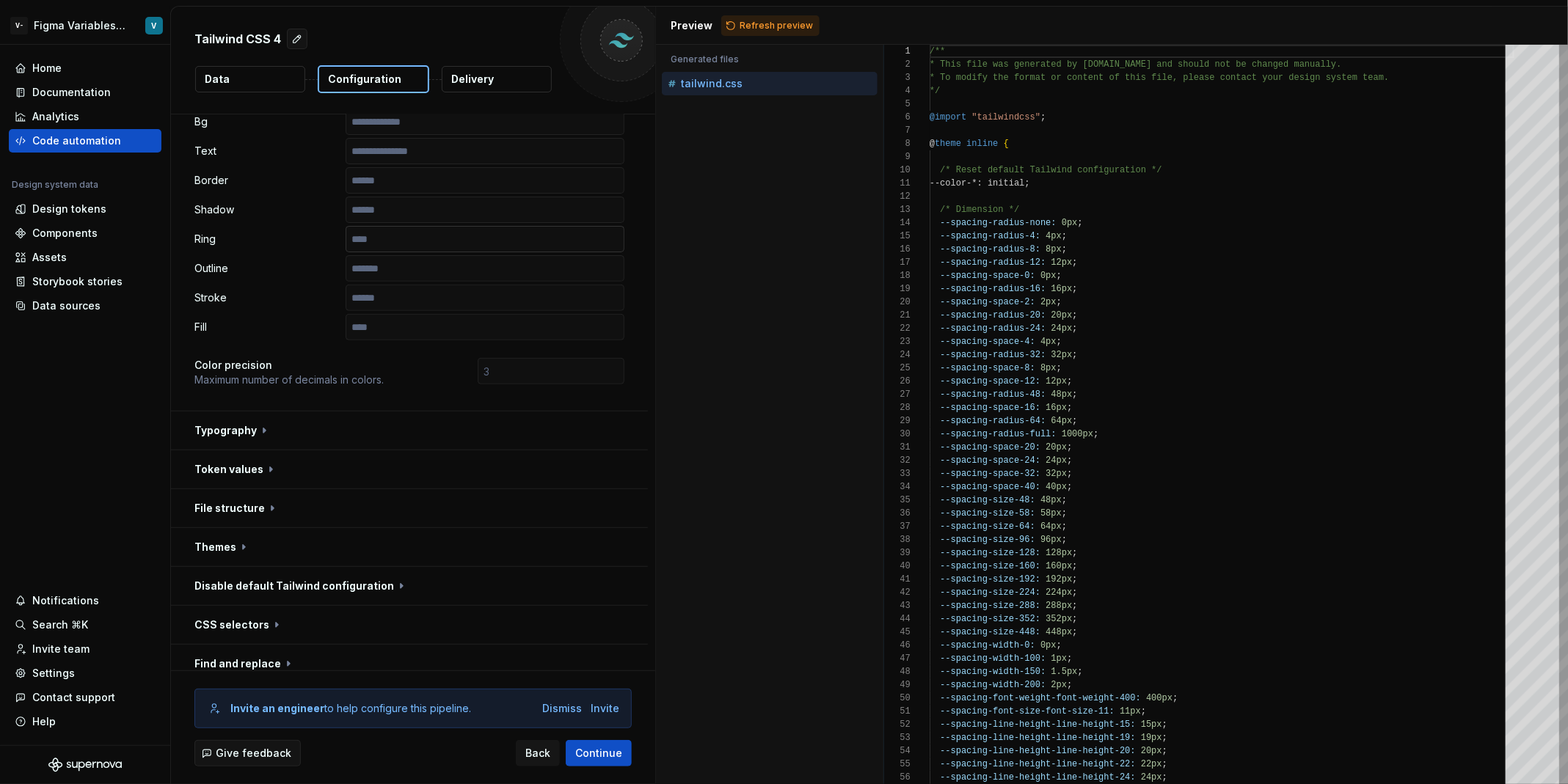
scroll to position [248, 0]
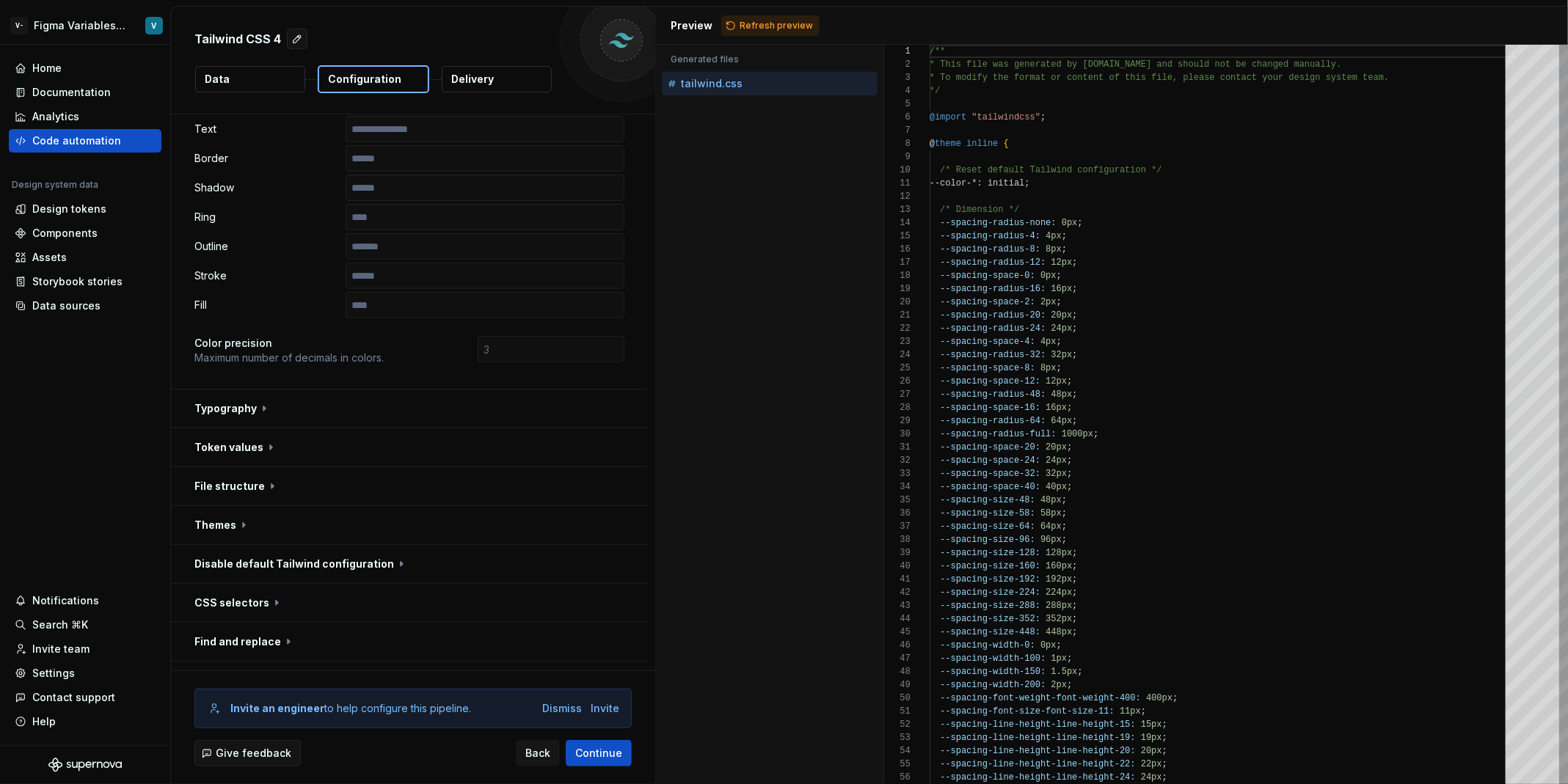
click at [471, 336] on div at bounding box center [517, 351] width 214 height 29
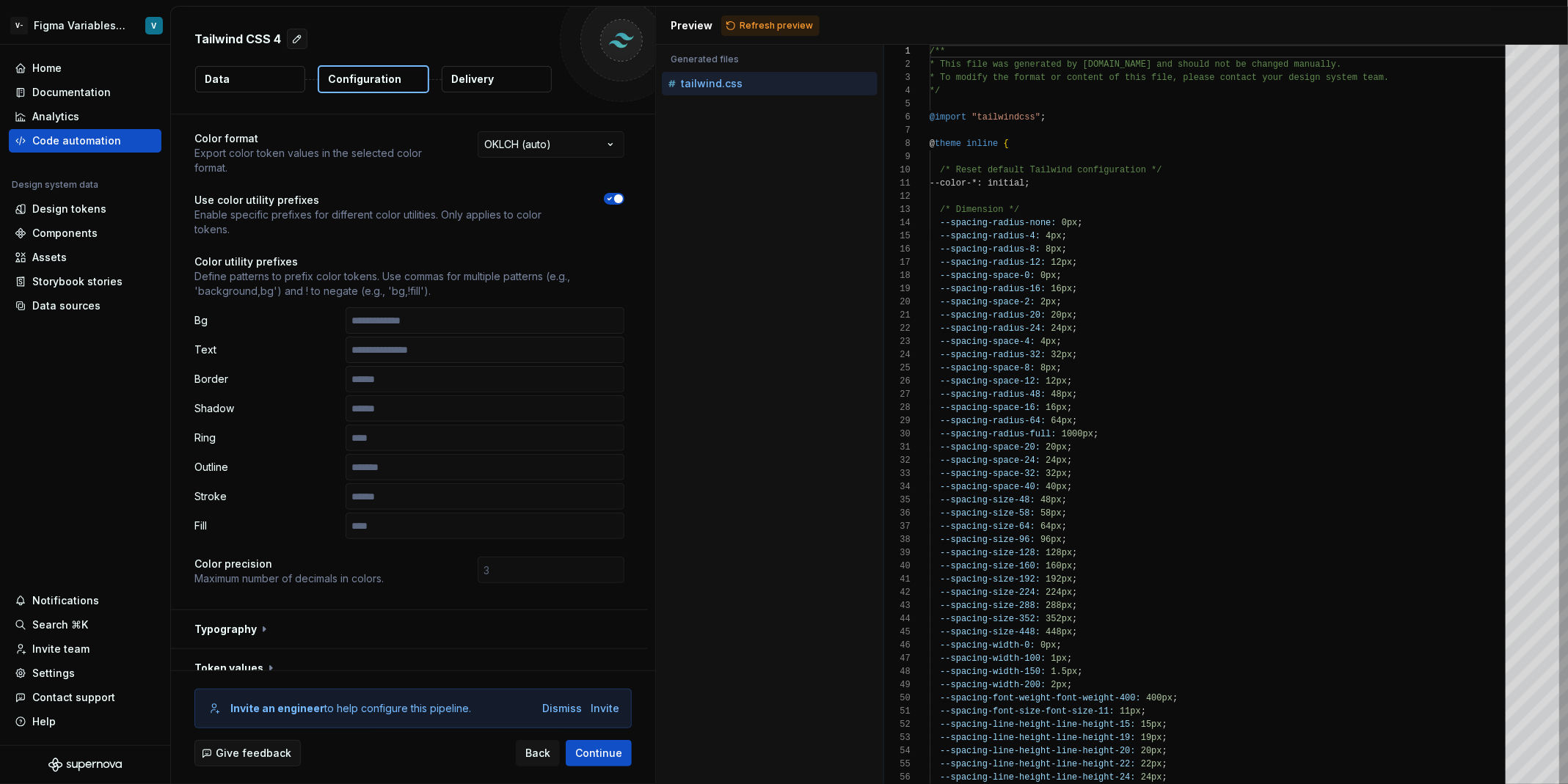
scroll to position [0, 0]
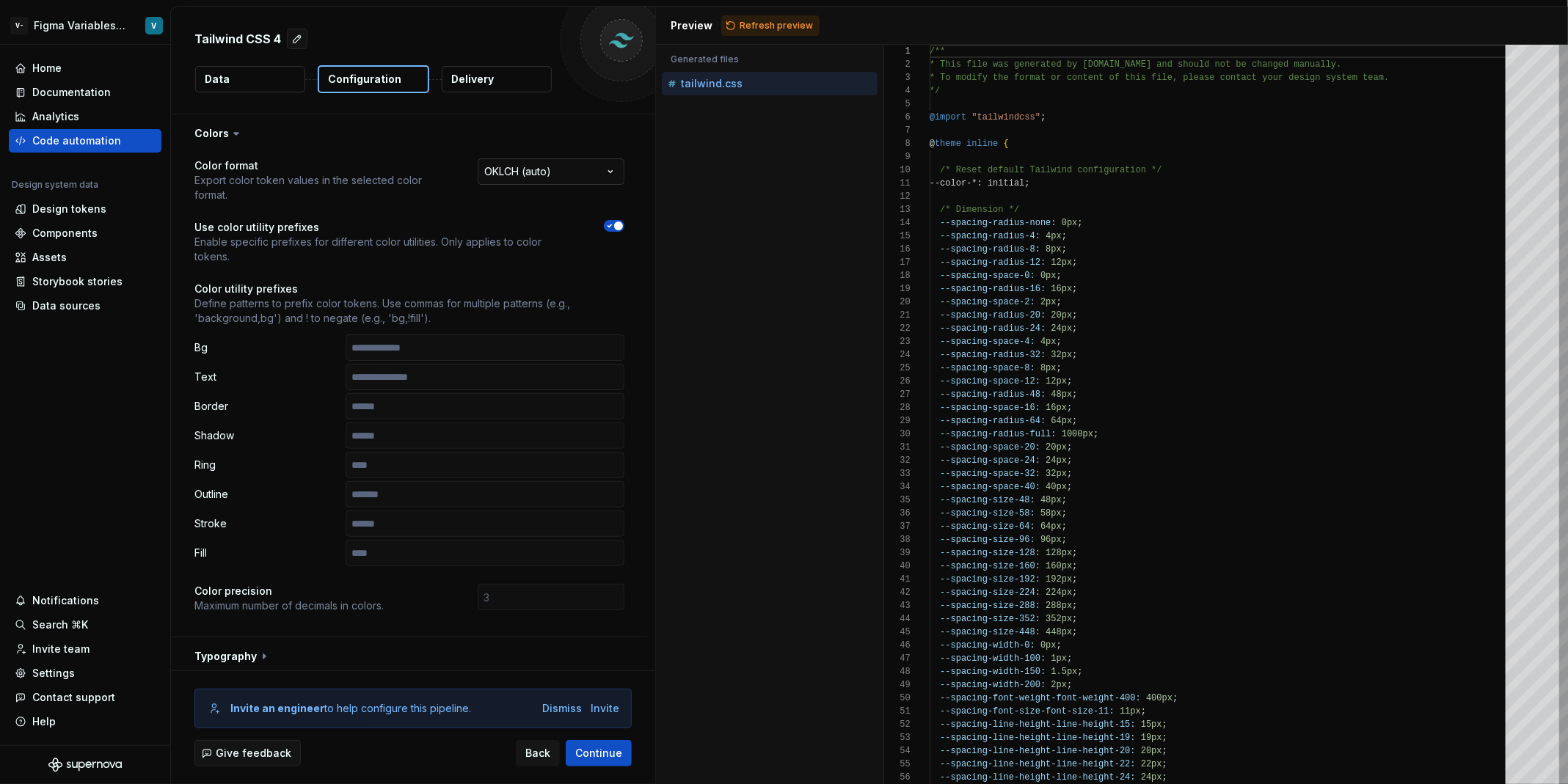
click at [565, 180] on html "**********" at bounding box center [784, 392] width 1568 height 784
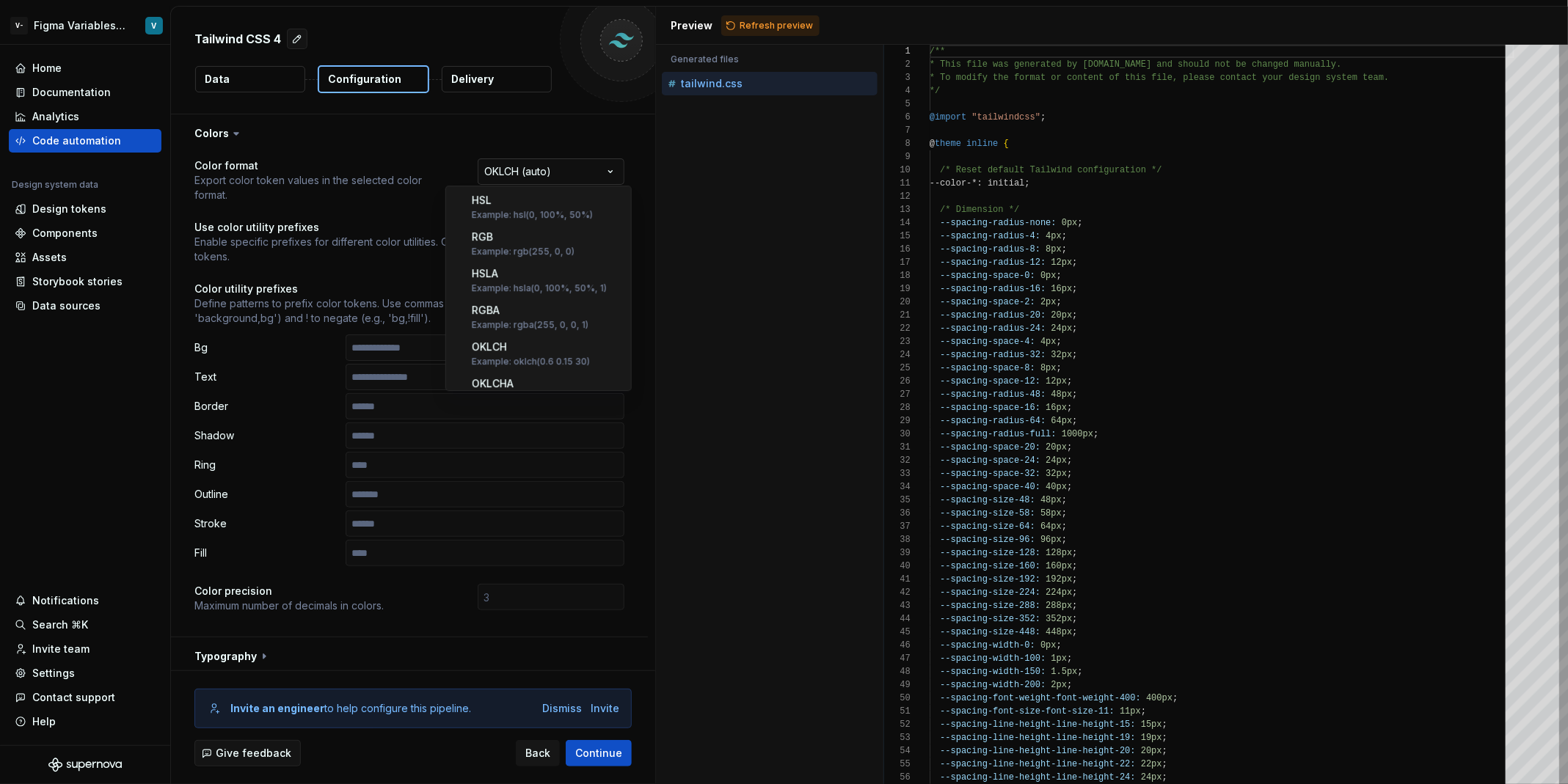
scroll to position [236, 0]
click at [388, 261] on html "**********" at bounding box center [784, 392] width 1568 height 784
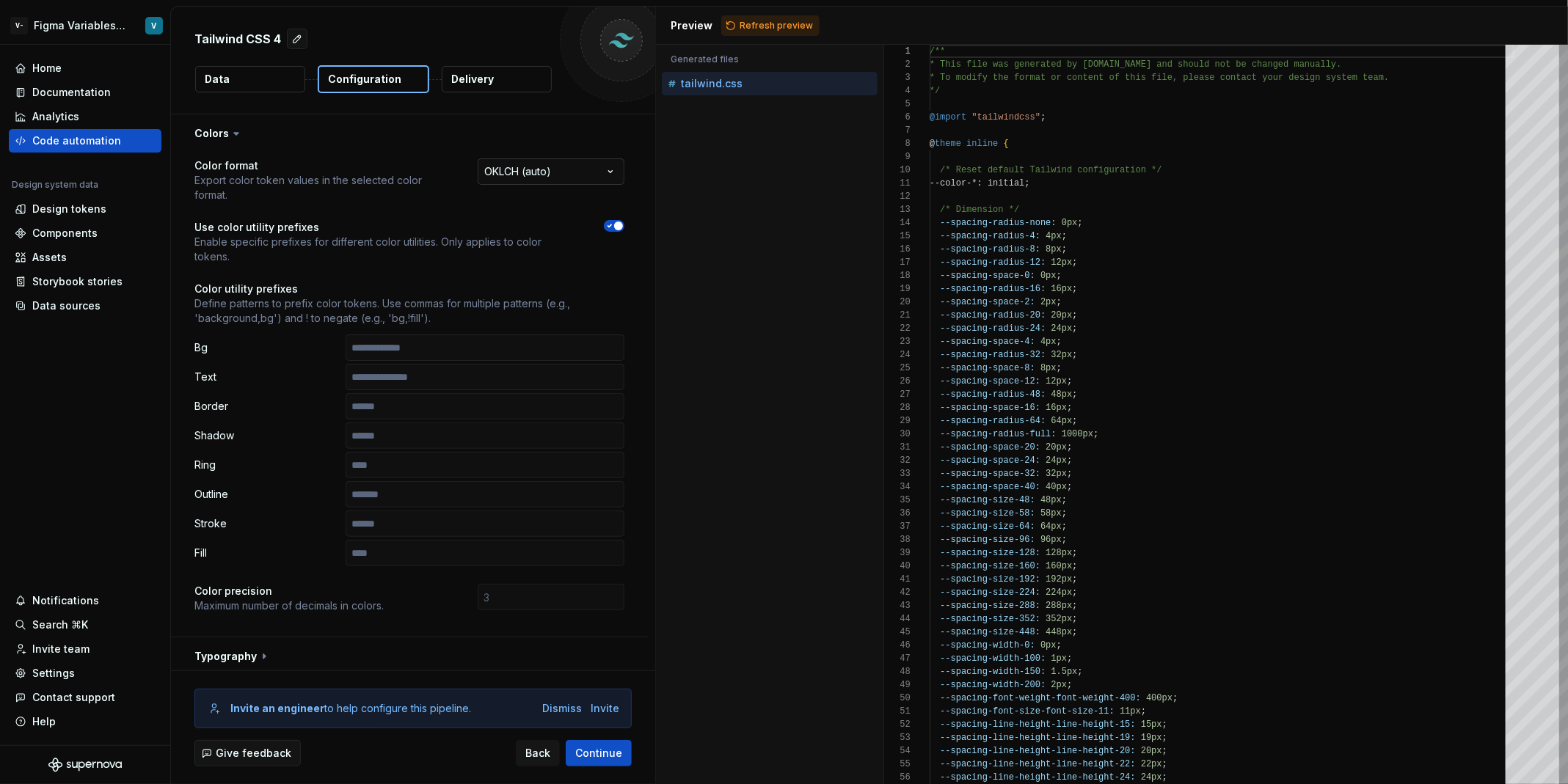
click at [551, 171] on html "**********" at bounding box center [784, 392] width 1568 height 784
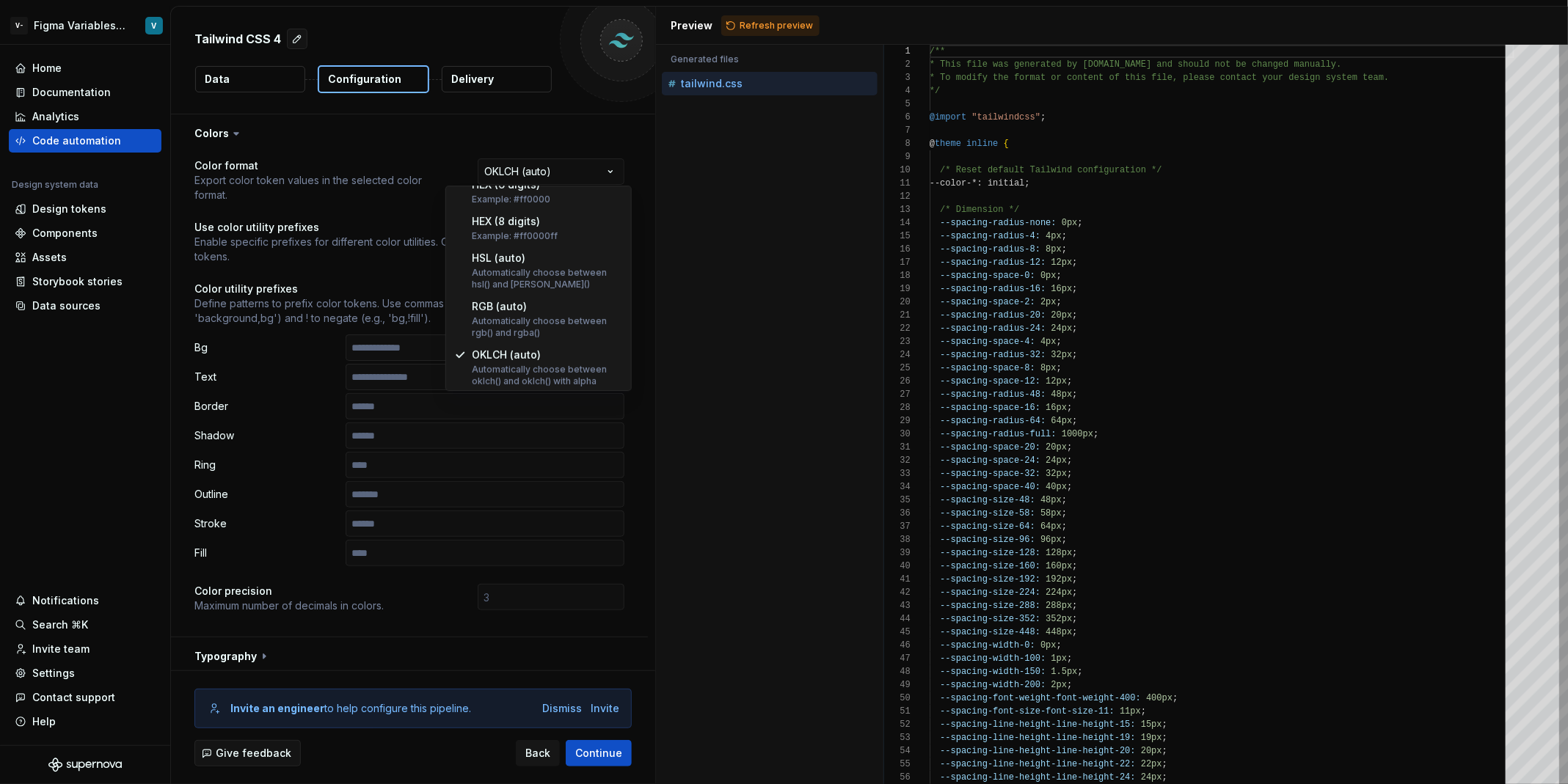
click at [835, 195] on html "**********" at bounding box center [784, 392] width 1568 height 784
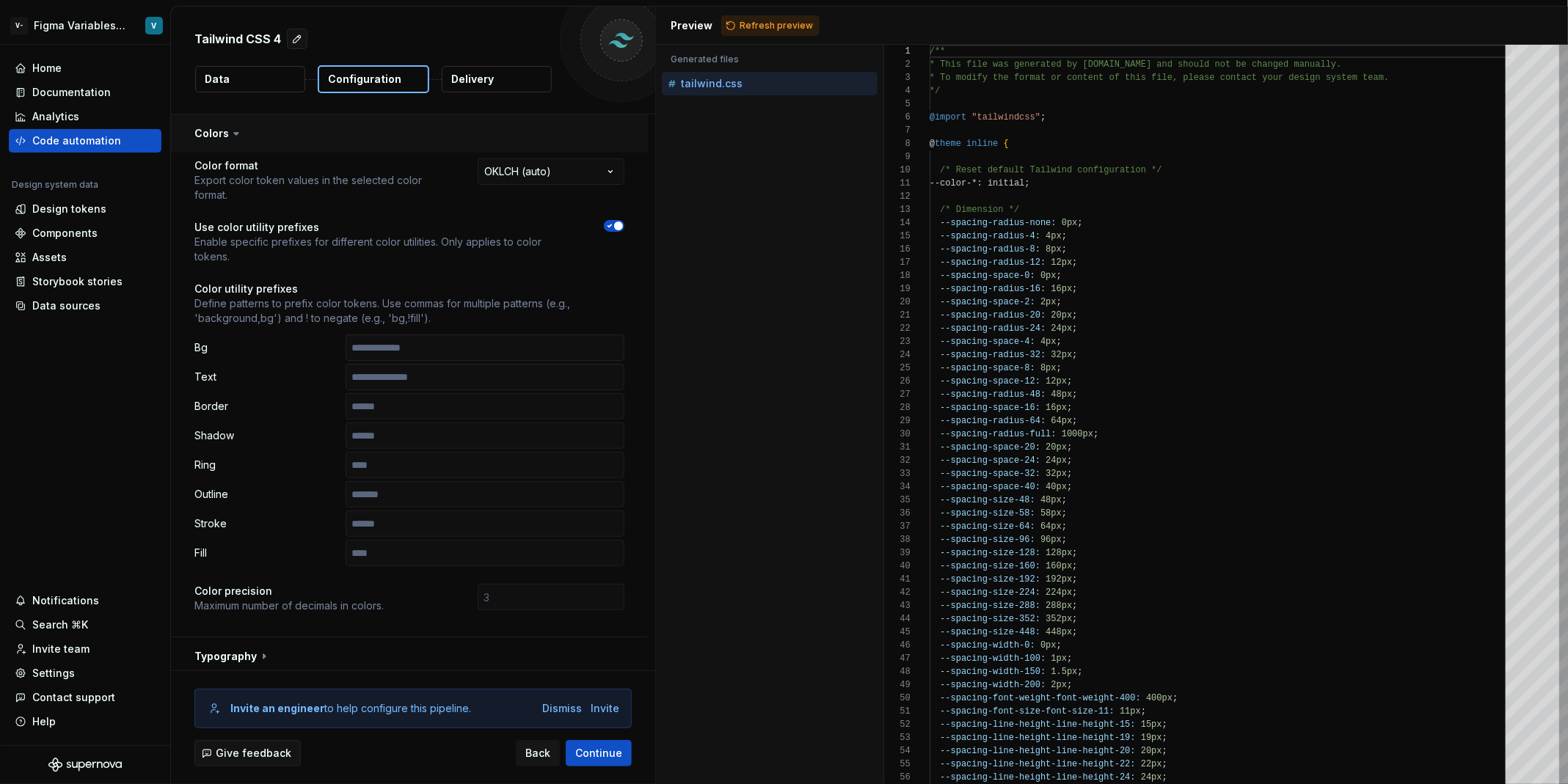
click at [262, 123] on button "button" at bounding box center [409, 133] width 477 height 38
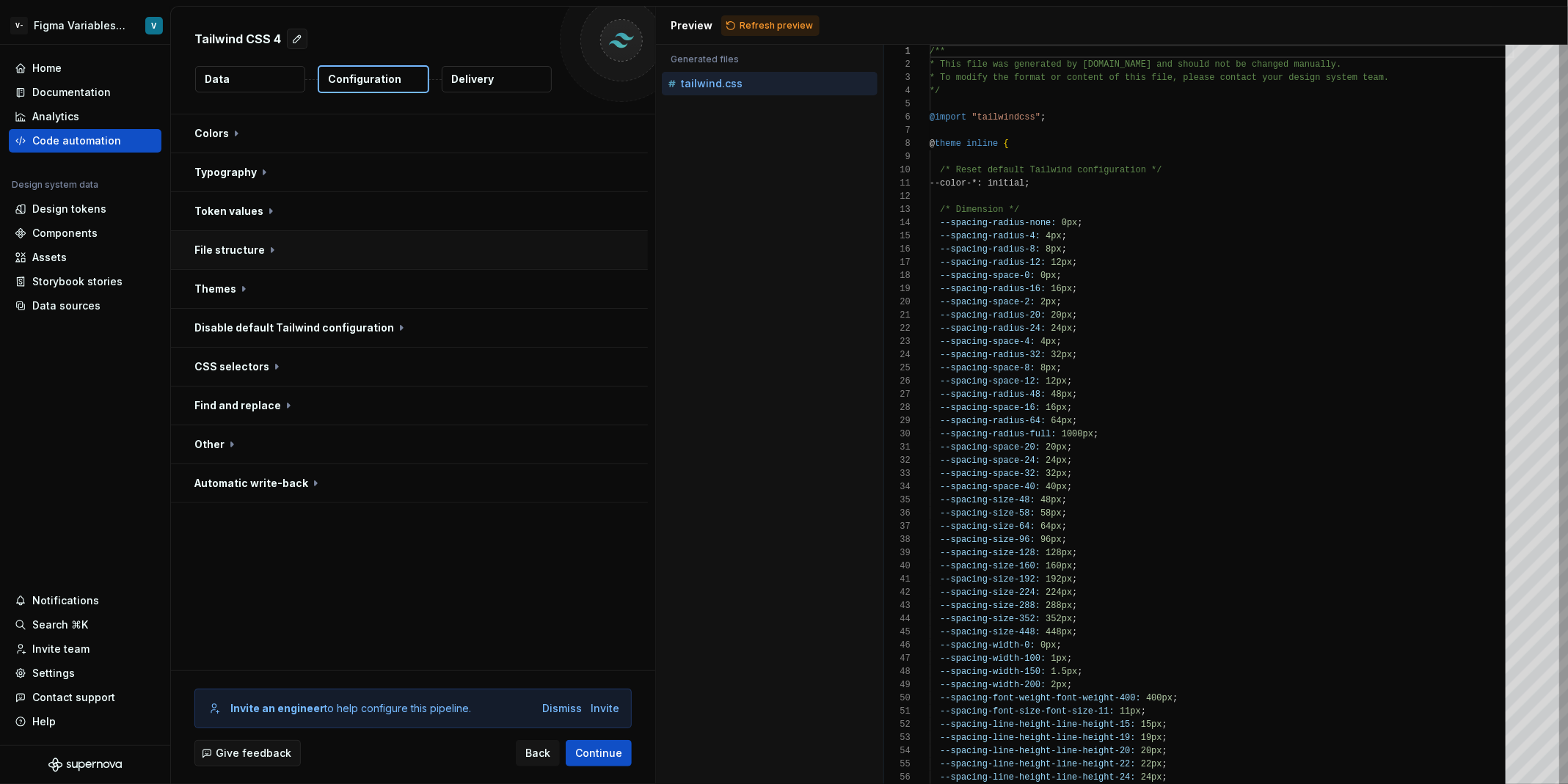
click at [377, 253] on button "button" at bounding box center [409, 249] width 477 height 38
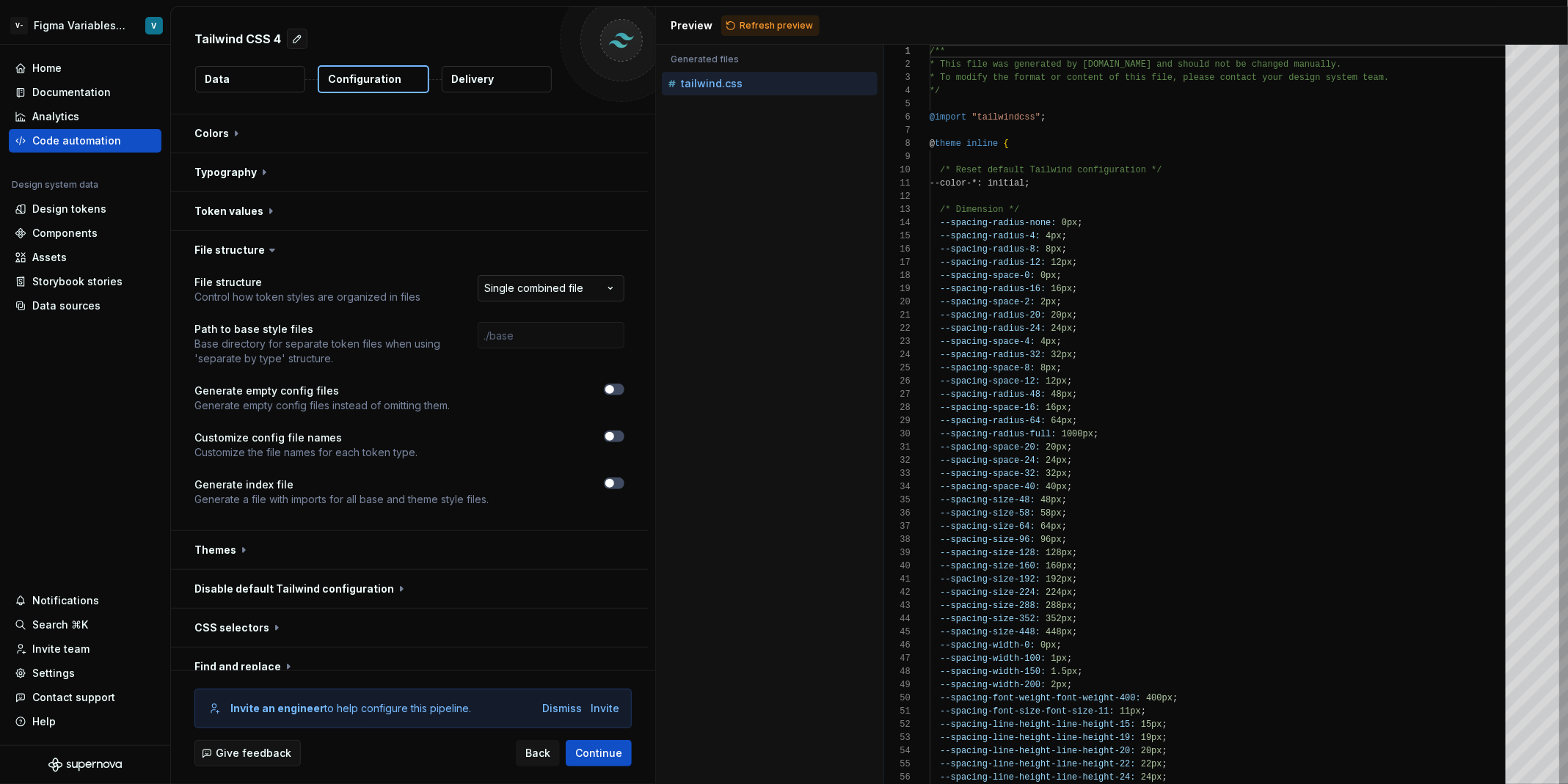
click at [561, 287] on html "**********" at bounding box center [784, 392] width 1568 height 784
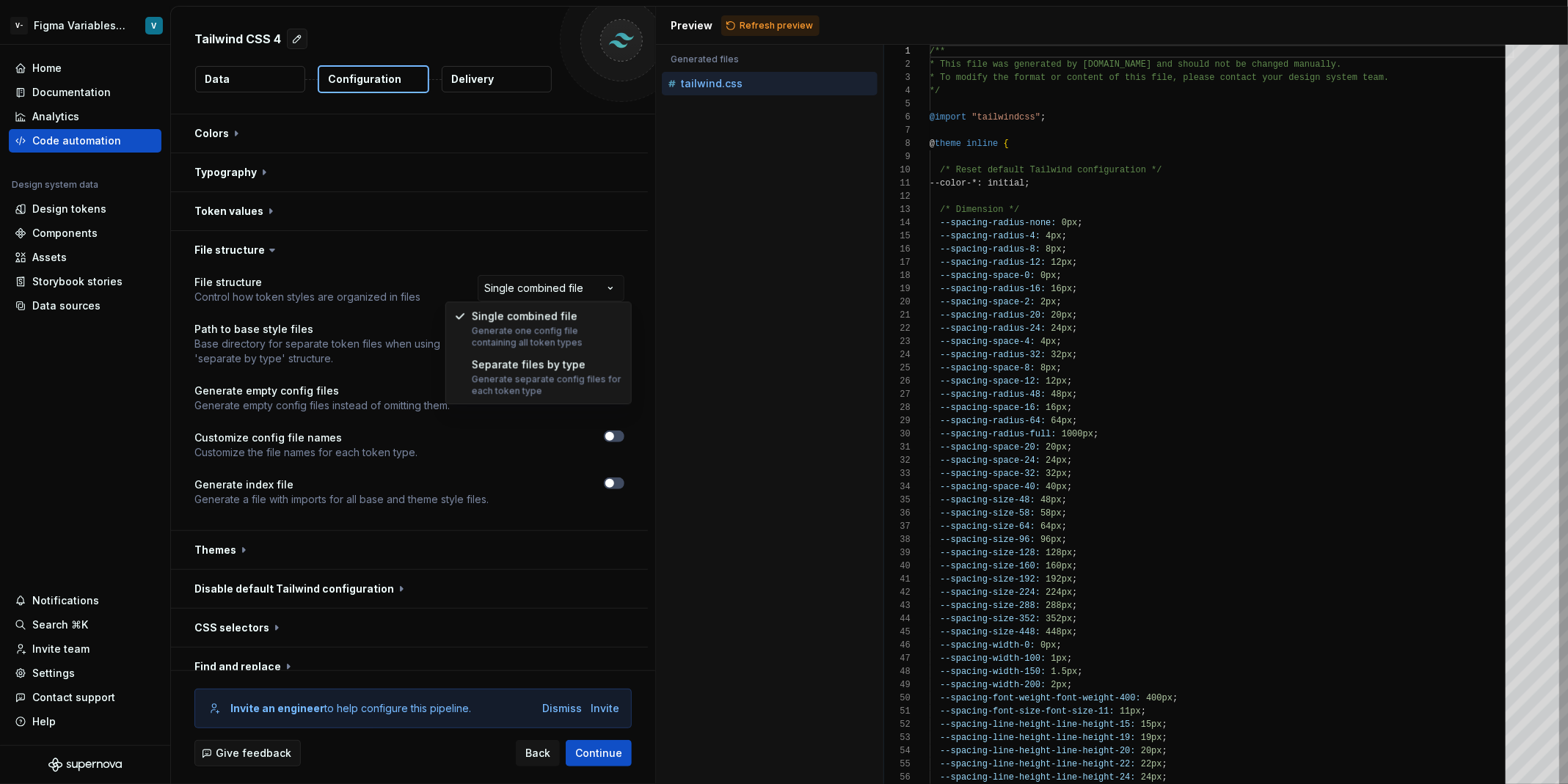
select select "**********"
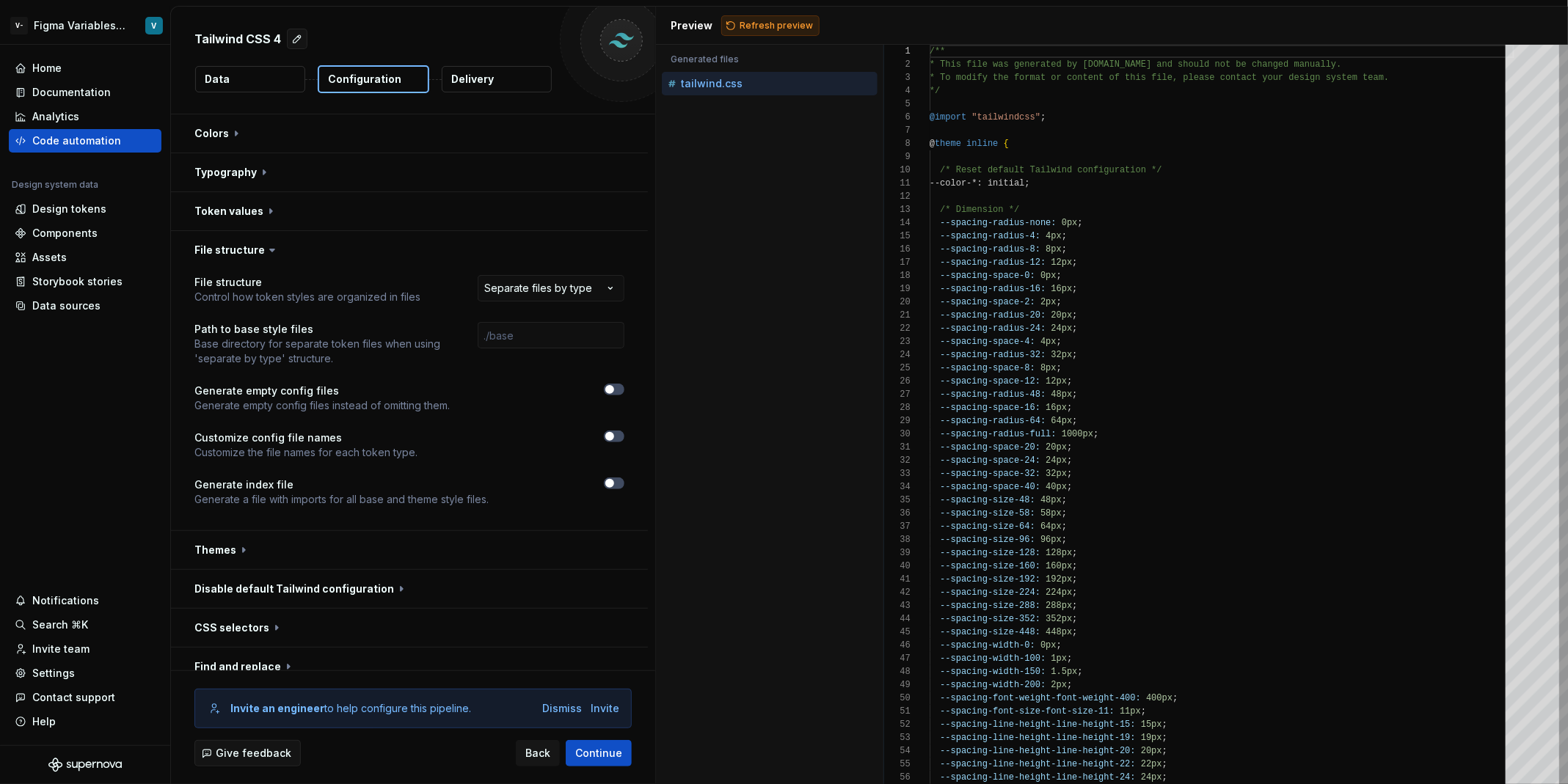
click at [777, 24] on span "Refresh preview" at bounding box center [776, 25] width 73 height 12
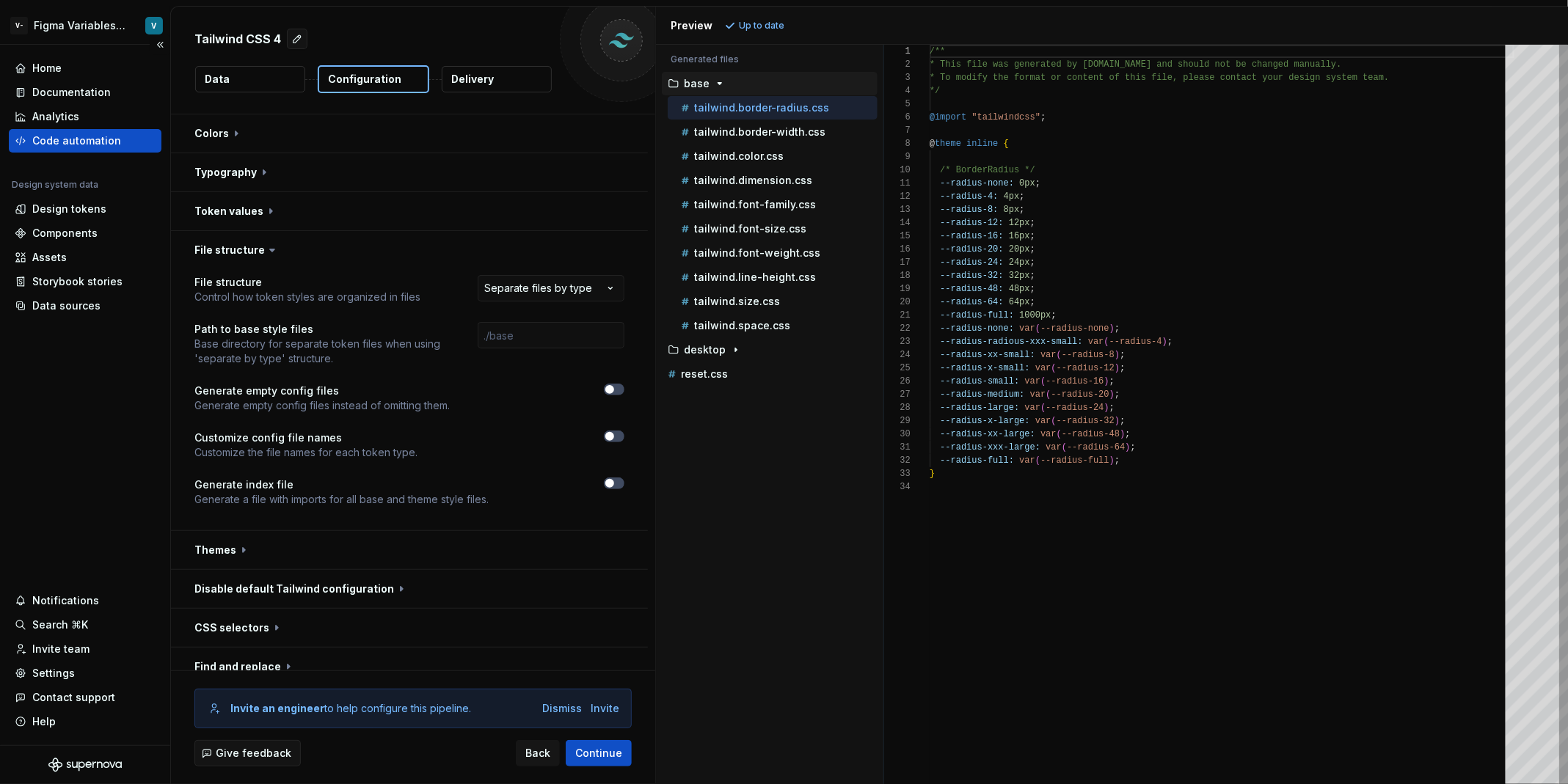
click at [115, 141] on div "Code automation" at bounding box center [77, 141] width 89 height 15
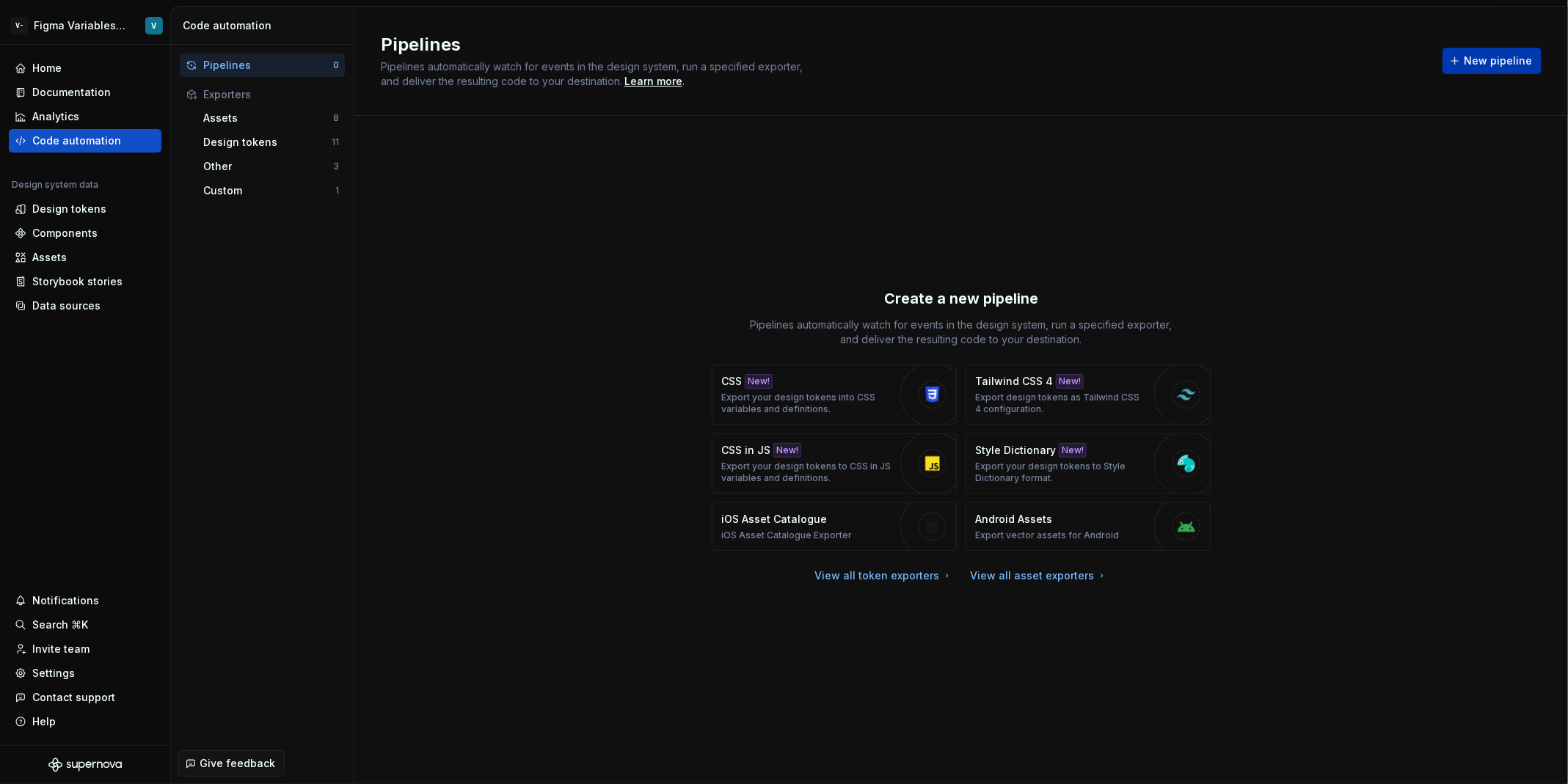
click at [1495, 65] on span "New pipeline" at bounding box center [1498, 60] width 68 height 15
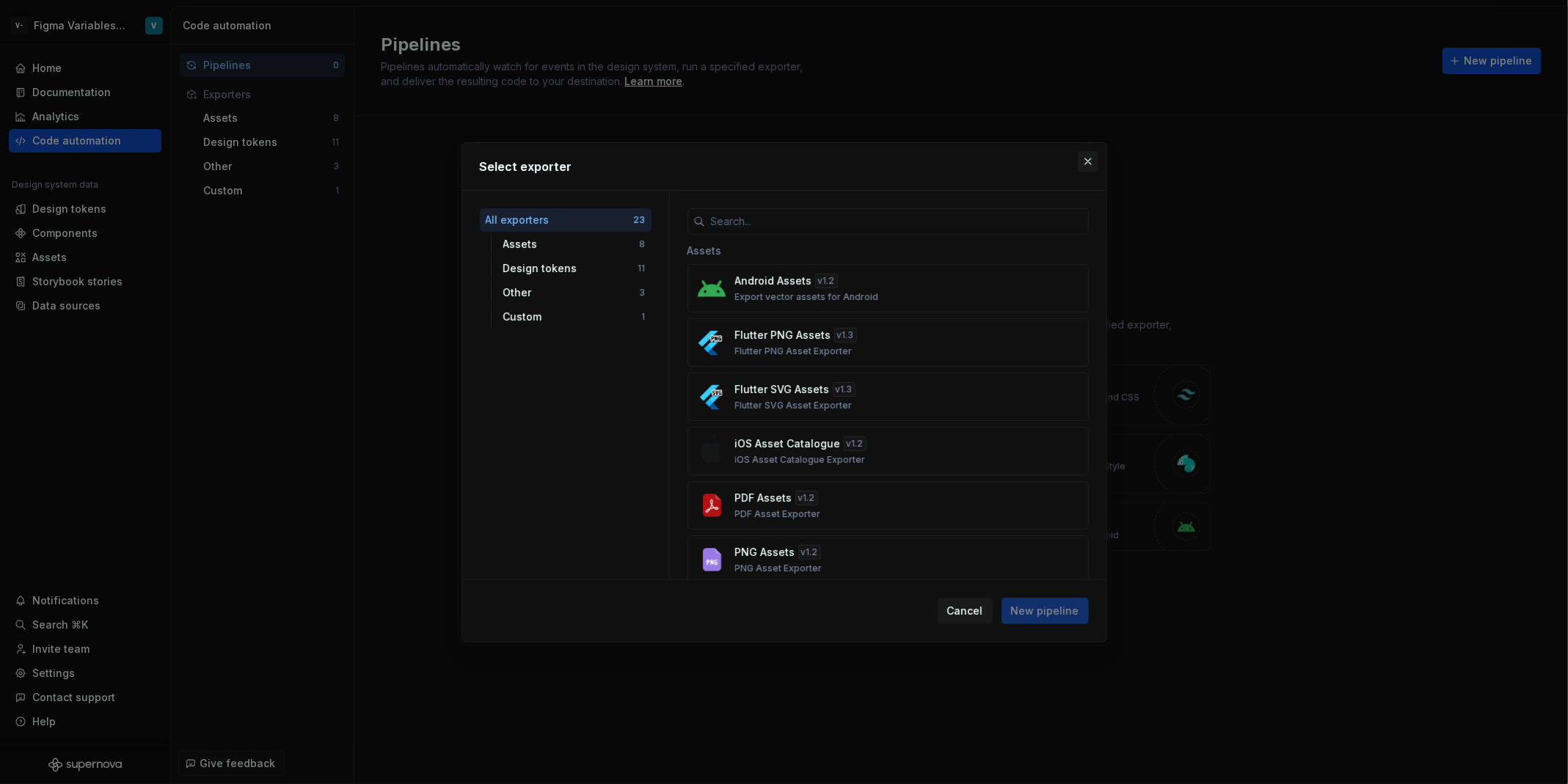
click at [1083, 156] on button "button" at bounding box center [1088, 161] width 21 height 21
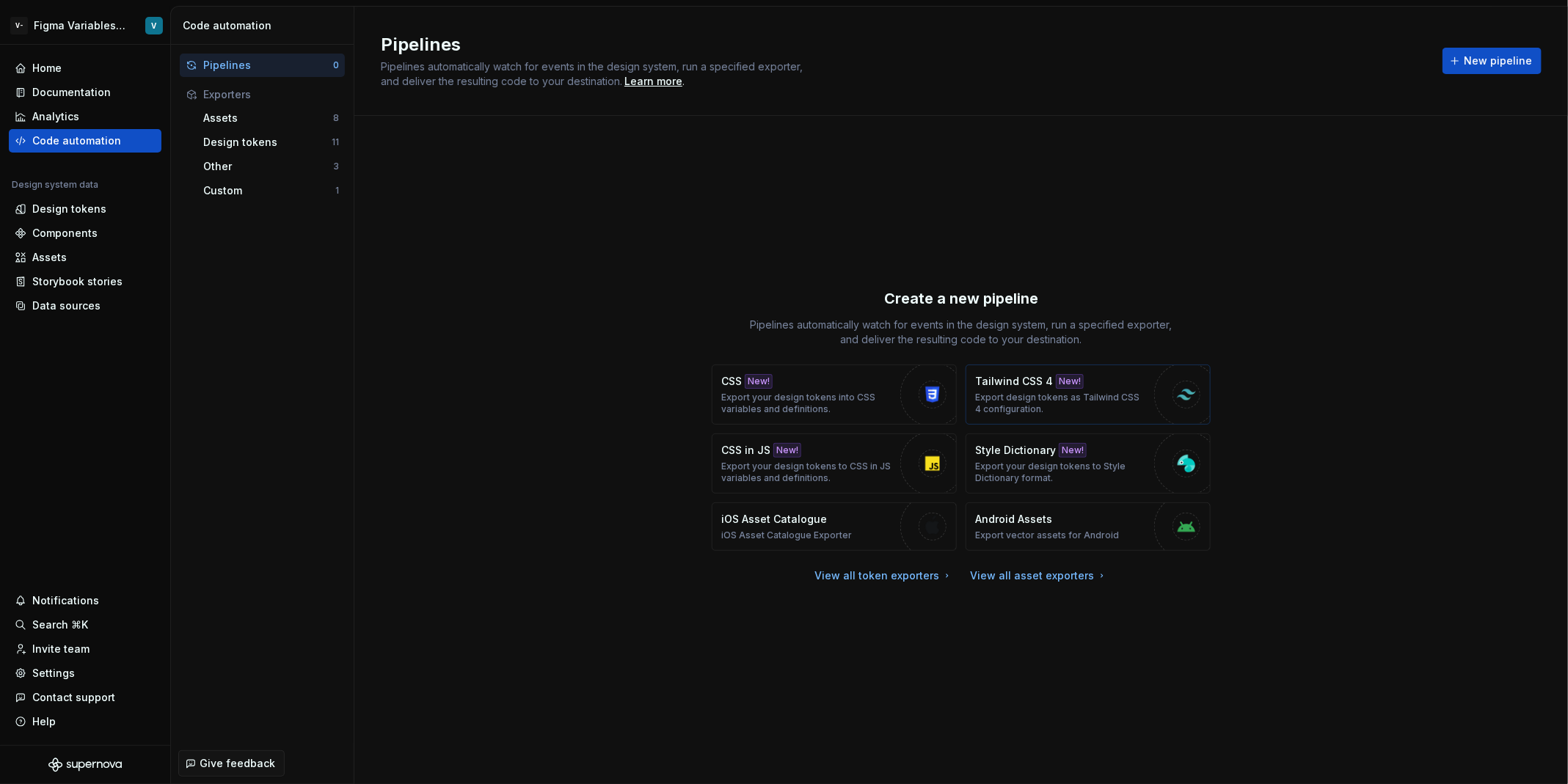
click at [1107, 388] on div "Tailwind CSS 4 New! Export design tokens as Tailwind CSS 4 configuration." at bounding box center [1061, 394] width 172 height 41
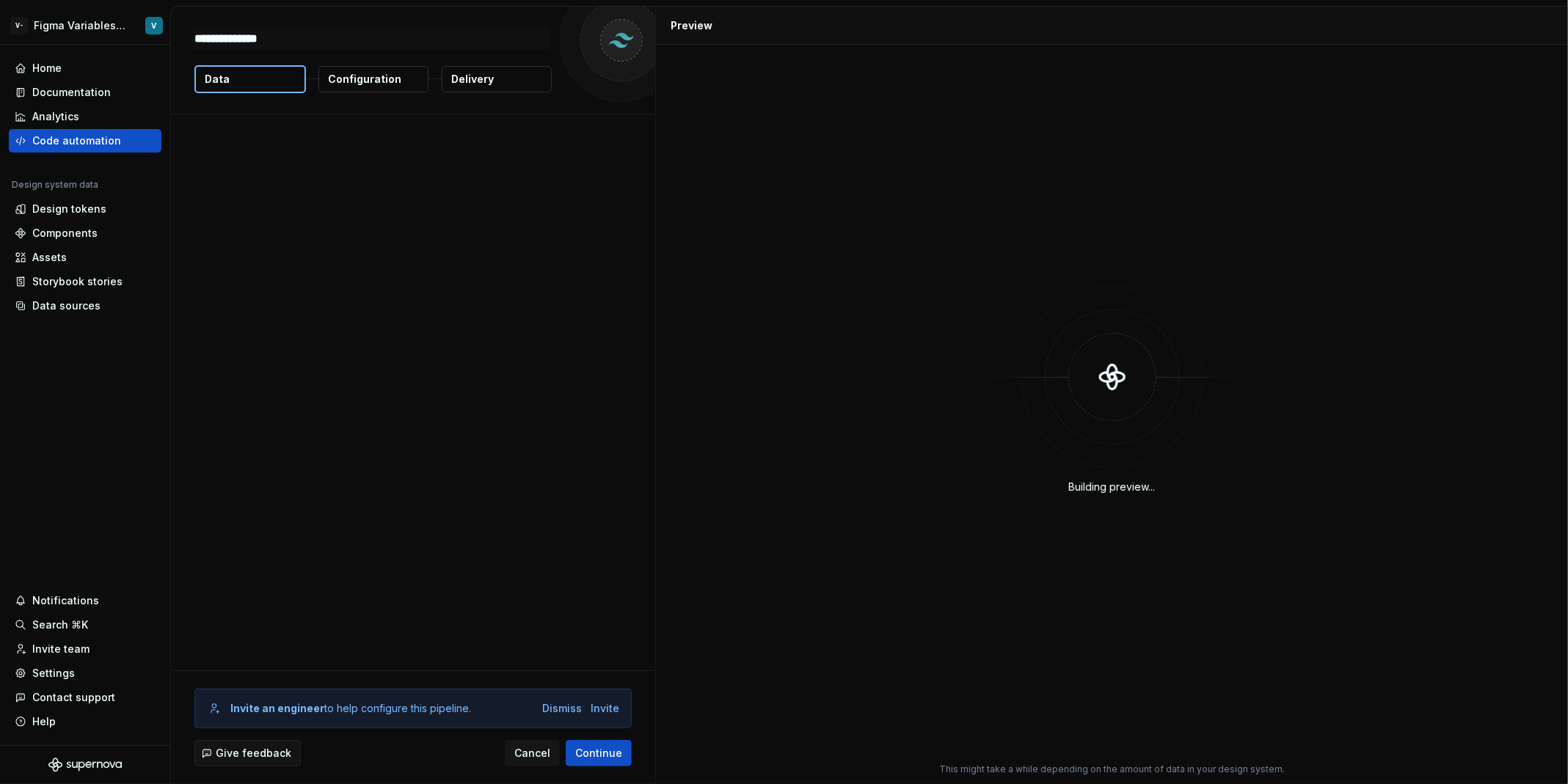
type textarea "*"
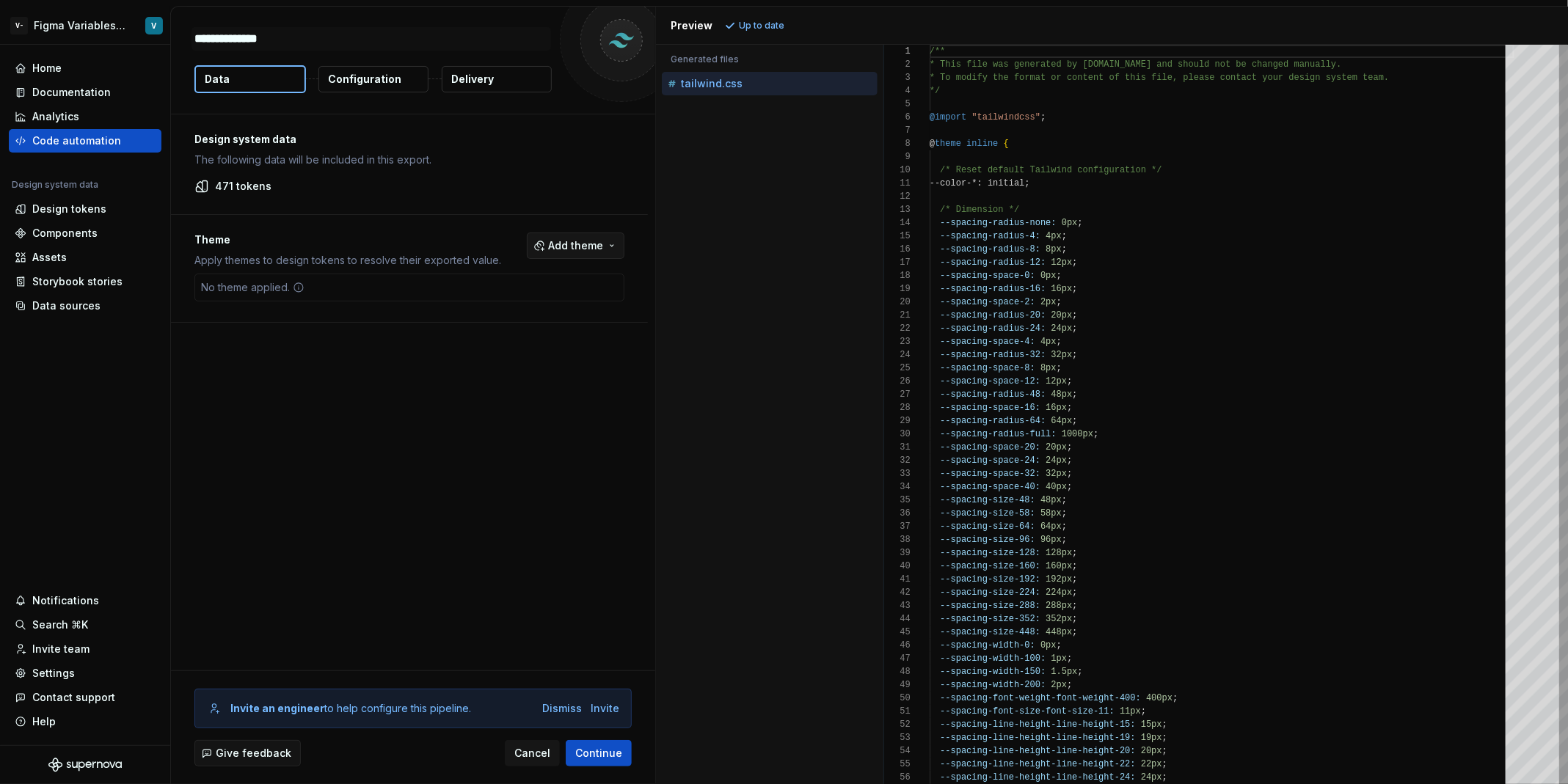
click at [583, 241] on span "Add theme" at bounding box center [575, 246] width 55 height 15
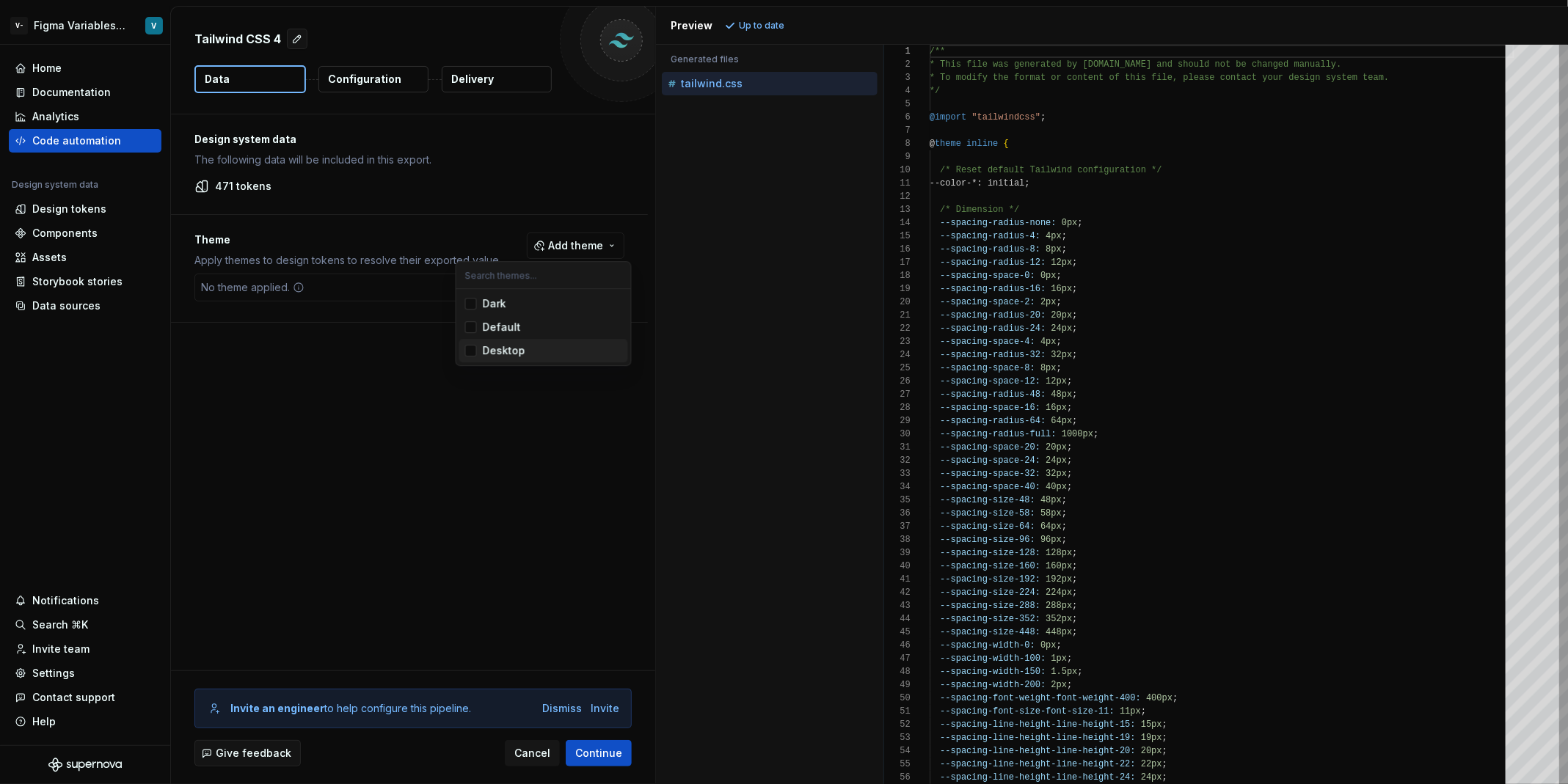
click at [538, 346] on div "Desktop" at bounding box center [553, 350] width 139 height 15
click at [537, 320] on div "Default" at bounding box center [553, 327] width 139 height 15
click at [541, 295] on span "Dark" at bounding box center [543, 304] width 168 height 23
click at [369, 341] on html "V- Figma Variables - Tailwind V4 Test V Home Documentation Analytics Code autom…" at bounding box center [784, 392] width 1568 height 784
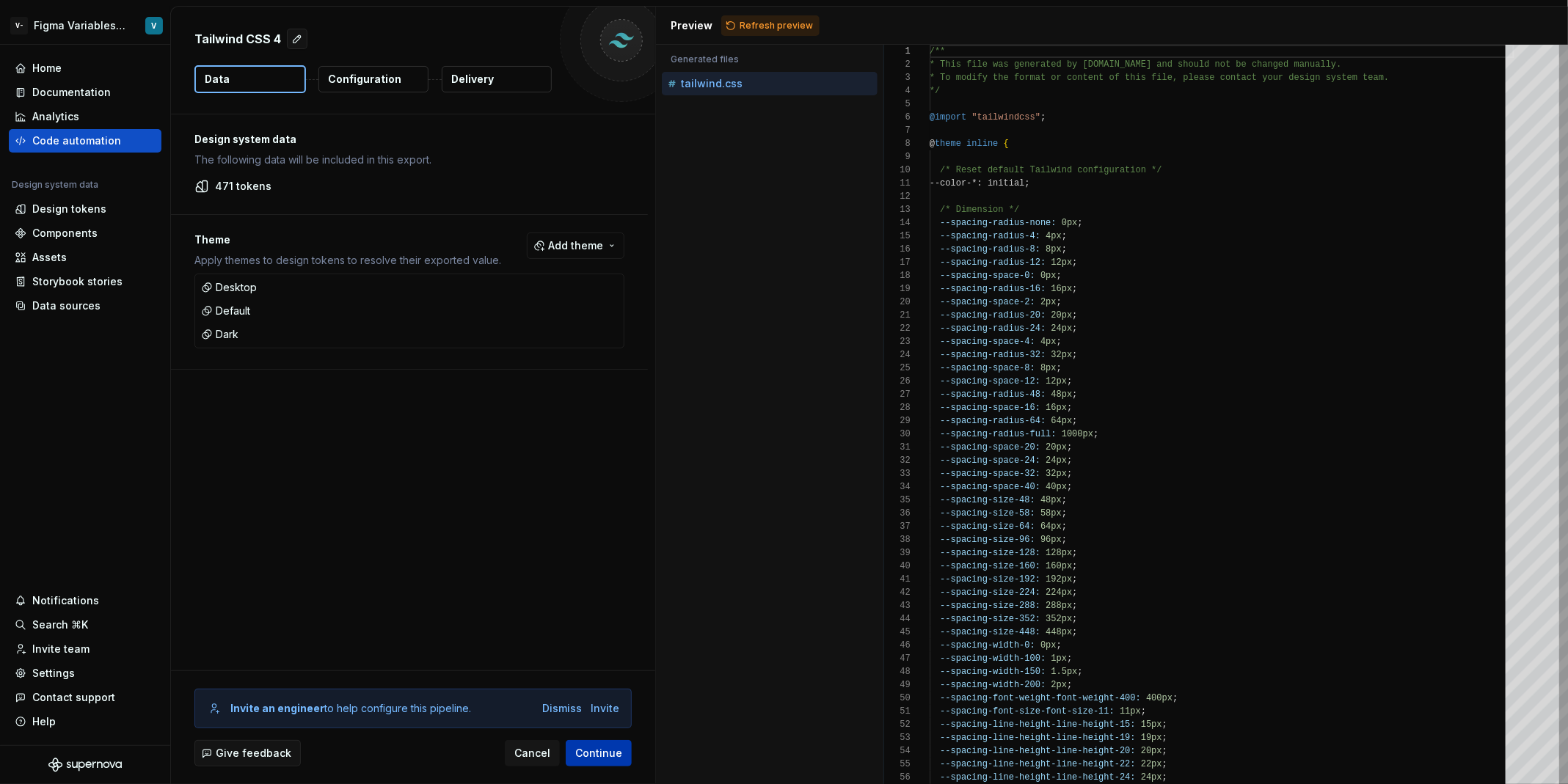
click at [600, 754] on span "Continue" at bounding box center [598, 753] width 47 height 15
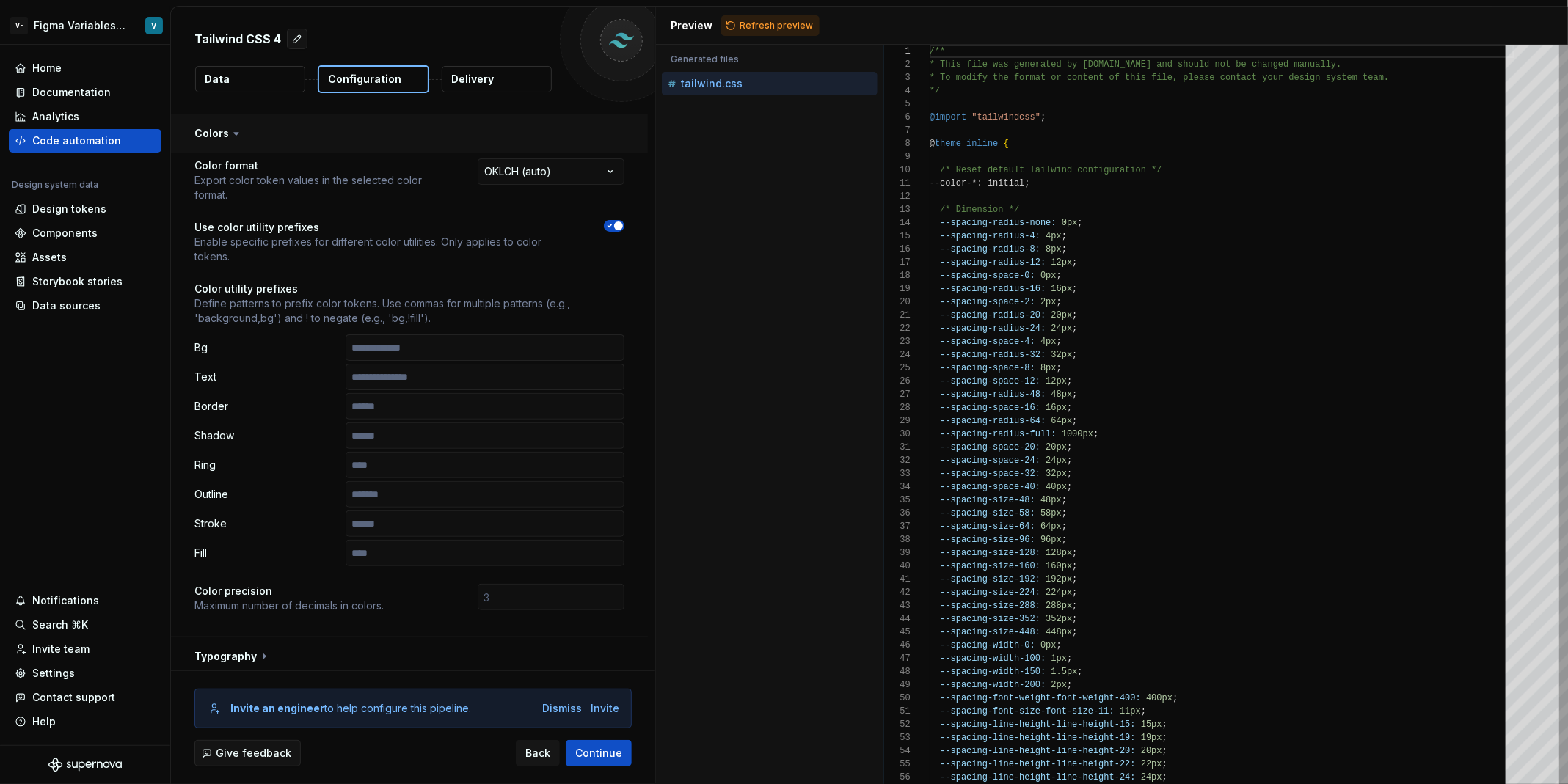
click at [274, 122] on button "button" at bounding box center [409, 133] width 477 height 38
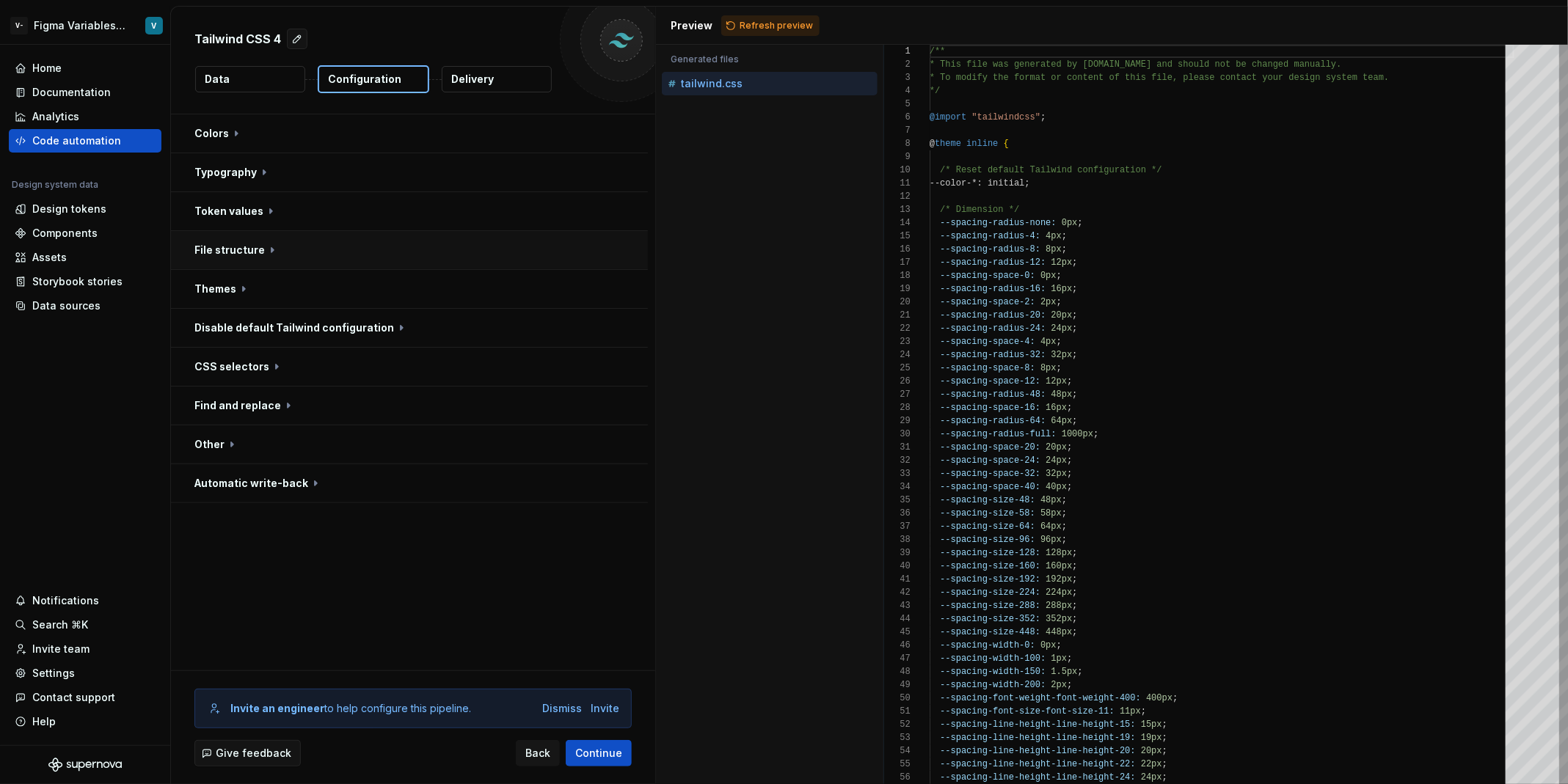
click at [308, 253] on button "button" at bounding box center [409, 249] width 477 height 38
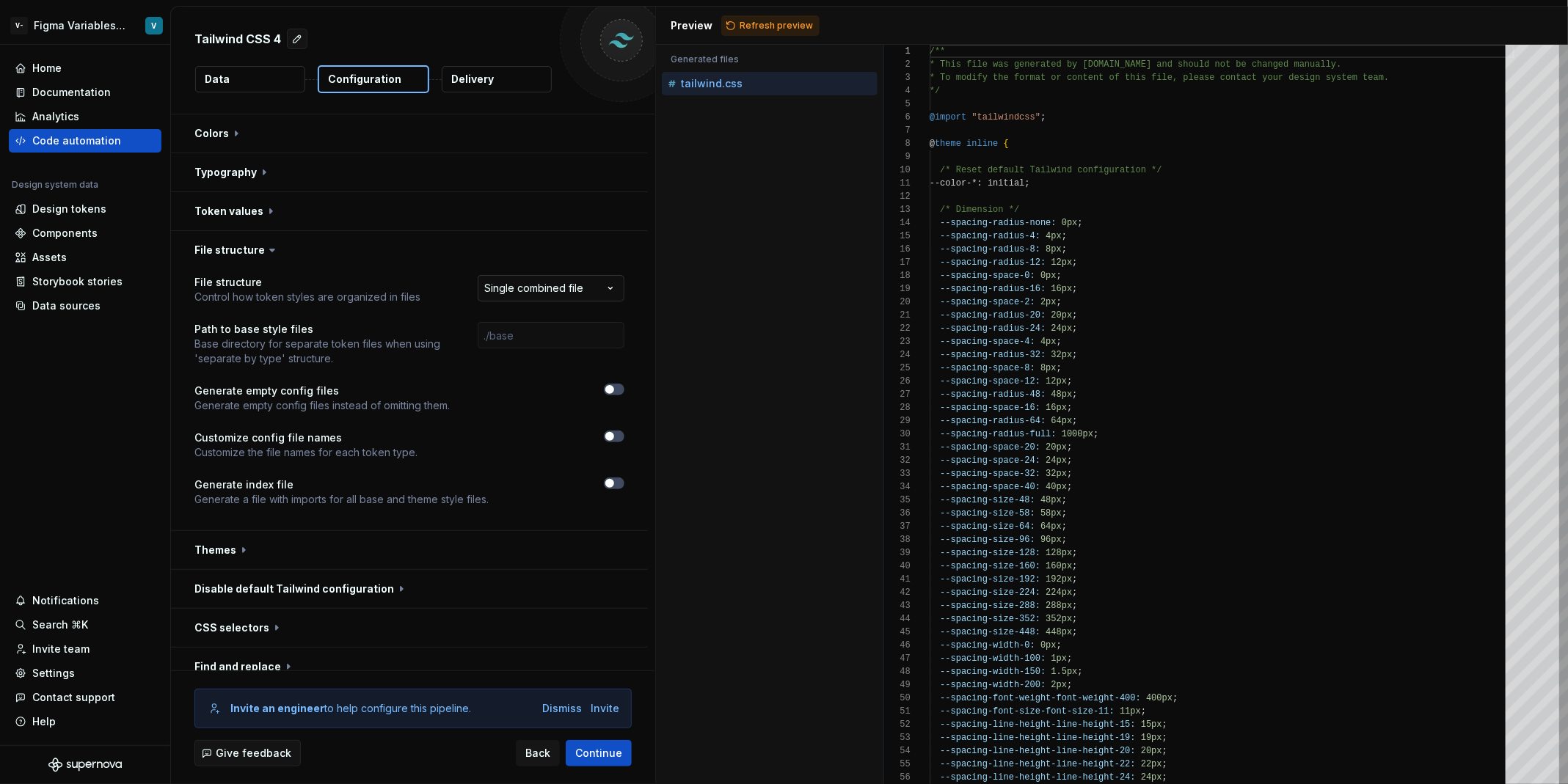
click at [566, 287] on html "**********" at bounding box center [784, 392] width 1568 height 784
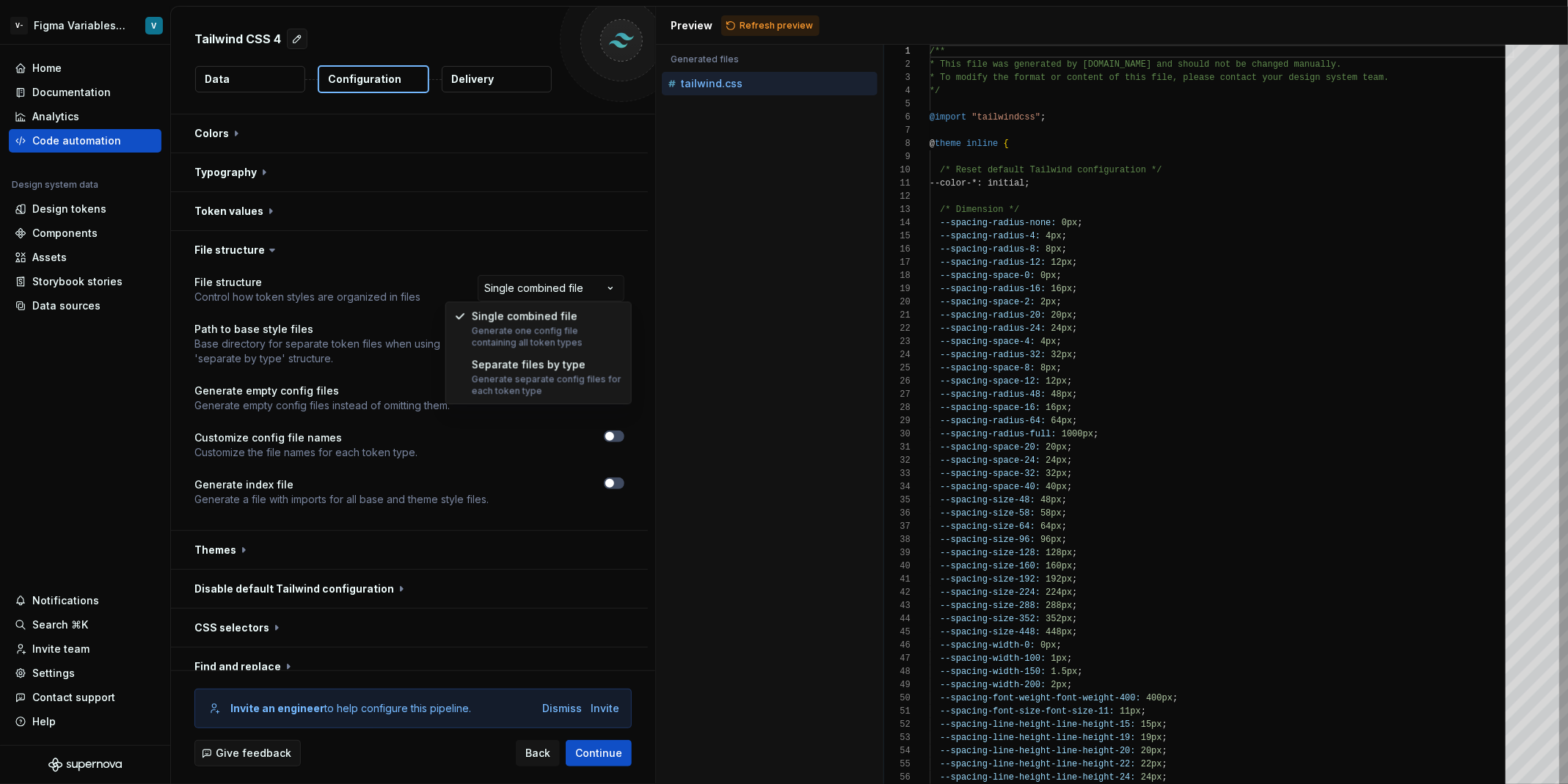
select select "**********"
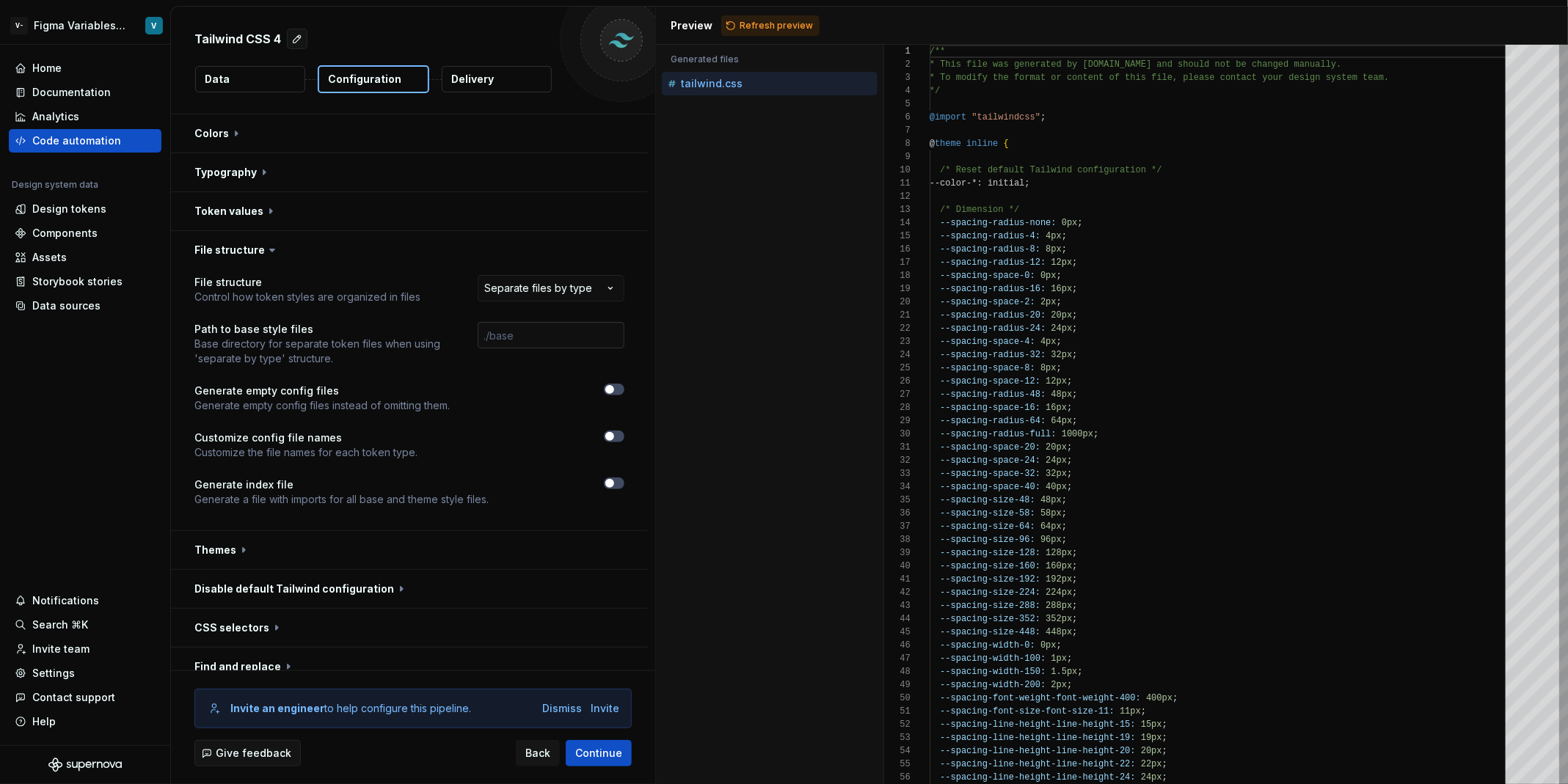
click at [586, 331] on input "text" at bounding box center [551, 335] width 147 height 26
click at [468, 245] on button "button" at bounding box center [409, 249] width 477 height 38
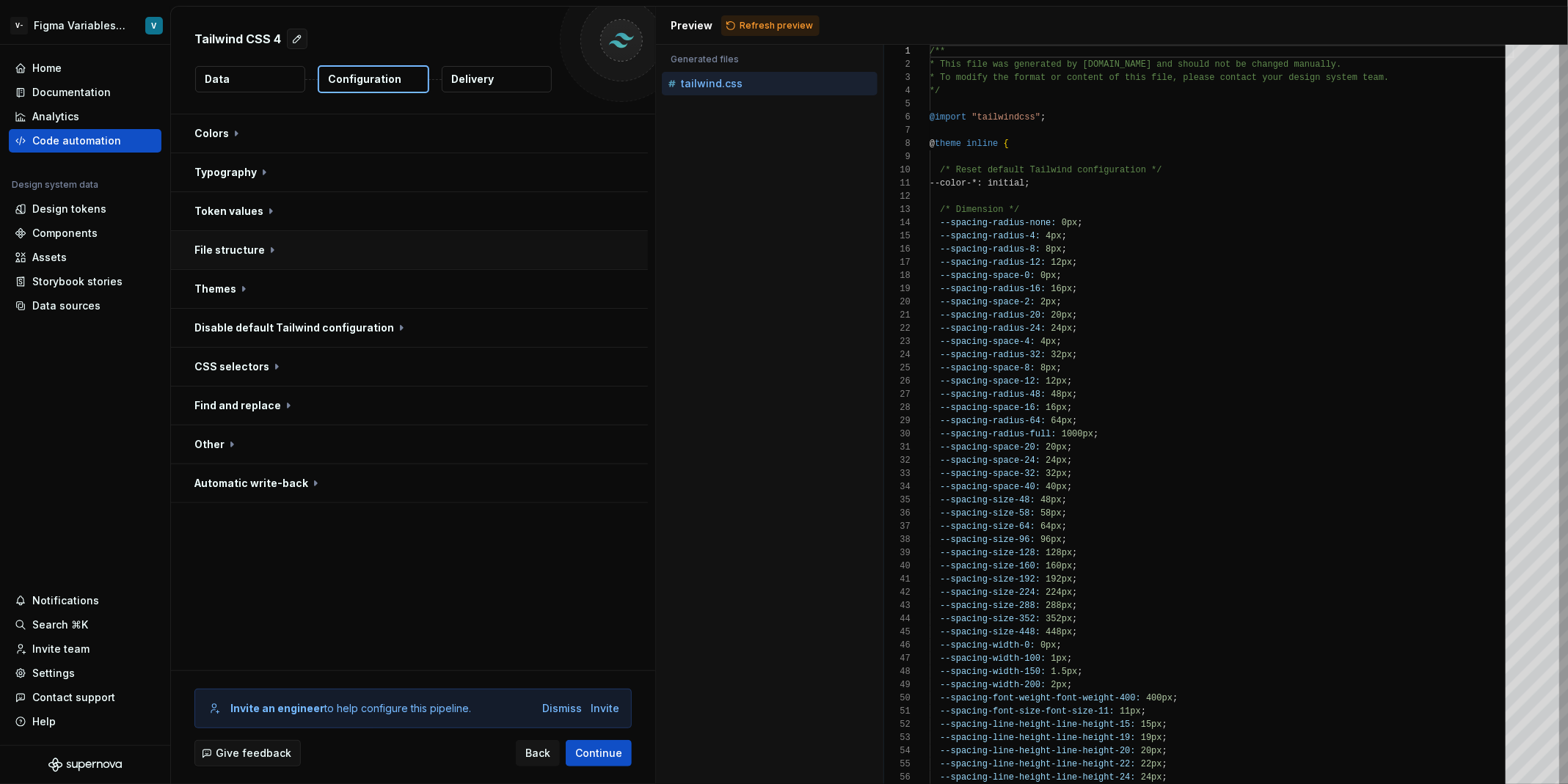
click at [468, 245] on button "button" at bounding box center [409, 249] width 477 height 38
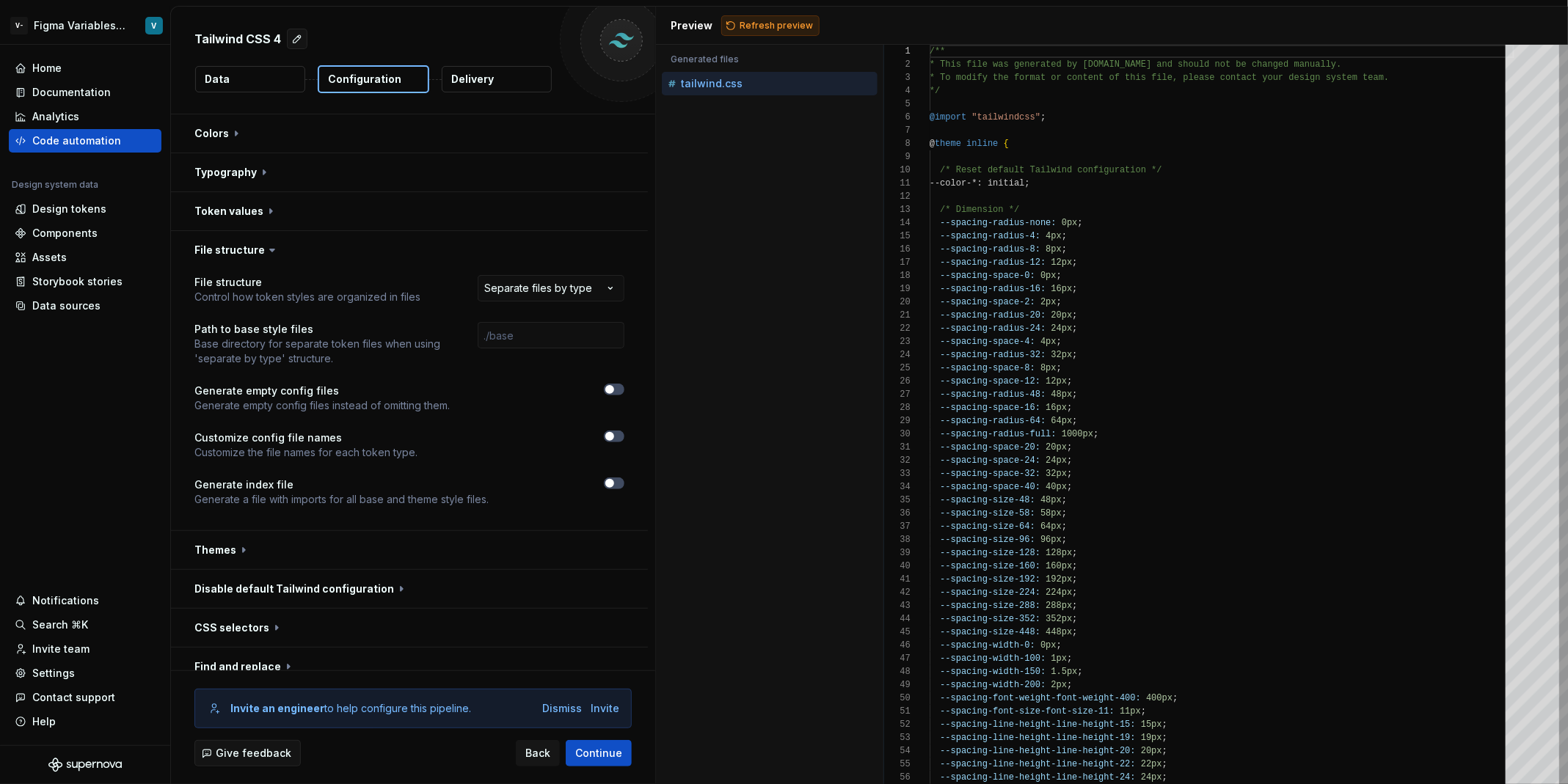
click at [788, 30] on span "Refresh preview" at bounding box center [776, 25] width 73 height 12
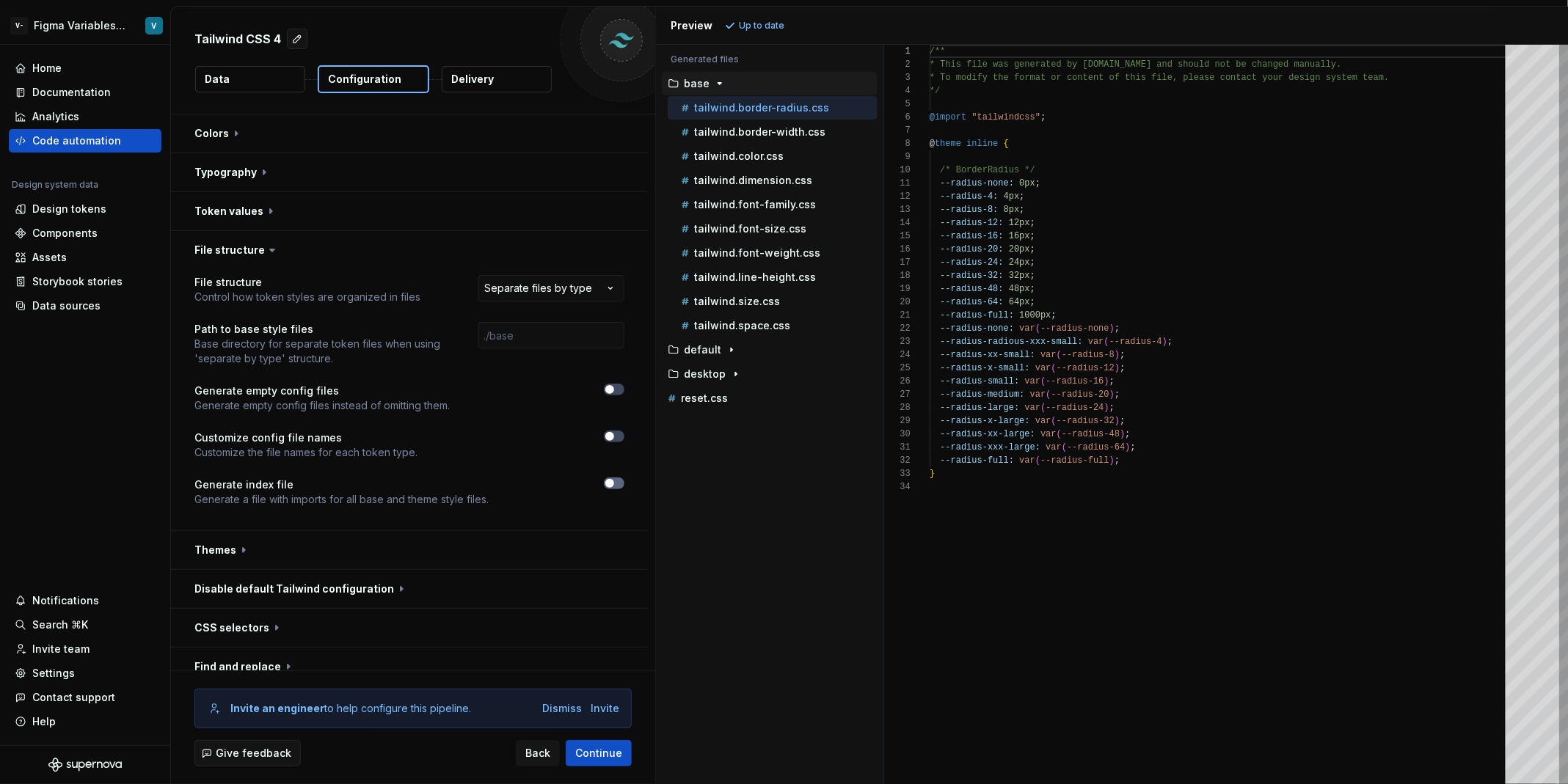
click at [614, 480] on span "button" at bounding box center [609, 483] width 9 height 8
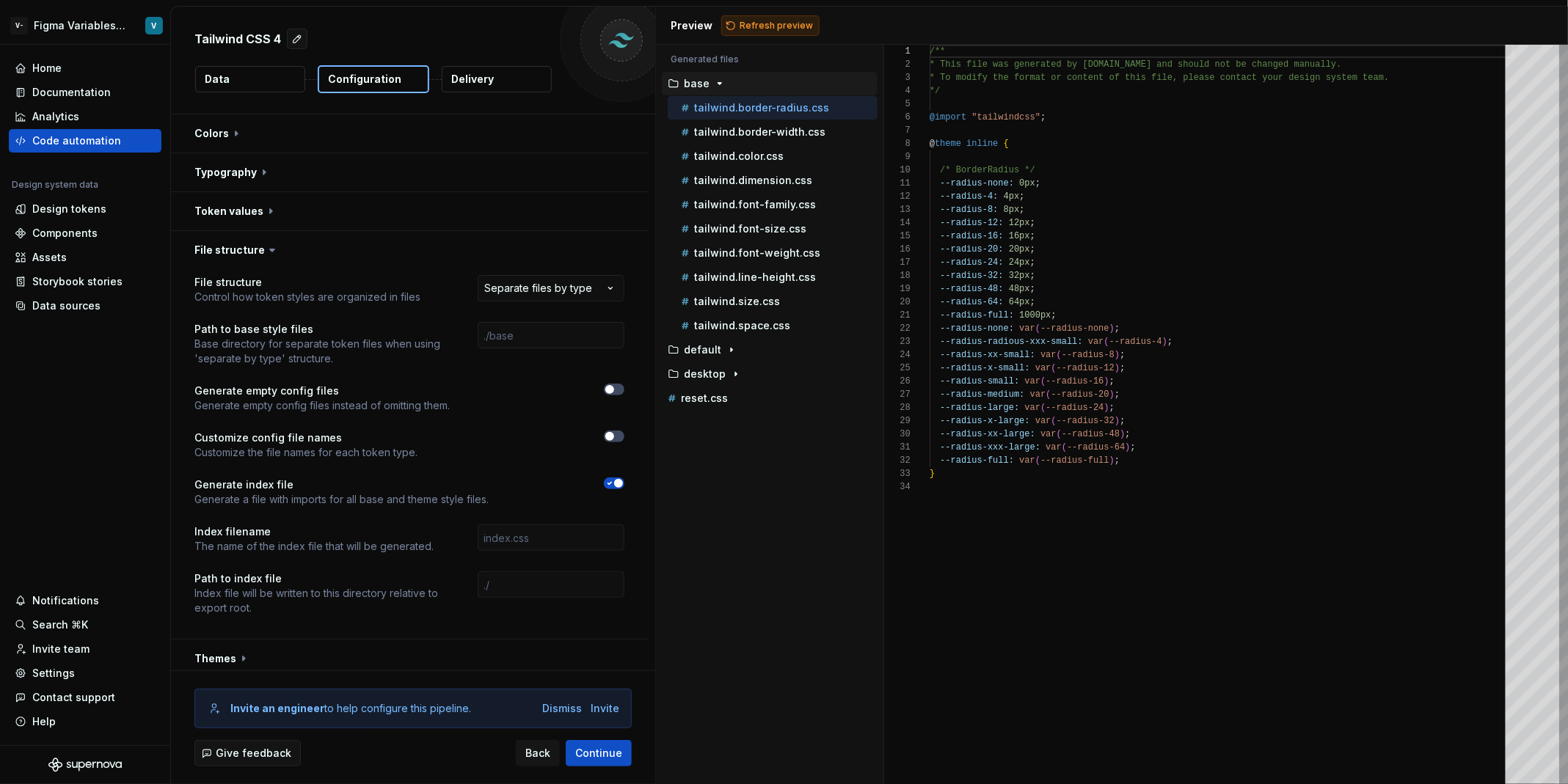
click at [759, 15] on button "Refresh preview" at bounding box center [770, 25] width 98 height 21
click at [776, 391] on div "index.css" at bounding box center [770, 398] width 213 height 15
type textarea "**********"
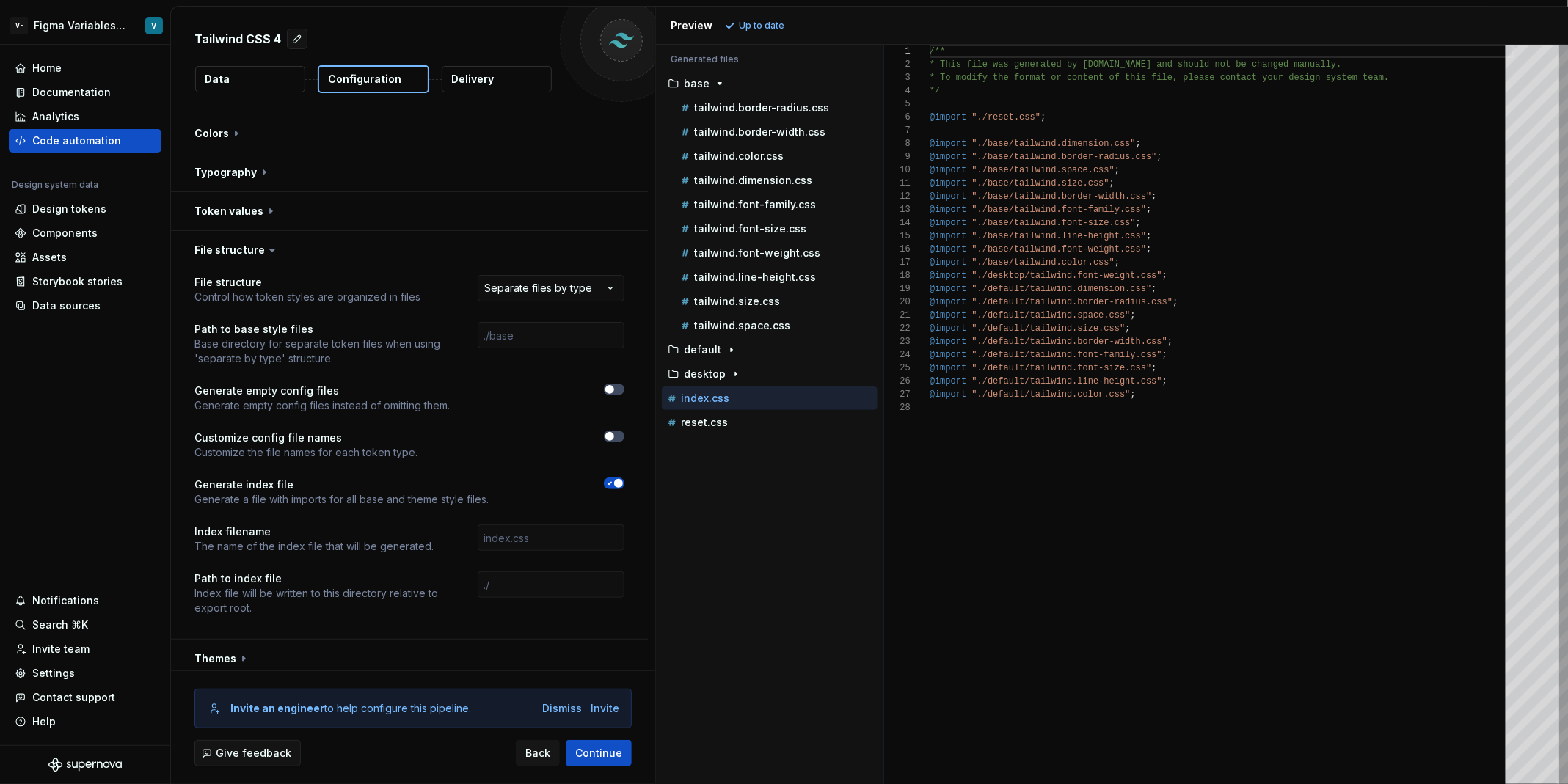
scroll to position [132, 0]
drag, startPoint x: 520, startPoint y: 460, endPoint x: 459, endPoint y: 475, distance: 62.8
click at [459, 475] on div "**********" at bounding box center [410, 453] width 430 height 358
click at [109, 215] on div "Design tokens" at bounding box center [85, 209] width 141 height 15
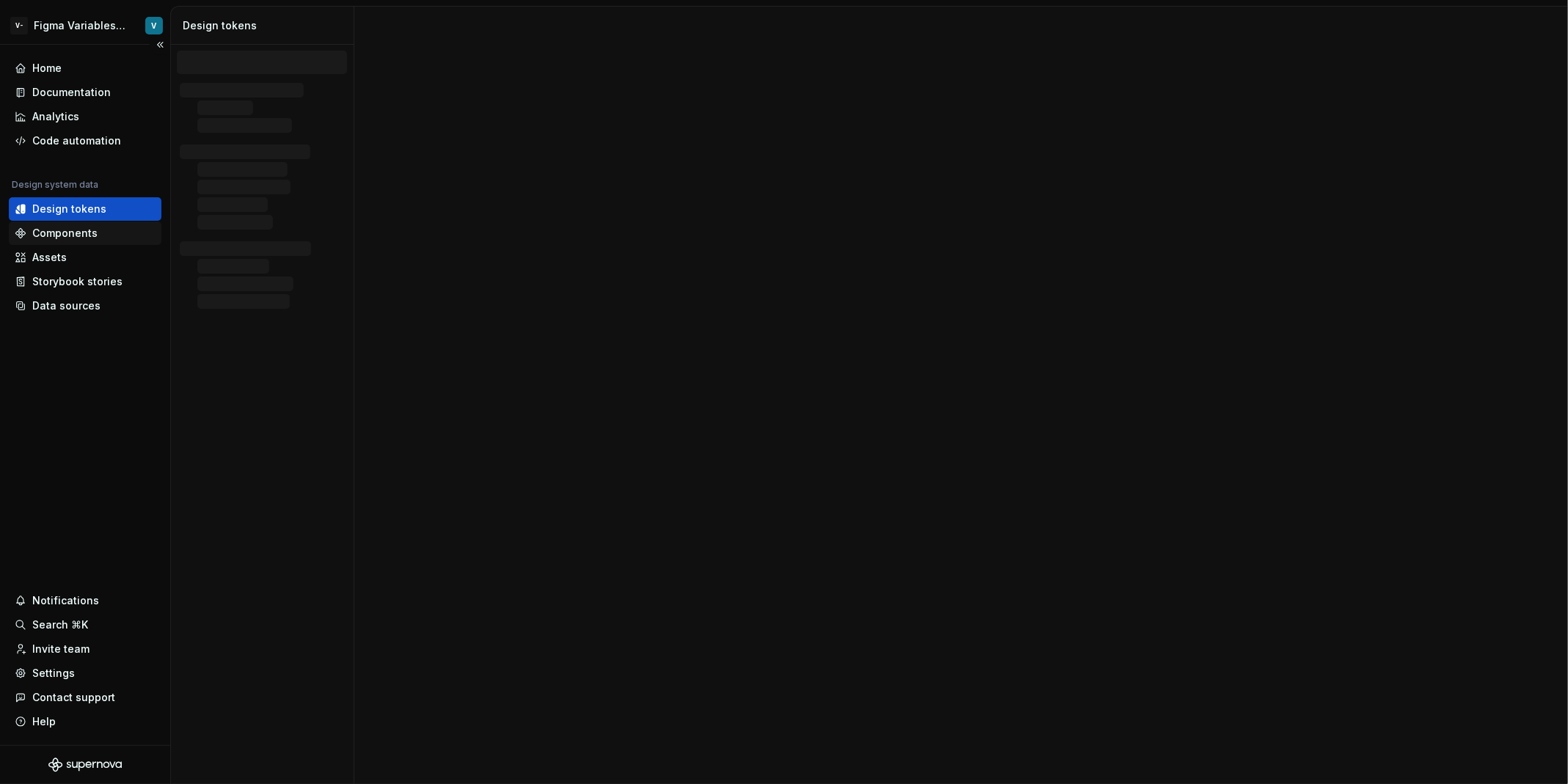
click at [109, 232] on div "Components" at bounding box center [85, 232] width 141 height 15
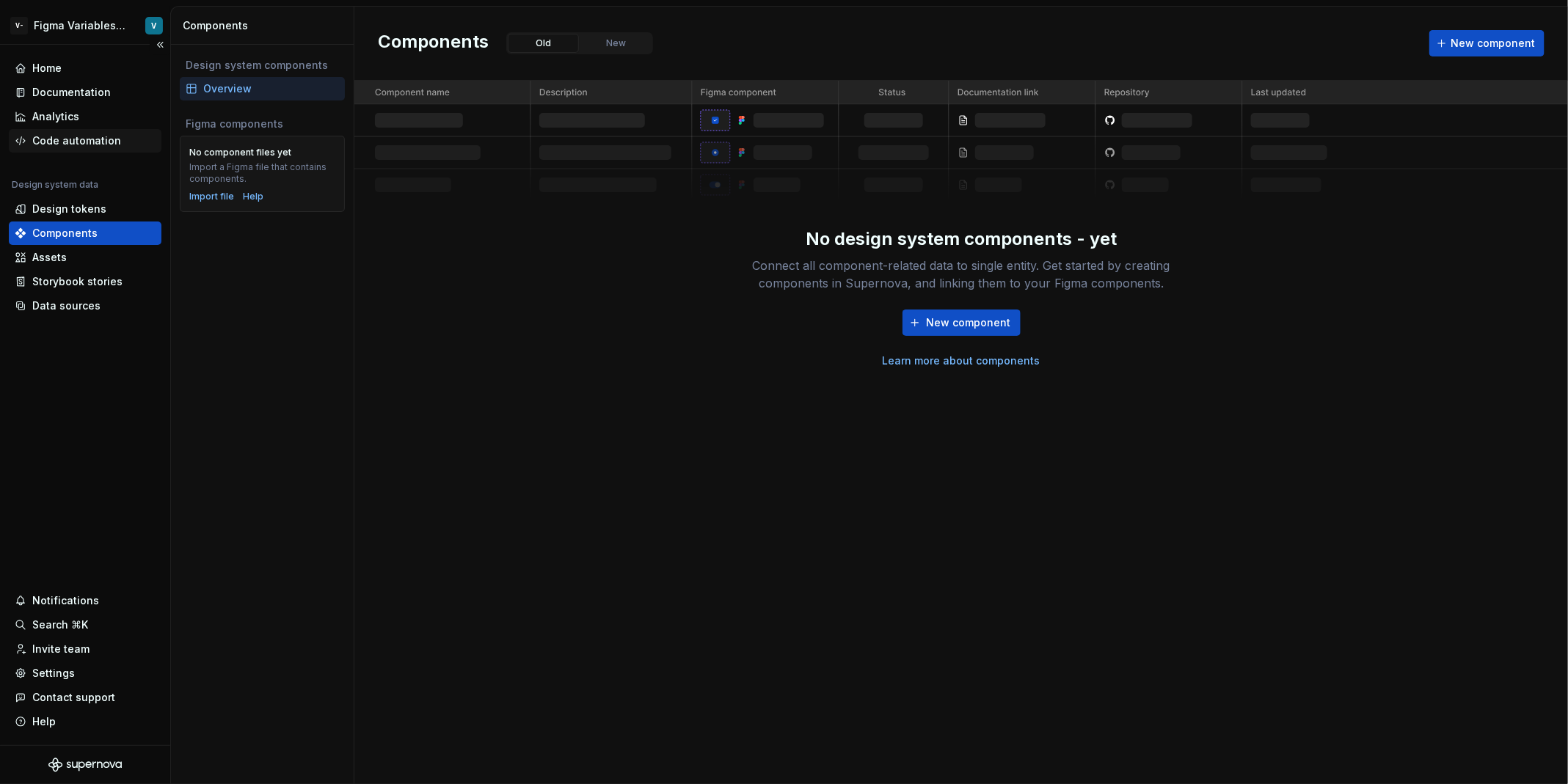
click at [97, 141] on div "Code automation" at bounding box center [77, 141] width 89 height 15
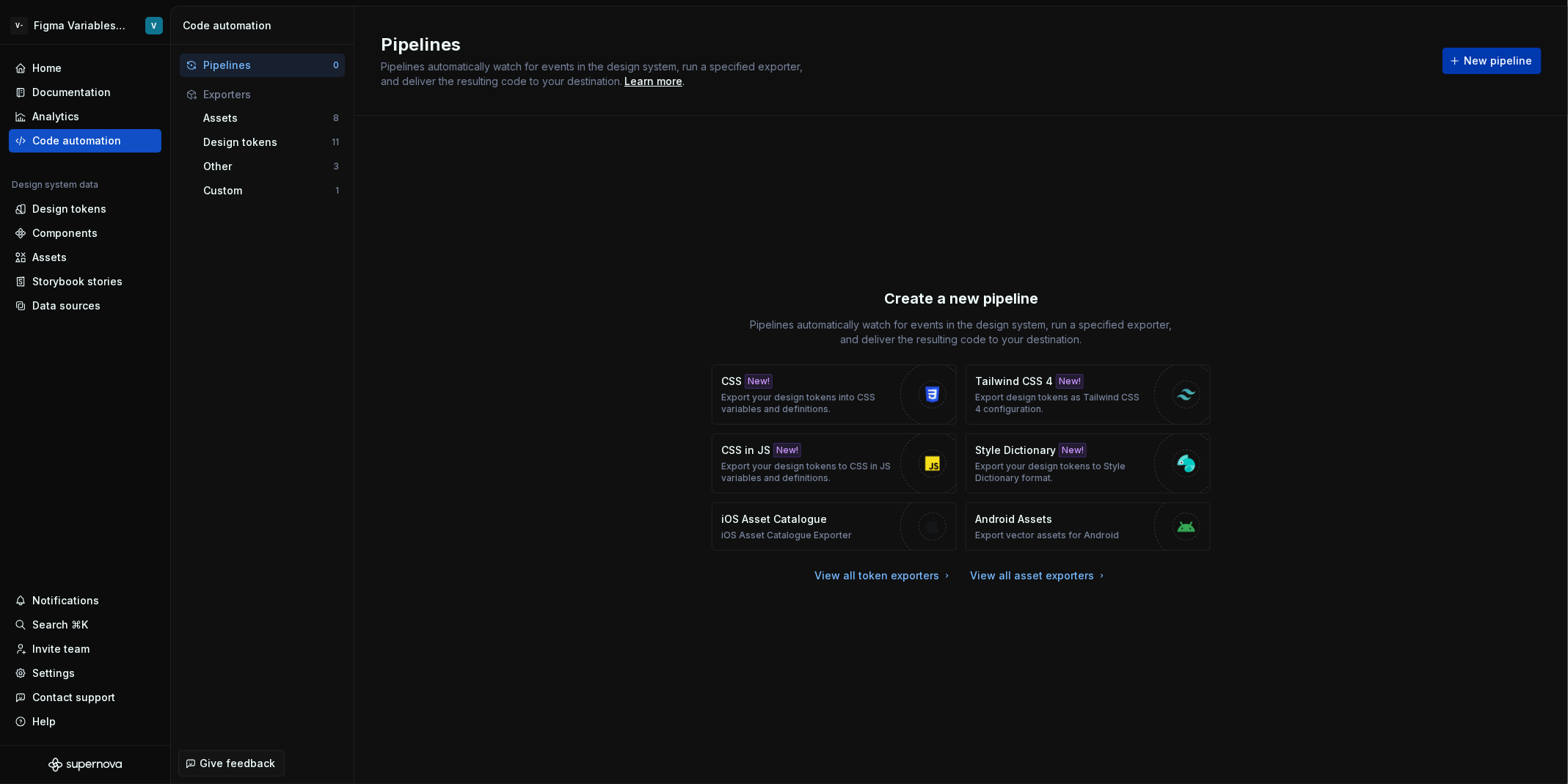
click at [1508, 58] on span "New pipeline" at bounding box center [1498, 60] width 68 height 15
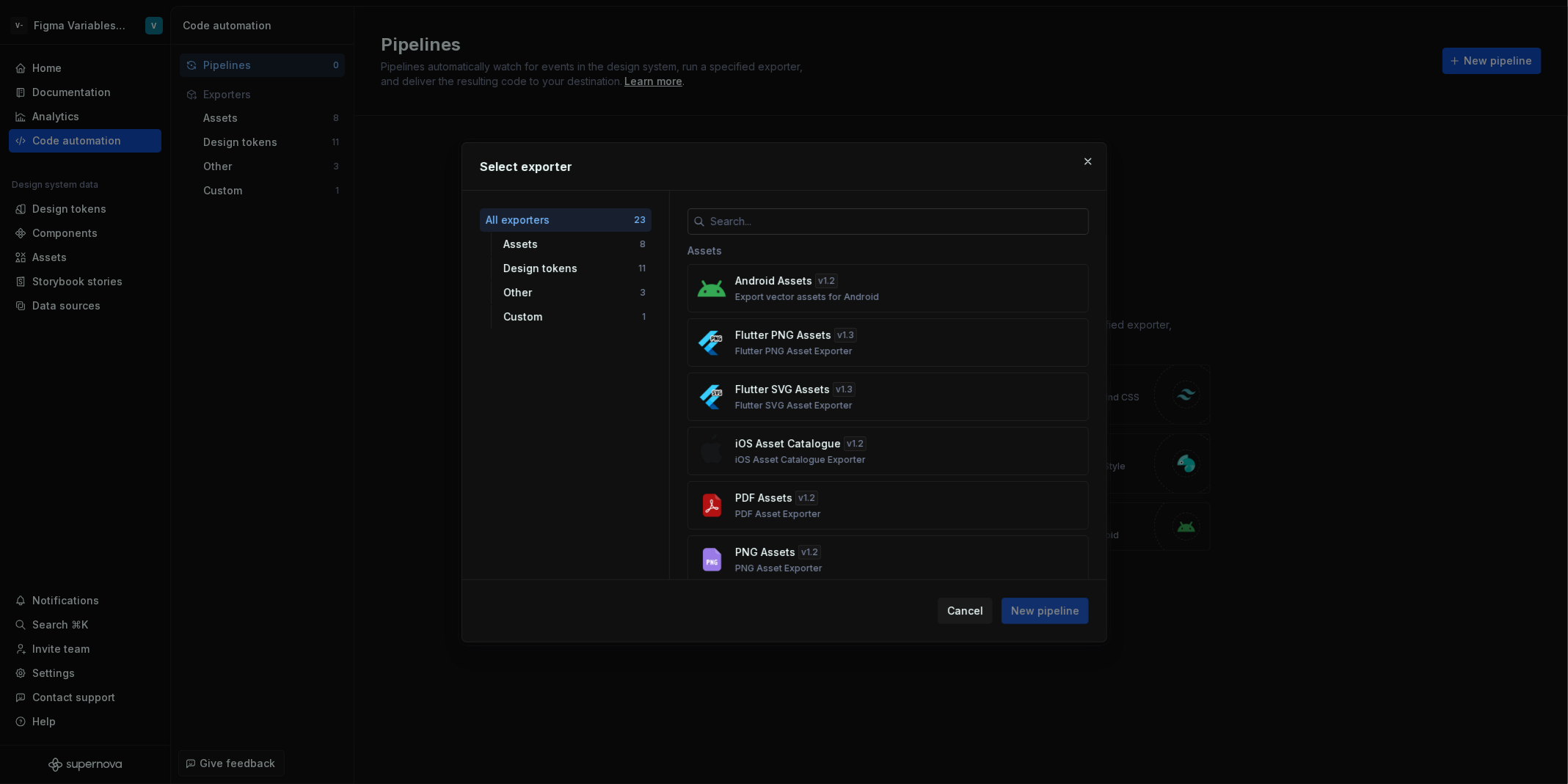
click at [744, 219] on input "text" at bounding box center [896, 222] width 384 height 26
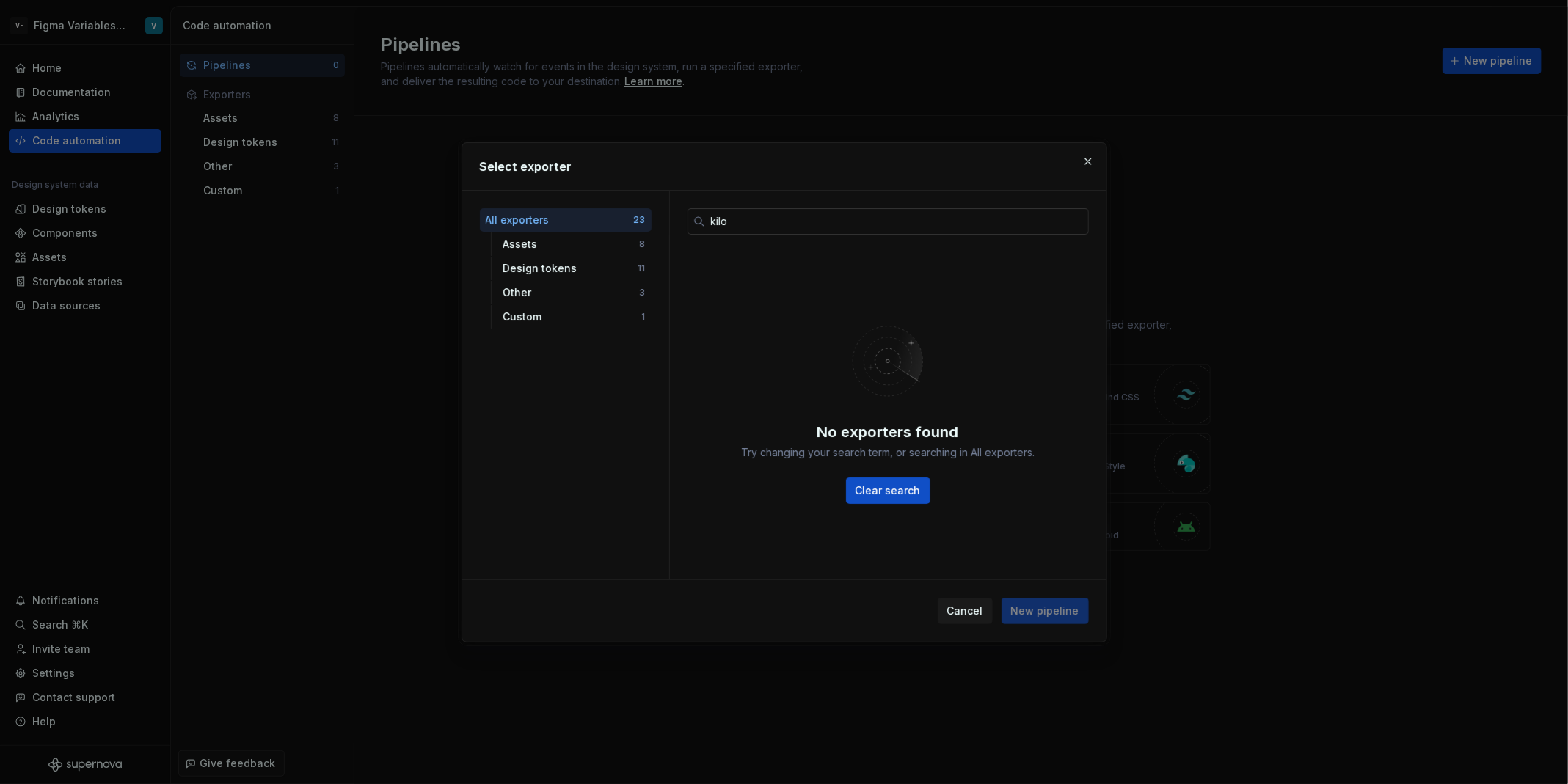
type input "kilo"
click at [1084, 160] on button "button" at bounding box center [1088, 161] width 21 height 21
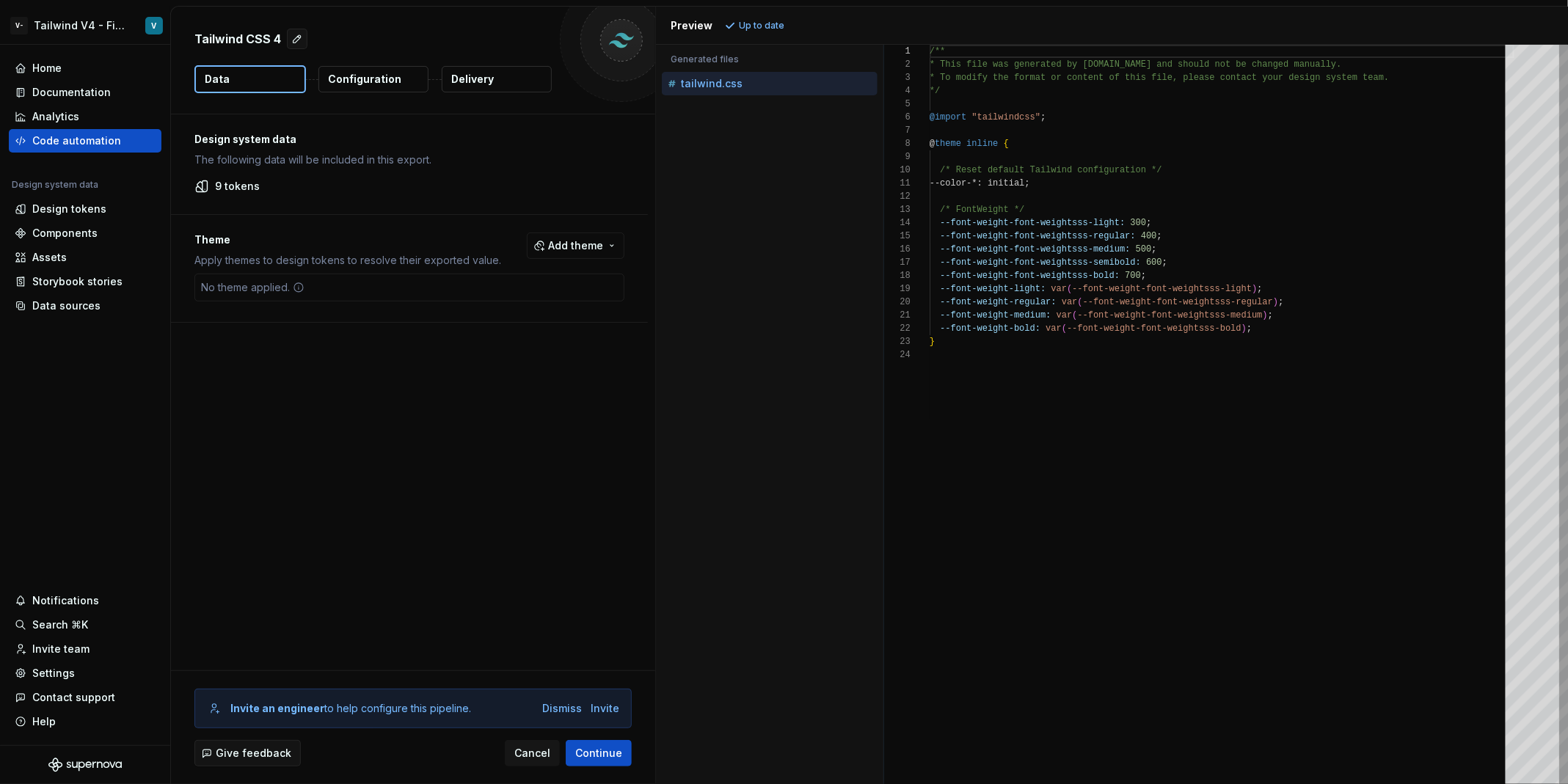
click at [443, 292] on div "No theme applied." at bounding box center [410, 287] width 430 height 28
click at [99, 202] on div "Design tokens" at bounding box center [70, 209] width 74 height 15
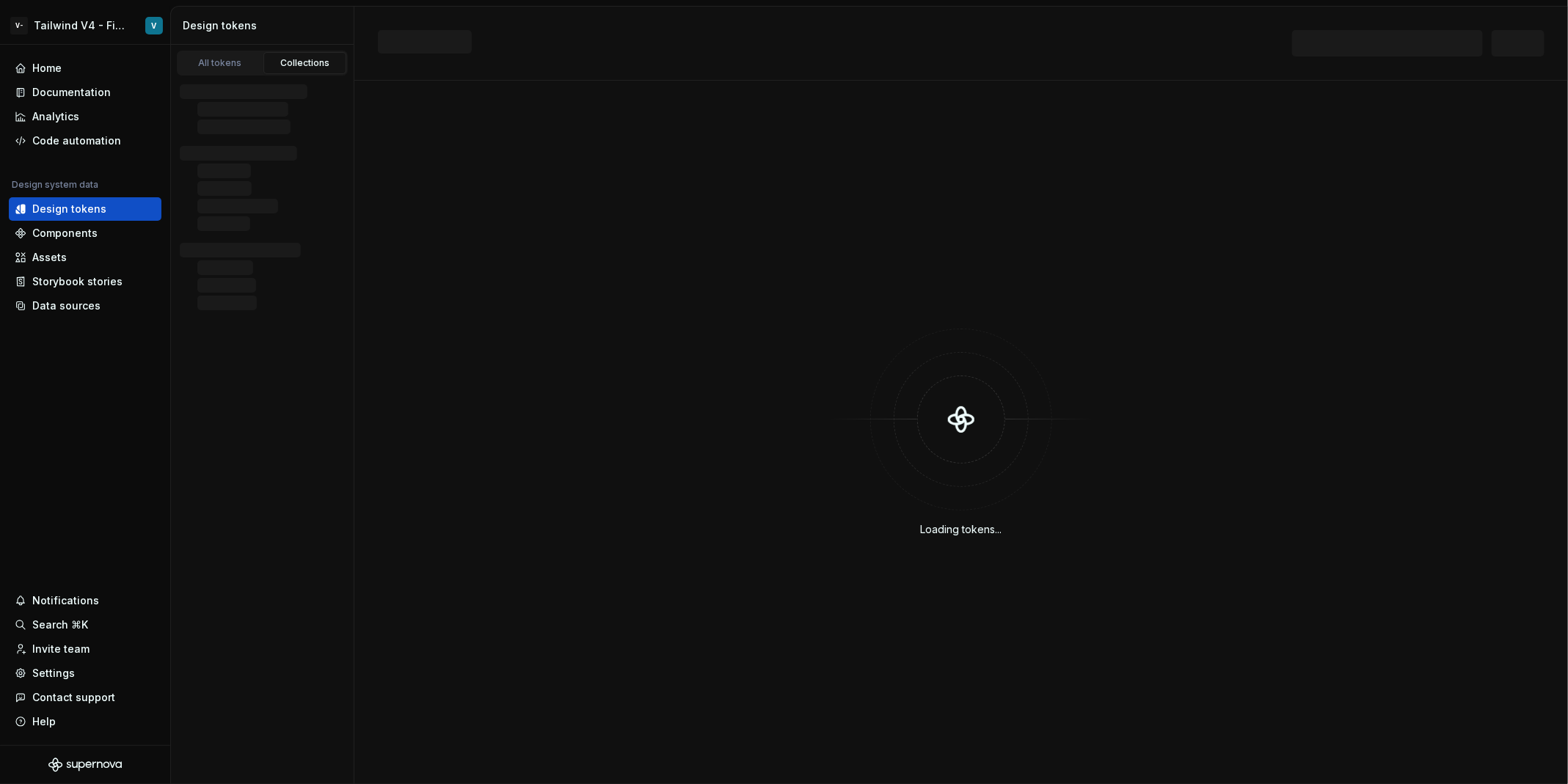
click at [286, 64] on div "Collections" at bounding box center [304, 63] width 73 height 12
click at [298, 70] on link "Collections" at bounding box center [305, 63] width 83 height 22
click at [272, 114] on div "Collection 1" at bounding box center [268, 119] width 130 height 15
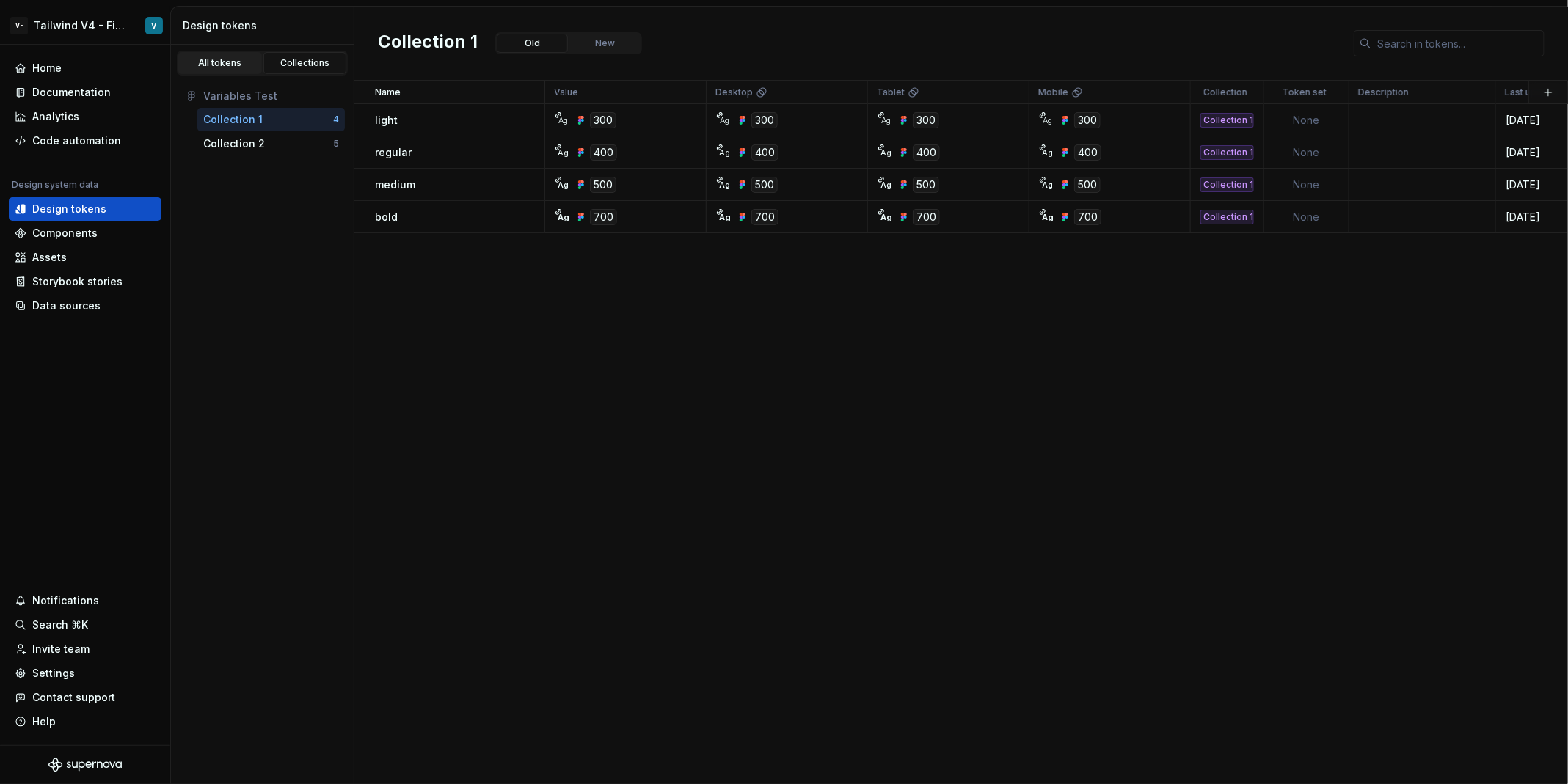
click at [226, 65] on div "All tokens" at bounding box center [219, 63] width 73 height 12
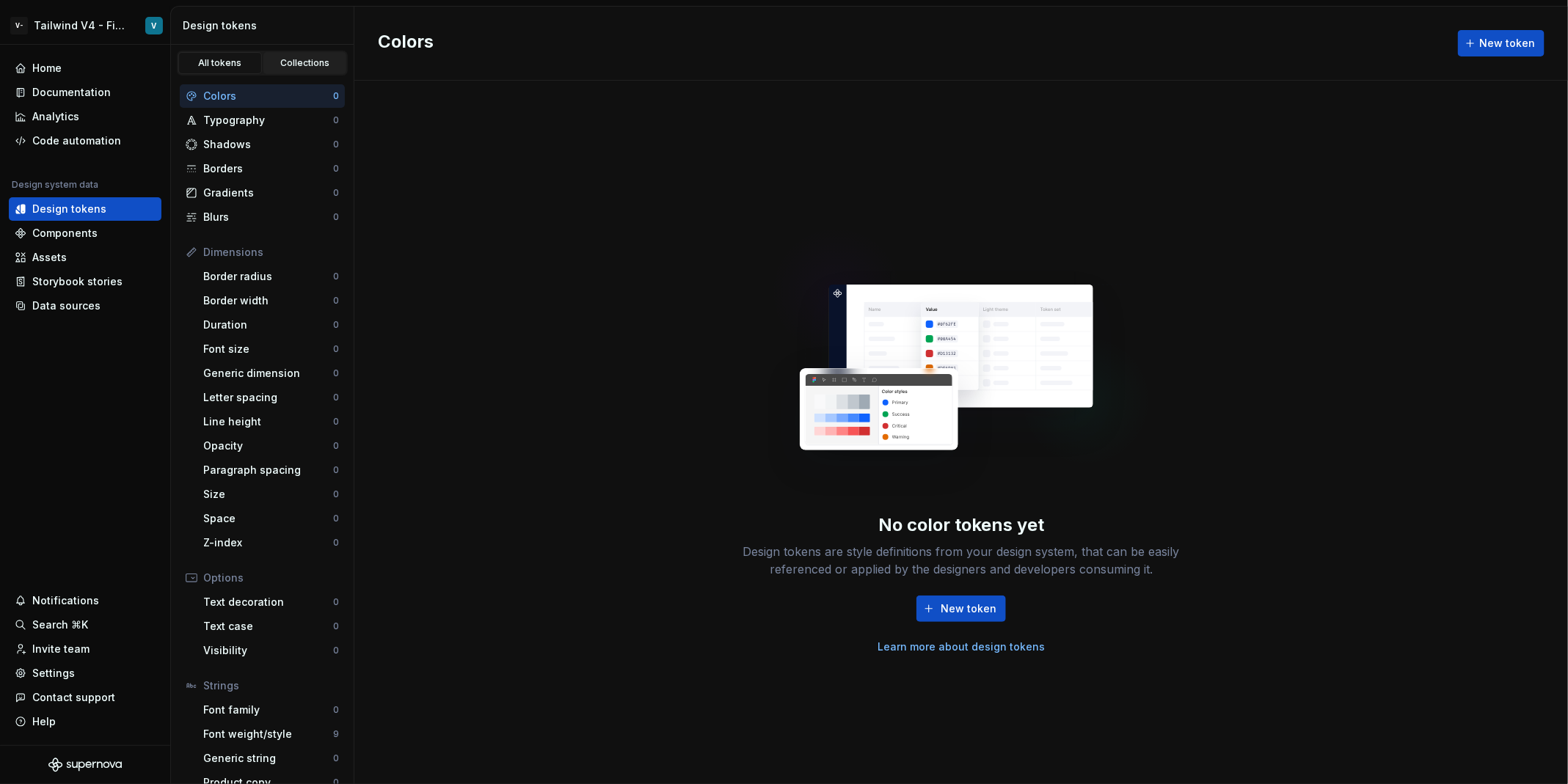
click at [298, 59] on div "Collections" at bounding box center [304, 63] width 73 height 12
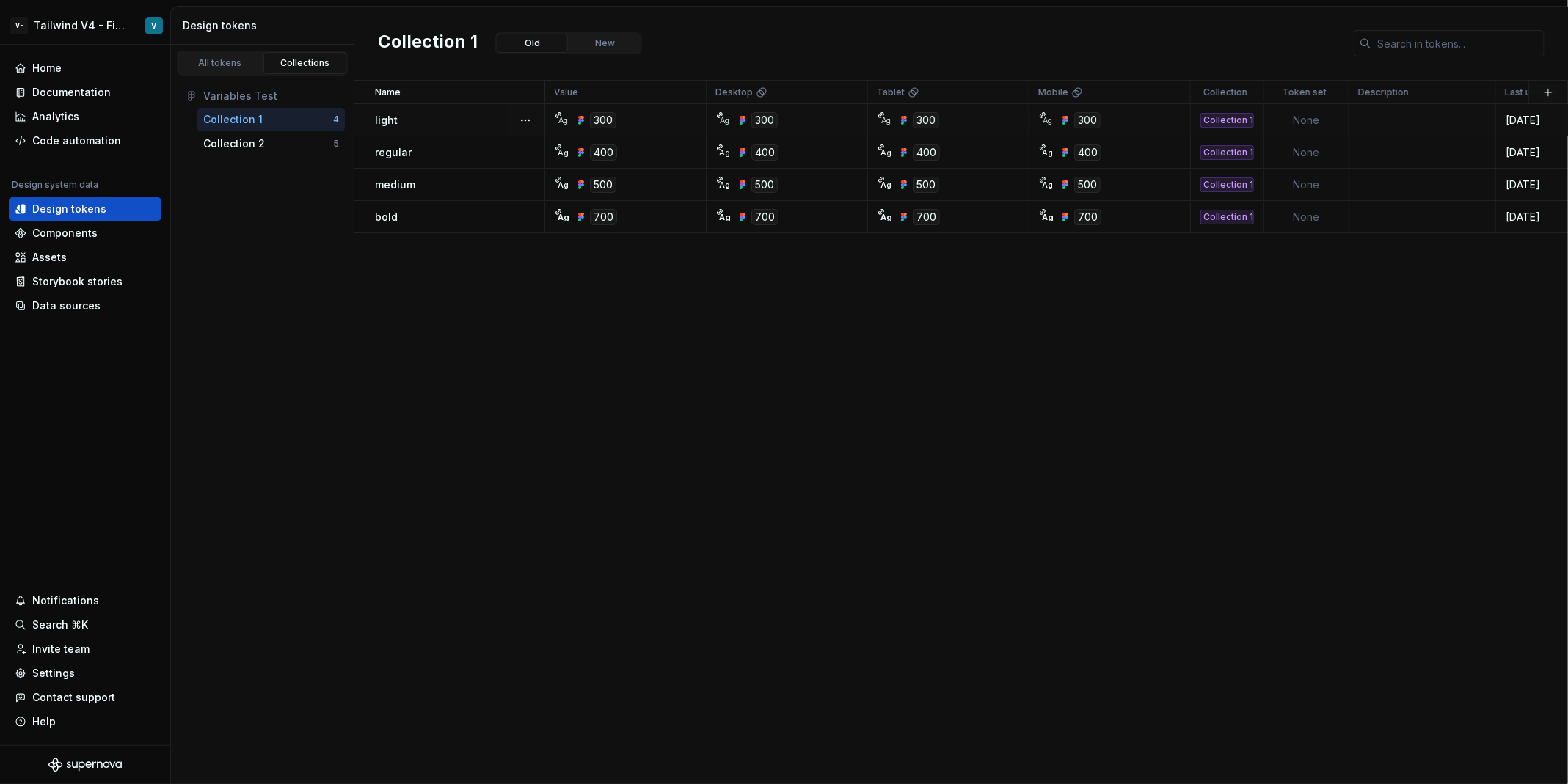
click at [514, 109] on div at bounding box center [525, 120] width 38 height 32
click at [515, 115] on div at bounding box center [525, 120] width 38 height 32
click at [526, 118] on button "button" at bounding box center [525, 120] width 21 height 21
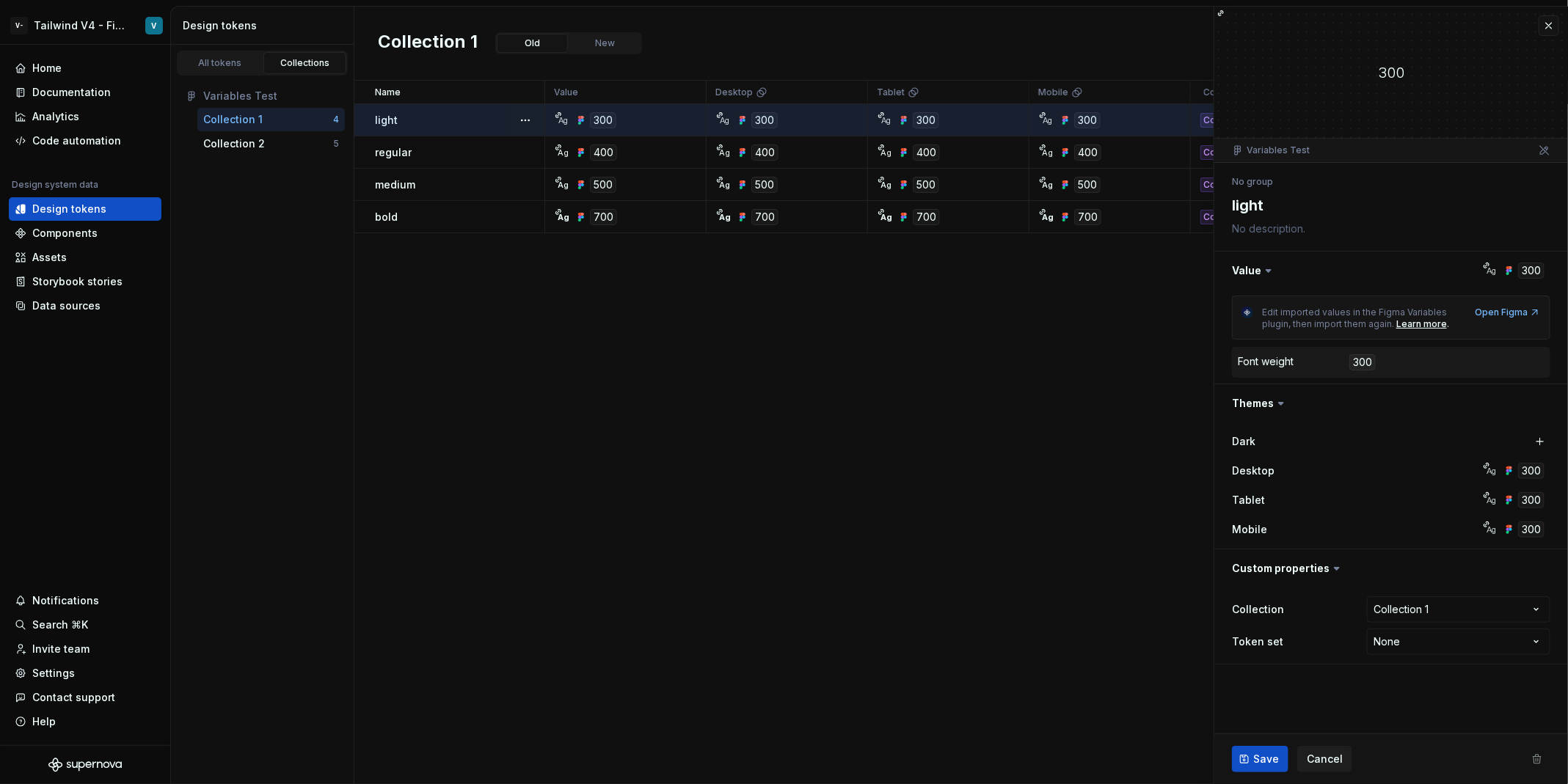
click at [1408, 529] on div "Mobile" at bounding box center [1354, 529] width 245 height 15
click at [1423, 606] on html "**********" at bounding box center [784, 392] width 1568 height 784
click at [1401, 572] on html "**********" at bounding box center [784, 392] width 1568 height 784
click at [1539, 440] on button "button" at bounding box center [1540, 441] width 21 height 21
click at [1233, 580] on button "button" at bounding box center [1391, 568] width 354 height 38
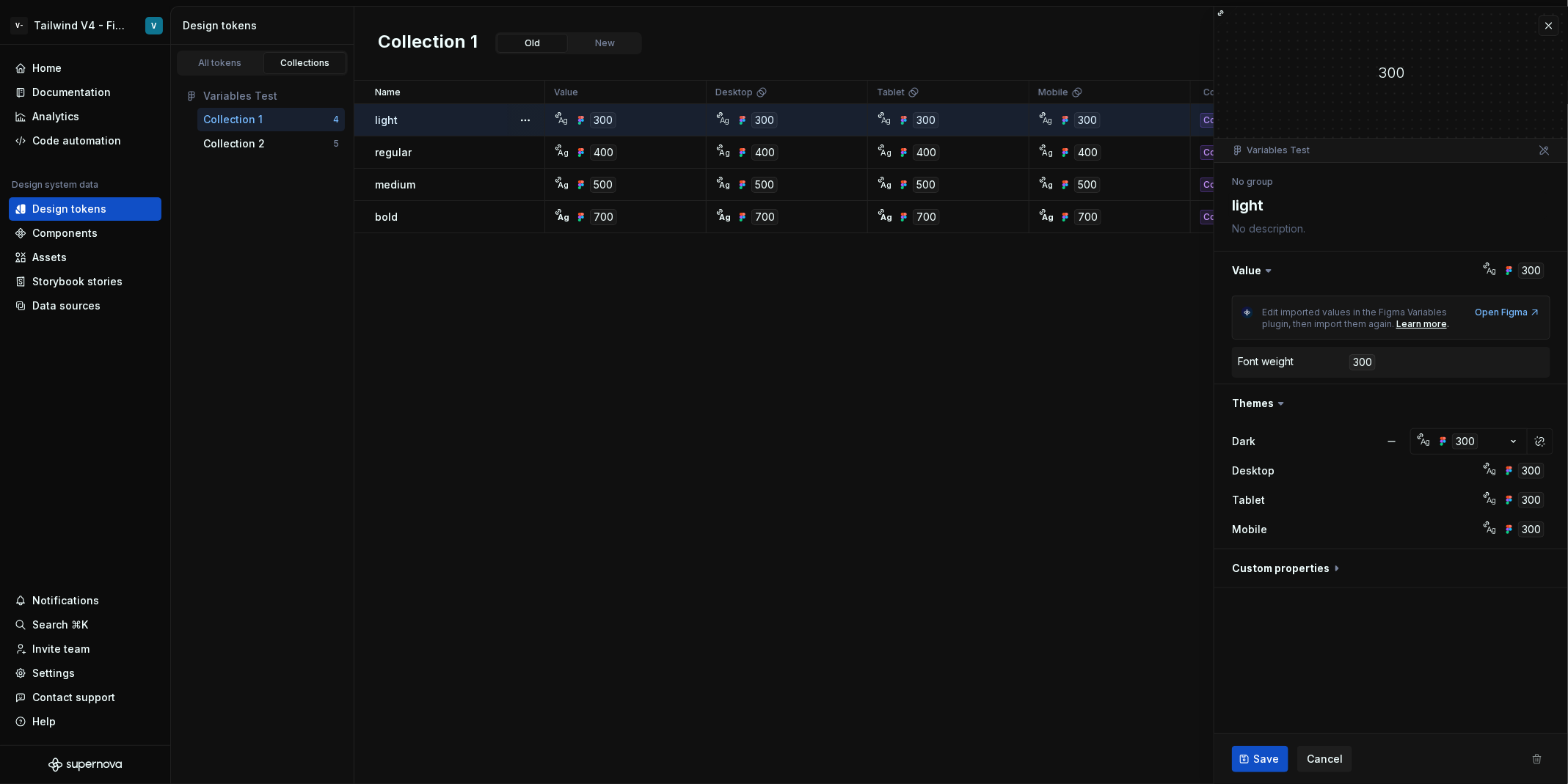
click at [1077, 507] on div "Name Value Desktop Tablet Mobile Collection Token set Description Last updated …" at bounding box center [961, 432] width 1213 height 703
click at [1253, 406] on button "button" at bounding box center [1391, 402] width 354 height 38
click at [1281, 567] on button "button" at bounding box center [1391, 568] width 354 height 38
type textarea "*"
